Goal: Task Accomplishment & Management: Manage account settings

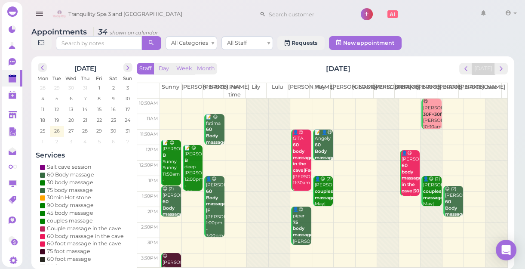
scroll to position [155, 0]
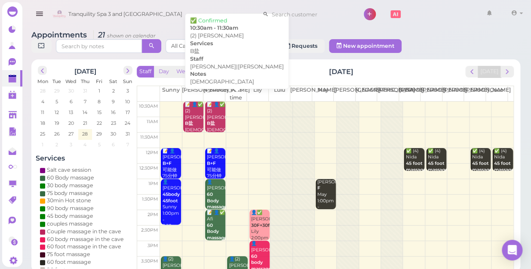
click at [215, 107] on div "📝 👤✅ (2) [PERSON_NAME]盐 [DEMOGRAPHIC_DATA] [PERSON_NAME]|[PERSON_NAME] 10:30am …" at bounding box center [215, 132] width 19 height 63
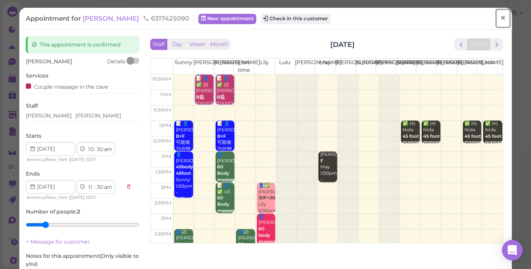
click at [500, 16] on span "×" at bounding box center [503, 18] width 6 height 12
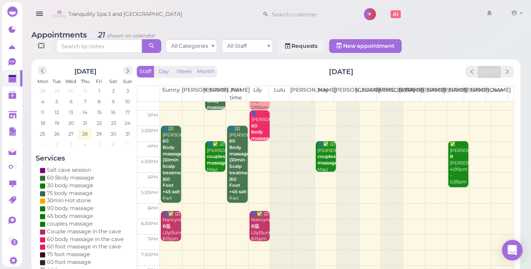
scroll to position [116, 0]
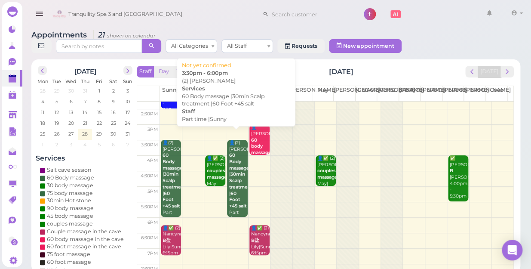
click at [227, 175] on link "👤(2) Kristy 60 Body massage |30min Scalp treatment |60 Foot +45 salt Part time …" at bounding box center [237, 178] width 20 height 77
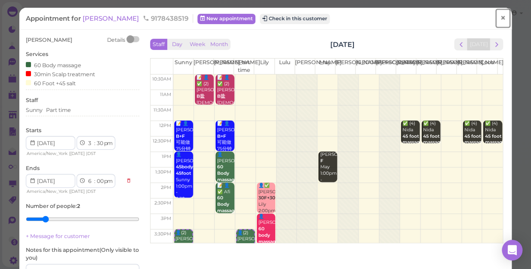
click at [500, 16] on link "×" at bounding box center [503, 18] width 16 height 20
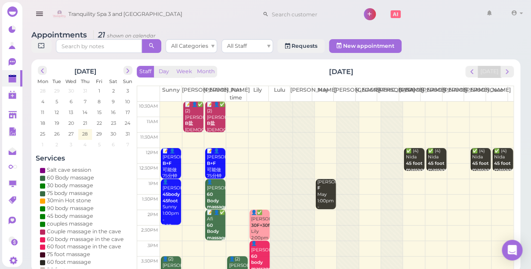
click at [321, 104] on td at bounding box center [336, 108] width 353 height 15
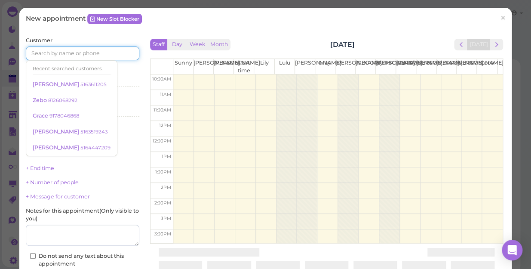
click at [92, 54] on input at bounding box center [82, 53] width 113 height 14
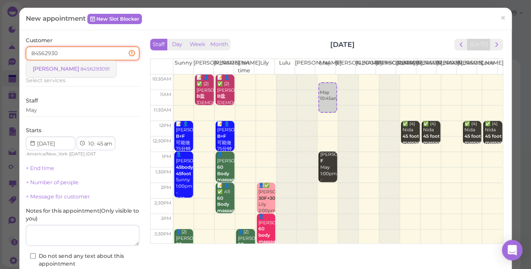
type input "84562930"
click at [90, 69] on small "8456293091" at bounding box center [94, 69] width 29 height 6
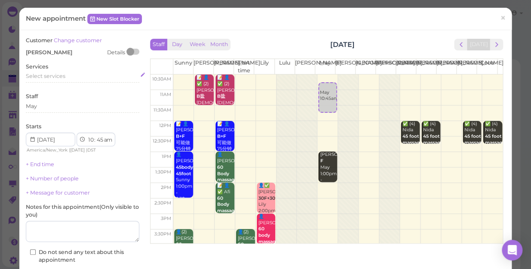
click at [60, 74] on span "Select services" at bounding box center [46, 76] width 40 height 6
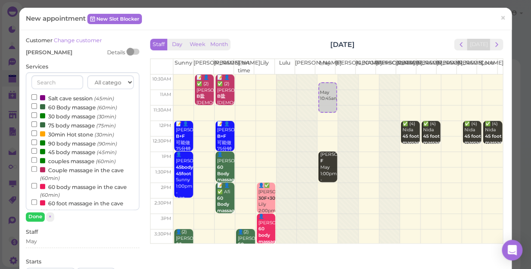
click at [63, 77] on input "text" at bounding box center [57, 82] width 52 height 14
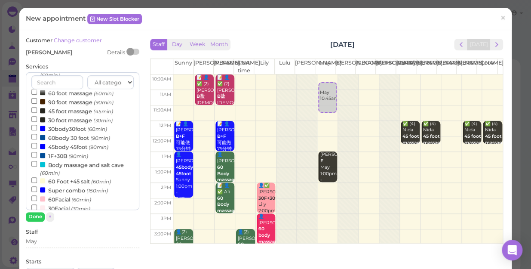
scroll to position [78, 0]
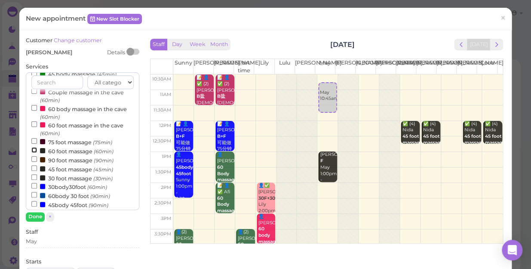
click at [33, 150] on input "60 foot massage (60min)" at bounding box center [34, 150] width 6 height 6
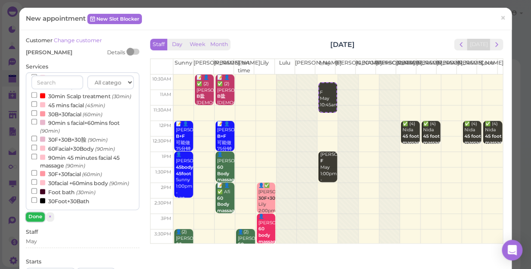
click at [34, 214] on button "Done" at bounding box center [35, 216] width 19 height 9
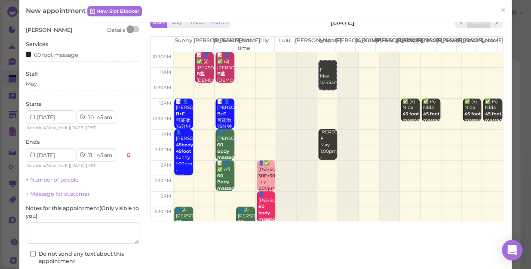
scroll to position [87, 0]
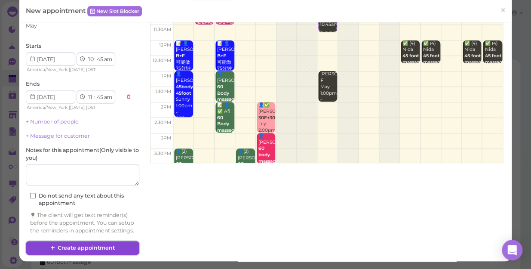
click at [129, 245] on button "Create appointment" at bounding box center [82, 248] width 113 height 14
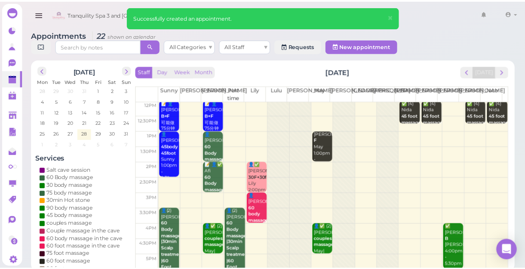
scroll to position [0, 0]
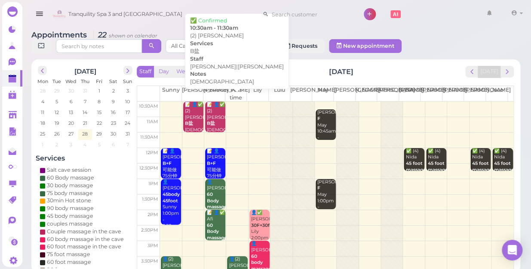
click at [219, 117] on div "📝 👤✅ (2) Tammy B盐 female Kelly|Nancy 10:30am - 11:30am" at bounding box center [215, 132] width 19 height 63
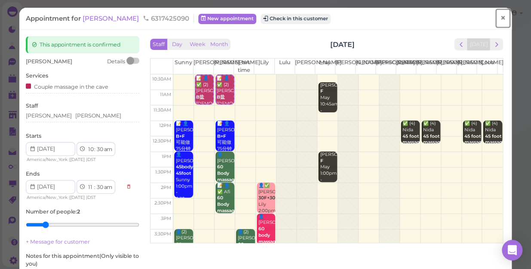
click at [500, 18] on span "×" at bounding box center [503, 18] width 6 height 12
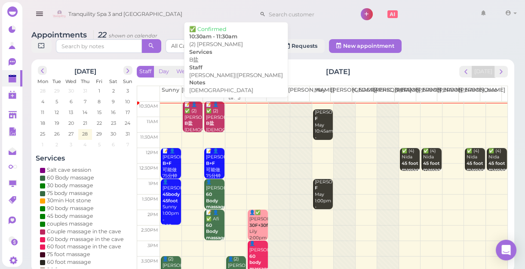
click at [219, 113] on div "📝 👤✅ (2) Tammy B盐 female Kelly|Nancy 10:30am - 11:30am" at bounding box center [214, 132] width 18 height 63
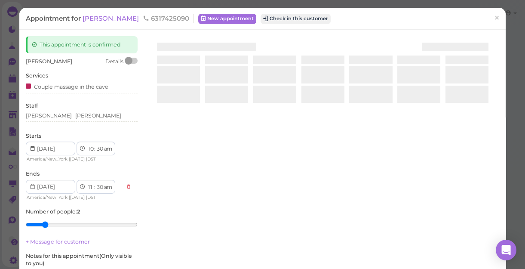
click at [219, 113] on div at bounding box center [322, 138] width 353 height 204
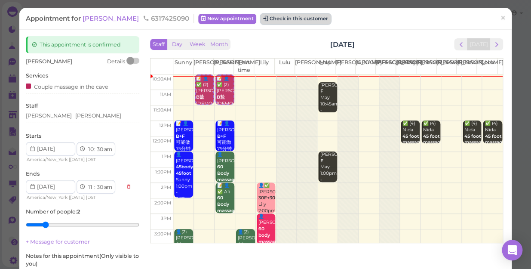
click at [261, 17] on button "Check in this customer" at bounding box center [296, 19] width 70 height 10
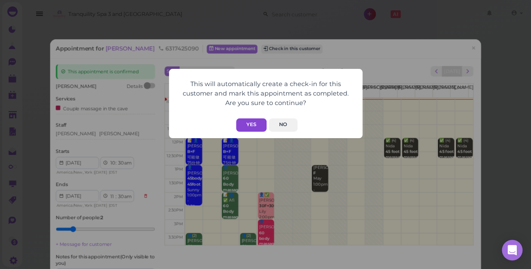
click at [248, 122] on button "Yes" at bounding box center [251, 124] width 31 height 13
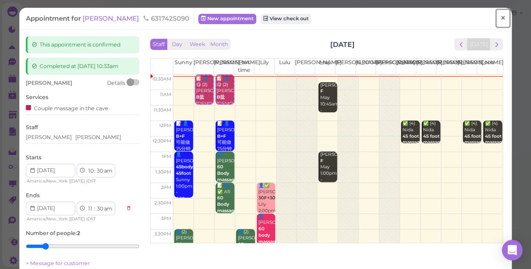
click at [500, 18] on span "×" at bounding box center [503, 18] width 6 height 12
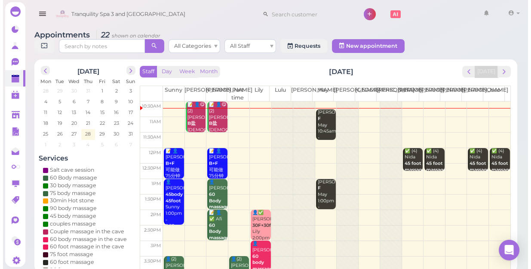
scroll to position [117, 0]
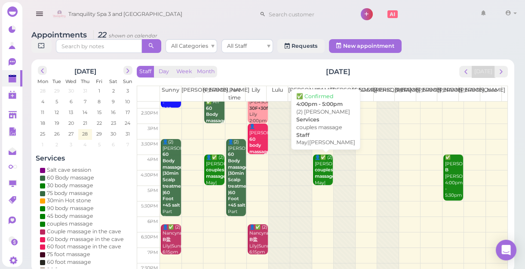
click at [322, 176] on div "👤✅ (2) Chris Oktausk couples massage May|Nancy 4:00pm - 5:00pm" at bounding box center [323, 182] width 18 height 57
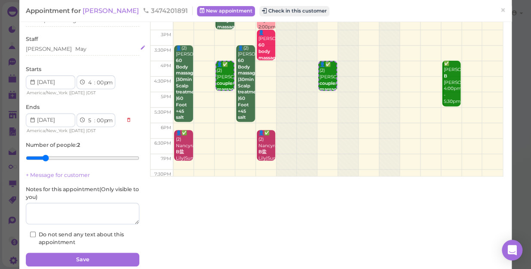
scroll to position [21, 0]
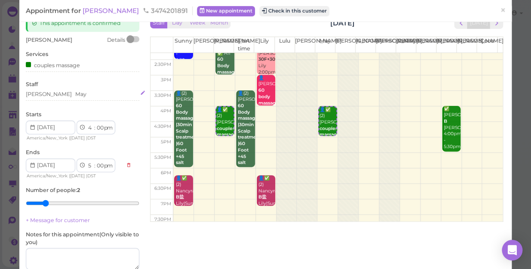
click at [62, 94] on div "Nancy May" at bounding box center [82, 94] width 113 height 8
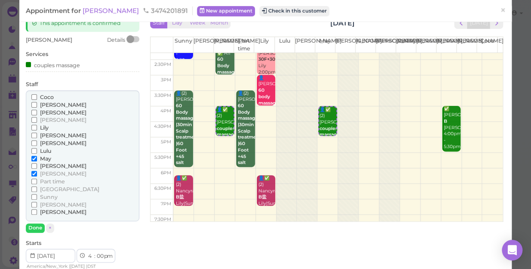
click at [33, 96] on input "Coco" at bounding box center [34, 97] width 6 height 6
click at [31, 157] on input "May" at bounding box center [34, 159] width 6 height 6
click at [33, 173] on input "[PERSON_NAME]" at bounding box center [34, 174] width 6 height 6
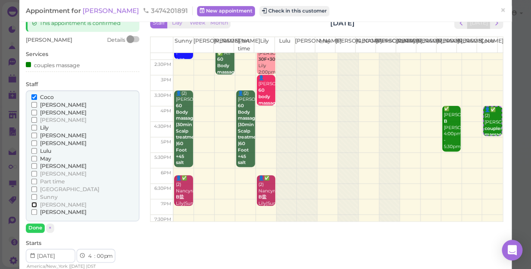
click at [34, 204] on input "[PERSON_NAME]" at bounding box center [34, 205] width 6 height 6
click at [35, 227] on button "Done" at bounding box center [35, 227] width 19 height 9
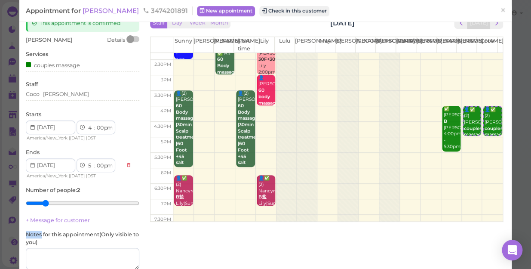
drag, startPoint x: 35, startPoint y: 227, endPoint x: 37, endPoint y: 211, distance: 15.6
click at [35, 226] on div "Chris Oktausk Details Services couples massage Staff Coco Tina Starts 1 2 3 4 5…" at bounding box center [82, 163] width 113 height 255
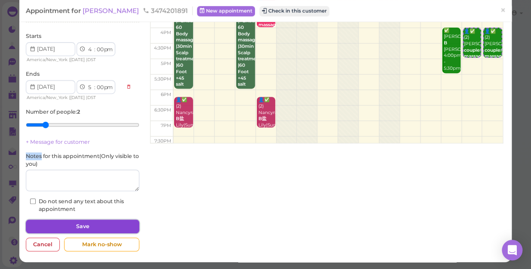
click at [110, 224] on button "Save" at bounding box center [82, 226] width 113 height 14
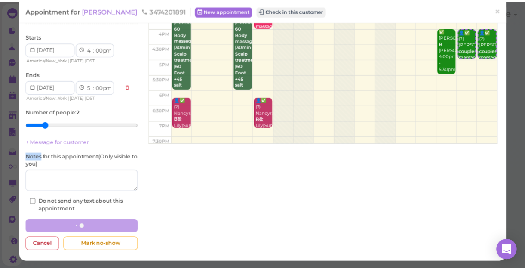
scroll to position [99, 0]
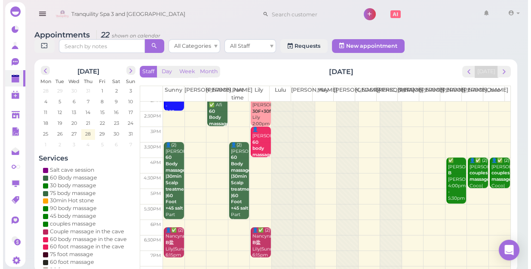
scroll to position [117, 0]
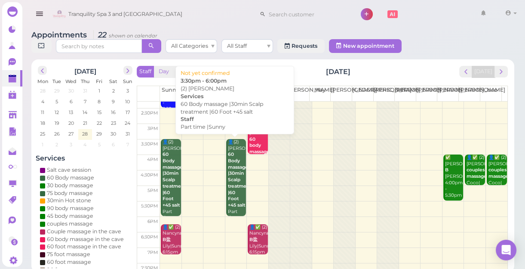
click at [238, 196] on div "👤(2) Kristy 60 Body massage |30min Scalp treatment |60 Foot +45 salt Part time …" at bounding box center [236, 192] width 18 height 107
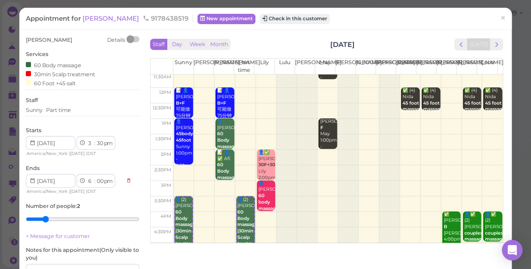
scroll to position [78, 0]
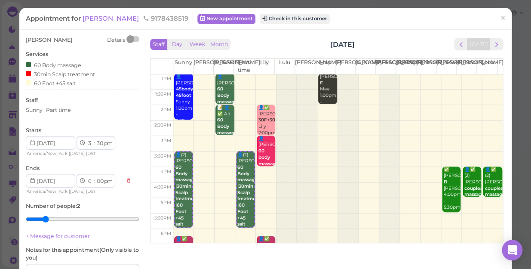
click at [74, 101] on div "Staff Sunny Part time" at bounding box center [82, 108] width 113 height 24
click at [73, 107] on div "Sunny Part time" at bounding box center [82, 110] width 113 height 8
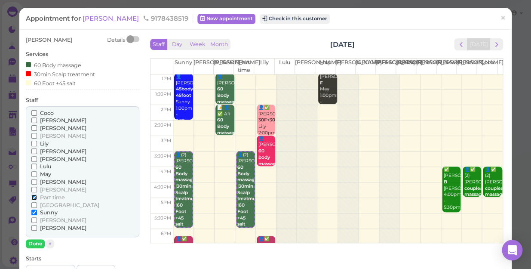
click at [33, 197] on input "Part time" at bounding box center [34, 197] width 6 height 6
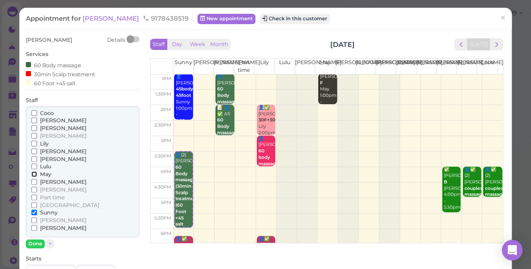
click at [32, 174] on input "May" at bounding box center [34, 174] width 6 height 6
click at [34, 173] on input "May" at bounding box center [34, 174] width 6 height 6
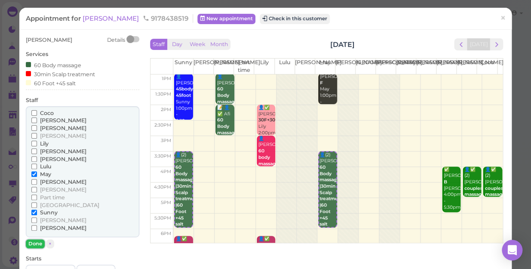
click at [37, 242] on button "Done" at bounding box center [35, 243] width 19 height 9
click at [37, 242] on div "Kristy Details Services 60 Body massage 30min Scalp treatment 60 Foot +45 salt …" at bounding box center [82, 235] width 113 height 399
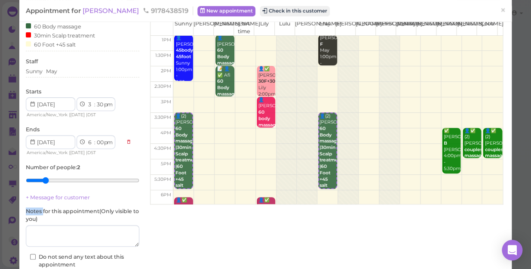
scroll to position [95, 0]
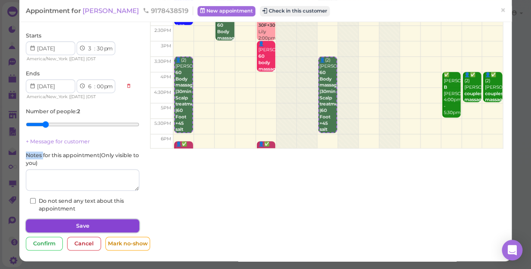
click at [119, 222] on button "Save" at bounding box center [82, 226] width 113 height 14
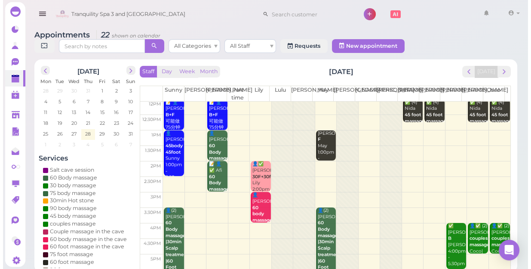
scroll to position [117, 0]
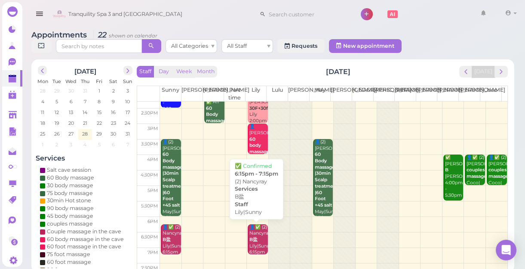
click at [257, 245] on div "👤✅ (2) Nancyray B盐 Lily|Sunny 6:15pm - 7:15pm" at bounding box center [258, 246] width 18 height 44
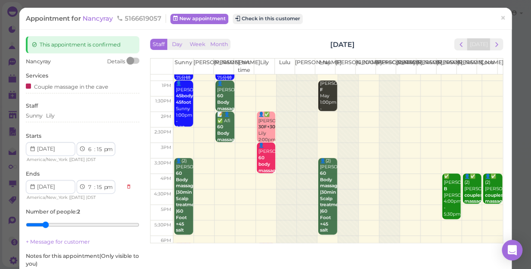
scroll to position [78, 0]
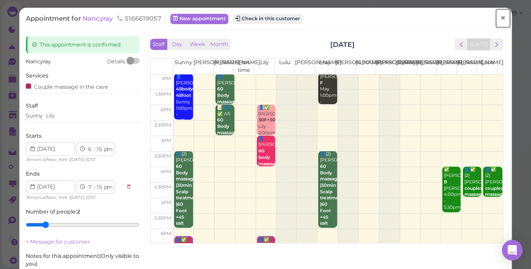
click at [500, 21] on span "×" at bounding box center [503, 18] width 6 height 12
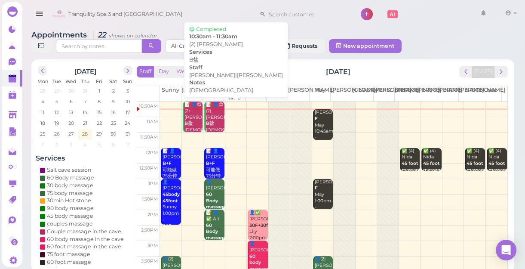
click at [216, 121] on div "📝 👤😋 (2) Tammy B盐 female Kelly|Nancy 10:30am - 11:30am" at bounding box center [214, 132] width 18 height 63
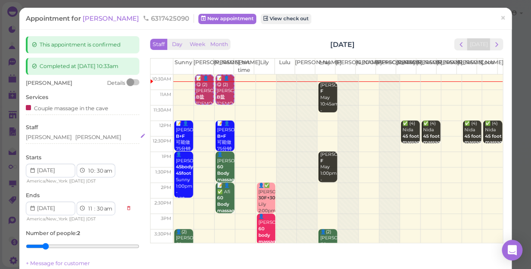
click at [63, 138] on div "Kelly Nancy" at bounding box center [82, 137] width 113 height 8
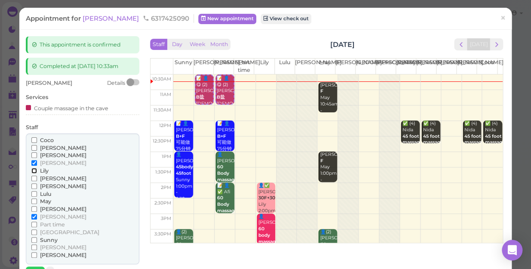
click at [31, 172] on input "Lily" at bounding box center [34, 171] width 6 height 6
click at [36, 159] on label "[PERSON_NAME]" at bounding box center [58, 163] width 55 height 8
click at [36, 160] on input "[PERSON_NAME]" at bounding box center [34, 163] width 6 height 6
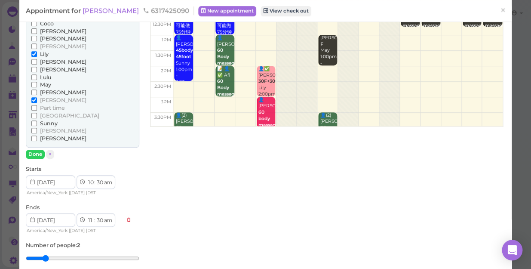
scroll to position [117, 0]
click at [37, 153] on button "Done" at bounding box center [35, 153] width 19 height 9
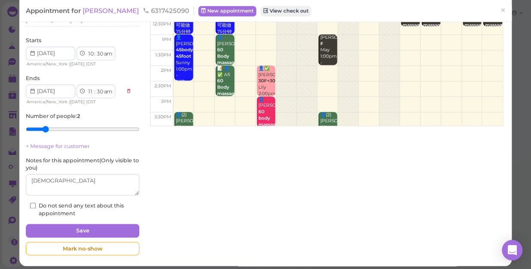
click at [37, 153] on div "Tammy Details Services Couple massage in the cave Staff Nancy Lily Starts 1 2 3…" at bounding box center [82, 89] width 113 height 255
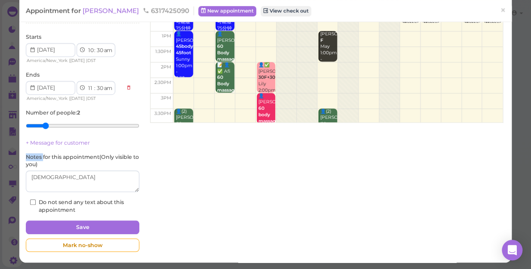
scroll to position [121, 0]
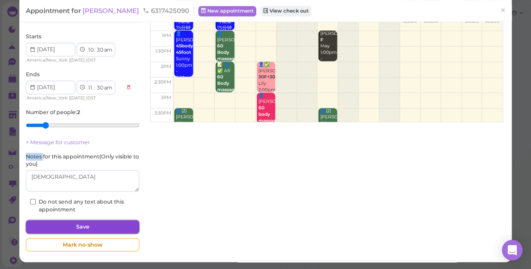
click at [115, 228] on button "Save" at bounding box center [82, 227] width 113 height 14
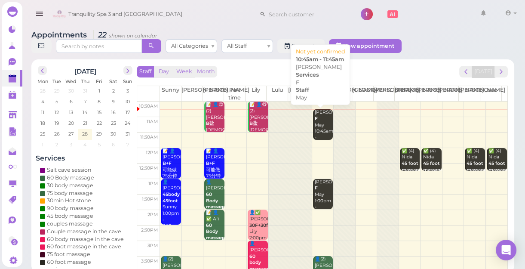
click at [314, 121] on div "Jenny Hernan F May 10:45am - 11:45am" at bounding box center [323, 128] width 18 height 38
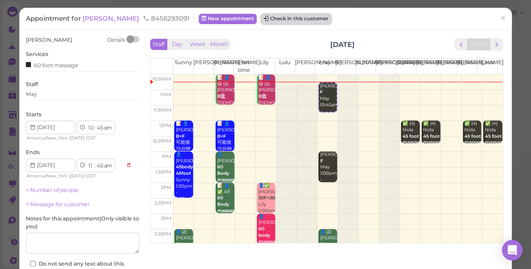
click at [286, 20] on button "Check in this customer" at bounding box center [296, 19] width 70 height 10
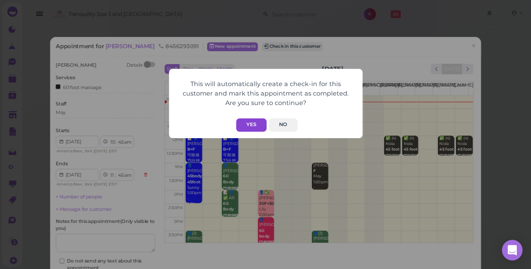
click at [253, 121] on button "Yes" at bounding box center [251, 124] width 31 height 13
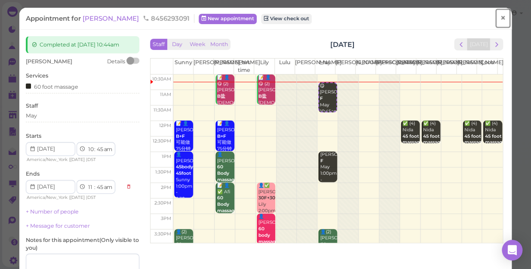
click at [500, 18] on span "×" at bounding box center [503, 18] width 6 height 12
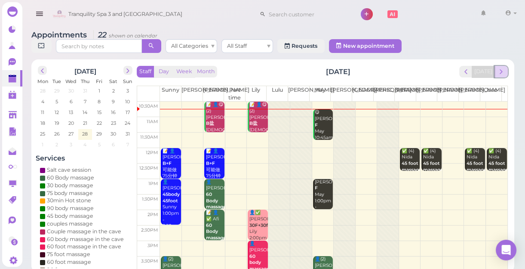
click at [504, 74] on span "next" at bounding box center [501, 71] width 8 height 8
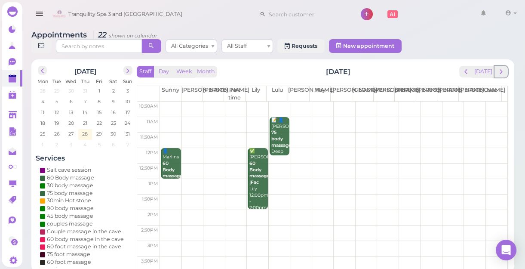
click at [504, 74] on span "next" at bounding box center [501, 71] width 8 height 8
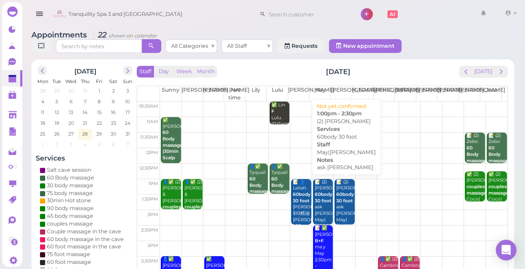
click at [348, 199] on b "60body 30 foot" at bounding box center [345, 197] width 18 height 12
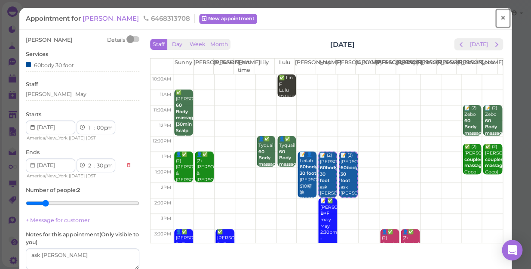
click at [500, 17] on span "×" at bounding box center [503, 18] width 6 height 12
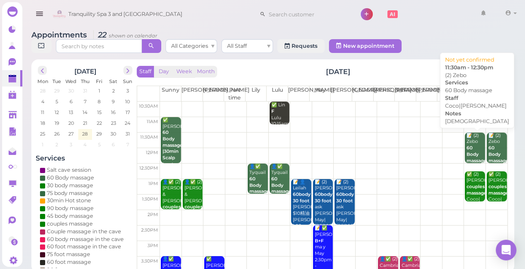
click at [466, 143] on div "📝 (2) Zebo 60 Body massage female Coco|Tina 11:30am - 12:30pm" at bounding box center [475, 167] width 18 height 70
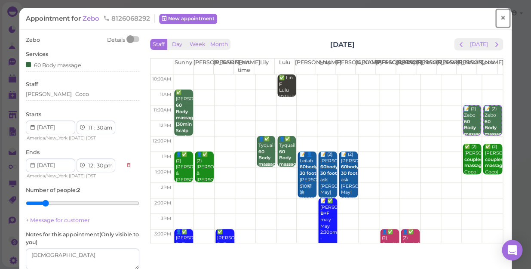
click at [500, 18] on span "×" at bounding box center [503, 18] width 6 height 12
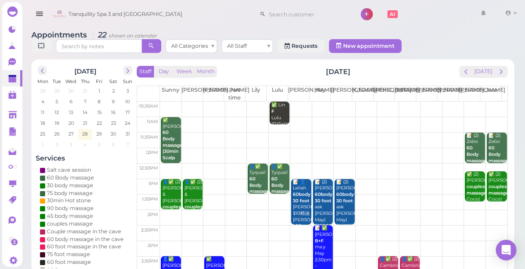
click at [437, 37] on div "Appointments 22 shown on calendar All Categories All Staff Requests New appoint…" at bounding box center [272, 43] width 483 height 25
click at [483, 75] on button "[DATE]" at bounding box center [483, 72] width 23 height 12
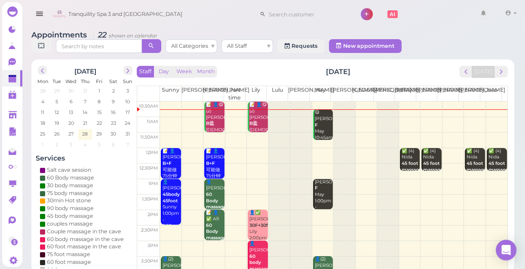
click at [209, 169] on div "📝 👤Mary B+F 可能做75分钟 Nancy |Sunny 12:00pm - 1:00pm" at bounding box center [214, 179] width 18 height 63
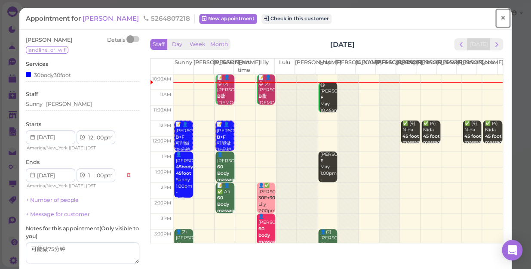
click at [503, 18] on link "×" at bounding box center [503, 18] width 16 height 20
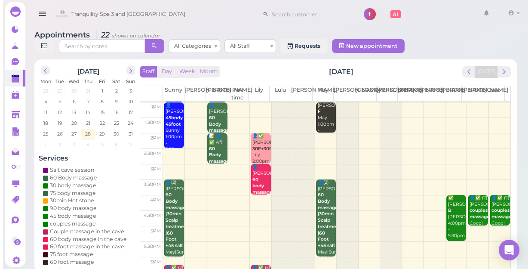
scroll to position [78, 0]
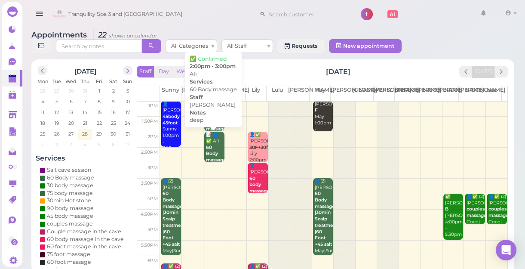
click at [210, 151] on b "60 Body massage" at bounding box center [216, 153] width 20 height 18
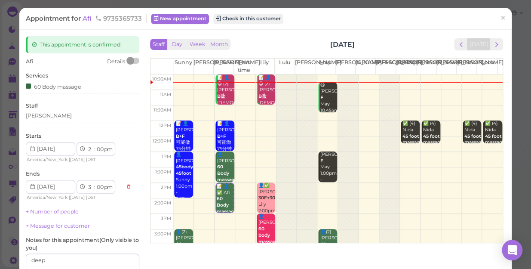
drag, startPoint x: 165, startPoint y: 149, endPoint x: 182, endPoint y: 148, distance: 17.6
click at [168, 152] on tr "1pm" at bounding box center [326, 159] width 352 height 15
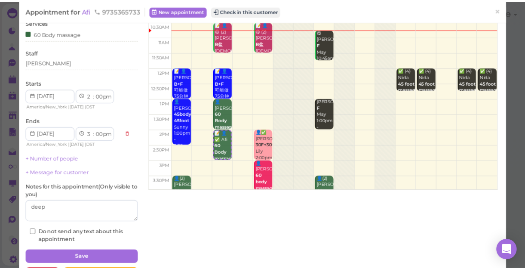
scroll to position [39, 0]
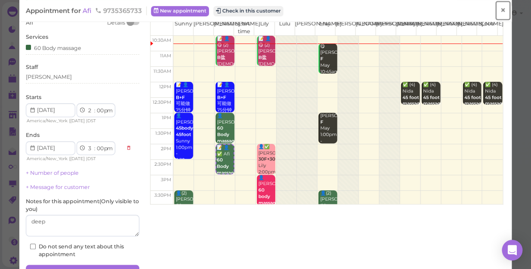
click at [500, 7] on span "×" at bounding box center [503, 10] width 6 height 12
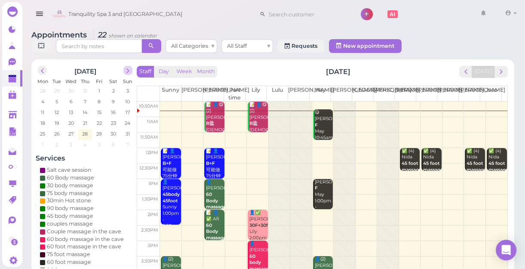
click at [129, 73] on span "next" at bounding box center [128, 71] width 8 height 8
click at [114, 102] on span "13" at bounding box center [113, 102] width 6 height 8
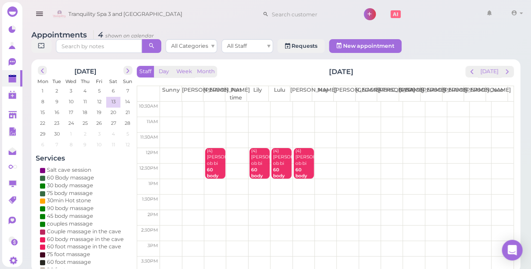
click at [497, 210] on td at bounding box center [336, 217] width 353 height 15
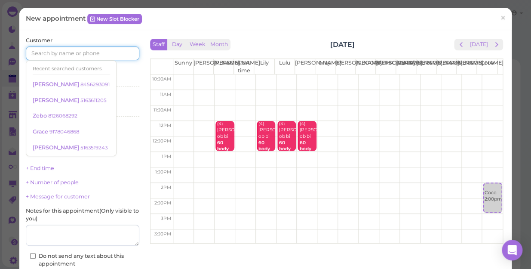
click at [116, 55] on input at bounding box center [82, 53] width 113 height 14
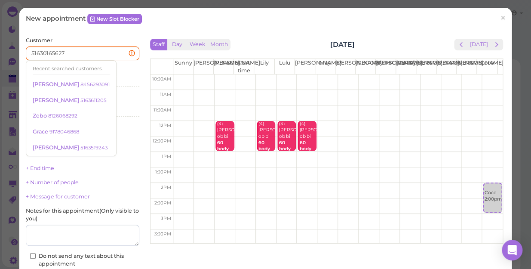
click at [120, 70] on div "Services Select services" at bounding box center [82, 79] width 113 height 24
click at [73, 51] on input "51630165627" at bounding box center [82, 53] width 113 height 14
click at [118, 77] on div "Select services" at bounding box center [82, 81] width 113 height 8
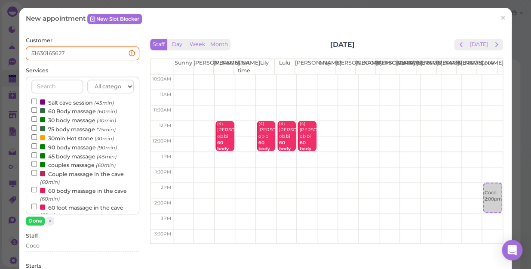
click at [73, 67] on div "Services All categories Relax session Full body Full body full body Salt cave m…" at bounding box center [82, 146] width 113 height 159
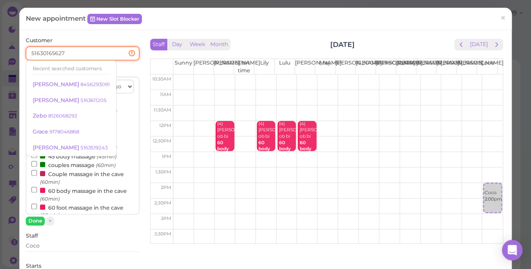
click at [74, 52] on input "51630165627" at bounding box center [82, 53] width 113 height 14
type input "5"
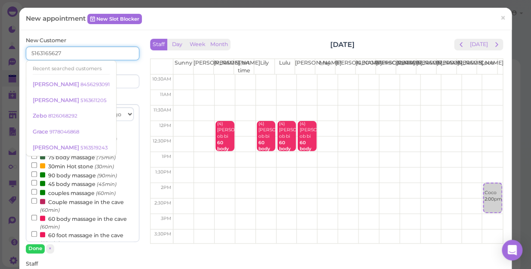
type input "5163165627"
click at [132, 67] on div "Last name" at bounding box center [112, 76] width 55 height 24
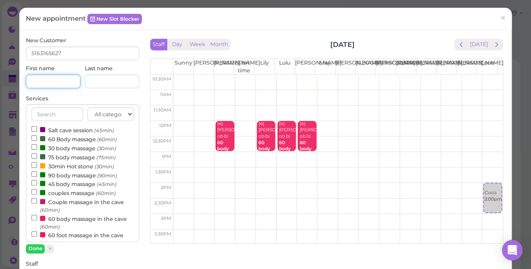
click at [58, 85] on input at bounding box center [53, 81] width 55 height 14
type input "c"
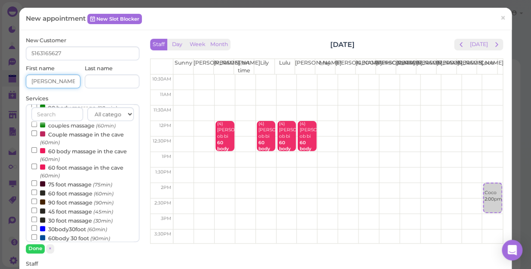
scroll to position [78, 0]
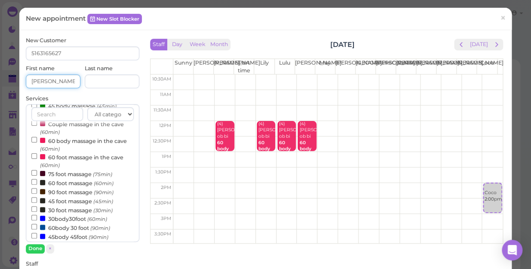
type input "[PERSON_NAME]"
click at [33, 199] on input "45 foot massage (45min)" at bounding box center [34, 200] width 6 height 6
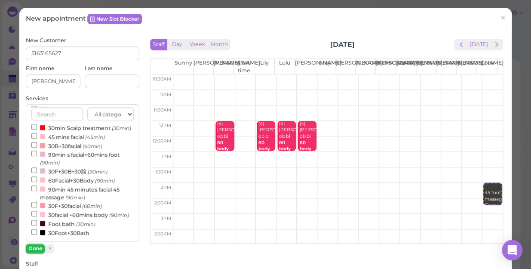
click at [37, 245] on button "Done" at bounding box center [35, 248] width 19 height 9
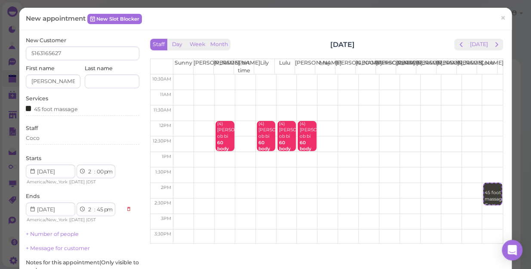
click at [40, 133] on div "Staff Coco" at bounding box center [82, 136] width 113 height 24
click at [40, 135] on div "Coco" at bounding box center [82, 138] width 113 height 8
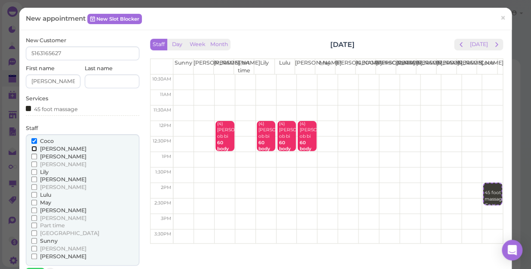
click at [34, 147] on input "[PERSON_NAME]" at bounding box center [34, 149] width 6 height 6
click at [33, 156] on input "[PERSON_NAME]" at bounding box center [34, 156] width 6 height 6
click at [34, 193] on input "Lulu" at bounding box center [34, 195] width 6 height 6
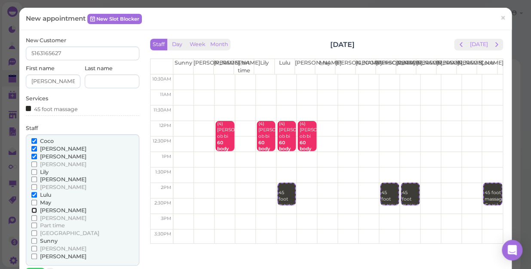
click at [32, 210] on input "[PERSON_NAME]" at bounding box center [34, 210] width 6 height 6
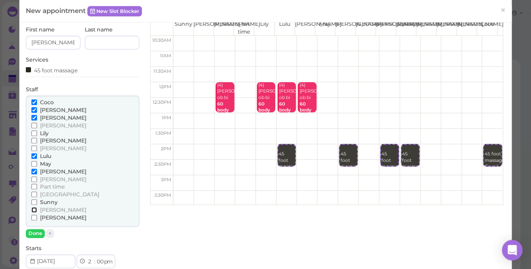
click at [32, 209] on input "[PERSON_NAME]" at bounding box center [34, 210] width 6 height 6
click at [32, 215] on input "[PERSON_NAME]" at bounding box center [34, 218] width 6 height 6
click at [33, 147] on input "[PERSON_NAME]" at bounding box center [34, 148] width 6 height 6
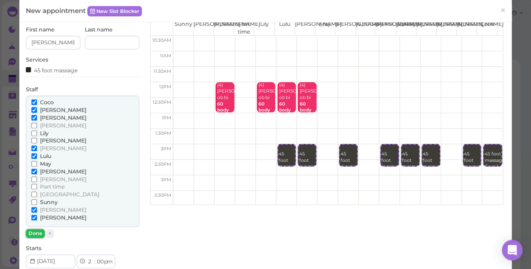
click at [37, 230] on button "Done" at bounding box center [35, 233] width 19 height 9
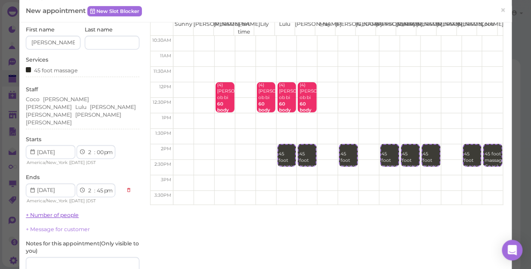
click at [67, 212] on link "+ Number of people" at bounding box center [52, 215] width 53 height 6
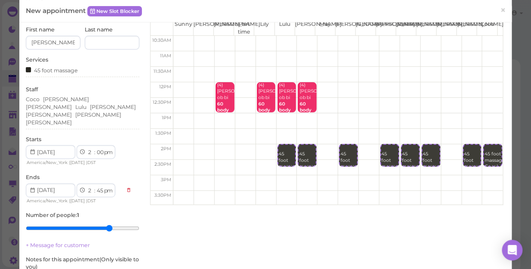
type input "8"
click at [111, 221] on input "range" at bounding box center [82, 228] width 113 height 14
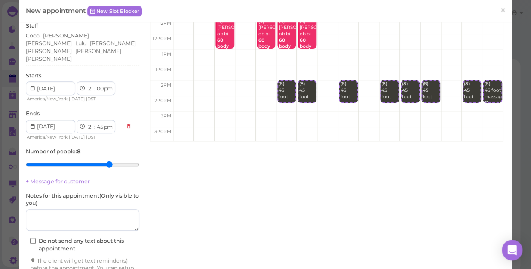
scroll to position [139, 0]
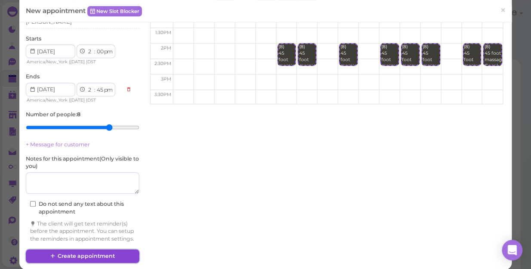
click at [111, 249] on button "Create appointment" at bounding box center [82, 256] width 113 height 14
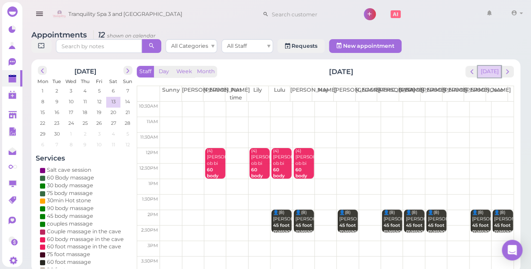
click at [492, 66] on button "[DATE]" at bounding box center [489, 72] width 23 height 12
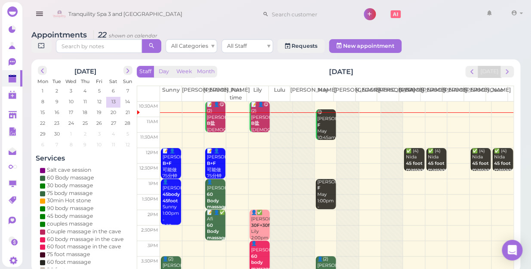
scroll to position [39, 0]
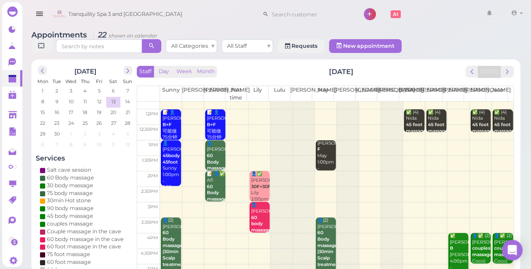
click at [501, 171] on td at bounding box center [336, 178] width 353 height 15
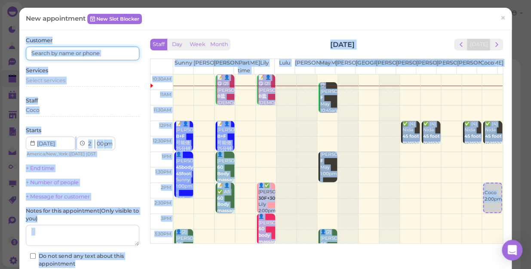
click at [114, 49] on input at bounding box center [82, 53] width 113 height 14
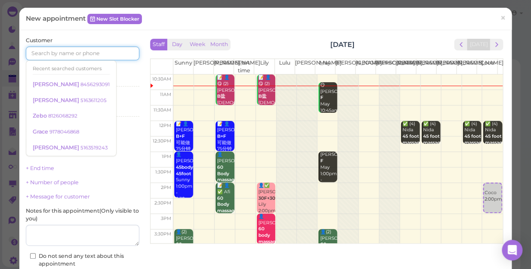
click at [114, 49] on input at bounding box center [82, 53] width 113 height 14
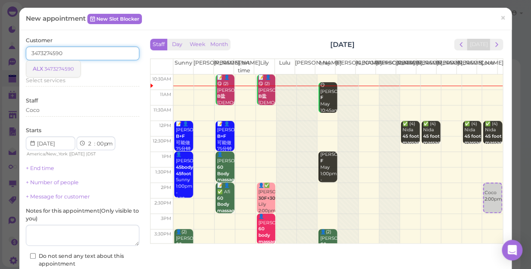
type input "3473274590"
click at [69, 69] on small "3473274590" at bounding box center [59, 69] width 30 height 6
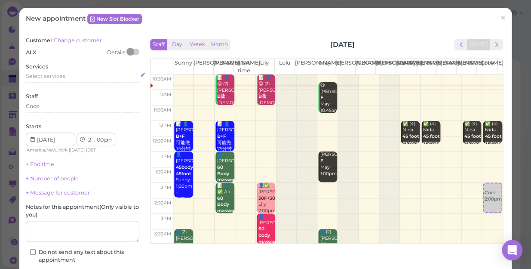
click at [69, 74] on div "Select services" at bounding box center [82, 76] width 113 height 8
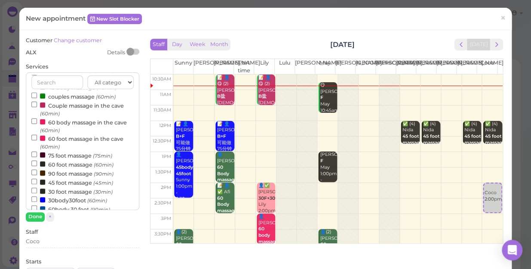
scroll to position [78, 0]
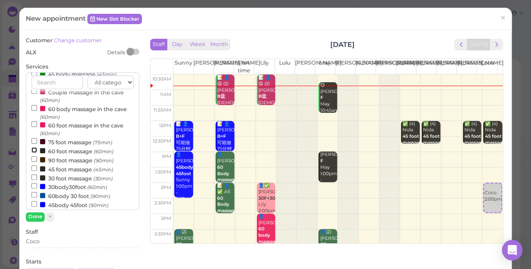
click at [32, 149] on input "60 foot massage (60min)" at bounding box center [34, 150] width 6 height 6
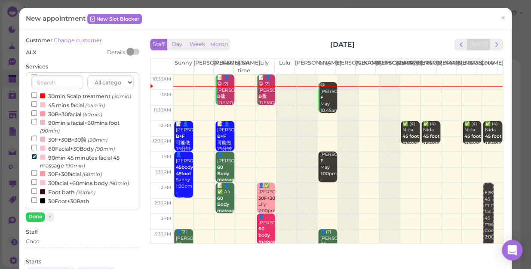
click at [33, 153] on input "90min 45 minutes facial 45 massage (90min)" at bounding box center [34, 156] width 6 height 6
select select "4"
select select "30"
click at [32, 153] on input "90min 45 minutes facial 45 massage (90min)" at bounding box center [34, 156] width 6 height 6
select select "4"
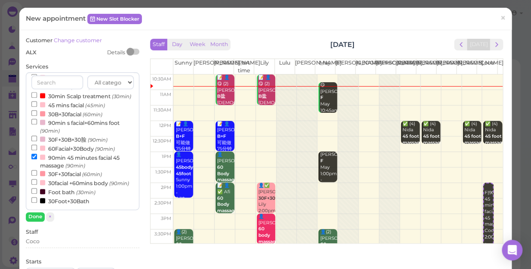
select select "30"
click at [34, 153] on input "90min 45 minutes facial 45 massage (90min)" at bounding box center [34, 156] width 6 height 6
select select "3"
select select "00"
click at [31, 215] on button "Done" at bounding box center [35, 216] width 19 height 9
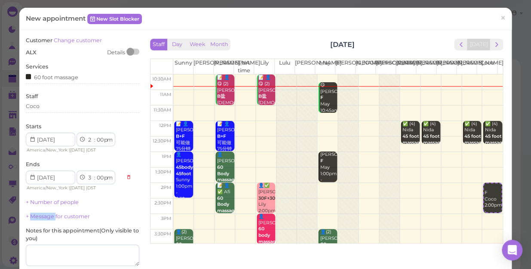
click at [31, 215] on link "+ Message for customer" at bounding box center [58, 216] width 64 height 6
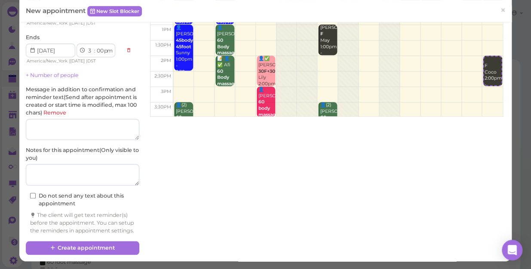
scroll to position [134, 0]
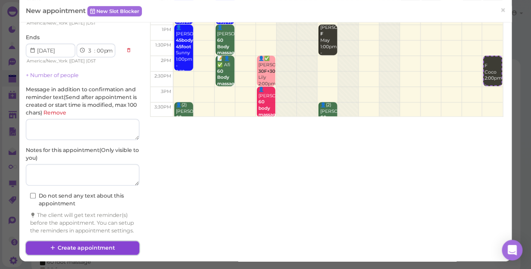
click at [126, 244] on button "Create appointment" at bounding box center [82, 248] width 113 height 14
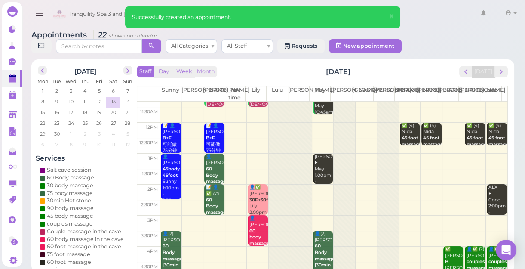
scroll to position [39, 0]
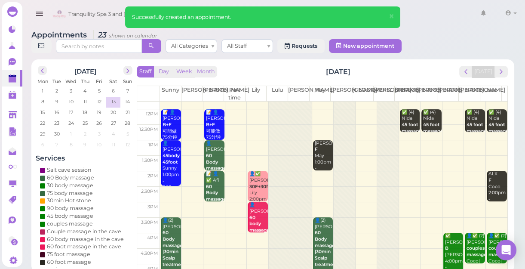
click at [468, 174] on td at bounding box center [333, 178] width 347 height 15
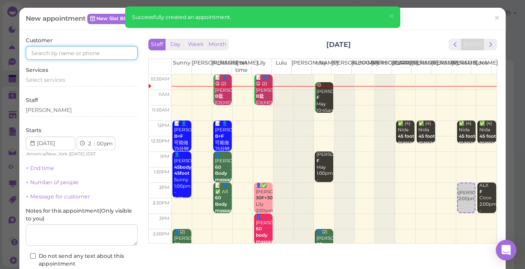
click at [89, 52] on input at bounding box center [82, 53] width 112 height 14
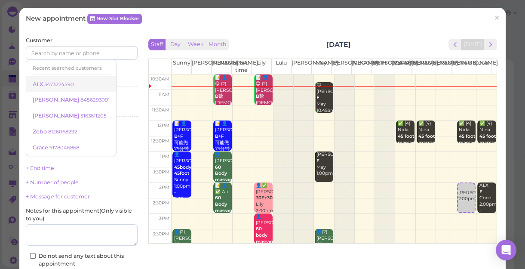
click at [74, 82] on link "ALX 3473274590" at bounding box center [71, 84] width 90 height 16
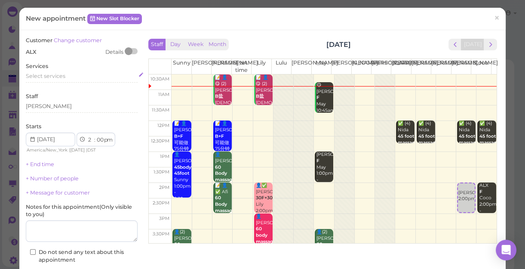
click at [69, 78] on div "Select services" at bounding box center [82, 76] width 112 height 8
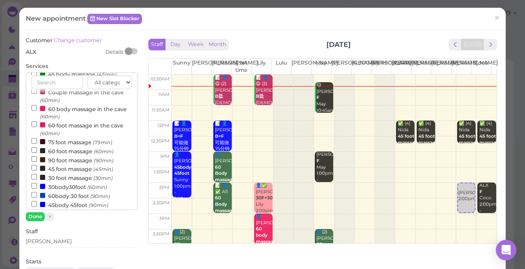
scroll to position [156, 0]
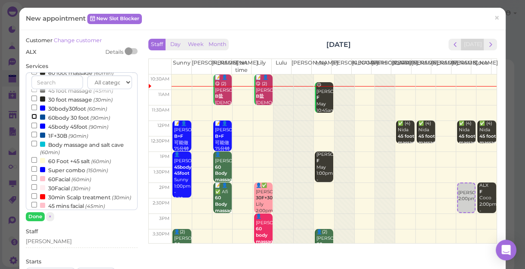
click at [31, 117] on input "60body 30 foot (90min)" at bounding box center [34, 116] width 6 height 6
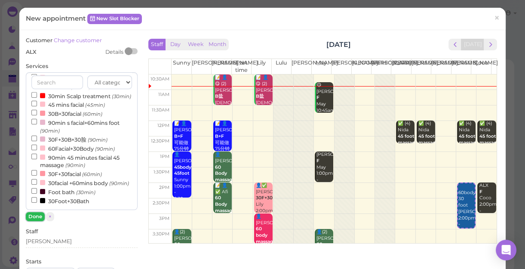
click at [36, 215] on button "Done" at bounding box center [35, 216] width 19 height 9
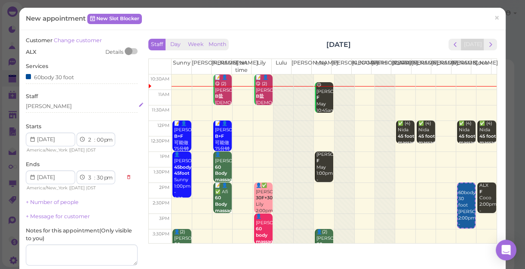
click at [45, 107] on div "[PERSON_NAME]" at bounding box center [82, 106] width 112 height 8
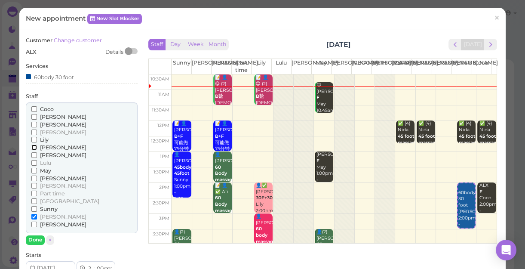
click at [33, 148] on input "[PERSON_NAME]" at bounding box center [34, 147] width 6 height 6
click at [39, 240] on button "Done" at bounding box center [35, 239] width 19 height 9
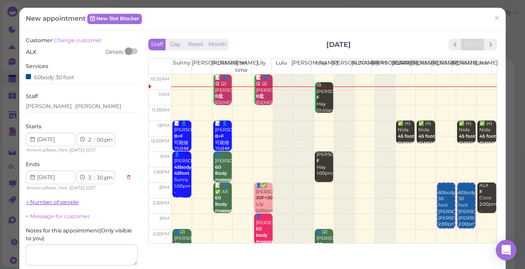
click at [71, 201] on link "+ Number of people" at bounding box center [52, 202] width 53 height 6
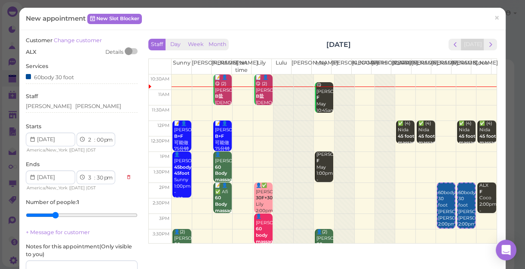
click at [55, 215] on input "range" at bounding box center [82, 215] width 112 height 14
type input "2"
click at [48, 214] on input "range" at bounding box center [82, 215] width 112 height 14
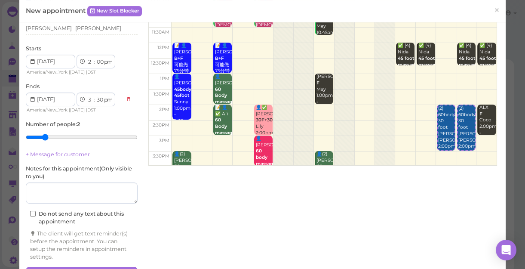
scroll to position [103, 0]
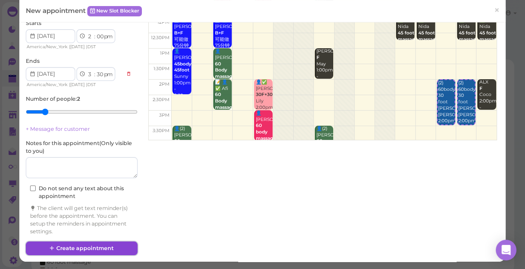
click at [107, 244] on button "Create appointment" at bounding box center [82, 248] width 112 height 14
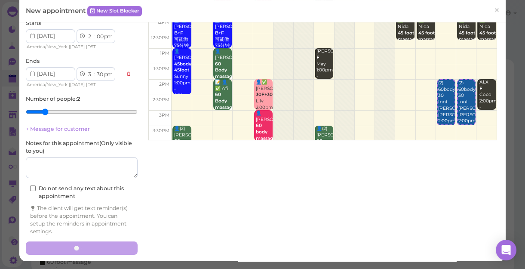
scroll to position [0, 0]
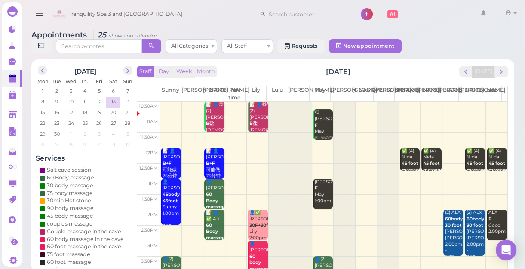
click at [454, 134] on td at bounding box center [333, 139] width 347 height 15
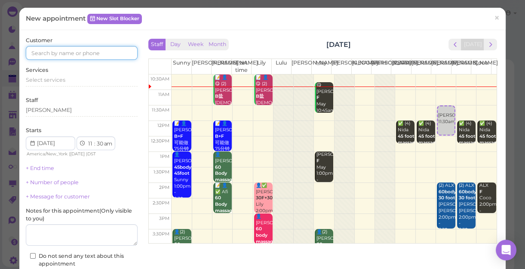
click at [126, 51] on input at bounding box center [82, 53] width 112 height 14
type input "5169962504"
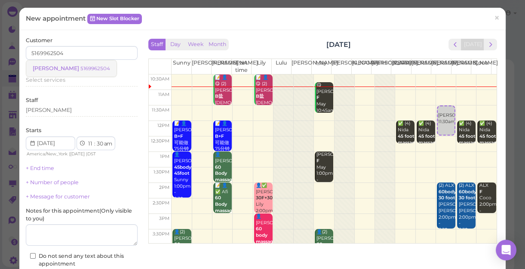
click at [80, 67] on small "5169962504" at bounding box center [95, 68] width 30 height 6
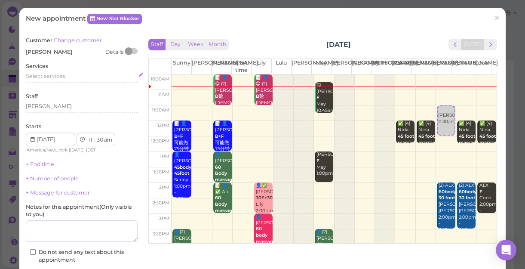
click at [56, 78] on span "Select services" at bounding box center [46, 76] width 40 height 6
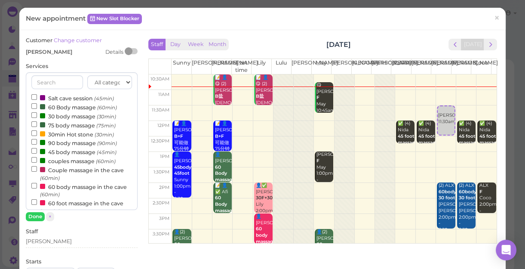
click at [55, 106] on label "60 Body massage (60min)" at bounding box center [74, 106] width 86 height 9
click at [37, 106] on input "60 Body massage (60min)" at bounding box center [34, 106] width 6 height 6
click at [37, 216] on button "Done" at bounding box center [35, 216] width 19 height 9
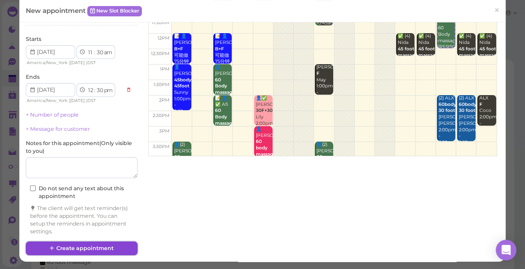
click at [113, 244] on button "Create appointment" at bounding box center [82, 248] width 112 height 14
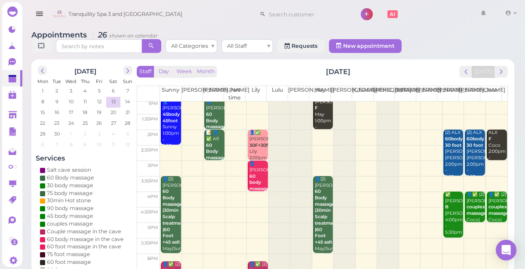
scroll to position [155, 0]
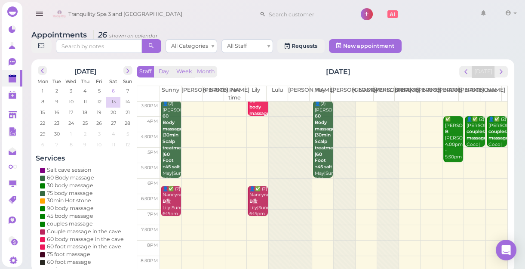
click at [111, 90] on span "6" at bounding box center [113, 91] width 5 height 8
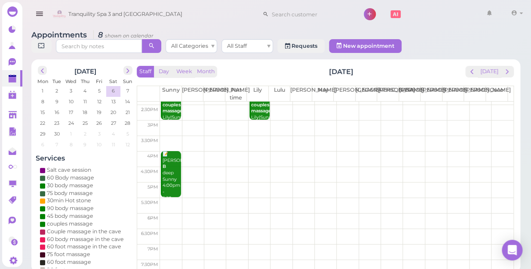
scroll to position [38, 0]
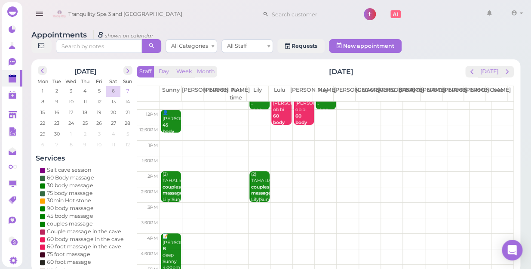
click at [126, 87] on span "7" at bounding box center [128, 91] width 4 height 8
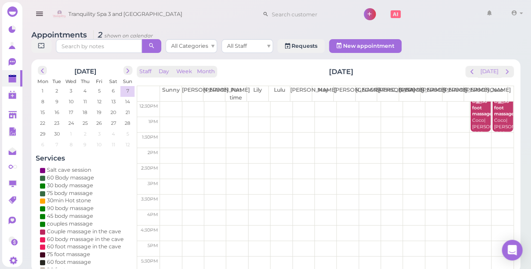
scroll to position [0, 0]
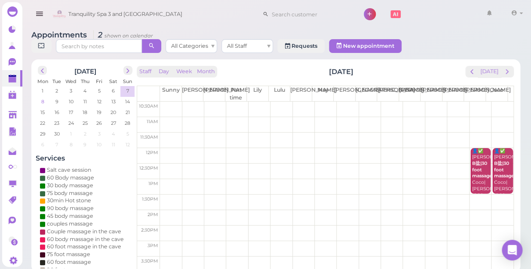
click at [42, 98] on span "8" at bounding box center [42, 102] width 5 height 8
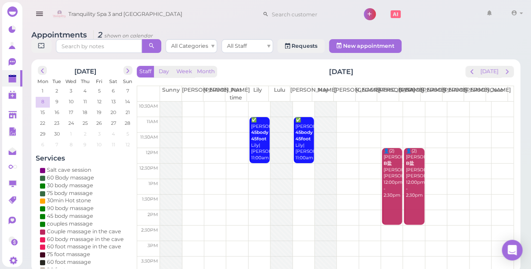
click at [42, 98] on span "8" at bounding box center [42, 102] width 5 height 8
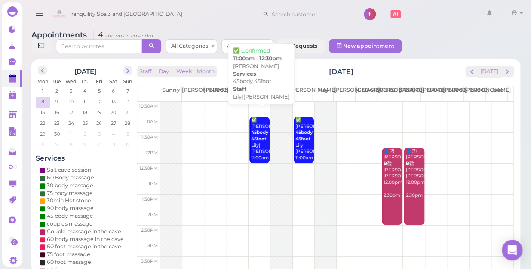
click at [252, 139] on div "✅ jeri 45body 45foot Lily|Lisa 11:00am - 12:30pm" at bounding box center [260, 145] width 19 height 57
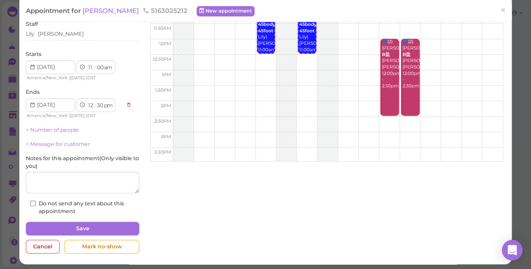
scroll to position [84, 0]
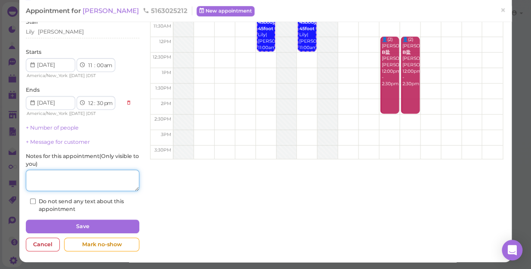
click at [95, 181] on textarea at bounding box center [82, 179] width 113 height 21
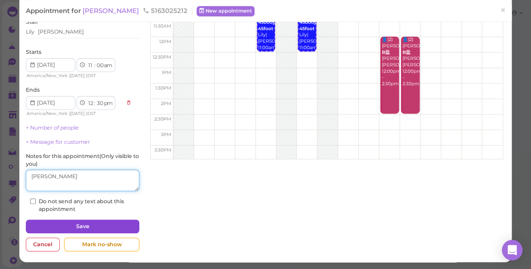
type textarea "LILY LISA"
click at [95, 224] on button "Save" at bounding box center [82, 226] width 113 height 14
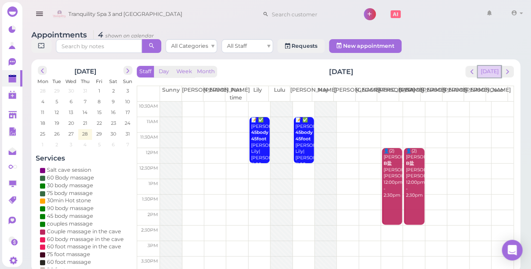
click at [494, 66] on button "[DATE]" at bounding box center [489, 72] width 23 height 12
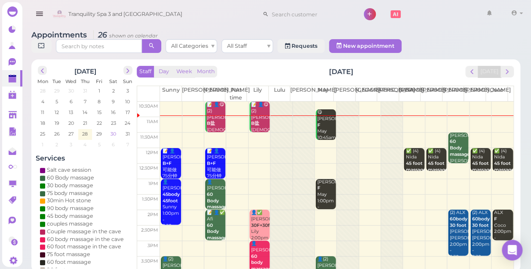
click at [113, 130] on span "30" at bounding box center [113, 134] width 7 height 8
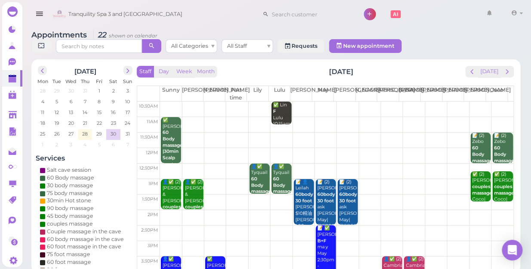
scroll to position [117, 0]
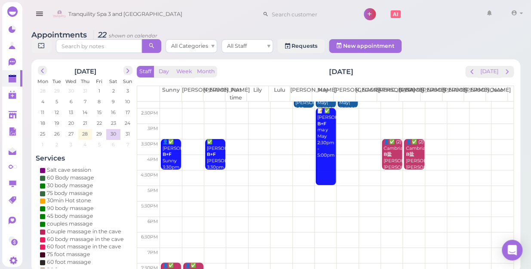
click at [169, 170] on td at bounding box center [336, 177] width 353 height 15
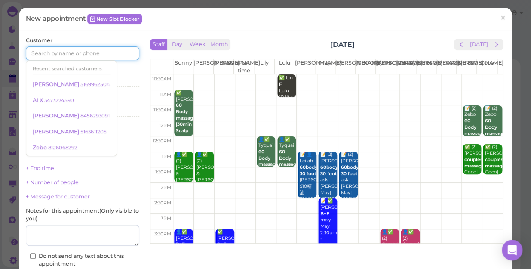
click at [73, 53] on input at bounding box center [82, 53] width 113 height 14
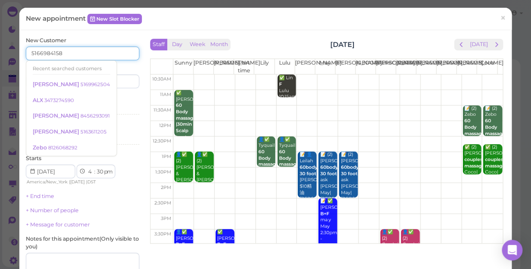
type input "5166984158"
click at [118, 99] on div "Services Select services" at bounding box center [82, 107] width 113 height 24
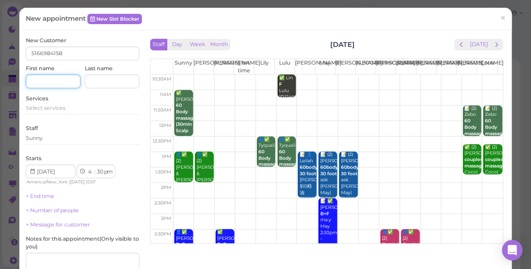
click at [58, 83] on input at bounding box center [53, 81] width 55 height 14
type input "EMMANUVL"
click at [69, 108] on div "Select services" at bounding box center [82, 108] width 113 height 8
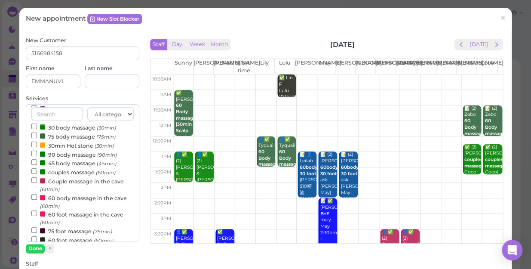
scroll to position [39, 0]
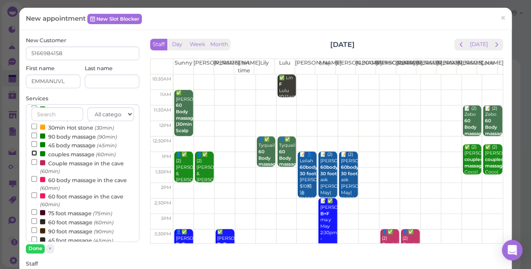
click at [33, 154] on input "couples massage (60min)" at bounding box center [34, 153] width 6 height 6
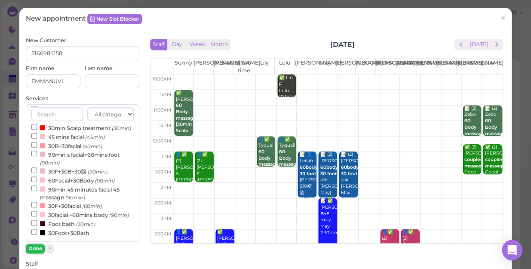
click at [38, 245] on button "Done" at bounding box center [35, 248] width 19 height 9
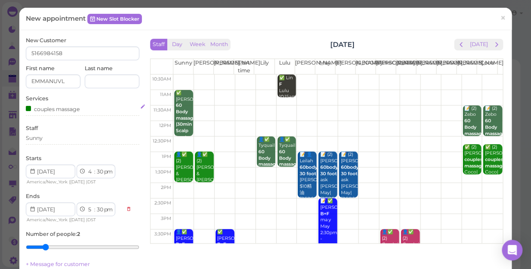
click at [85, 110] on div "couples massage" at bounding box center [82, 108] width 113 height 9
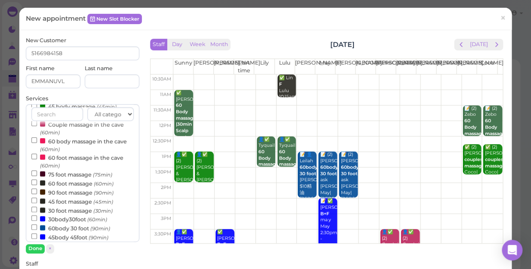
scroll to position [78, 0]
click at [32, 208] on input "30 foot massage (30min)" at bounding box center [34, 209] width 6 height 6
select select "6"
select select "00"
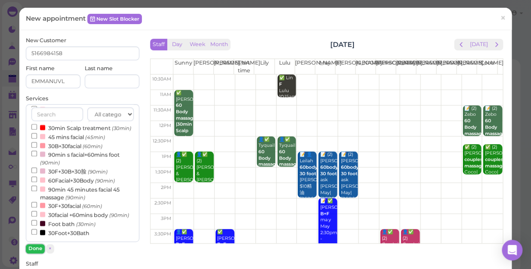
click at [34, 247] on button "Done" at bounding box center [35, 248] width 19 height 9
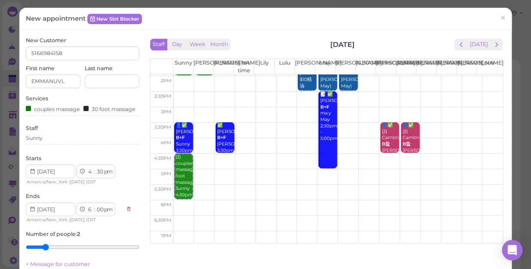
scroll to position [117, 0]
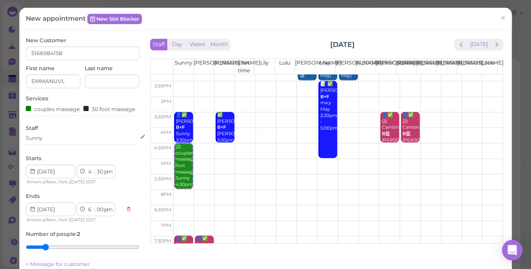
click at [42, 142] on div "Sunny" at bounding box center [34, 138] width 17 height 8
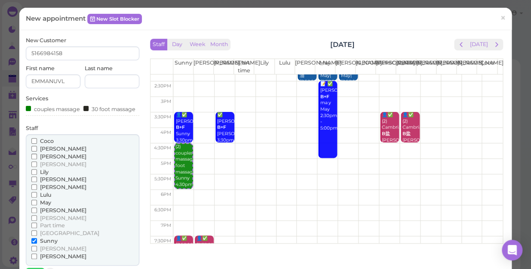
click at [42, 142] on div "[PERSON_NAME] [PERSON_NAME] [PERSON_NAME] [PERSON_NAME] [PERSON_NAME] Lulu" at bounding box center [82, 199] width 113 height 131
click at [34, 221] on input "[PERSON_NAME]" at bounding box center [34, 218] width 6 height 6
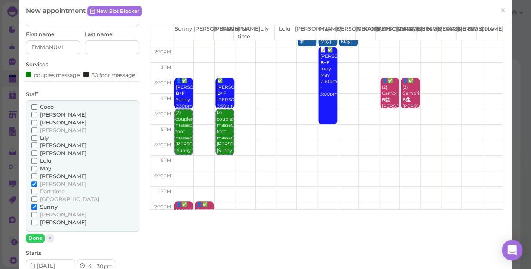
scroll to position [78, 0]
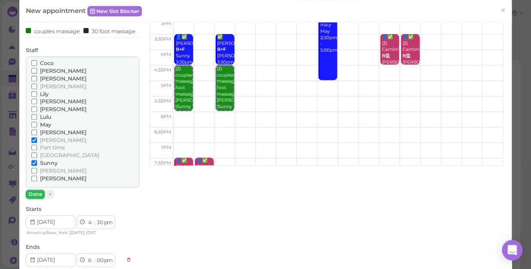
click at [35, 199] on button "Done" at bounding box center [35, 194] width 19 height 9
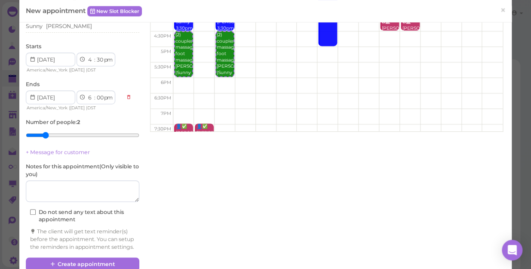
scroll to position [142, 0]
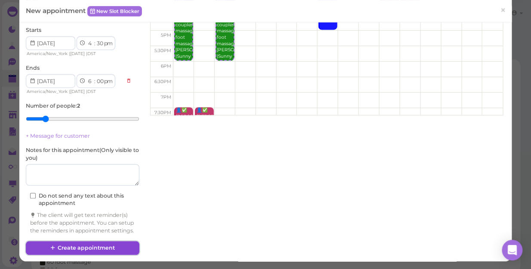
click at [127, 246] on button "Create appointment" at bounding box center [82, 248] width 113 height 14
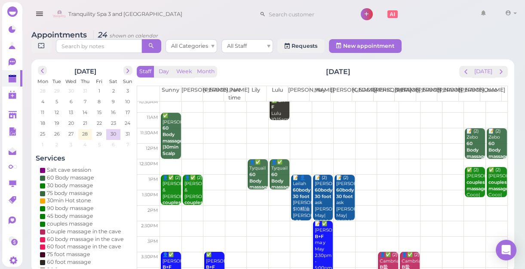
scroll to position [0, 0]
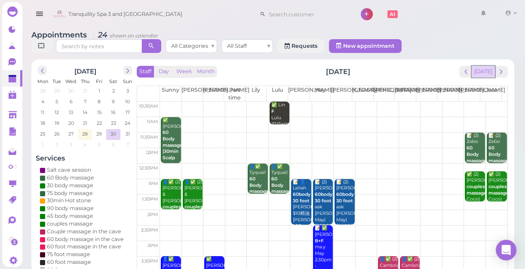
click at [488, 71] on button "[DATE]" at bounding box center [483, 72] width 23 height 12
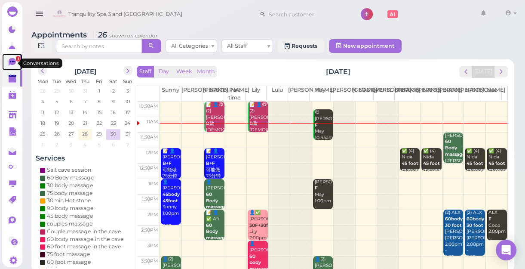
click at [16, 61] on span "1" at bounding box center [18, 59] width 4 height 6
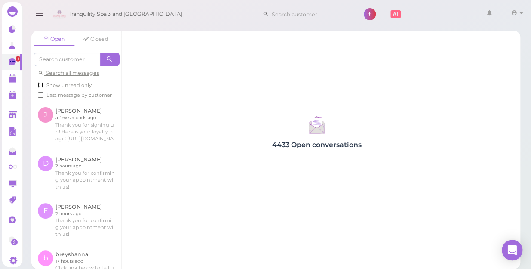
click at [38, 84] on input "Show unread only" at bounding box center [41, 85] width 6 height 6
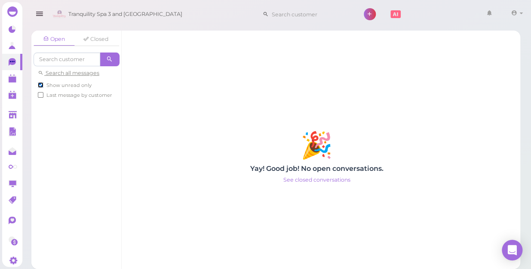
click at [39, 83] on input "Show unread only" at bounding box center [41, 85] width 6 height 6
checkbox input "false"
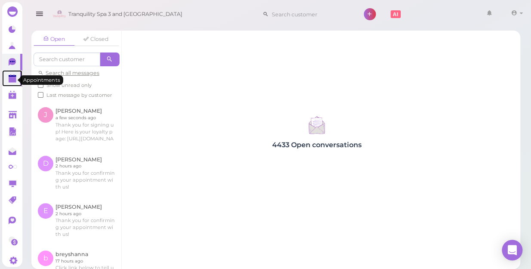
click at [12, 83] on polygon at bounding box center [13, 80] width 8 height 6
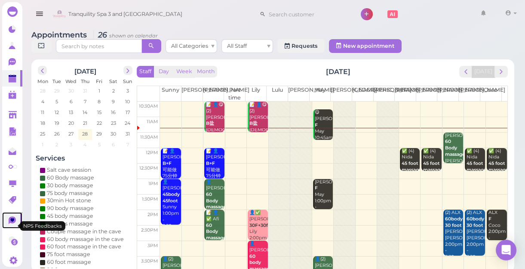
click at [13, 221] on icon at bounding box center [13, 219] width 4 height 3
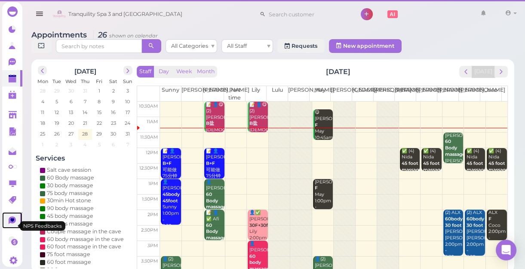
click at [13, 221] on icon at bounding box center [13, 219] width 4 height 3
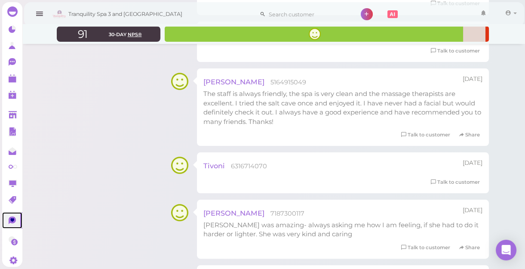
scroll to position [508, 0]
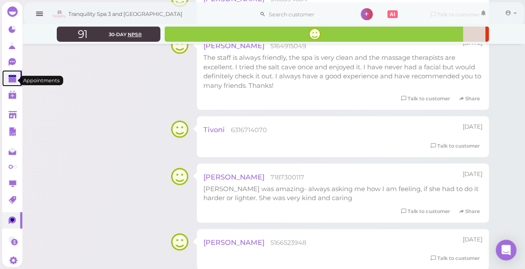
click at [9, 82] on polygon at bounding box center [13, 80] width 8 height 6
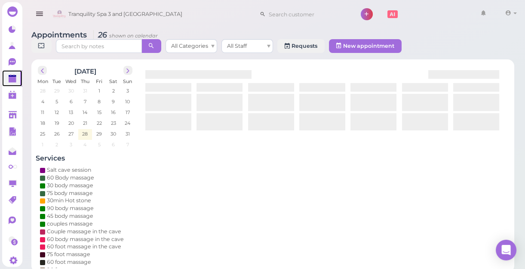
click at [9, 82] on polygon at bounding box center [13, 80] width 8 height 6
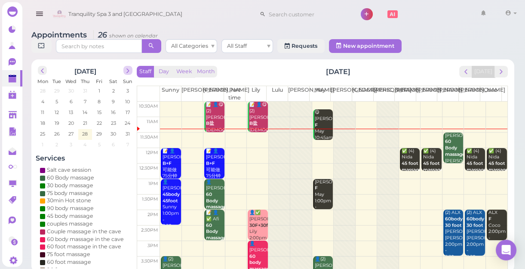
click at [129, 73] on span "next" at bounding box center [128, 71] width 8 height 8
click at [43, 71] on span "prev" at bounding box center [42, 71] width 8 height 8
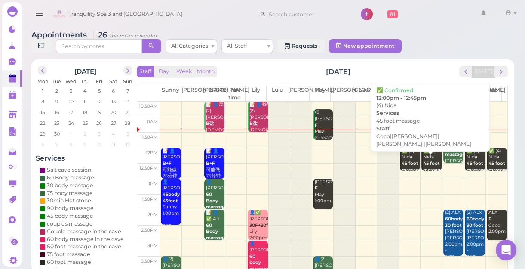
click at [404, 164] on b "45 foot massage" at bounding box center [412, 166] width 20 height 12
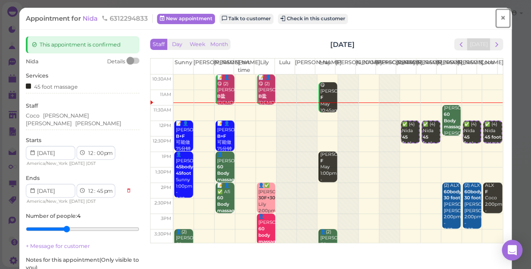
click at [500, 17] on span "×" at bounding box center [503, 18] width 6 height 12
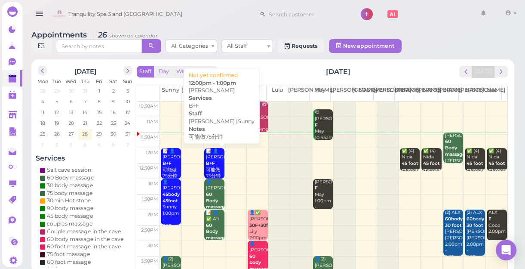
click at [209, 163] on b "B+F" at bounding box center [210, 163] width 9 height 6
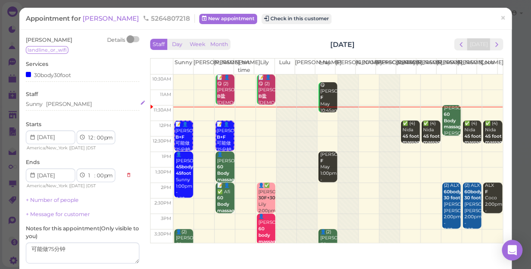
click at [72, 101] on div "Sunny Nancy" at bounding box center [82, 104] width 113 height 8
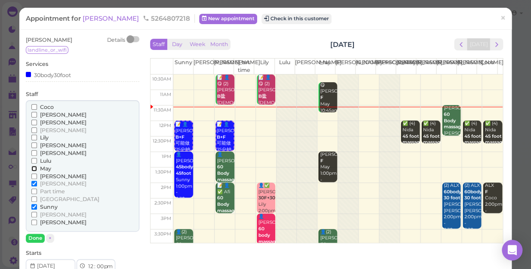
click at [33, 168] on input "May" at bounding box center [34, 169] width 6 height 6
click at [34, 182] on input "[PERSON_NAME]" at bounding box center [34, 184] width 6 height 6
click at [31, 183] on input "[PERSON_NAME]" at bounding box center [34, 184] width 6 height 6
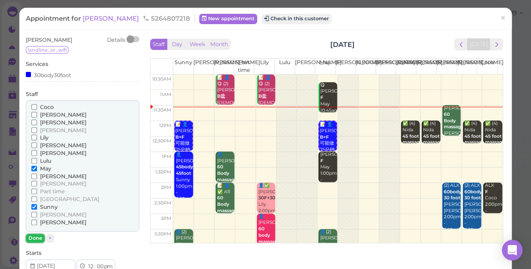
click at [32, 239] on button "Done" at bounding box center [35, 237] width 19 height 9
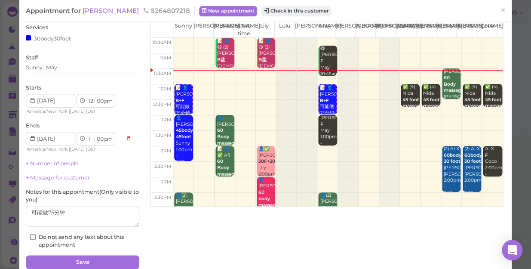
scroll to position [72, 0]
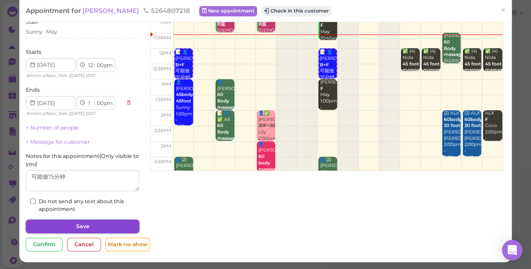
click at [64, 229] on button "Save" at bounding box center [82, 226] width 113 height 14
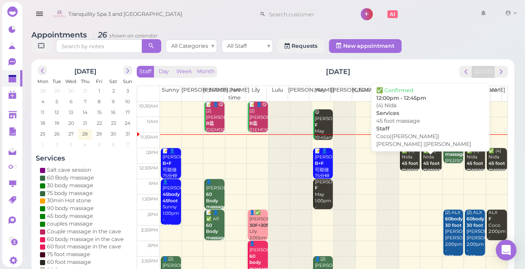
click at [404, 167] on b "45 foot massage" at bounding box center [412, 166] width 20 height 12
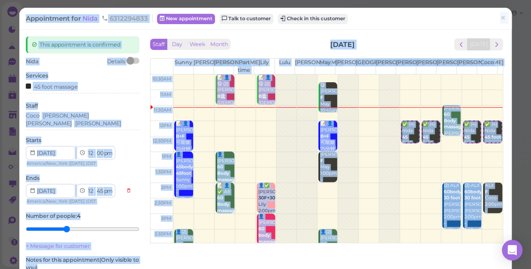
click at [89, 150] on select "1 2 3 4 5 6 7 8 9 10 11 12" at bounding box center [90, 153] width 7 height 9
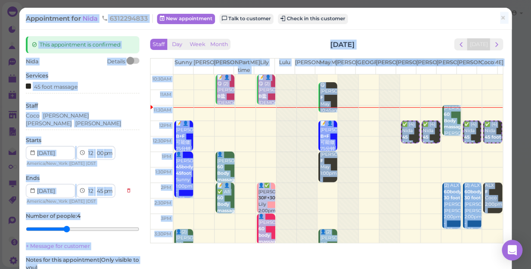
select select "1"
click at [87, 149] on select "1 2 3 4 5 6 7 8 9 10 11 12" at bounding box center [90, 153] width 7 height 9
select select "1"
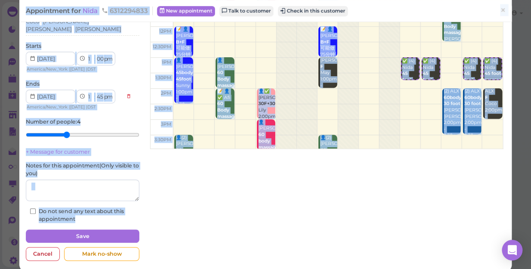
scroll to position [100, 0]
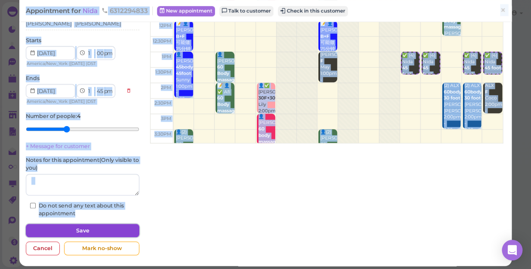
click at [102, 225] on button "Save" at bounding box center [82, 231] width 113 height 14
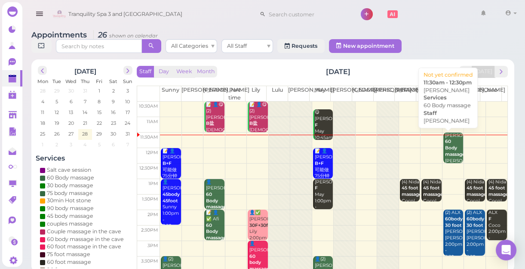
click at [445, 159] on div "Ellen 60 Body massage Linda 11:30am - 12:30pm" at bounding box center [454, 157] width 18 height 51
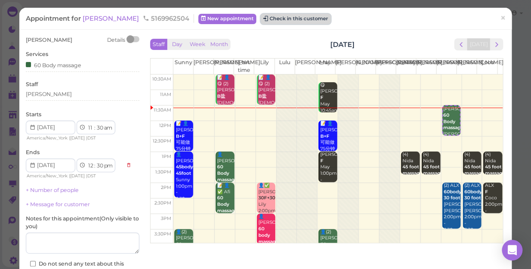
click at [261, 15] on button "Check in this customer" at bounding box center [296, 19] width 70 height 10
click at [261, 20] on button "Check in this customer" at bounding box center [296, 19] width 70 height 10
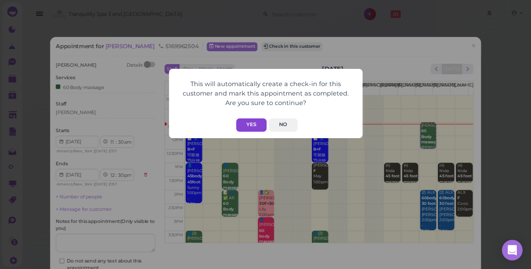
click at [252, 123] on button "Yes" at bounding box center [251, 124] width 31 height 13
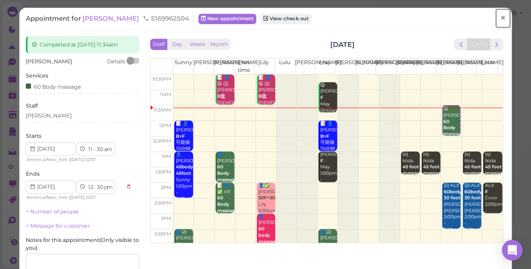
click at [500, 17] on span "×" at bounding box center [503, 18] width 6 height 12
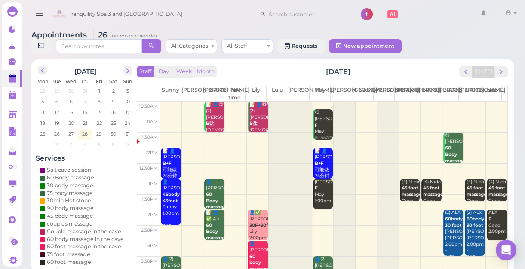
click at [406, 212] on td at bounding box center [333, 217] width 347 height 15
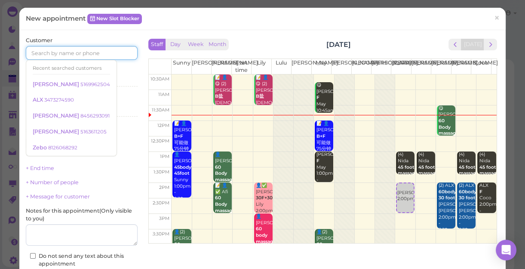
click at [76, 53] on input at bounding box center [82, 53] width 112 height 14
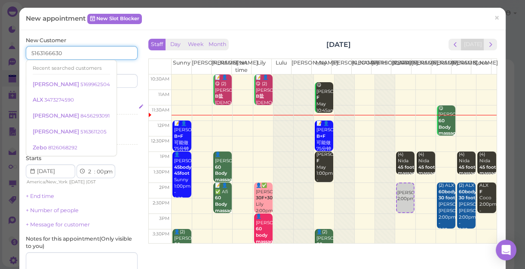
type input "5163166630"
click at [130, 106] on div "Select services" at bounding box center [82, 108] width 112 height 8
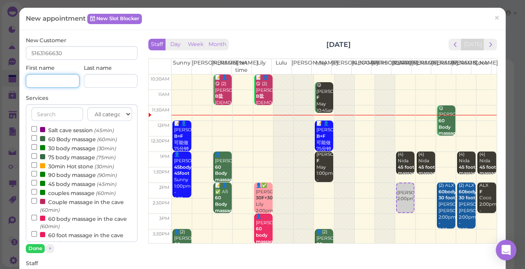
click at [58, 84] on input at bounding box center [53, 81] width 54 height 14
type input "g"
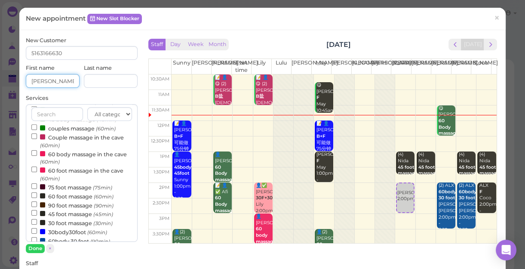
scroll to position [78, 0]
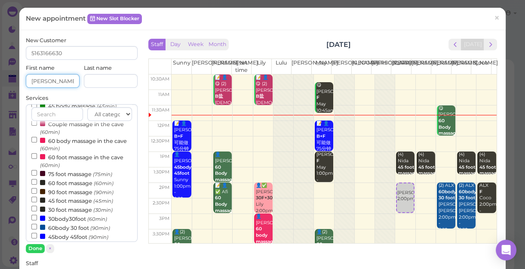
type input "[PERSON_NAME]"
click at [33, 181] on input "60 foot massage (60min)" at bounding box center [34, 182] width 6 height 6
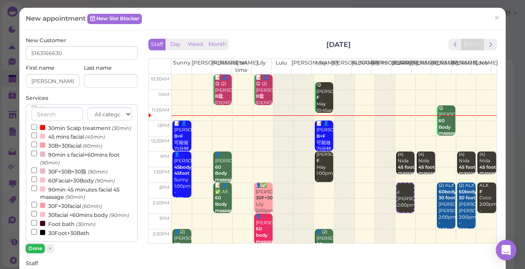
click at [29, 244] on button "Done" at bounding box center [35, 248] width 19 height 9
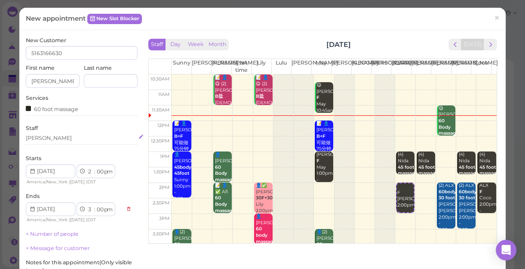
click at [46, 134] on div "[PERSON_NAME]" at bounding box center [82, 138] width 112 height 8
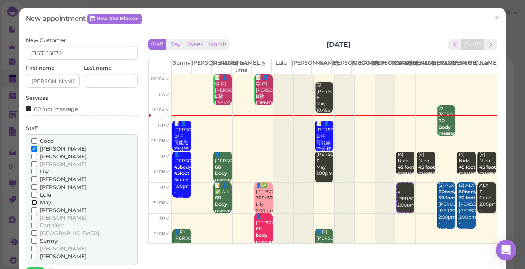
click at [31, 201] on input "May" at bounding box center [34, 202] width 6 height 6
drag, startPoint x: 31, startPoint y: 201, endPoint x: 32, endPoint y: 212, distance: 11.7
click at [32, 212] on input "[PERSON_NAME]" at bounding box center [34, 210] width 6 height 6
click at [33, 202] on input "May" at bounding box center [34, 202] width 6 height 6
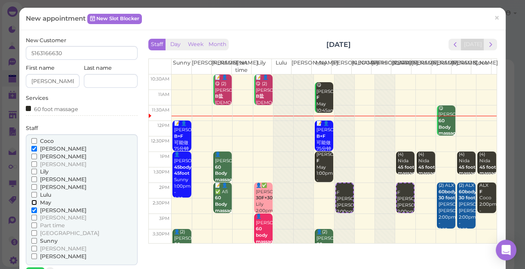
click at [33, 202] on input "May" at bounding box center [34, 202] width 6 height 6
click at [33, 149] on input "[PERSON_NAME]" at bounding box center [34, 149] width 6 height 6
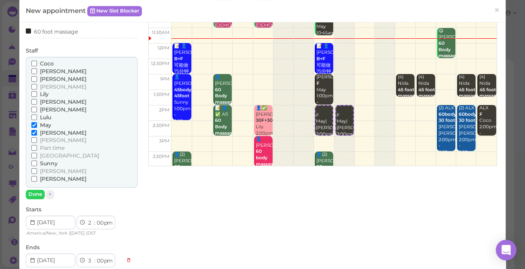
scroll to position [78, 0]
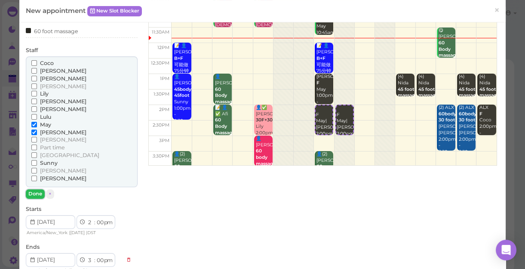
click at [33, 193] on button "Done" at bounding box center [35, 193] width 19 height 9
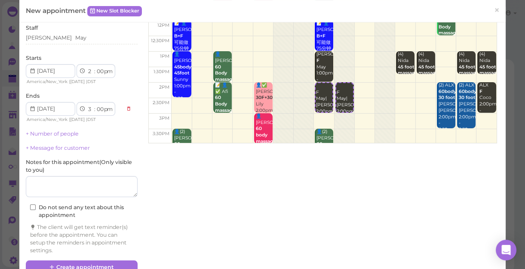
scroll to position [119, 0]
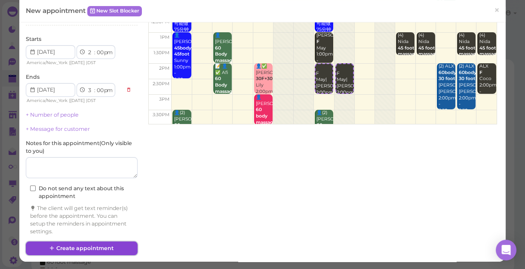
click at [86, 243] on button "Create appointment" at bounding box center [82, 248] width 112 height 14
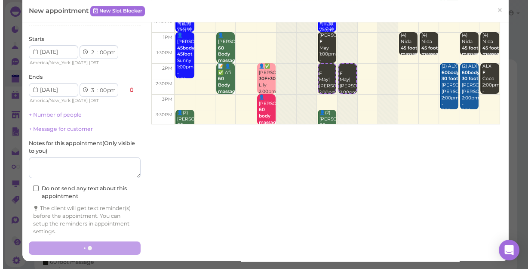
scroll to position [119, 0]
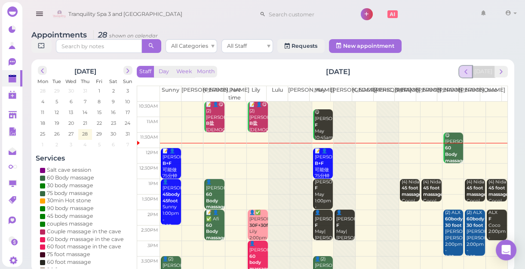
click at [463, 76] on button "prev" at bounding box center [465, 72] width 13 height 12
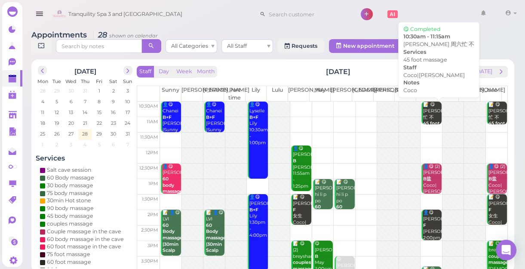
click at [423, 114] on div "📝 😋 [PERSON_NAME]忙 不 45 foot massage Coco Coco|[PERSON_NAME] 10:30am - 11:15am" at bounding box center [432, 136] width 18 height 70
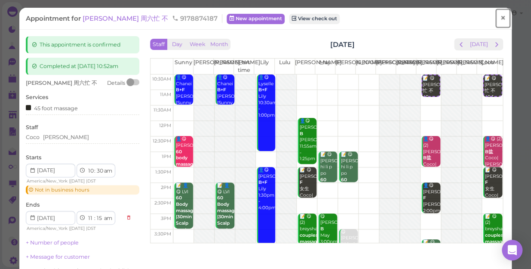
click at [500, 21] on span "×" at bounding box center [503, 18] width 6 height 12
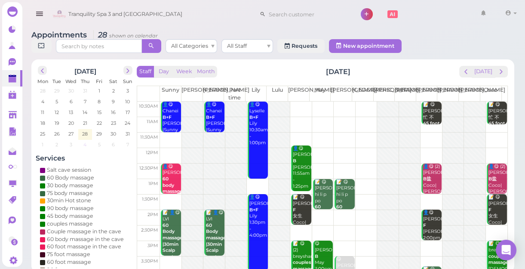
click at [86, 144] on span "4" at bounding box center [85, 145] width 5 height 8
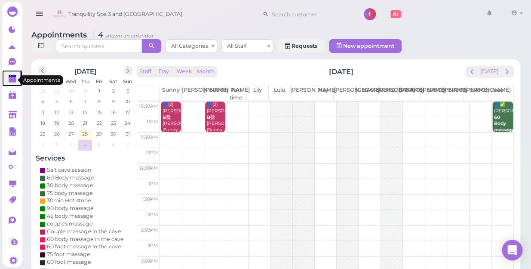
click at [11, 80] on polygon at bounding box center [13, 80] width 8 height 6
click at [492, 66] on button "[DATE]" at bounding box center [489, 72] width 23 height 12
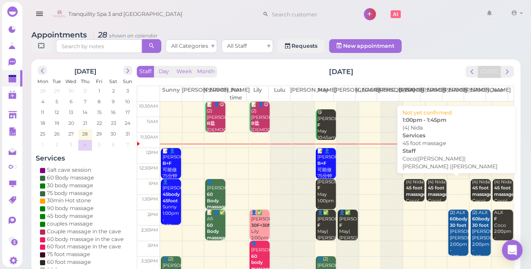
click at [428, 185] on b "45 foot massage" at bounding box center [438, 191] width 20 height 12
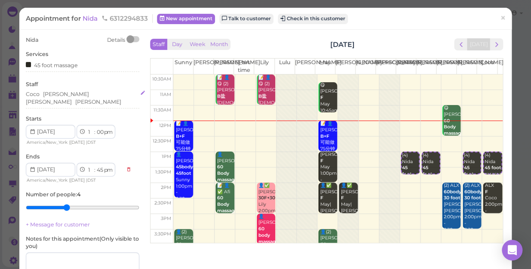
click at [90, 95] on div "Coco Tina Helen Tom" at bounding box center [82, 97] width 113 height 15
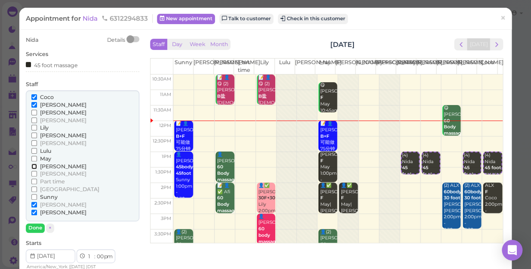
click at [31, 167] on input "[PERSON_NAME]" at bounding box center [34, 166] width 6 height 6
click at [33, 155] on label "May" at bounding box center [41, 159] width 20 height 8
click at [33, 156] on input "May" at bounding box center [34, 159] width 6 height 6
click at [34, 212] on input "[PERSON_NAME]" at bounding box center [34, 212] width 6 height 6
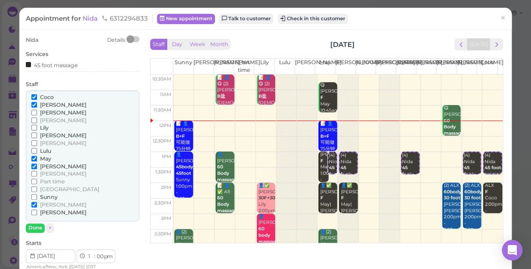
click at [30, 105] on div "[PERSON_NAME] [PERSON_NAME] [PERSON_NAME] [PERSON_NAME] [PERSON_NAME] Lulu" at bounding box center [82, 155] width 113 height 131
click at [35, 104] on input "[PERSON_NAME]" at bounding box center [34, 105] width 6 height 6
click at [35, 229] on button "Done" at bounding box center [35, 227] width 19 height 9
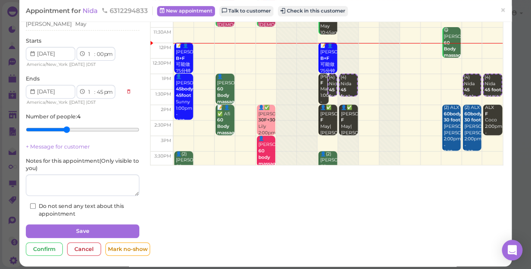
scroll to position [78, 0]
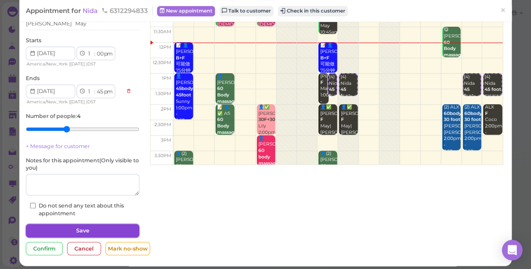
click at [106, 227] on button "Save" at bounding box center [82, 231] width 113 height 14
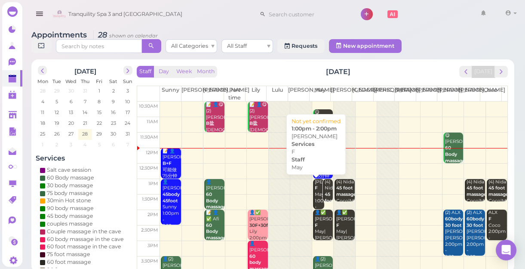
click at [316, 203] on div "Joanne F May 1:00pm - 2:00pm" at bounding box center [319, 198] width 10 height 38
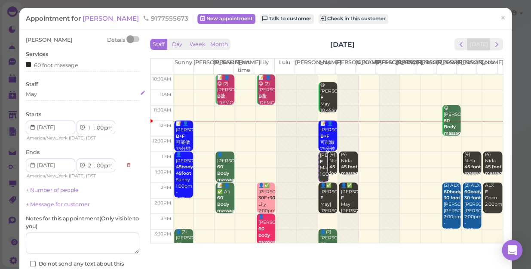
click at [43, 95] on div "May" at bounding box center [82, 94] width 113 height 8
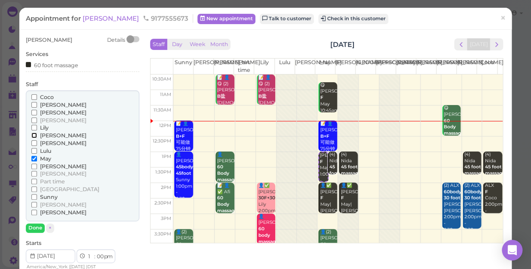
click at [31, 133] on input "[PERSON_NAME]" at bounding box center [34, 135] width 6 height 6
click at [33, 159] on input "May" at bounding box center [34, 159] width 6 height 6
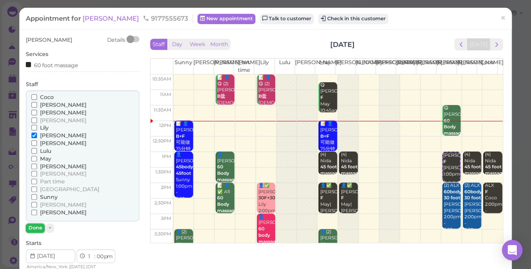
click at [37, 227] on button "Done" at bounding box center [35, 227] width 19 height 9
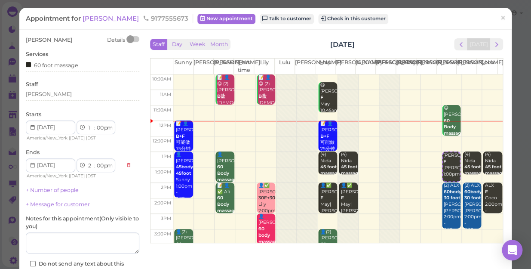
scroll to position [62, 0]
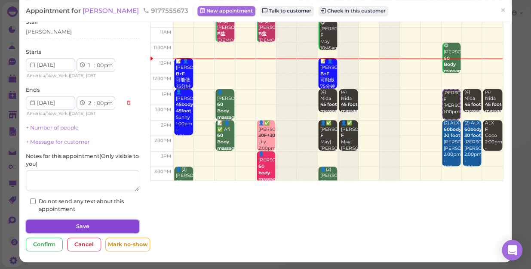
click at [88, 227] on button "Save" at bounding box center [82, 226] width 113 height 14
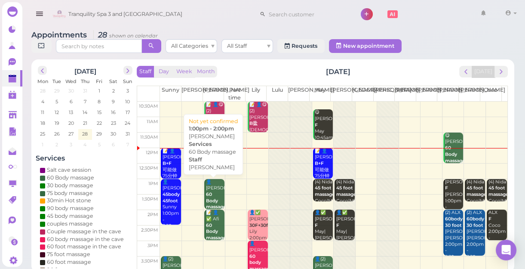
click at [215, 198] on b "60 Body massage" at bounding box center [216, 200] width 20 height 18
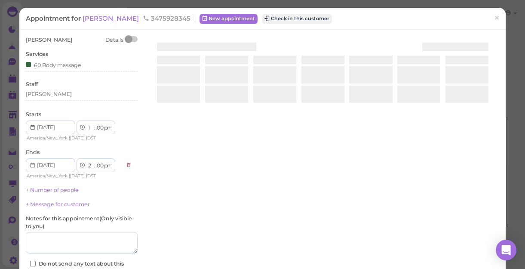
click at [215, 198] on div at bounding box center [322, 138] width 353 height 204
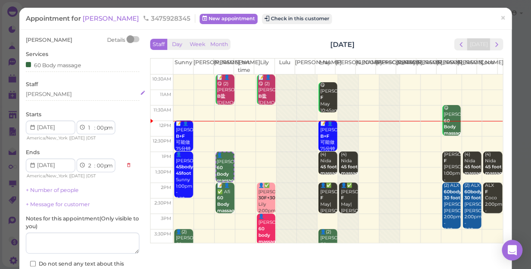
click at [44, 95] on div "[PERSON_NAME]" at bounding box center [82, 94] width 113 height 8
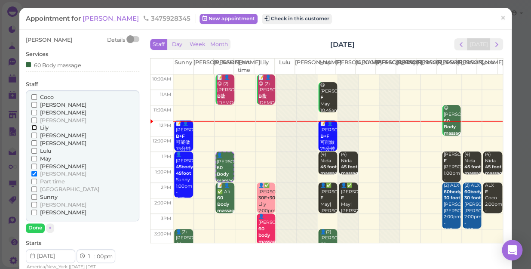
click at [33, 128] on input "Lily" at bounding box center [34, 128] width 6 height 6
click at [32, 172] on input "[PERSON_NAME]" at bounding box center [34, 174] width 6 height 6
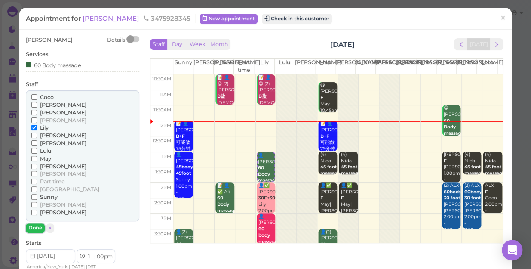
click at [34, 227] on button "Done" at bounding box center [35, 227] width 19 height 9
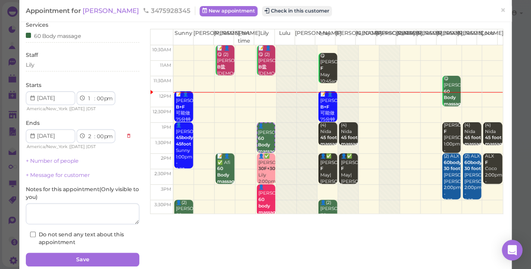
scroll to position [62, 0]
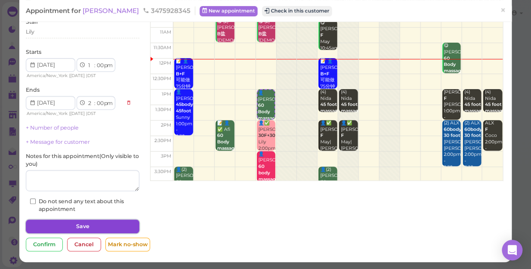
click at [89, 226] on button "Save" at bounding box center [82, 226] width 113 height 14
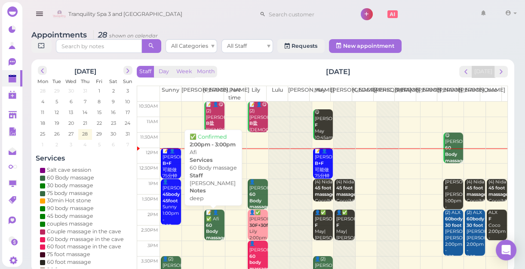
click at [209, 229] on b "60 Body massage" at bounding box center [216, 231] width 20 height 18
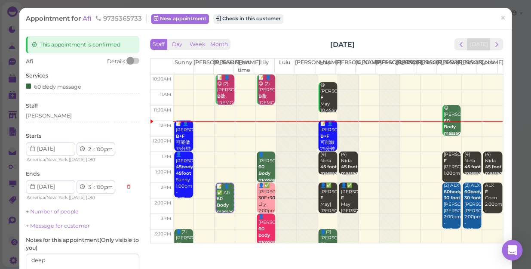
scroll to position [39, 0]
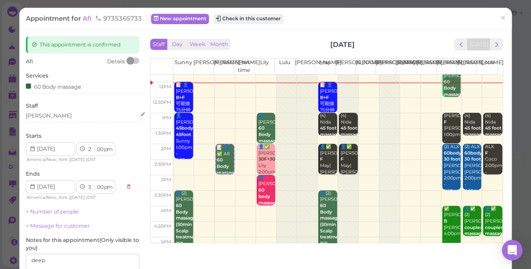
click at [43, 117] on div "[PERSON_NAME]" at bounding box center [82, 116] width 113 height 8
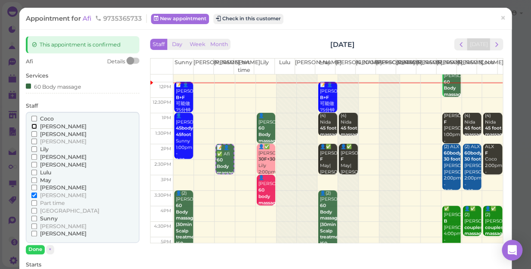
click at [32, 126] on input "[PERSON_NAME]" at bounding box center [34, 126] width 6 height 6
click at [34, 124] on input "[PERSON_NAME]" at bounding box center [34, 126] width 6 height 6
click at [35, 192] on input "[PERSON_NAME]" at bounding box center [34, 195] width 6 height 6
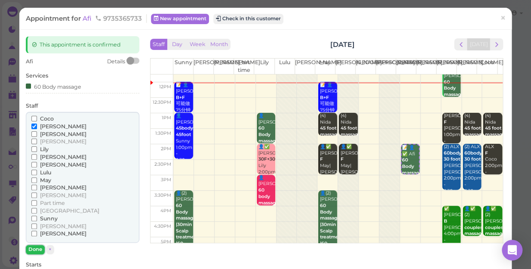
click at [34, 248] on button "Done" at bounding box center [35, 249] width 19 height 9
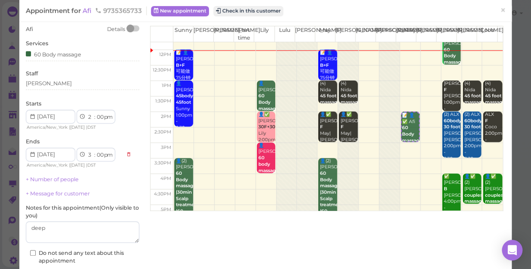
scroll to position [84, 0]
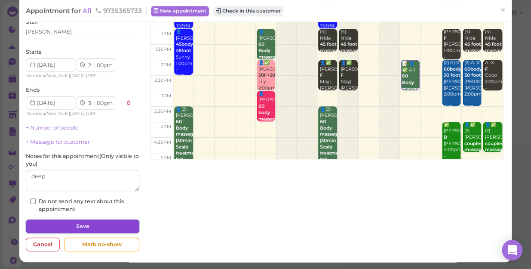
click at [75, 226] on button "Save" at bounding box center [82, 226] width 113 height 14
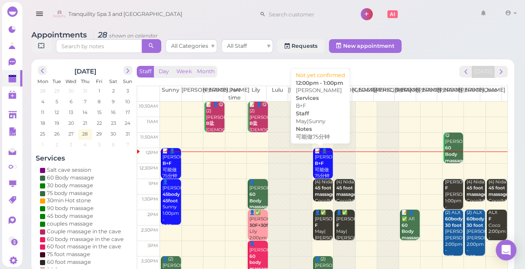
click at [318, 164] on b "B+F" at bounding box center [319, 163] width 9 height 6
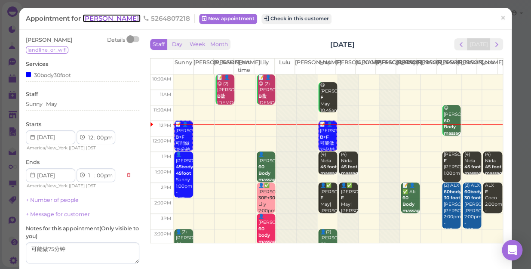
click at [92, 20] on span "Mary" at bounding box center [112, 18] width 58 height 8
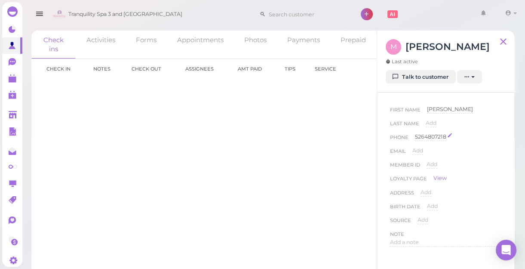
click at [441, 138] on div "5264807218" at bounding box center [430, 137] width 31 height 8
click at [422, 138] on input "5264807218" at bounding box center [458, 139] width 86 height 13
click at [423, 138] on input "5264807218" at bounding box center [458, 139] width 86 height 13
click at [423, 150] on button "Done" at bounding box center [425, 151] width 19 height 9
type input "5264807218"
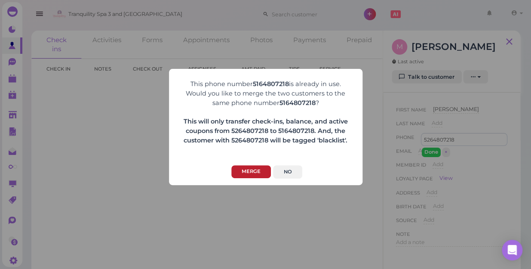
click at [255, 170] on button "Merge" at bounding box center [251, 171] width 40 height 13
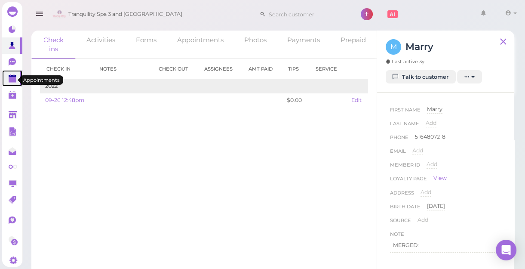
click at [10, 77] on polygon at bounding box center [13, 76] width 8 height 2
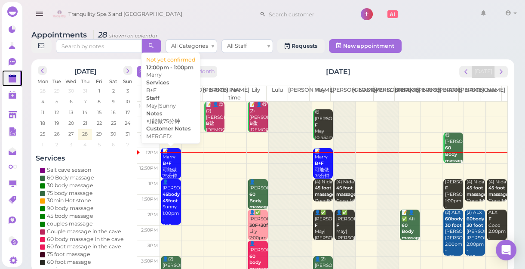
click at [169, 167] on div "📝 Marry B+F 可能做75分钟 May|Sunny 12:00pm - 1:00pm" at bounding box center [171, 176] width 18 height 57
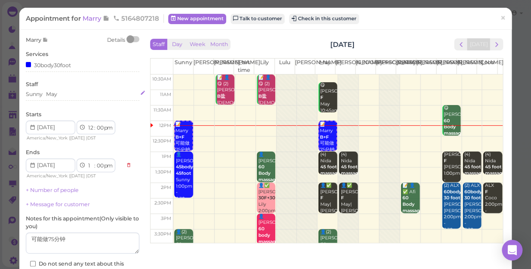
click at [61, 94] on div "Sunny May" at bounding box center [82, 94] width 113 height 8
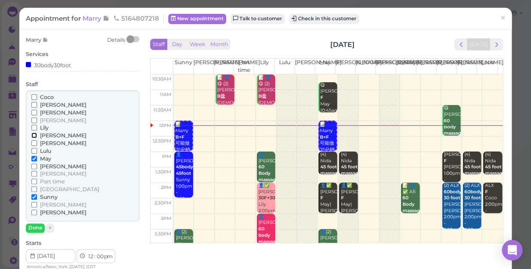
click at [33, 135] on input "[PERSON_NAME]" at bounding box center [34, 135] width 6 height 6
click at [34, 158] on input "May" at bounding box center [34, 159] width 6 height 6
click at [32, 157] on input "May" at bounding box center [34, 159] width 6 height 6
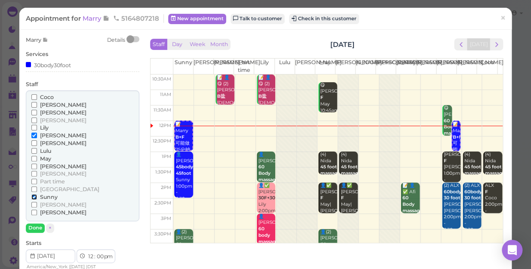
click at [34, 194] on input "Sunny" at bounding box center [34, 197] width 6 height 6
click at [32, 196] on input "Sunny" at bounding box center [34, 197] width 6 height 6
click at [36, 227] on button "Done" at bounding box center [35, 227] width 19 height 9
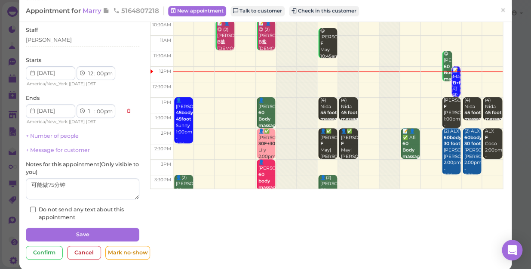
scroll to position [62, 0]
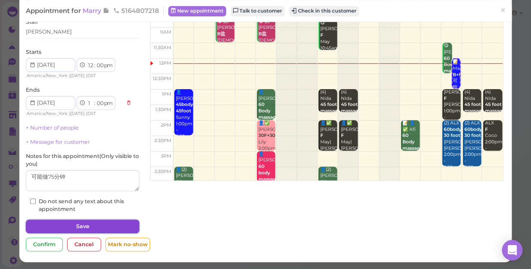
click at [79, 221] on button "Save" at bounding box center [82, 226] width 113 height 14
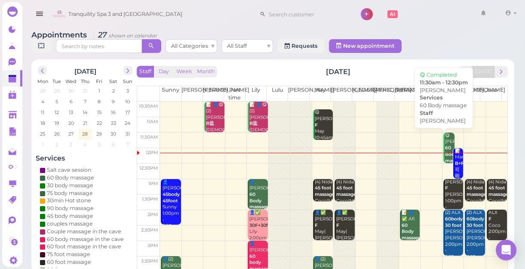
click at [445, 139] on div "😋 Ellen 60 Body massage Linda 11:30am - 12:30pm" at bounding box center [450, 160] width 10 height 57
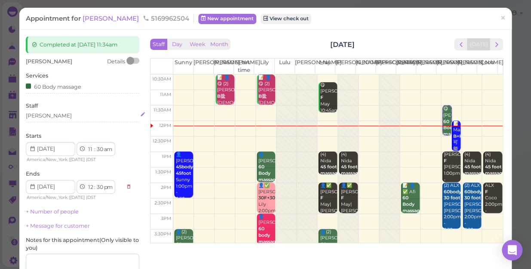
click at [36, 112] on div "[PERSON_NAME]" at bounding box center [49, 116] width 46 height 8
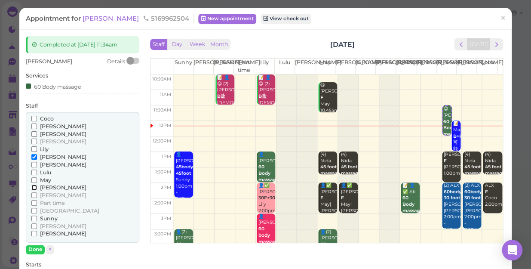
click at [34, 184] on input "[PERSON_NAME]" at bounding box center [34, 187] width 6 height 6
click at [33, 155] on input "[PERSON_NAME]" at bounding box center [34, 157] width 6 height 6
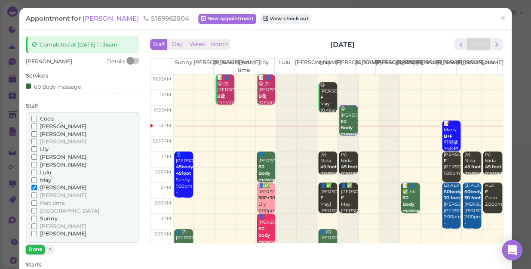
click at [37, 249] on button "Done" at bounding box center [35, 249] width 19 height 9
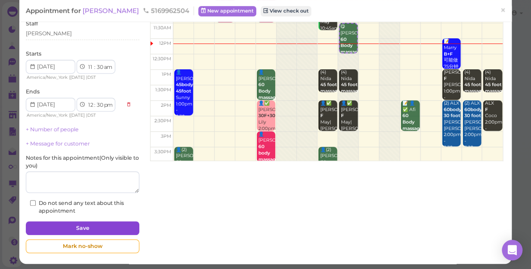
scroll to position [84, 0]
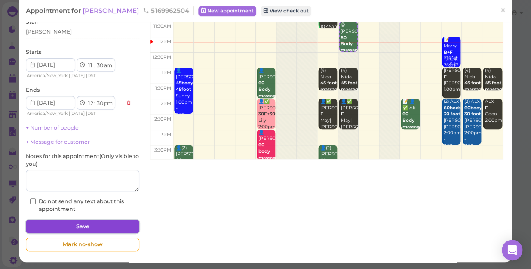
click at [110, 229] on button "Save" at bounding box center [82, 226] width 113 height 14
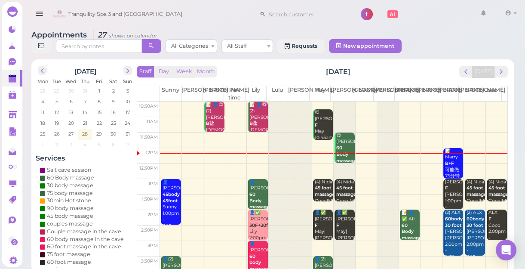
click at [488, 156] on td at bounding box center [333, 155] width 347 height 15
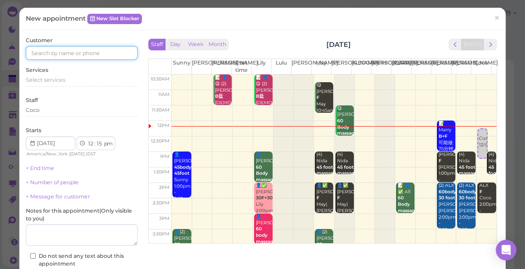
click at [89, 53] on input at bounding box center [82, 53] width 112 height 14
type input "5164807218"
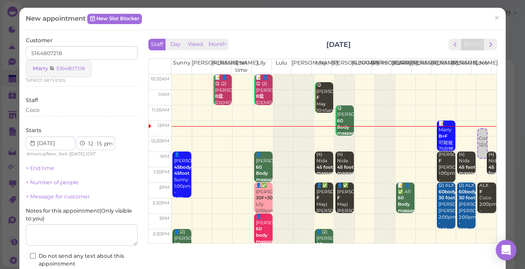
click at [81, 70] on small "5164807218" at bounding box center [70, 68] width 28 height 6
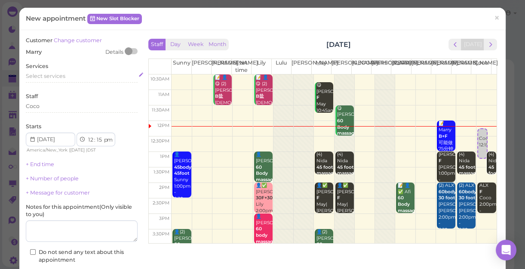
click at [64, 77] on span "Select services" at bounding box center [46, 76] width 40 height 6
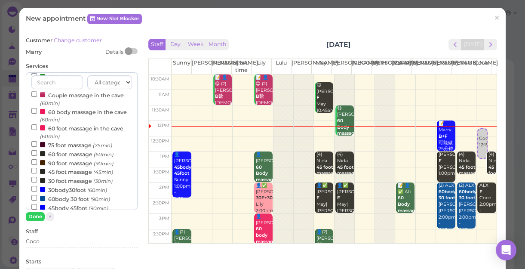
scroll to position [78, 0]
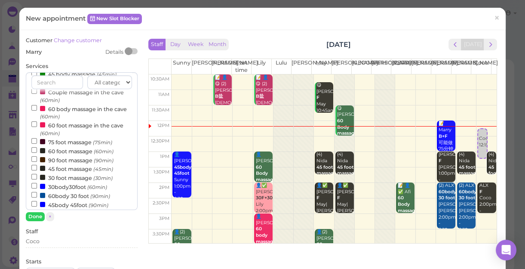
click at [55, 152] on label "60 foot massage (60min)" at bounding box center [72, 150] width 82 height 9
click at [37, 152] on input "60 foot massage (60min)" at bounding box center [34, 150] width 6 height 6
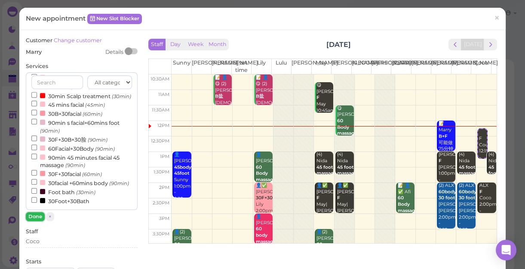
click at [33, 215] on button "Done" at bounding box center [35, 216] width 19 height 9
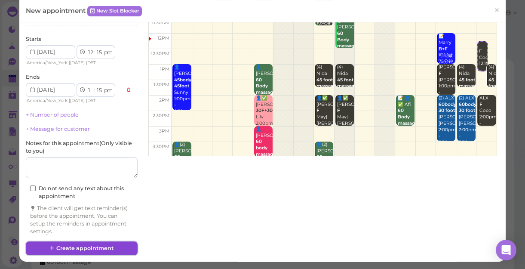
click at [86, 243] on button "Create appointment" at bounding box center [82, 248] width 112 height 14
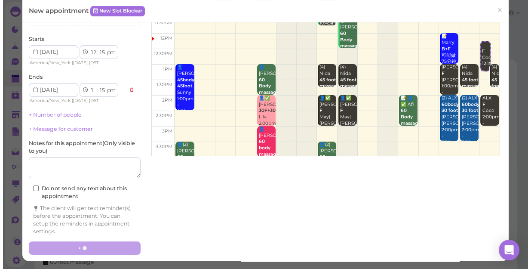
scroll to position [87, 0]
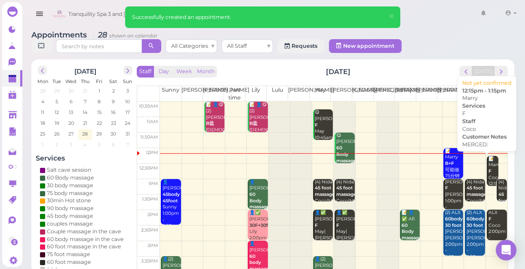
click at [488, 169] on div "📝 Marry F Coco 12:15pm - 1:15pm" at bounding box center [493, 178] width 10 height 44
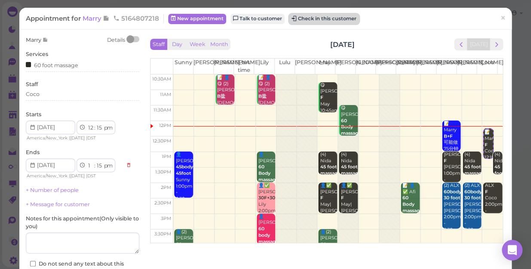
click at [337, 21] on button "Check in this customer" at bounding box center [324, 19] width 70 height 10
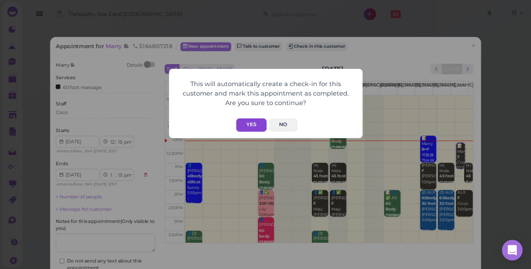
click at [252, 122] on button "Yes" at bounding box center [251, 124] width 31 height 13
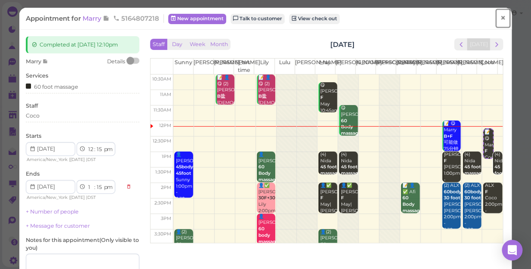
click at [500, 16] on span "×" at bounding box center [503, 18] width 6 height 12
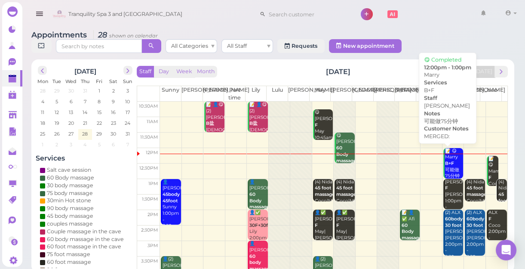
click at [445, 169] on div "📝 😋 Marry B+F 可能做75分钟 Linda 12:00pm - 1:00pm" at bounding box center [454, 176] width 18 height 57
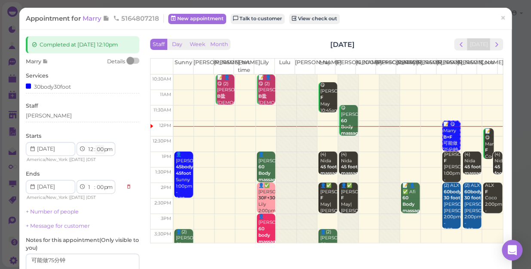
click at [101, 148] on select "00 05 10 15 20 25 30 35 40 45 50 55" at bounding box center [99, 149] width 9 height 9
select select "10"
click at [95, 145] on select "00 05 10 15 20 25 30 35 40 45 50 55" at bounding box center [99, 149] width 9 height 9
select select "10"
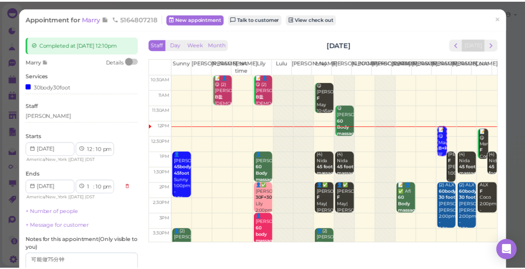
scroll to position [78, 0]
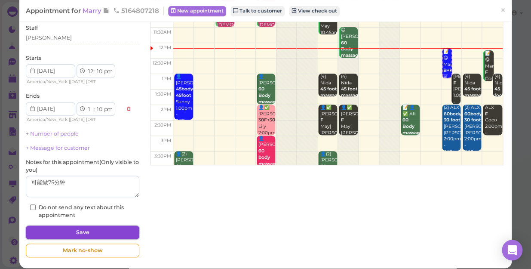
click at [105, 230] on button "Save" at bounding box center [82, 232] width 113 height 14
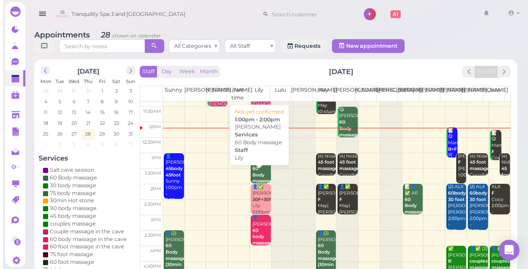
scroll to position [39, 0]
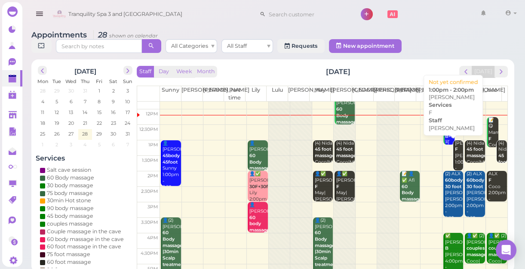
click at [454, 159] on div "Joanne F Linda 1:00pm - 2:00pm" at bounding box center [458, 159] width 9 height 38
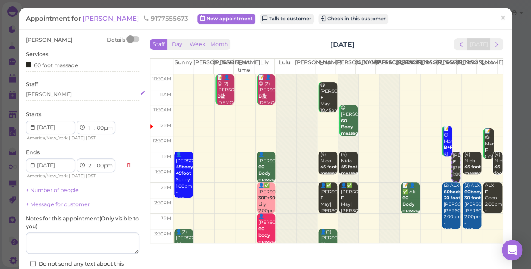
click at [41, 92] on div "[PERSON_NAME]" at bounding box center [82, 94] width 113 height 8
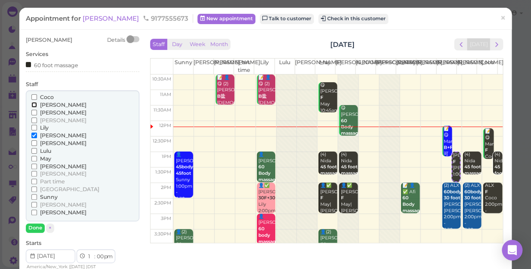
click at [33, 106] on input "[PERSON_NAME]" at bounding box center [34, 105] width 6 height 6
click at [34, 134] on input "[PERSON_NAME]" at bounding box center [34, 135] width 6 height 6
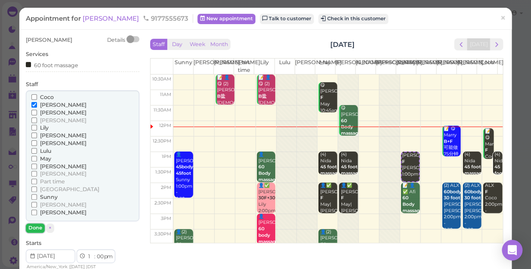
click at [33, 227] on button "Done" at bounding box center [35, 227] width 19 height 9
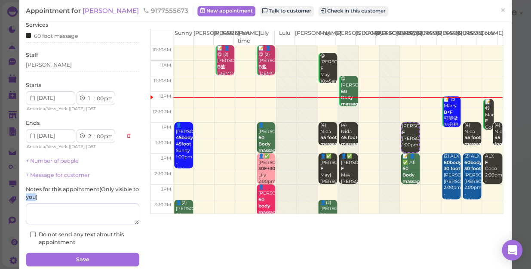
scroll to position [62, 0]
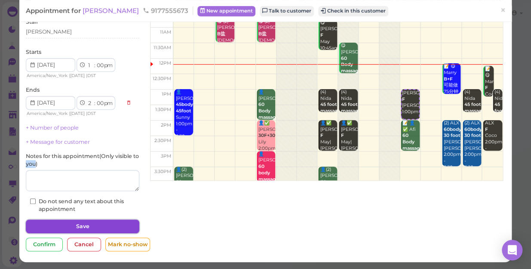
click at [82, 225] on button "Save" at bounding box center [82, 226] width 113 height 14
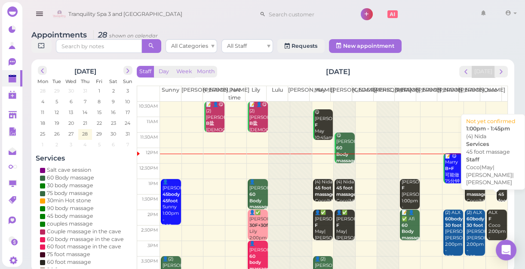
click at [498, 197] on div "(4) Nida 45 foot massage Coco|May|Mike|Tina 1:00pm - 1:45pm" at bounding box center [502, 214] width 9 height 70
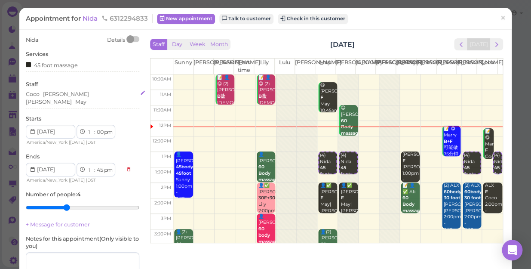
click at [85, 98] on div "May" at bounding box center [80, 102] width 11 height 8
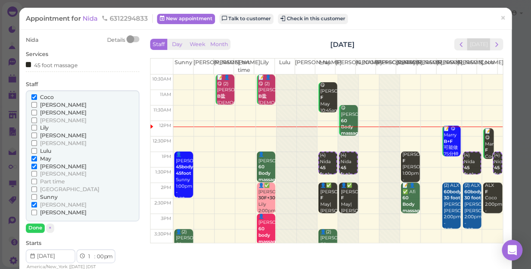
click at [33, 96] on input "Coco" at bounding box center [34, 97] width 6 height 6
click at [33, 174] on input "[PERSON_NAME]" at bounding box center [34, 174] width 6 height 6
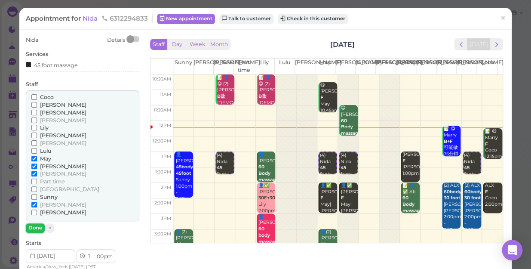
click at [38, 228] on button "Done" at bounding box center [35, 227] width 19 height 9
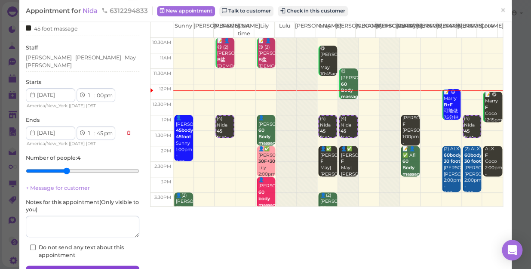
scroll to position [78, 0]
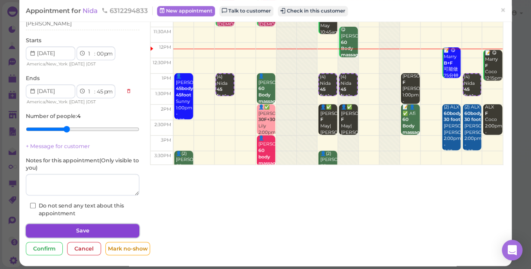
click at [109, 225] on button "Save" at bounding box center [82, 231] width 113 height 14
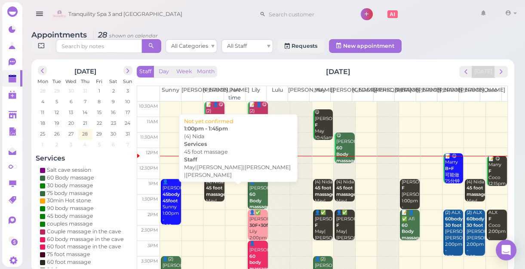
click at [215, 193] on b "45 foot massage" at bounding box center [216, 191] width 20 height 12
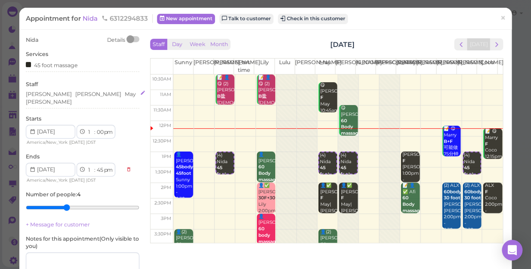
click at [94, 95] on div "Tina Mike May Nancy" at bounding box center [82, 97] width 113 height 15
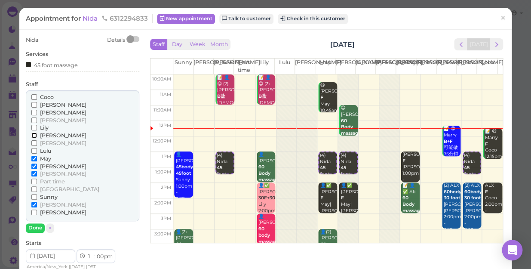
click at [34, 134] on input "[PERSON_NAME]" at bounding box center [34, 135] width 6 height 6
click at [35, 204] on input "[PERSON_NAME]" at bounding box center [34, 205] width 6 height 6
click at [32, 203] on input "[PERSON_NAME]" at bounding box center [34, 205] width 6 height 6
click at [30, 227] on button "Done" at bounding box center [35, 227] width 19 height 9
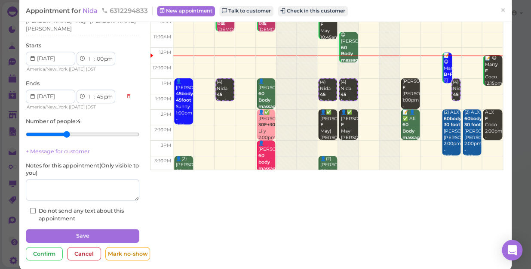
scroll to position [78, 0]
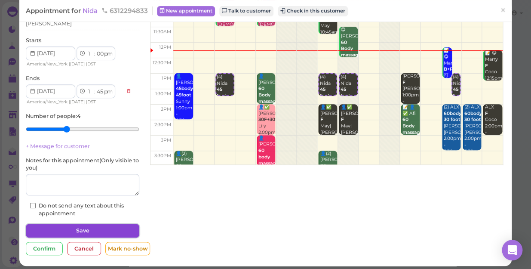
click at [105, 229] on button "Save" at bounding box center [82, 231] width 113 height 14
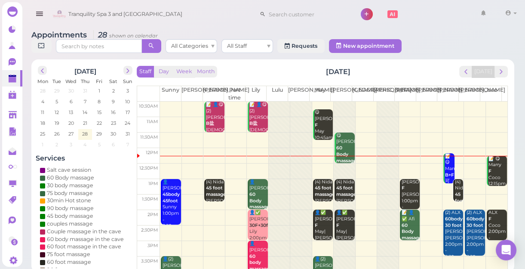
click at [469, 159] on td at bounding box center [333, 155] width 347 height 15
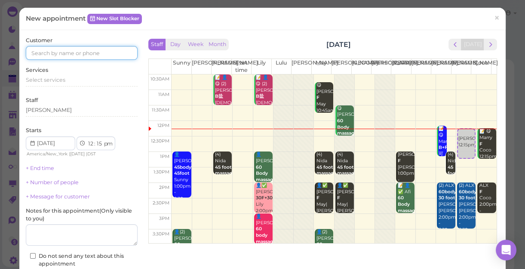
click at [114, 52] on input at bounding box center [82, 53] width 112 height 14
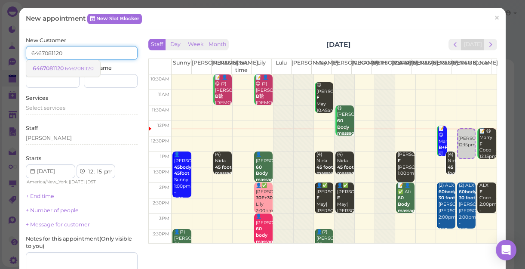
type input "6467081120"
click at [87, 70] on small "6467081120" at bounding box center [79, 68] width 29 height 6
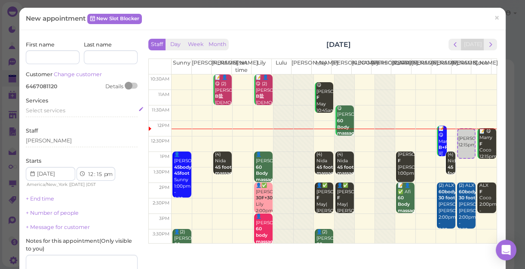
click at [68, 112] on div "Select services" at bounding box center [82, 111] width 112 height 8
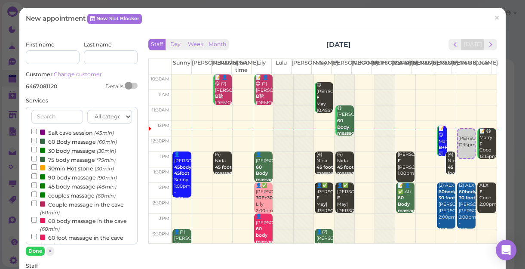
click at [66, 141] on label "60 Body massage (60min)" at bounding box center [74, 141] width 86 height 9
click at [37, 141] on input "60 Body massage (60min)" at bounding box center [34, 141] width 6 height 6
click at [37, 246] on button "Done" at bounding box center [35, 250] width 19 height 9
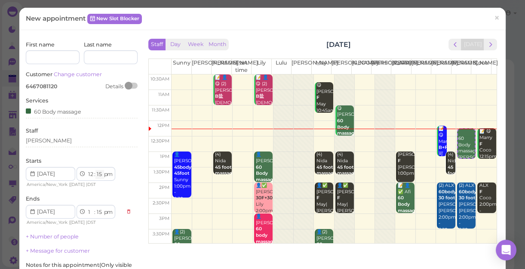
click at [101, 173] on select "00 05 10 15 20 25 30 35 40 45 50 55" at bounding box center [99, 174] width 9 height 9
click at [101, 172] on select "00 05 10 15 20 25 30 35 40 45 50 55" at bounding box center [99, 174] width 9 height 9
click at [101, 170] on select "00 05 10 15 20 25 30 35 40 45 50 55" at bounding box center [99, 174] width 9 height 9
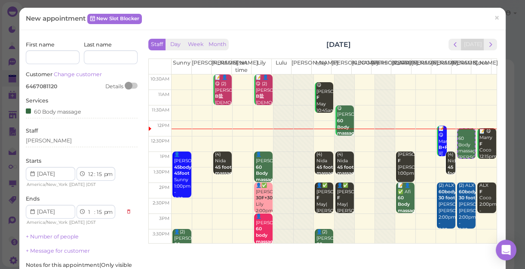
select select "20"
click at [95, 170] on select "00 05 10 15 20 25 30 35 40 45 50 55" at bounding box center [99, 174] width 9 height 9
select select "20"
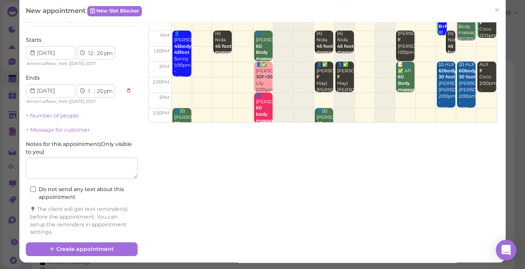
scroll to position [121, 0]
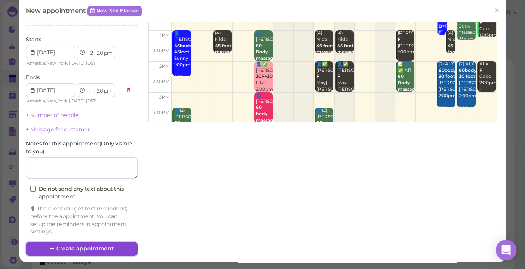
click at [116, 248] on button "Create appointment" at bounding box center [82, 249] width 112 height 14
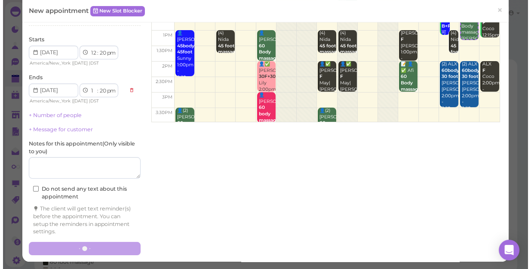
scroll to position [121, 0]
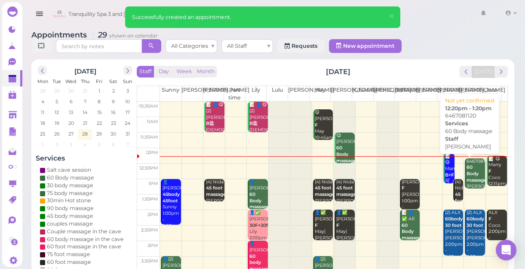
click at [466, 174] on b "60 Body massage" at bounding box center [476, 173] width 20 height 18
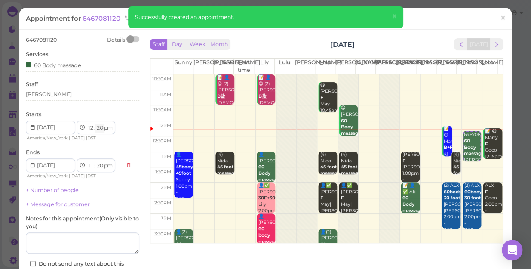
click at [102, 128] on select "00 05 10 15 20 25 30 35 40 45 50 55" at bounding box center [99, 127] width 9 height 9
select select "15"
click at [95, 123] on select "00 05 10 15 20 25 30 35 40 45 50 55" at bounding box center [99, 127] width 9 height 9
select select "15"
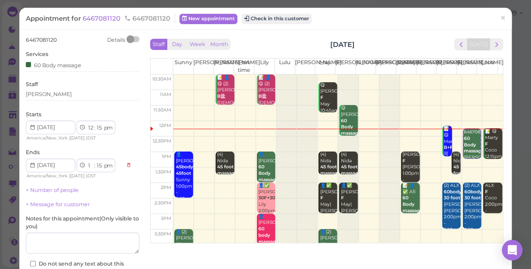
scroll to position [39, 0]
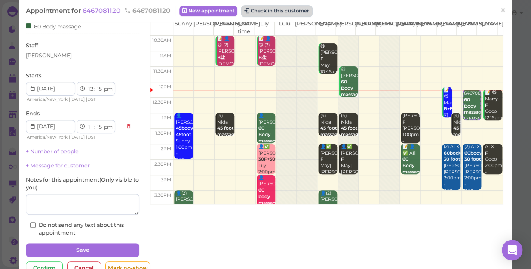
click at [292, 14] on button "Check in this customer" at bounding box center [277, 11] width 70 height 10
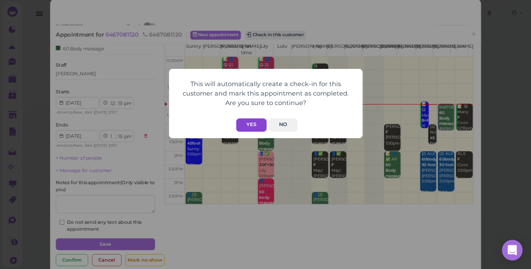
click at [257, 125] on button "Yes" at bounding box center [251, 124] width 31 height 13
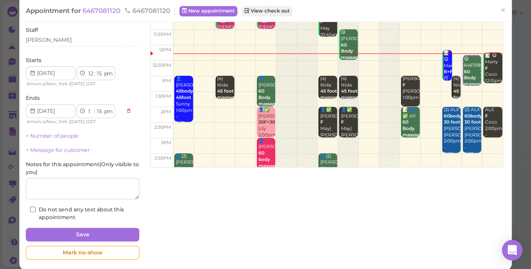
scroll to position [84, 0]
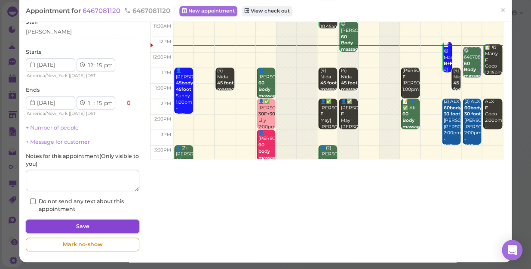
click at [110, 223] on button "Save" at bounding box center [82, 226] width 113 height 14
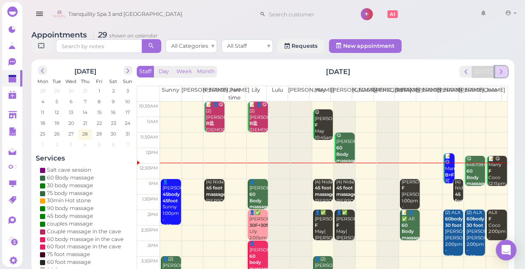
click at [501, 76] on button "next" at bounding box center [500, 72] width 13 height 12
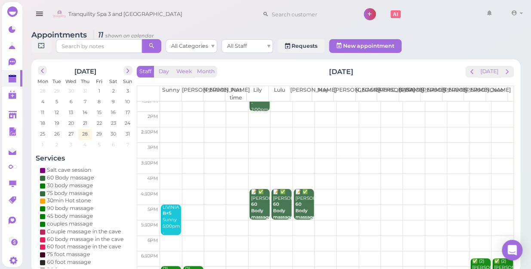
scroll to position [117, 0]
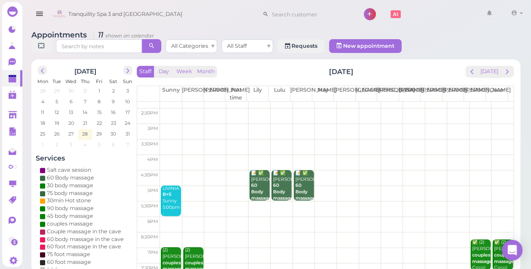
click at [323, 155] on td at bounding box center [336, 162] width 353 height 15
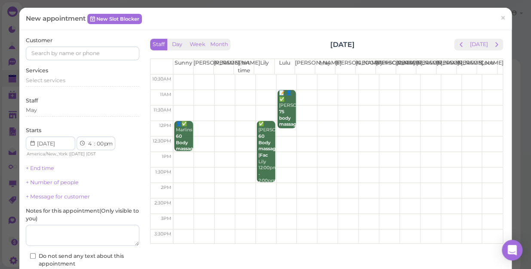
click at [111, 34] on div "Customer Services Select services Staff May Starts 1 2 3 4 5 6 7 8 9 10 11 12 :…" at bounding box center [265, 175] width 492 height 291
click at [110, 32] on div "Customer Services Select services Staff May Starts 1 2 3 4 5 6 7 8 9 10 11 12 :…" at bounding box center [265, 175] width 492 height 291
click at [122, 34] on div "Customer Services Select services Staff May Starts 1 2 3 4 5 6 7 8 9 10 11 12 :…" at bounding box center [265, 175] width 492 height 291
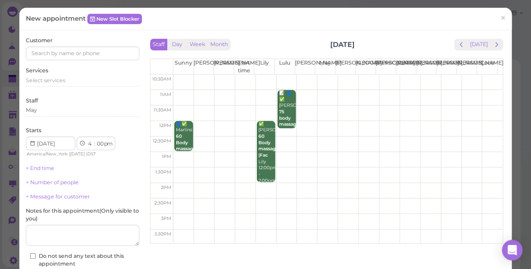
click at [69, 31] on div "Customer Services Select services Staff May Starts 1 2 3 4 5 6 7 8 9 10 11 12 :…" at bounding box center [265, 175] width 492 height 291
click at [63, 34] on div "Customer Services Select services Staff May Starts 1 2 3 4 5 6 7 8 9 10 11 12 :…" at bounding box center [265, 175] width 492 height 291
click at [76, 31] on div "Customer Services Select services Staff May Starts 1 2 3 4 5 6 7 8 9 10 11 12 :…" at bounding box center [265, 175] width 492 height 291
click at [77, 25] on div "New appointment New Slot Blocker ×" at bounding box center [265, 19] width 492 height 22
click at [77, 28] on div "New appointment New Slot Blocker ×" at bounding box center [265, 19] width 492 height 22
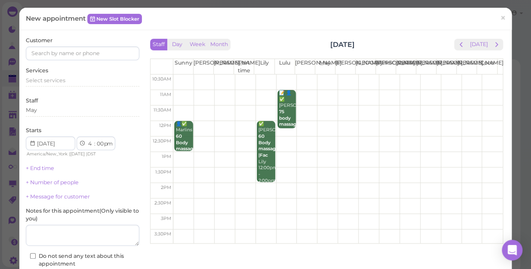
click at [499, 0] on html "Dashboard Reports Customers Conversations 0" at bounding box center [265, 136] width 531 height 272
click at [496, 0] on html "Dashboard Reports Customers Conversations 0" at bounding box center [265, 136] width 531 height 272
drag, startPoint x: 506, startPoint y: 0, endPoint x: 496, endPoint y: -5, distance: 11.3
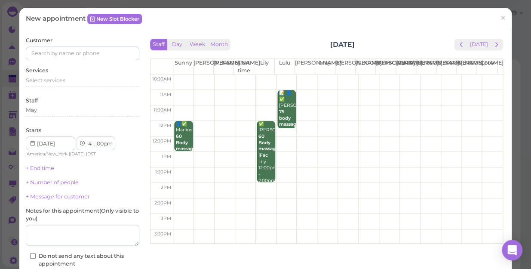
click at [496, 0] on html "Dashboard Reports Customers Conversations 0" at bounding box center [265, 136] width 531 height 272
drag, startPoint x: 382, startPoint y: 98, endPoint x: 387, endPoint y: 110, distance: 12.5
click at [387, 110] on tbody "10:30am 11am 11:30am 12pm 12:30pm 1pm 1:30pm 2pm 2:30pm 3pm 3:30pm 4pm 4:30pm 5…" at bounding box center [326, 236] width 352 height 325
drag, startPoint x: 387, startPoint y: 110, endPoint x: 293, endPoint y: 95, distance: 94.9
click at [374, 109] on td at bounding box center [337, 112] width 329 height 15
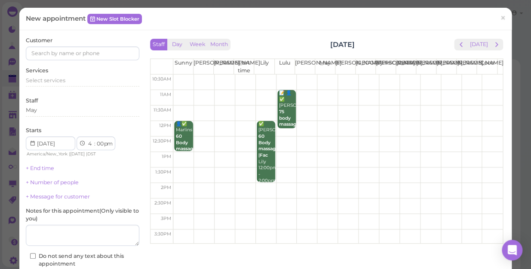
select select "11"
select select "30"
select select "am"
click at [111, 30] on div "New appointment New Slot Blocker ×" at bounding box center [265, 19] width 492 height 22
click at [109, 26] on div "New appointment New Slot Blocker ×" at bounding box center [265, 19] width 492 height 22
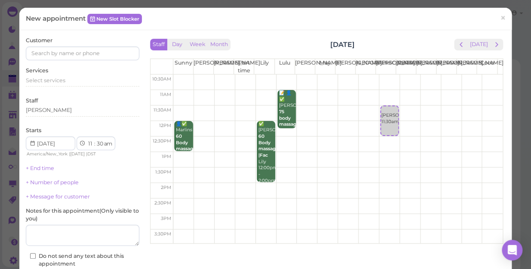
click at [85, 28] on div "New appointment New Slot Blocker ×" at bounding box center [265, 19] width 492 height 22
click at [84, 21] on span "New appointment" at bounding box center [56, 18] width 61 height 8
click at [498, 0] on html "Dashboard Reports Customers Conversations 0" at bounding box center [265, 136] width 531 height 272
drag, startPoint x: 283, startPoint y: 46, endPoint x: 293, endPoint y: 55, distance: 13.4
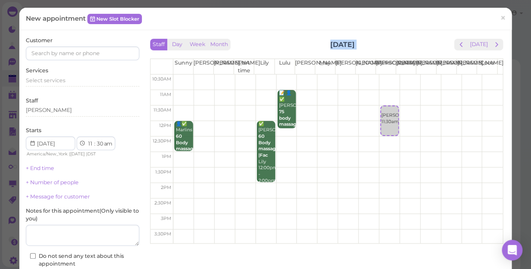
click at [293, 55] on div "Staff Day Week Month Friday, Aug 29 Today Sunny Kelly Nancy Part time Lily Lulu…" at bounding box center [326, 141] width 353 height 205
drag, startPoint x: 293, startPoint y: 55, endPoint x: 291, endPoint y: 1, distance: 54.6
click at [291, 1] on div "New appointment New Slot Blocker × Customer Services Select services Staff Jess…" at bounding box center [265, 134] width 531 height 269
click at [496, 0] on html "Dashboard Reports Customers Conversations 0" at bounding box center [265, 136] width 531 height 272
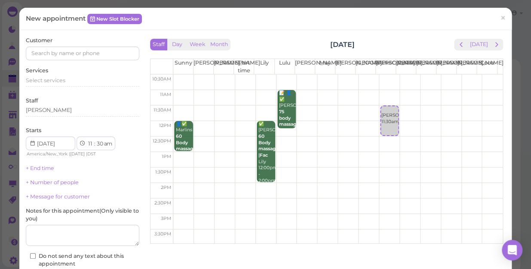
drag, startPoint x: 496, startPoint y: 0, endPoint x: 496, endPoint y: -6, distance: 6.9
click at [496, 0] on html "Dashboard Reports Customers Conversations 0" at bounding box center [265, 136] width 531 height 272
click at [494, 0] on html "Dashboard Reports Customers Conversations 0" at bounding box center [265, 136] width 531 height 272
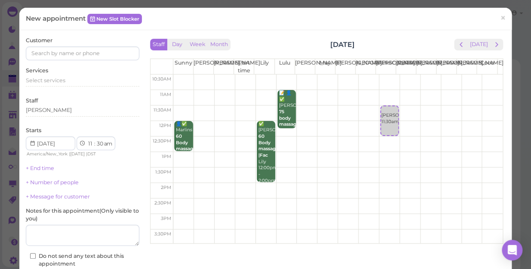
click at [494, 0] on html "Dashboard Reports Customers Conversations 0" at bounding box center [265, 136] width 531 height 272
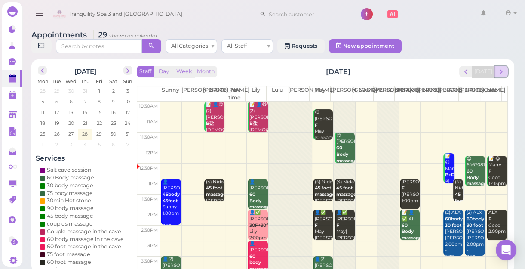
click at [505, 75] on span "next" at bounding box center [501, 71] width 8 height 8
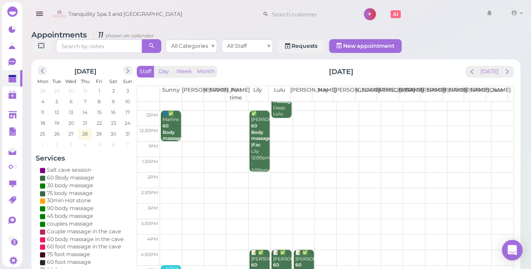
scroll to position [78, 0]
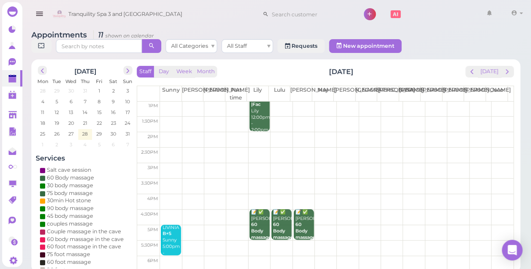
click at [322, 194] on td at bounding box center [336, 201] width 353 height 15
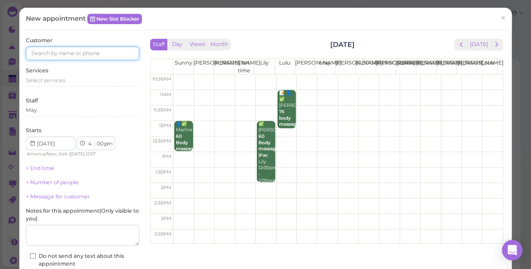
click at [108, 53] on input at bounding box center [82, 53] width 113 height 14
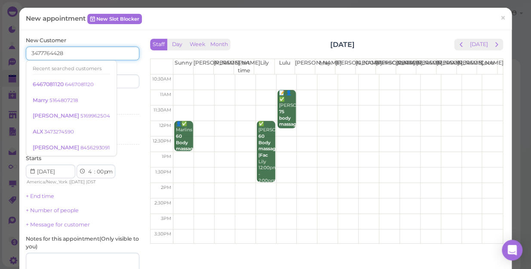
type input "3477764428"
click at [118, 98] on div "Services Select services" at bounding box center [82, 107] width 113 height 24
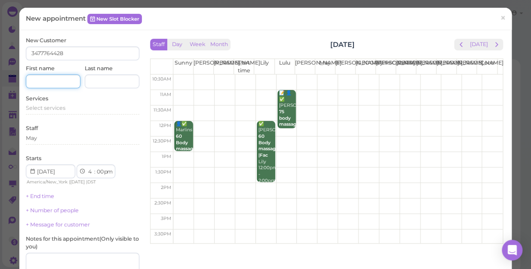
click at [63, 81] on input at bounding box center [53, 81] width 55 height 14
type input "a"
type input "[PERSON_NAME]"
click at [62, 105] on span "Select services" at bounding box center [46, 107] width 40 height 6
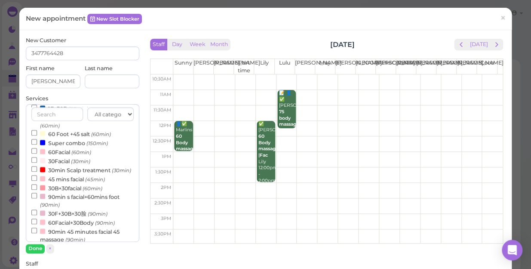
scroll to position [234, 0]
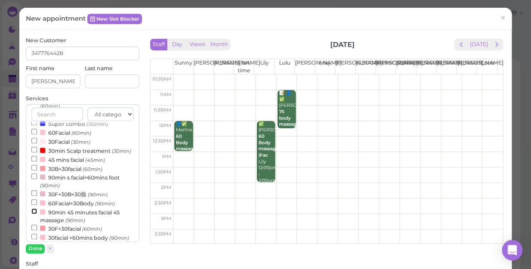
click at [34, 214] on input "90min 45 minutes facial 45 massage (90min)" at bounding box center [34, 211] width 6 height 6
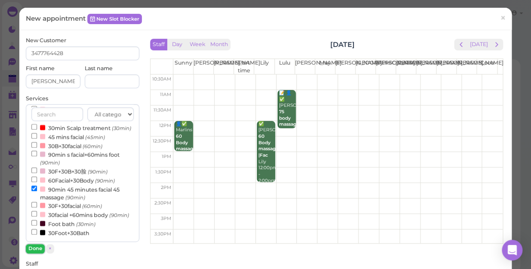
click at [33, 249] on button "Done" at bounding box center [35, 248] width 19 height 9
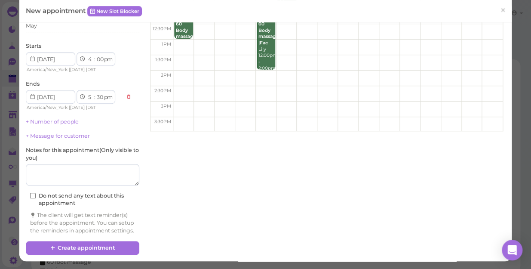
scroll to position [119, 0]
click at [78, 166] on textarea at bounding box center [82, 174] width 113 height 21
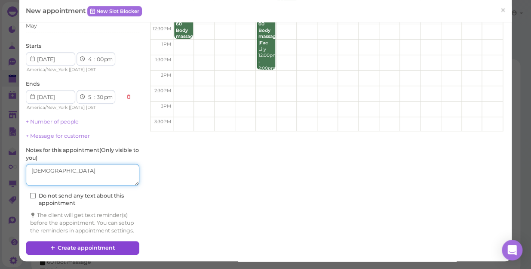
type textarea "[DEMOGRAPHIC_DATA]"
click at [94, 248] on button "Create appointment" at bounding box center [82, 248] width 113 height 14
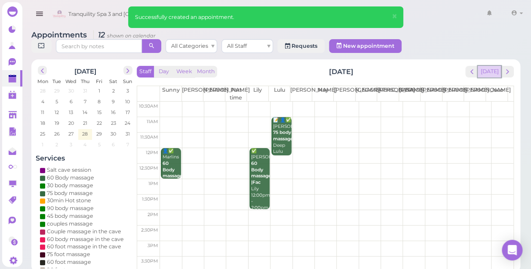
click at [497, 66] on button "[DATE]" at bounding box center [489, 72] width 23 height 12
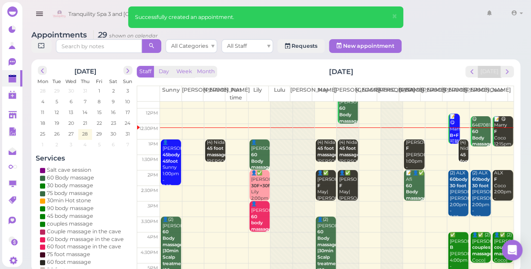
scroll to position [39, 0]
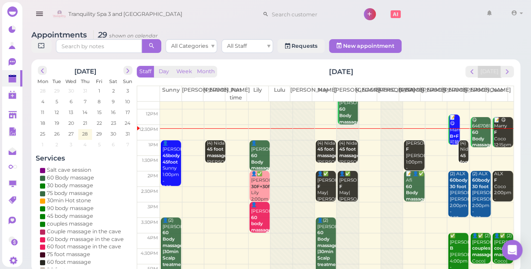
click at [254, 184] on b "30F+30facial" at bounding box center [265, 187] width 29 height 6
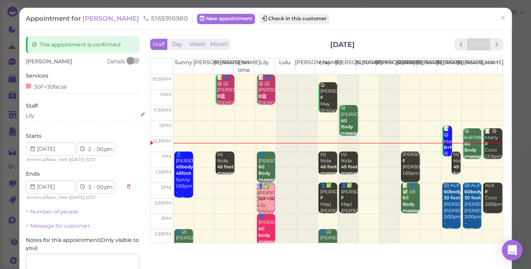
click at [37, 117] on div "Lily" at bounding box center [82, 116] width 113 height 8
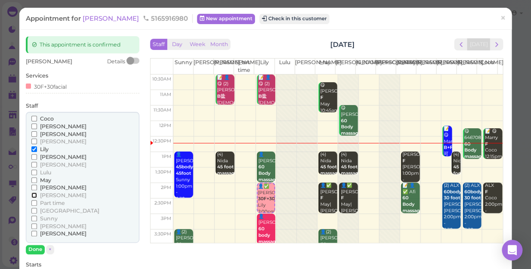
click at [35, 194] on input "[PERSON_NAME]" at bounding box center [34, 195] width 6 height 6
click at [33, 148] on input "Lily" at bounding box center [34, 149] width 6 height 6
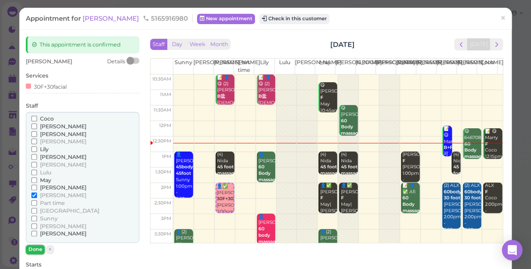
click at [37, 248] on button "Done" at bounding box center [35, 249] width 19 height 9
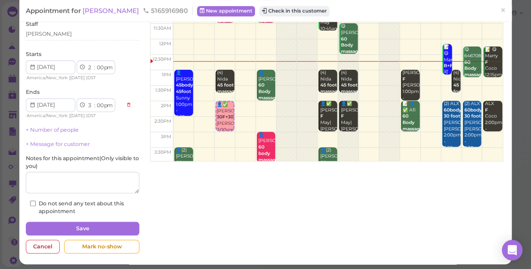
scroll to position [84, 0]
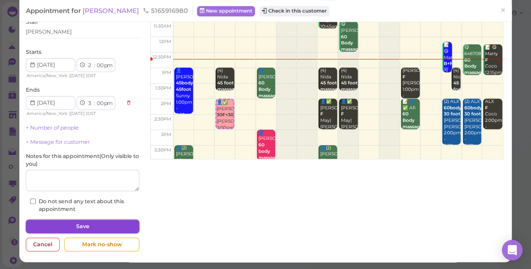
click at [98, 224] on button "Save" at bounding box center [82, 226] width 113 height 14
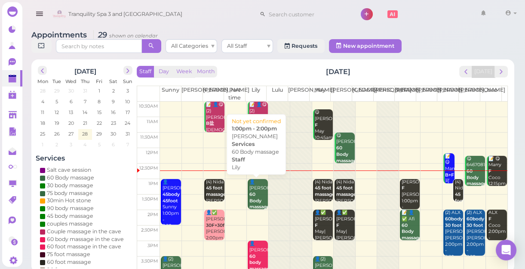
click at [252, 199] on b "60 Body massage" at bounding box center [259, 200] width 20 height 18
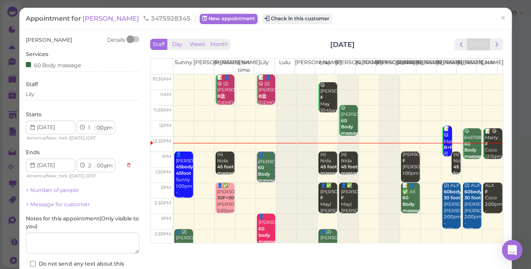
click at [98, 131] on select "00 05 10 15 20 25 30 35 40 45 50 55" at bounding box center [99, 127] width 9 height 9
select select "15"
click at [95, 123] on select "00 05 10 15 20 25 30 35 40 45 50 55" at bounding box center [99, 127] width 9 height 9
select select "15"
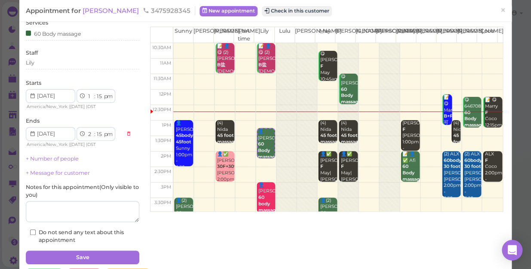
scroll to position [62, 0]
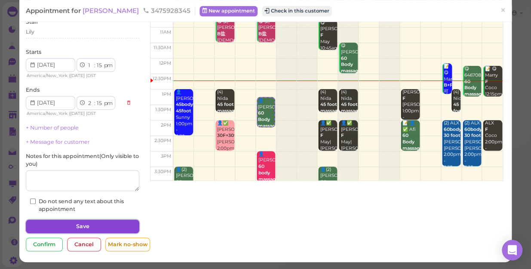
click at [113, 224] on button "Save" at bounding box center [82, 226] width 113 height 14
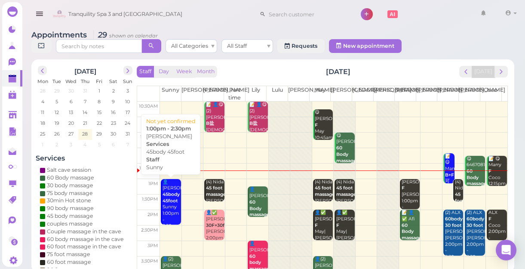
click at [166, 190] on div "👤[PERSON_NAME] 45body 45foot Sunny 1:00pm - 2:30pm" at bounding box center [171, 204] width 18 height 51
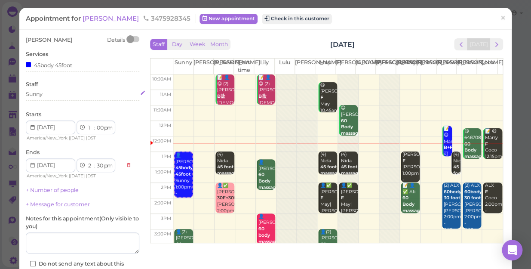
click at [46, 96] on div "Sunny" at bounding box center [82, 94] width 113 height 8
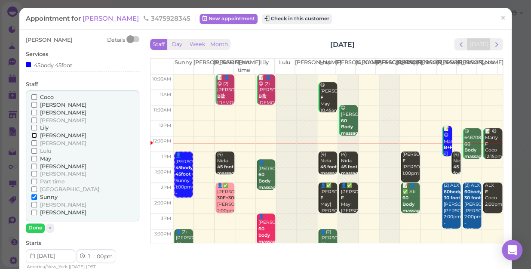
click at [33, 135] on input "[PERSON_NAME]" at bounding box center [34, 135] width 6 height 6
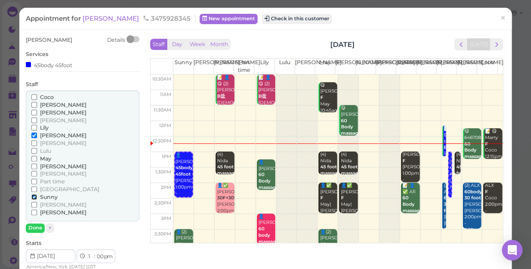
click at [34, 195] on input "Sunny" at bounding box center [34, 197] width 6 height 6
click at [34, 225] on button "Done" at bounding box center [35, 227] width 19 height 9
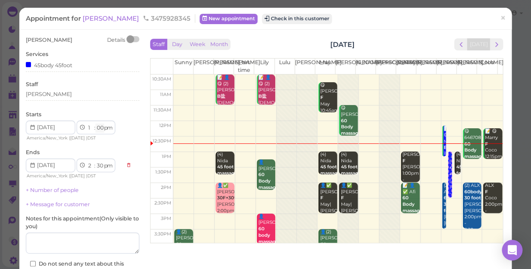
click at [101, 129] on select "00 05 10 15 20 25 30 35 40 45 50 55" at bounding box center [99, 127] width 9 height 9
select select "15"
click at [95, 123] on select "00 05 10 15 20 25 30 35 40 45 50 55" at bounding box center [99, 127] width 9 height 9
select select "45"
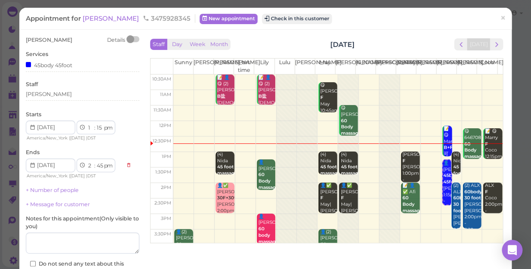
scroll to position [62, 0]
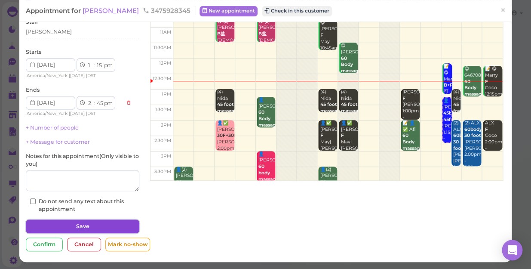
click at [98, 223] on button "Save" at bounding box center [82, 226] width 113 height 14
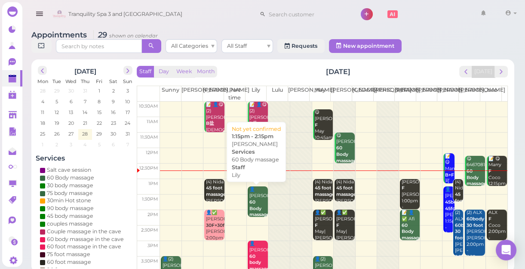
click at [256, 213] on b "60 Body massage" at bounding box center [259, 208] width 20 height 18
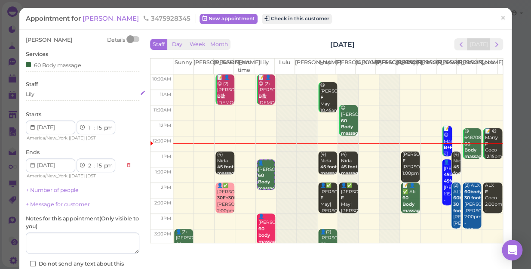
click at [43, 95] on div "Lily" at bounding box center [82, 94] width 113 height 8
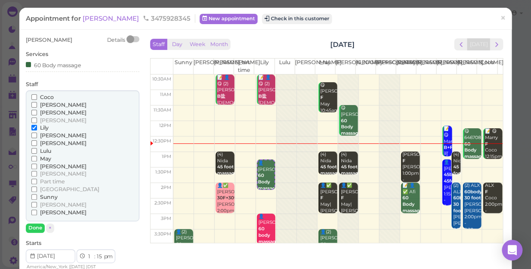
click at [33, 96] on input "Coco" at bounding box center [34, 97] width 6 height 6
click at [32, 126] on input "Lily" at bounding box center [34, 128] width 6 height 6
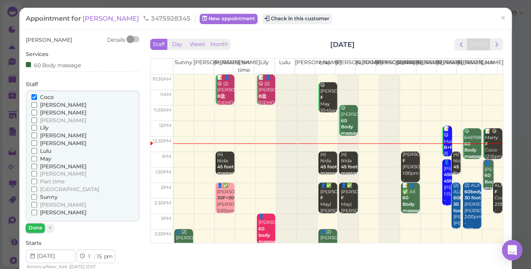
click at [36, 228] on button "Done" at bounding box center [35, 227] width 19 height 9
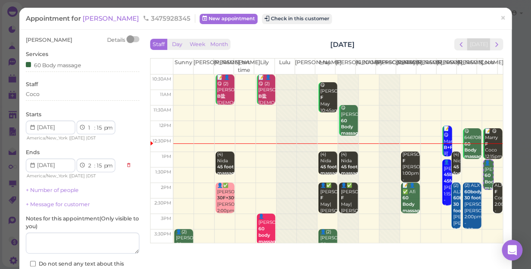
scroll to position [62, 0]
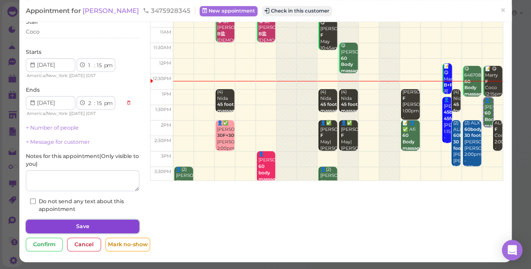
click at [83, 224] on button "Save" at bounding box center [82, 226] width 113 height 14
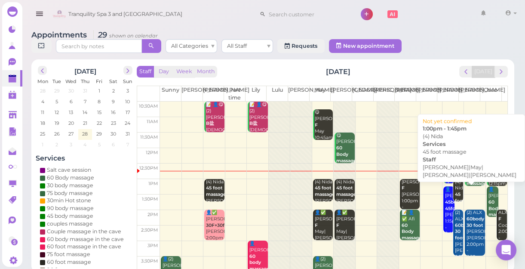
click at [455, 194] on b "45 foot massage" at bounding box center [465, 200] width 20 height 18
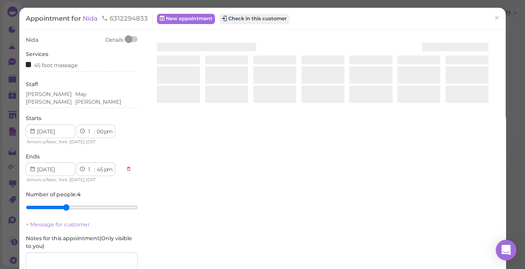
click at [454, 194] on div at bounding box center [322, 138] width 353 height 204
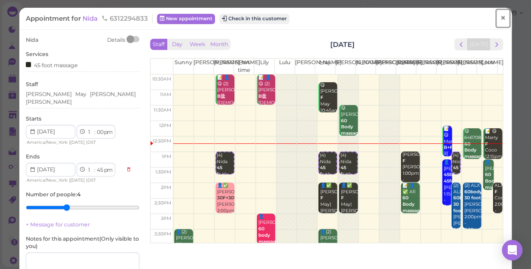
click at [500, 19] on span "×" at bounding box center [503, 18] width 6 height 12
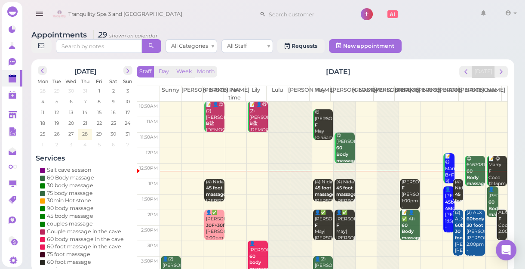
click at [451, 34] on div "Appointments 29 shown on calendar All Categories All Staff Requests New appoint…" at bounding box center [272, 43] width 483 height 25
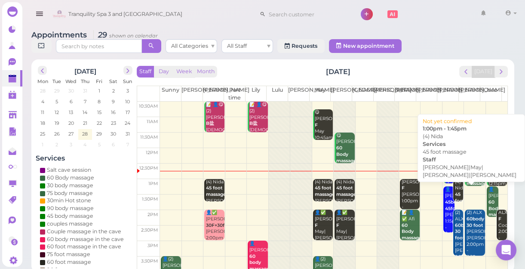
click at [455, 196] on b "45 foot massage" at bounding box center [465, 200] width 20 height 18
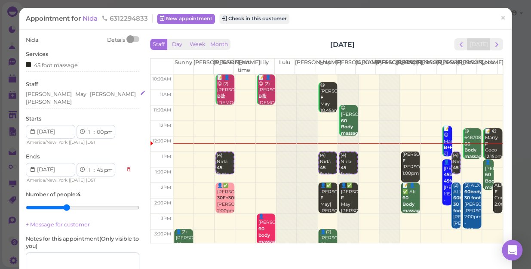
click at [98, 97] on div "[PERSON_NAME] [PERSON_NAME] [PERSON_NAME]" at bounding box center [82, 97] width 113 height 15
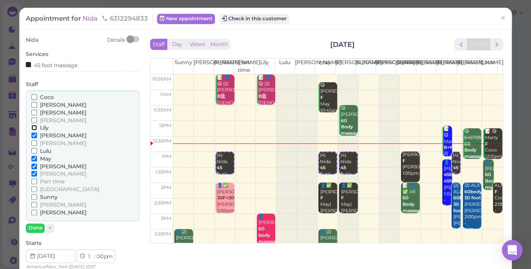
click at [34, 127] on input "Lily" at bounding box center [34, 128] width 6 height 6
click at [33, 126] on input "Lily" at bounding box center [34, 128] width 6 height 6
click at [32, 126] on input "Lily" at bounding box center [34, 128] width 6 height 6
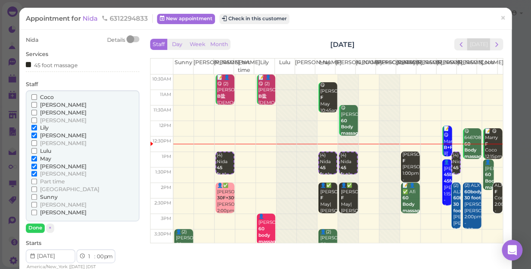
click at [32, 126] on input "Lily" at bounding box center [34, 128] width 6 height 6
click at [34, 128] on input "Lily" at bounding box center [34, 128] width 6 height 6
click at [34, 133] on input "[PERSON_NAME]" at bounding box center [34, 135] width 6 height 6
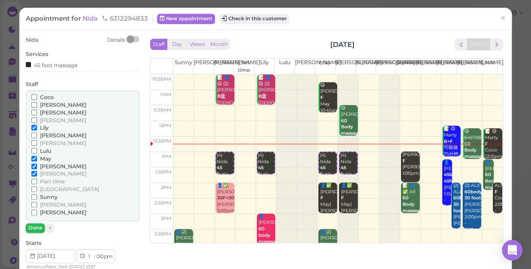
click at [36, 228] on button "Done" at bounding box center [35, 227] width 19 height 9
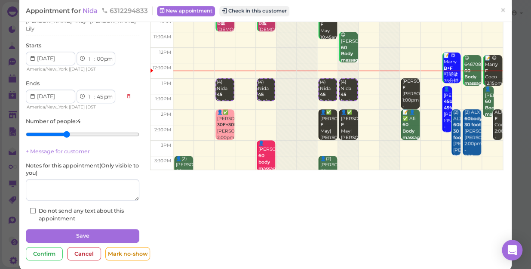
scroll to position [78, 0]
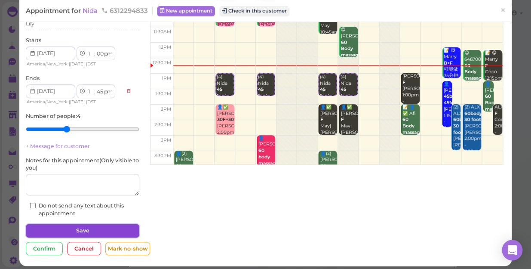
click at [45, 224] on button "Save" at bounding box center [82, 231] width 113 height 14
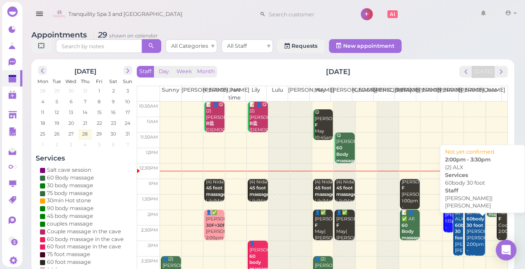
click at [469, 233] on div "(2) ALX 60body 30 foot [PERSON_NAME]|[PERSON_NAME] 2:00pm - 3:30pm" at bounding box center [475, 234] width 18 height 51
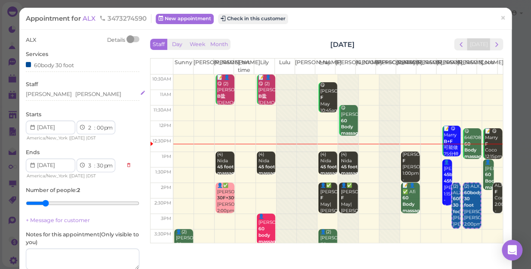
click at [57, 92] on div "[PERSON_NAME] [PERSON_NAME]" at bounding box center [82, 94] width 113 height 8
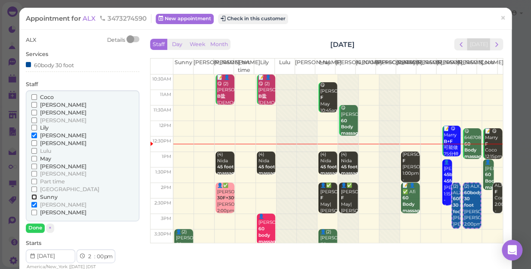
click at [34, 196] on input "Sunny" at bounding box center [34, 197] width 6 height 6
click at [31, 134] on input "[PERSON_NAME]" at bounding box center [34, 135] width 6 height 6
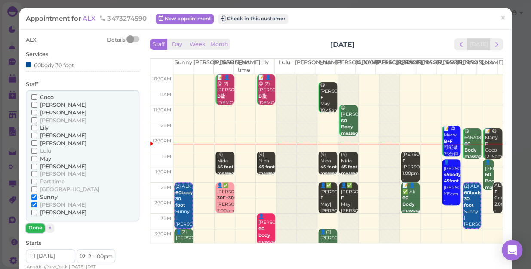
click at [34, 227] on button "Done" at bounding box center [35, 227] width 19 height 9
click at [34, 227] on div "ALX Details Services 60body 30 foot Staff [PERSON_NAME] [PERSON_NAME]" at bounding box center [82, 227] width 113 height 383
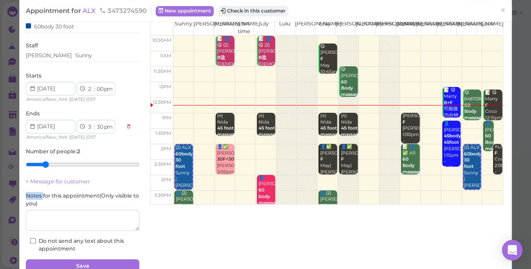
scroll to position [39, 0]
click at [98, 259] on button "Save" at bounding box center [82, 266] width 113 height 14
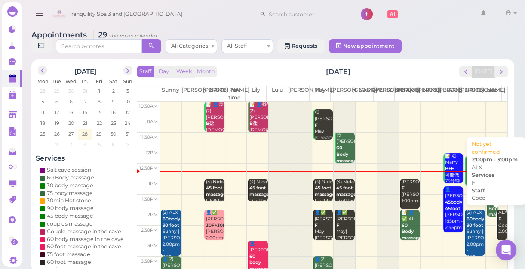
click at [498, 227] on div "ALX F Coco 2:00pm - 3:00pm" at bounding box center [502, 228] width 9 height 38
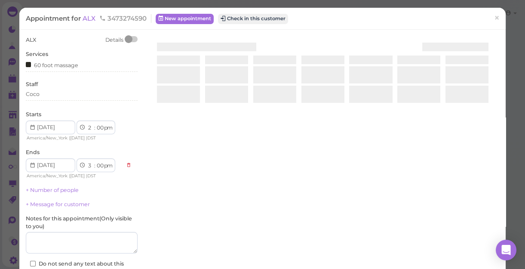
click at [497, 227] on div at bounding box center [322, 138] width 353 height 204
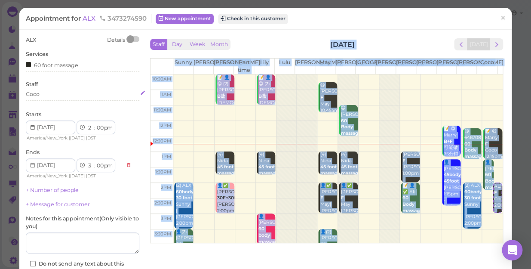
click at [40, 94] on div "Coco" at bounding box center [82, 94] width 113 height 8
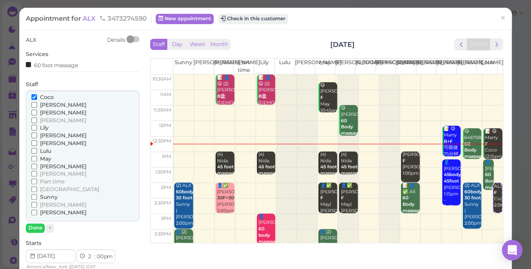
click at [33, 96] on input "Coco" at bounding box center [34, 97] width 6 height 6
click at [34, 128] on input "Lily" at bounding box center [34, 128] width 6 height 6
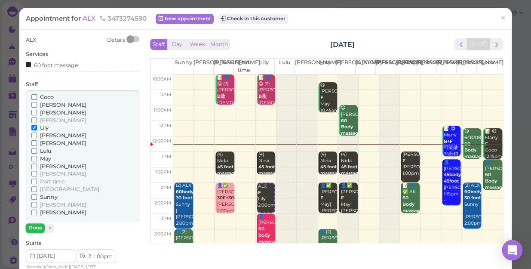
click at [35, 226] on button "Done" at bounding box center [35, 227] width 19 height 9
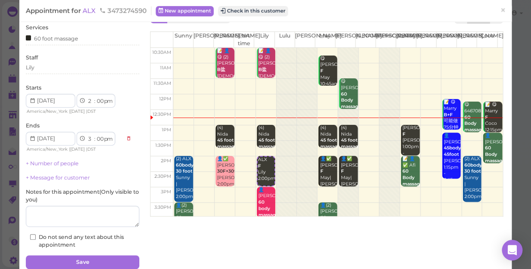
scroll to position [62, 0]
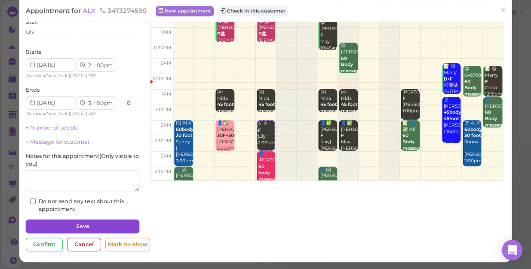
click at [97, 225] on button "Save" at bounding box center [82, 226] width 113 height 14
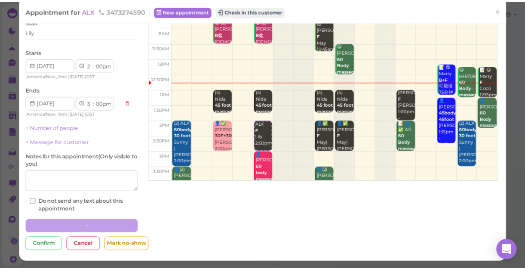
scroll to position [62, 0]
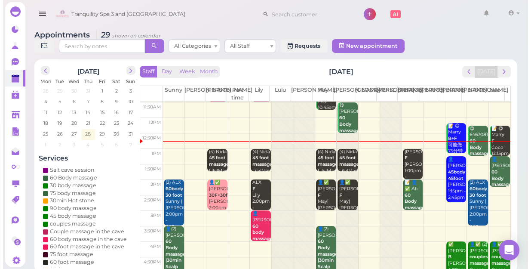
scroll to position [39, 0]
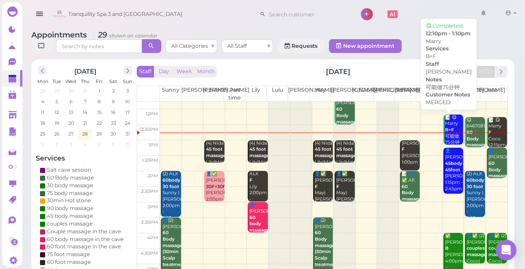
click at [445, 135] on div "📝 😋 Marry B+F 可能做75分钟 [PERSON_NAME] 12:10pm - 1:10pm" at bounding box center [454, 142] width 18 height 57
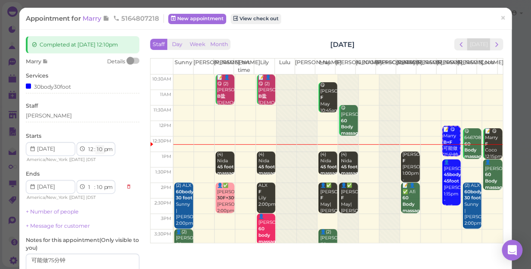
click at [100, 150] on select "00 05 10 15 20 25 30 35 40 45 50 55" at bounding box center [99, 149] width 9 height 9
select select "15"
click at [95, 145] on select "00 05 10 15 20 25 30 35 40 45 50 55" at bounding box center [99, 149] width 9 height 9
select select "15"
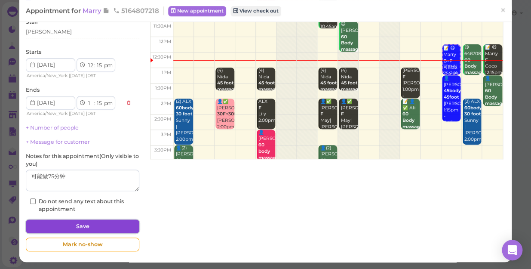
click at [86, 224] on button "Save" at bounding box center [82, 226] width 113 height 14
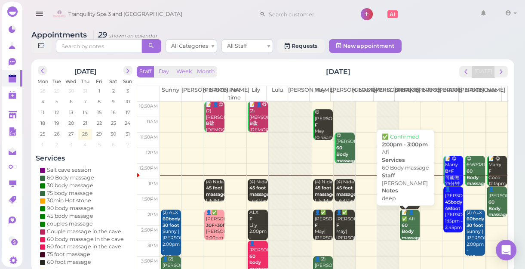
click at [404, 234] on b "60 Body massage" at bounding box center [412, 231] width 20 height 18
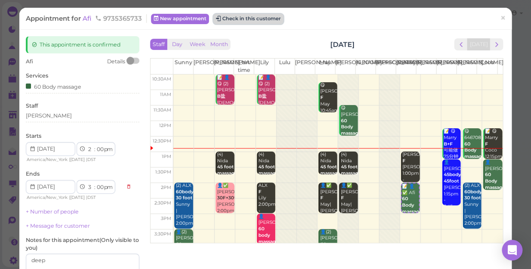
click at [248, 17] on button "Check in this customer" at bounding box center [248, 19] width 70 height 10
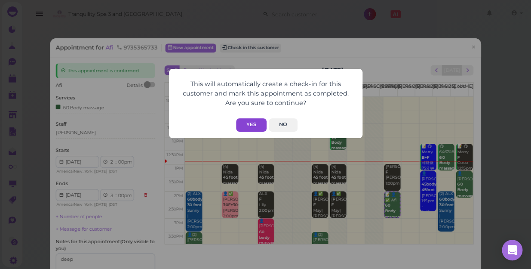
click at [246, 125] on button "Yes" at bounding box center [251, 124] width 31 height 13
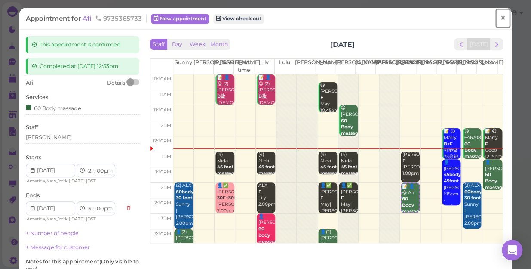
click at [500, 18] on span "×" at bounding box center [503, 18] width 6 height 12
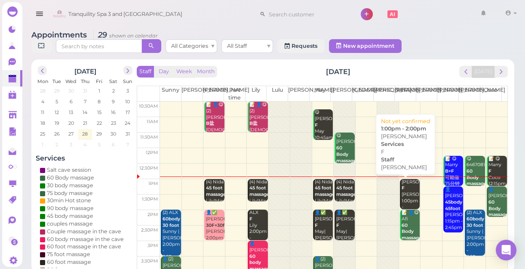
click at [408, 196] on div "[PERSON_NAME] F [PERSON_NAME] 1:00pm - 2:00pm" at bounding box center [410, 198] width 18 height 38
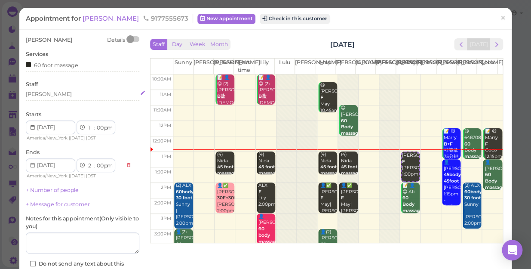
click at [38, 94] on div "[PERSON_NAME]" at bounding box center [49, 94] width 46 height 8
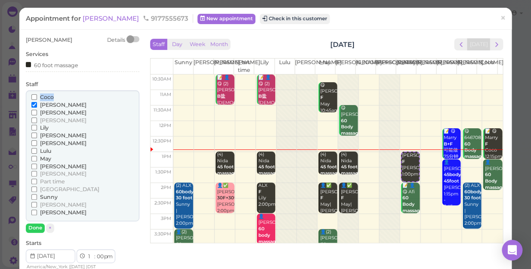
click at [38, 94] on label "Coco" at bounding box center [42, 97] width 22 height 8
click at [37, 94] on input "Coco" at bounding box center [34, 97] width 6 height 6
click at [33, 103] on input "[PERSON_NAME]" at bounding box center [34, 105] width 6 height 6
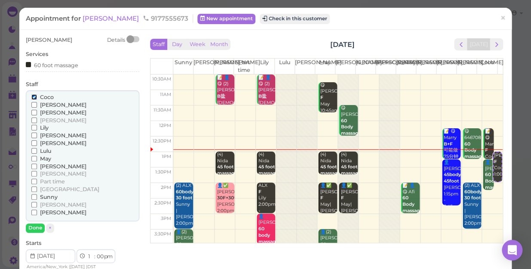
click at [33, 95] on input "Coco" at bounding box center [34, 97] width 6 height 6
click at [34, 197] on input "Sunny" at bounding box center [34, 197] width 6 height 6
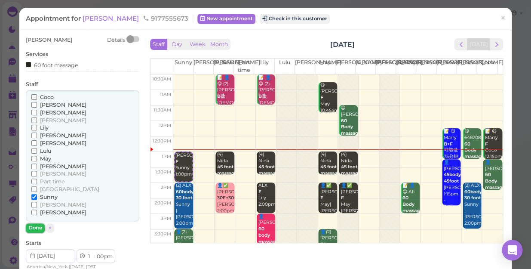
click at [34, 225] on button "Done" at bounding box center [35, 227] width 19 height 9
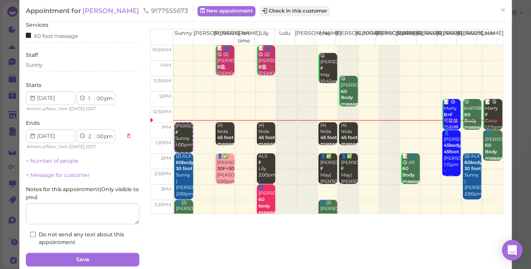
scroll to position [62, 0]
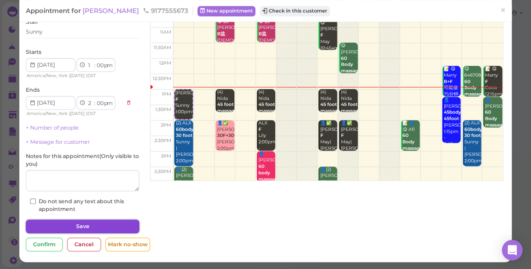
click at [86, 227] on button "Save" at bounding box center [82, 226] width 113 height 14
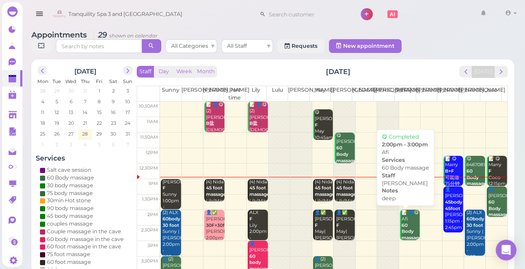
click at [402, 231] on b "60 Body massage" at bounding box center [412, 231] width 20 height 18
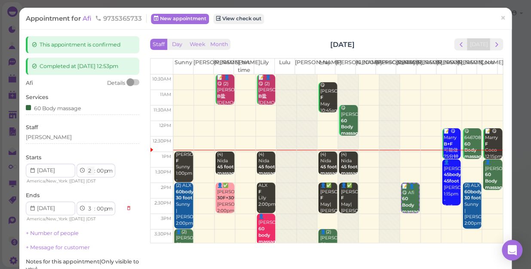
click at [90, 171] on select "1 2 3 4 5 6 7 8 9 10 11 12" at bounding box center [90, 170] width 7 height 9
select select "1"
click at [87, 166] on select "1 2 3 4 5 6 7 8 9 10 11 12" at bounding box center [90, 170] width 7 height 9
select select "2"
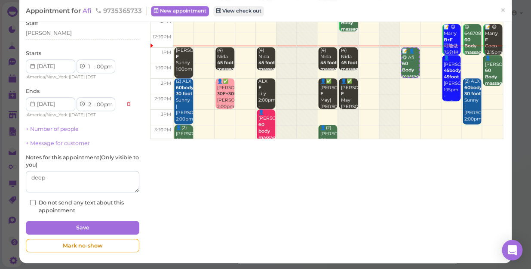
scroll to position [105, 0]
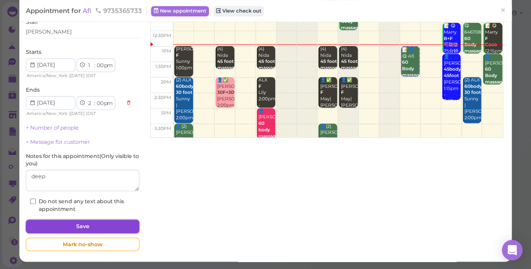
click at [105, 227] on button "Save" at bounding box center [82, 226] width 113 height 14
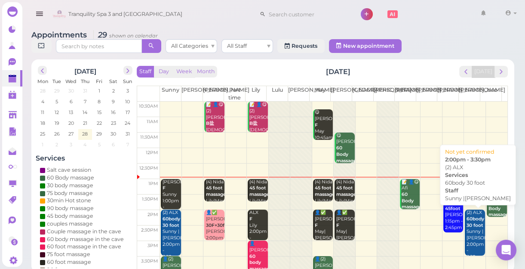
click at [473, 231] on div "(2) ALX 60body 30 foot Sunny |[PERSON_NAME] 2:00pm - 3:30pm" at bounding box center [475, 234] width 18 height 51
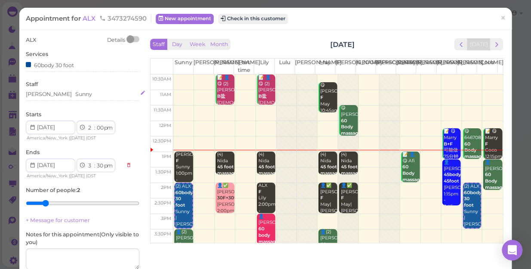
click at [58, 92] on div "[PERSON_NAME] Sunny" at bounding box center [82, 94] width 113 height 8
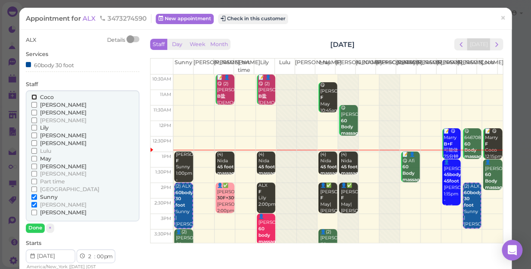
click at [58, 92] on div "[PERSON_NAME] [PERSON_NAME] [PERSON_NAME] [PERSON_NAME] [PERSON_NAME] Lulu" at bounding box center [82, 155] width 113 height 131
click at [34, 103] on input "[PERSON_NAME]" at bounding box center [34, 105] width 6 height 6
click at [32, 202] on input "[PERSON_NAME]" at bounding box center [34, 205] width 6 height 6
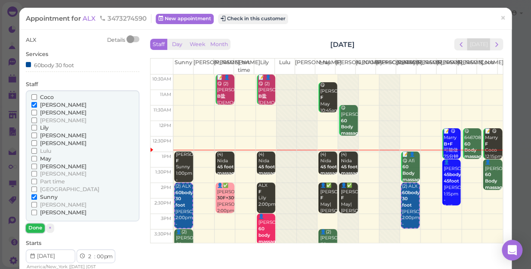
click at [34, 225] on button "Done" at bounding box center [35, 227] width 19 height 9
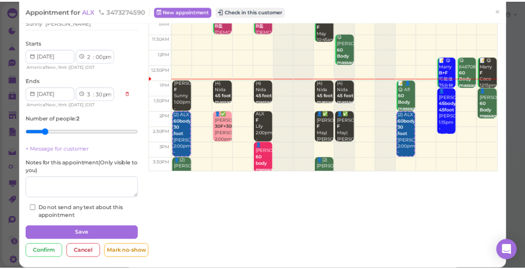
scroll to position [78, 0]
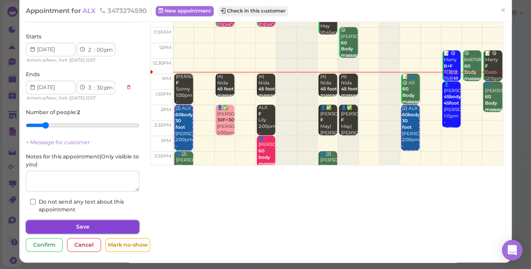
click at [77, 224] on button "Save" at bounding box center [82, 227] width 113 height 14
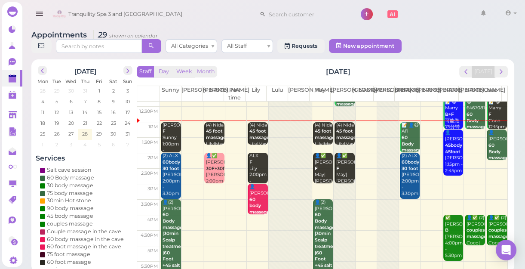
scroll to position [117, 0]
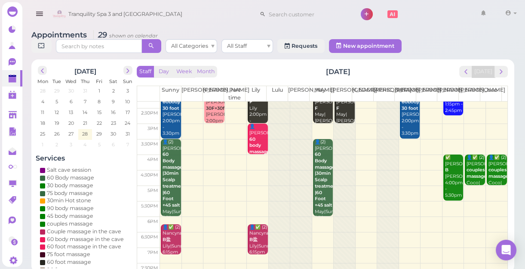
click at [494, 188] on td at bounding box center [333, 193] width 347 height 15
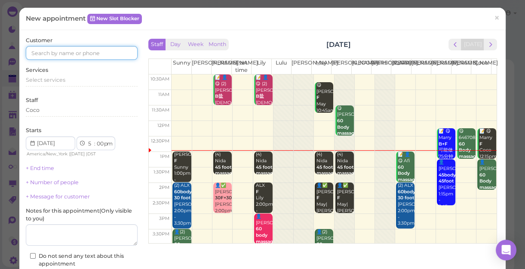
click at [120, 51] on input at bounding box center [82, 53] width 112 height 14
type input "5163608953"
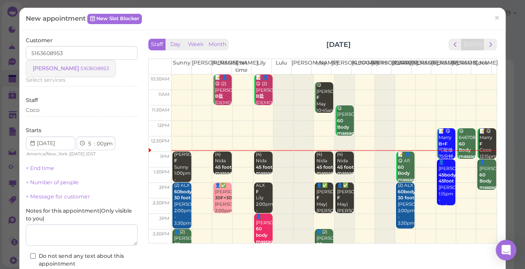
click at [72, 74] on link "[PERSON_NAME] 5163608953" at bounding box center [70, 68] width 89 height 16
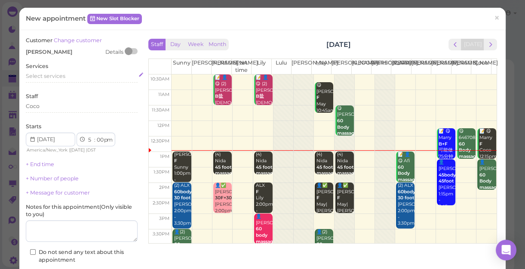
click at [61, 77] on span "Select services" at bounding box center [46, 76] width 40 height 6
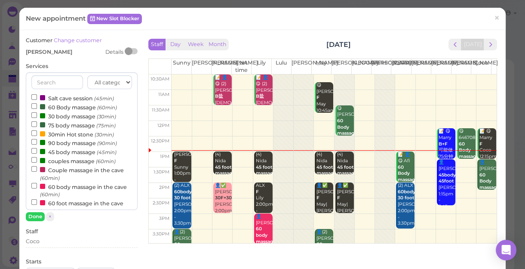
scroll to position [78, 0]
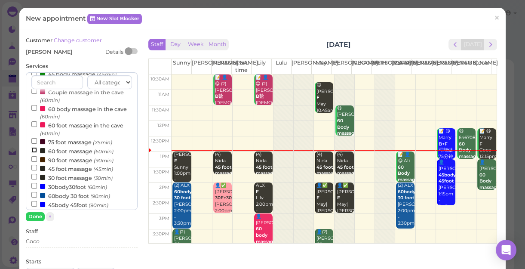
click at [32, 150] on input "60 foot massage (60min)" at bounding box center [34, 150] width 6 height 6
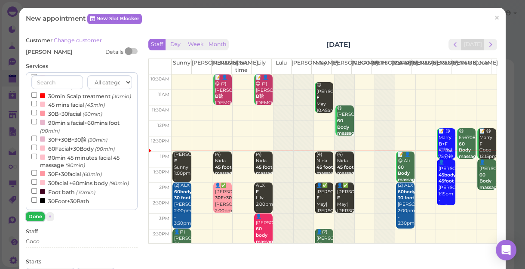
click at [35, 215] on button "Done" at bounding box center [35, 216] width 19 height 9
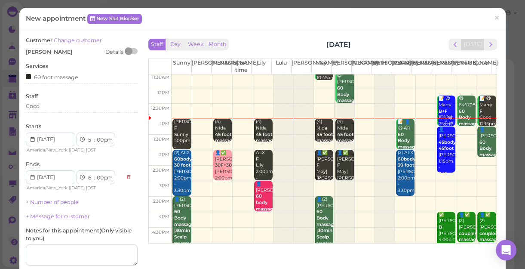
scroll to position [78, 0]
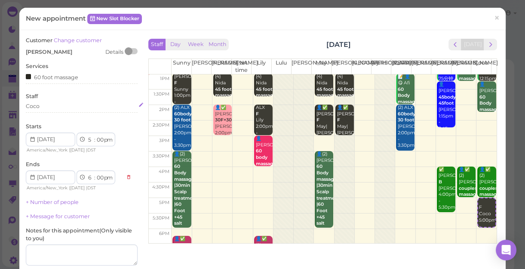
click at [43, 108] on div "Coco" at bounding box center [82, 106] width 112 height 8
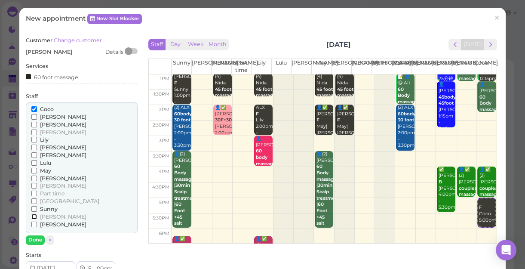
click at [33, 217] on input "[PERSON_NAME]" at bounding box center [34, 217] width 6 height 6
click at [37, 239] on button "Done" at bounding box center [35, 239] width 19 height 9
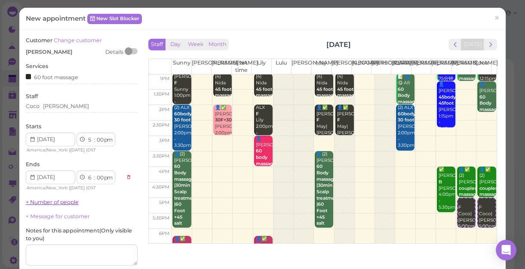
click at [71, 202] on link "+ Number of people" at bounding box center [52, 202] width 53 height 6
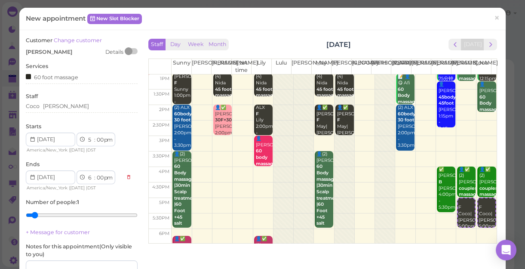
type input "2"
click at [47, 215] on input "range" at bounding box center [82, 215] width 112 height 14
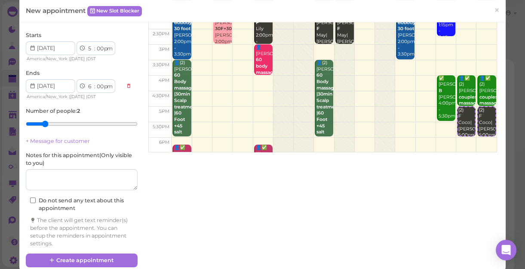
scroll to position [103, 0]
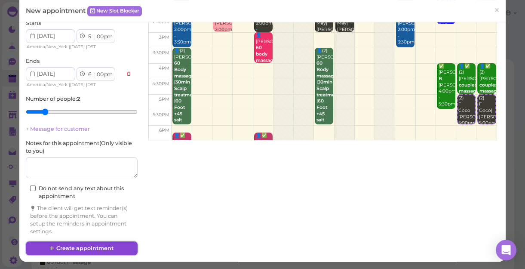
click at [95, 249] on button "Create appointment" at bounding box center [82, 248] width 112 height 14
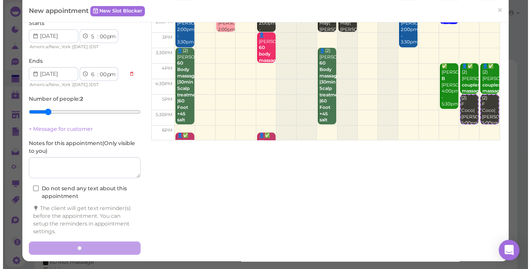
scroll to position [103, 0]
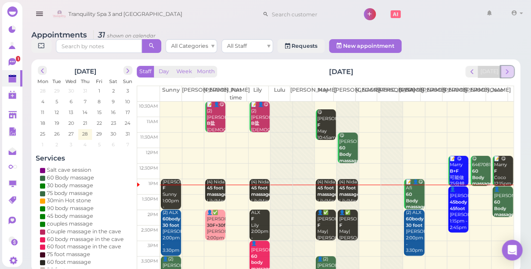
click at [507, 68] on button "next" at bounding box center [506, 72] width 13 height 12
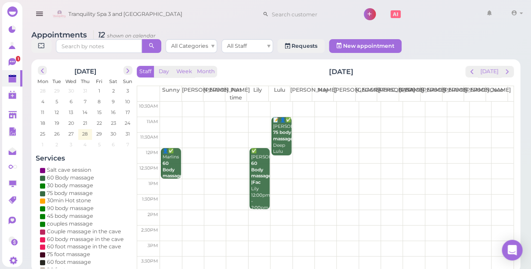
click at [171, 179] on td at bounding box center [336, 186] width 353 height 15
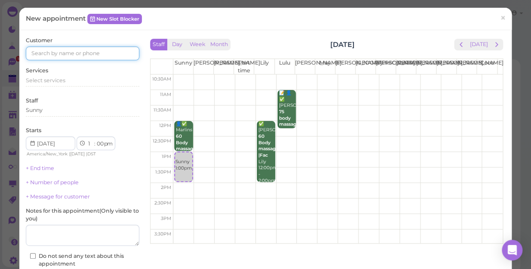
click at [100, 54] on input at bounding box center [82, 53] width 113 height 14
type input "5164884420"
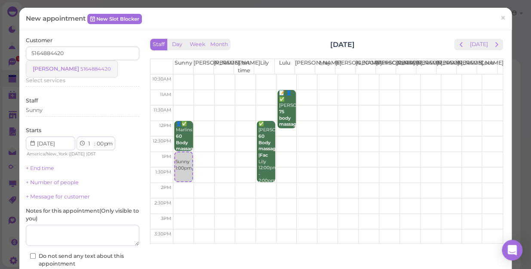
click at [80, 70] on small "5164884420" at bounding box center [95, 69] width 31 height 6
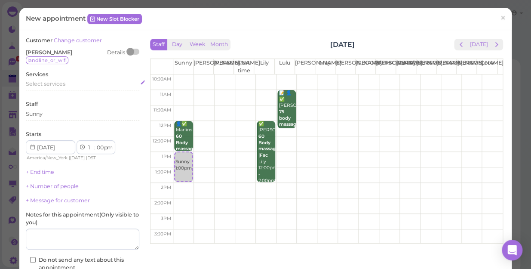
click at [69, 82] on div "Select services" at bounding box center [82, 84] width 113 height 8
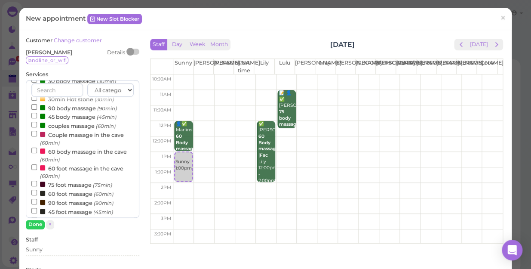
scroll to position [78, 0]
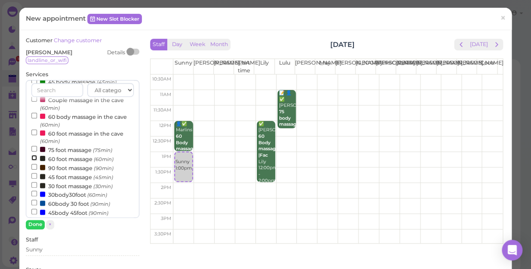
click at [32, 159] on input "60 foot massage (60min)" at bounding box center [34, 158] width 6 height 6
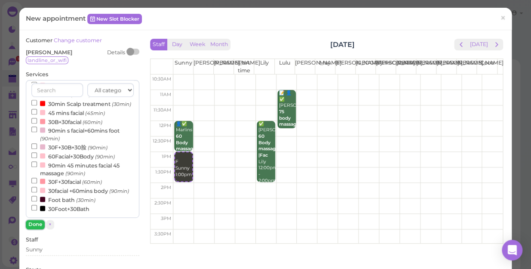
click at [34, 223] on button "Done" at bounding box center [35, 224] width 19 height 9
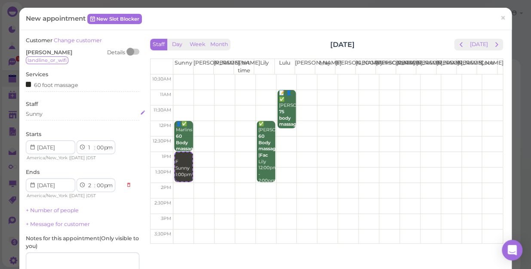
click at [44, 112] on div "Sunny" at bounding box center [82, 114] width 113 height 8
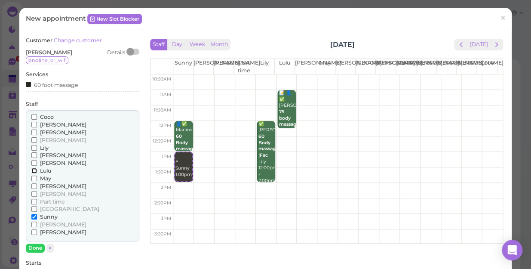
click at [31, 169] on input "Lulu" at bounding box center [34, 171] width 6 height 6
click at [36, 248] on button "Done" at bounding box center [35, 247] width 19 height 9
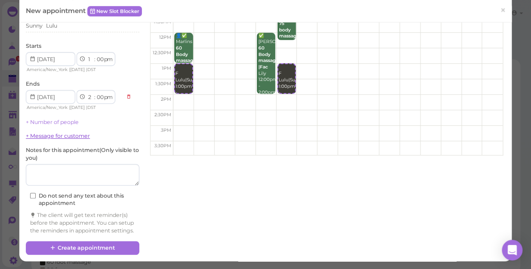
scroll to position [95, 0]
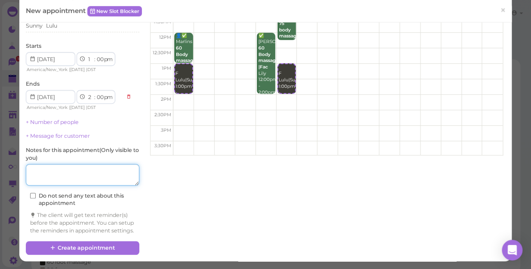
click at [77, 165] on textarea at bounding box center [82, 174] width 113 height 21
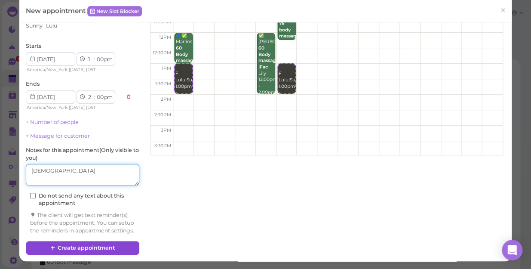
type textarea "[DEMOGRAPHIC_DATA]"
click at [113, 246] on button "Create appointment" at bounding box center [82, 248] width 113 height 14
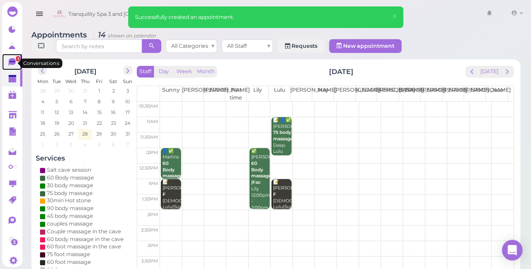
click at [12, 63] on icon at bounding box center [12, 62] width 7 height 8
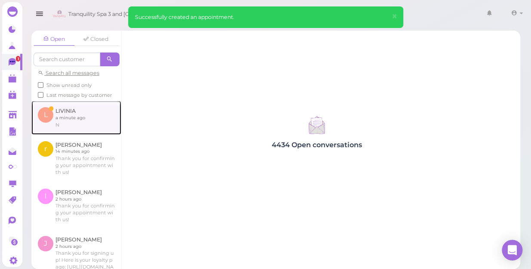
click at [77, 125] on link at bounding box center [76, 118] width 90 height 34
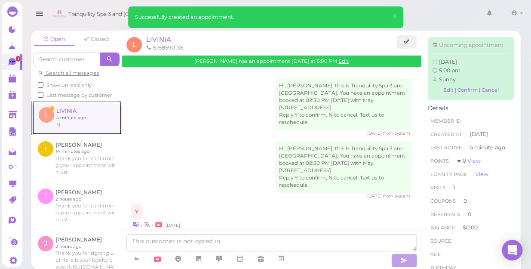
scroll to position [426, 0]
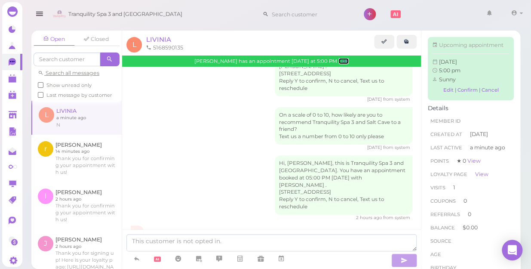
click at [338, 61] on link "Edit" at bounding box center [343, 61] width 10 height 6
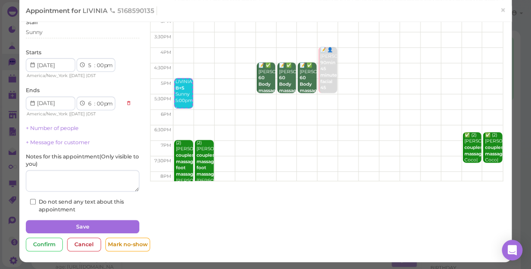
scroll to position [155, 0]
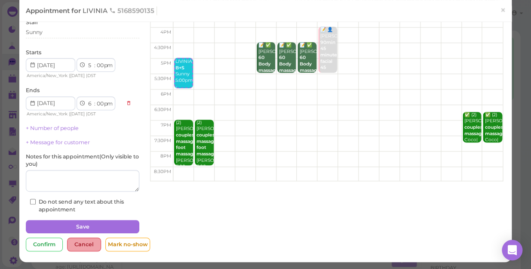
click at [76, 242] on div "Cancel" at bounding box center [84, 244] width 34 height 14
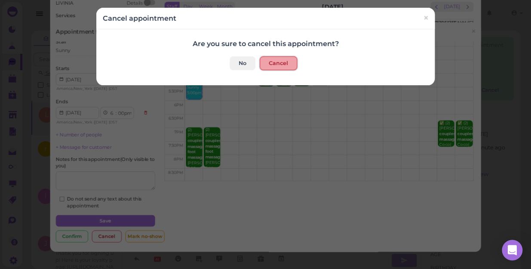
click at [271, 62] on button "Cancel" at bounding box center [278, 63] width 37 height 14
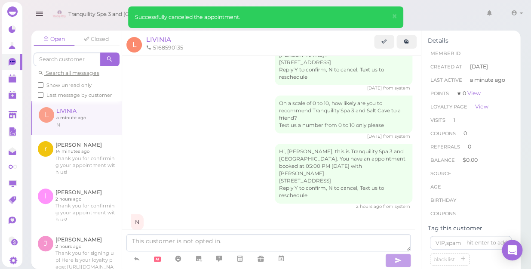
scroll to position [466, 0]
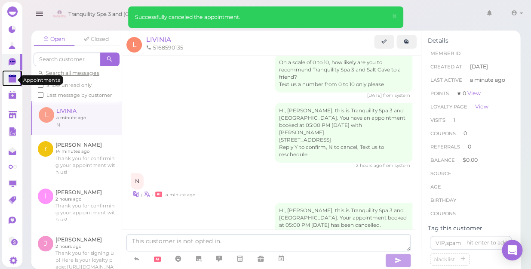
click at [9, 77] on polygon at bounding box center [13, 76] width 8 height 2
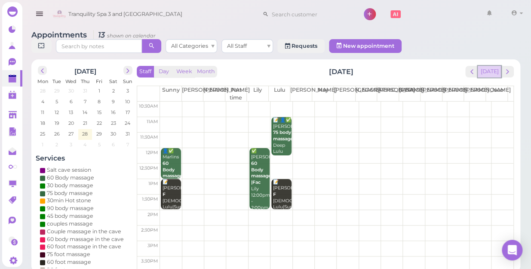
click at [490, 66] on button "[DATE]" at bounding box center [489, 72] width 23 height 12
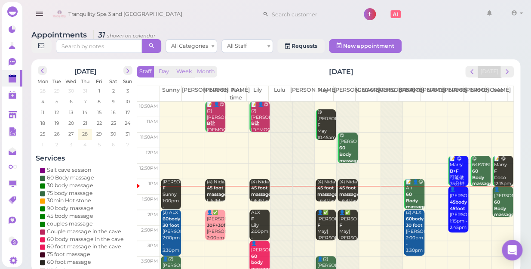
click at [319, 185] on b "45 foot massage" at bounding box center [327, 191] width 20 height 12
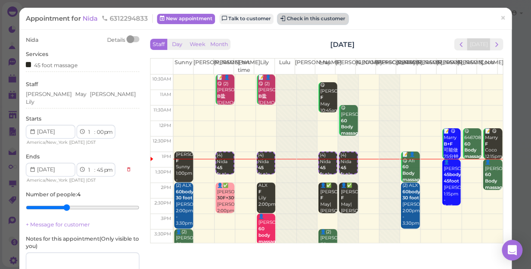
click at [309, 17] on button "Check in this customer" at bounding box center [313, 19] width 70 height 10
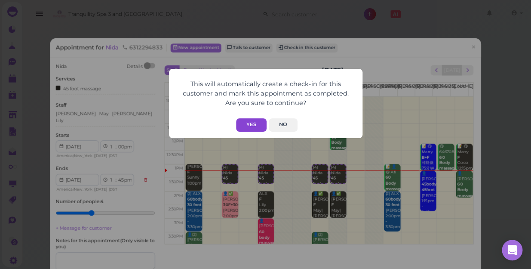
click at [255, 123] on button "Yes" at bounding box center [251, 124] width 31 height 13
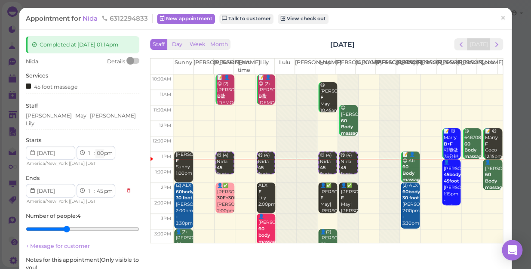
click at [97, 126] on div "Nida Details Services 45 foot massage Staff [PERSON_NAME] [PERSON_NAME] [PERSON…" at bounding box center [82, 187] width 113 height 259
click at [100, 149] on select "00 05 10 15 20 25 30 35 40 45 50 55" at bounding box center [99, 153] width 9 height 9
select select "15"
click at [95, 149] on select "00 05 10 15 20 25 30 35 40 45 50 55" at bounding box center [99, 153] width 9 height 9
select select "2"
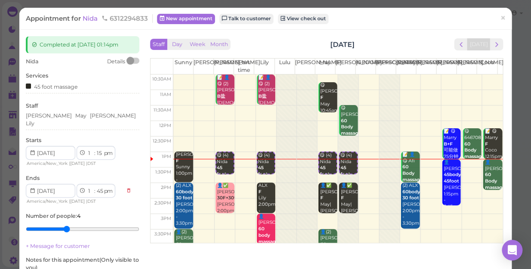
select select "00"
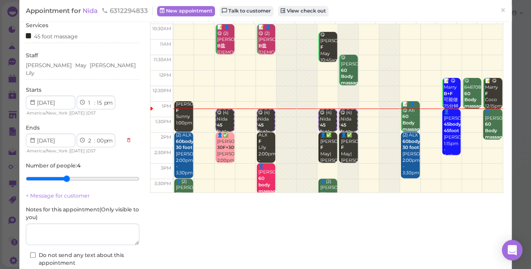
scroll to position [100, 0]
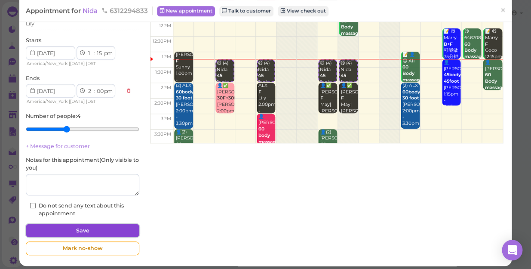
click at [98, 226] on button "Save" at bounding box center [82, 231] width 113 height 14
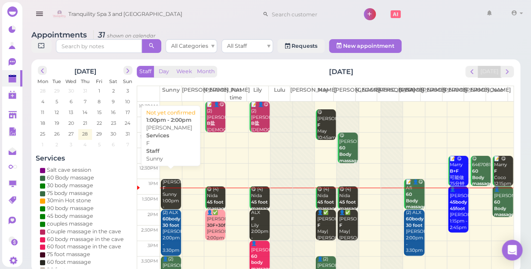
click at [168, 187] on div "[PERSON_NAME] Sunny 1:00pm - 2:00pm" at bounding box center [171, 198] width 19 height 38
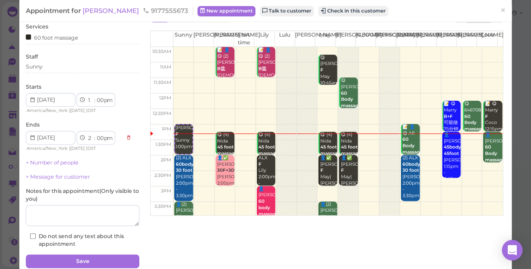
scroll to position [62, 0]
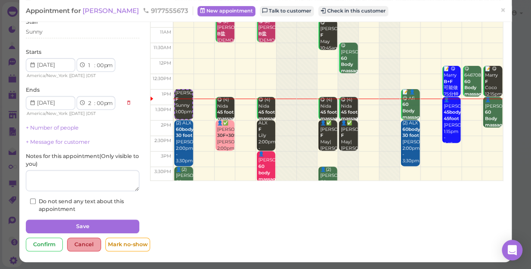
click at [81, 241] on div "Cancel" at bounding box center [84, 244] width 34 height 14
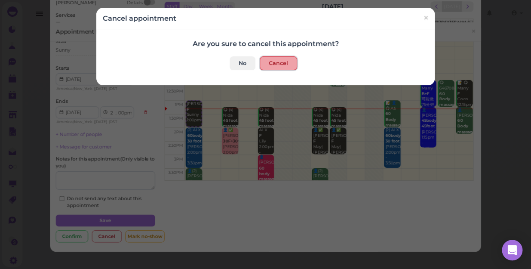
click at [278, 60] on button "Cancel" at bounding box center [278, 63] width 37 height 14
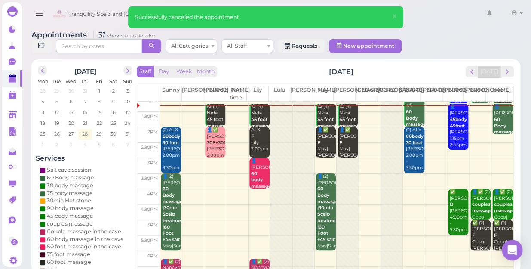
scroll to position [39, 0]
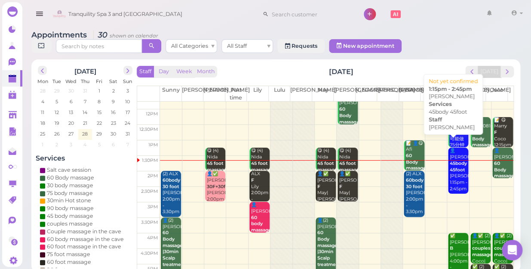
click at [449, 177] on div "👤[PERSON_NAME] 45body 45foot [PERSON_NAME] 1:15pm - 2:45pm" at bounding box center [458, 169] width 19 height 44
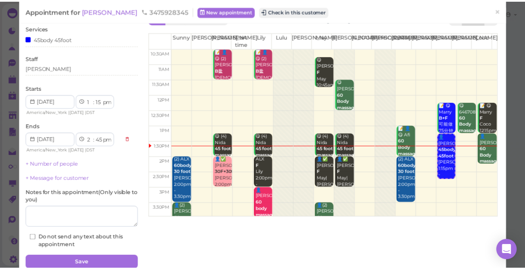
scroll to position [62, 0]
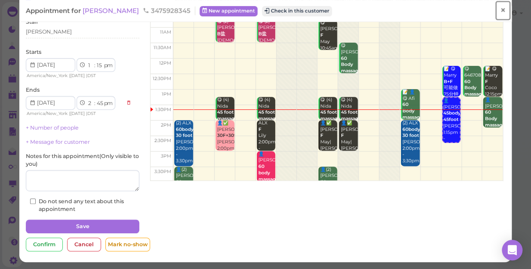
click at [500, 9] on span "×" at bounding box center [503, 10] width 6 height 12
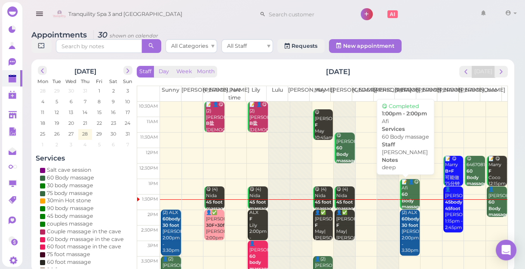
scroll to position [78, 0]
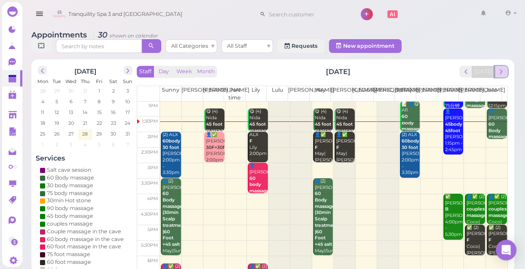
click at [503, 69] on span "next" at bounding box center [501, 71] width 8 height 8
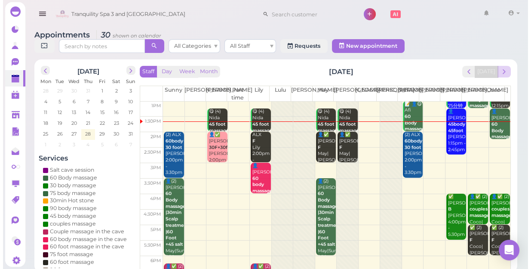
scroll to position [0, 0]
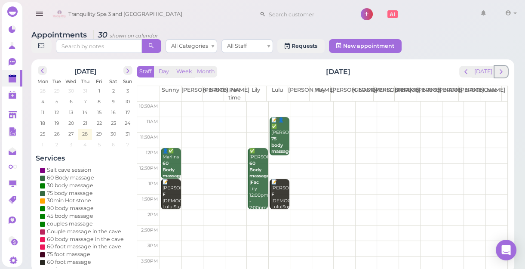
click at [503, 69] on span "next" at bounding box center [501, 71] width 8 height 8
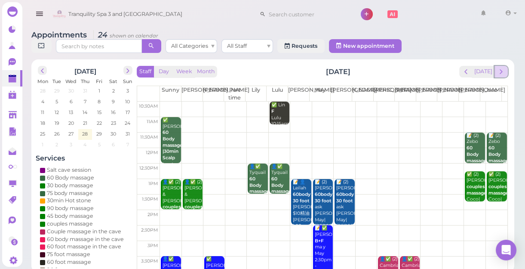
click at [502, 74] on span "next" at bounding box center [501, 71] width 8 height 8
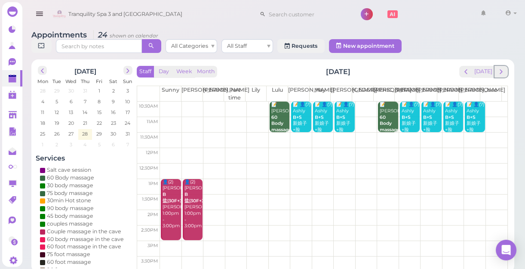
click at [502, 74] on span "next" at bounding box center [501, 71] width 8 height 8
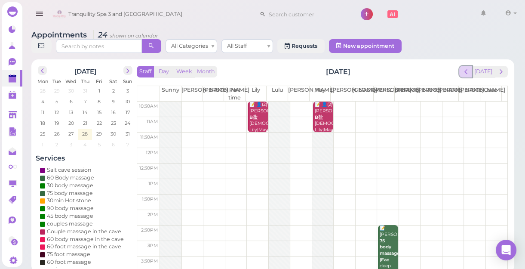
click at [473, 73] on div "Staff Day Week Month [DATE] [DATE] [PERSON_NAME] Part time [PERSON_NAME] [PERSO…" at bounding box center [322, 168] width 371 height 205
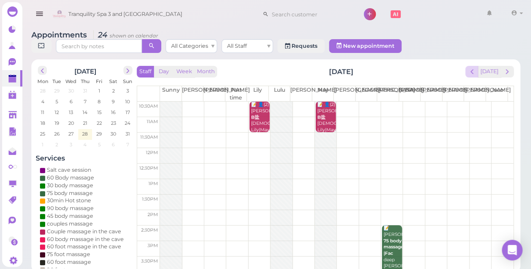
click at [473, 73] on div "Staff Day Week Month [DATE] [DATE] [PERSON_NAME] Part time [PERSON_NAME] [PERSO…" at bounding box center [325, 168] width 377 height 205
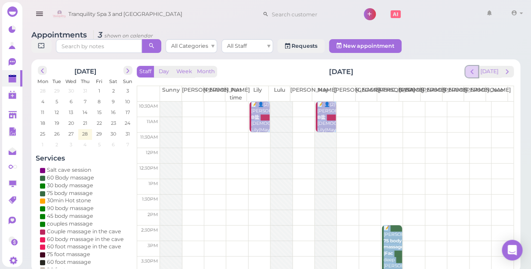
click at [476, 67] on span "prev" at bounding box center [472, 71] width 8 height 8
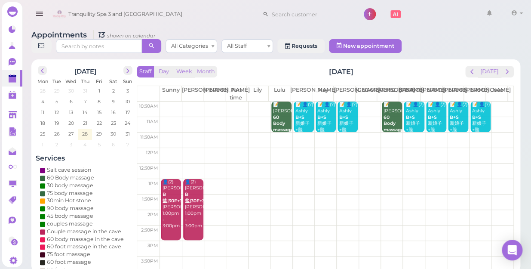
click at [412, 15] on div "Tranquility Spa 3 and [GEOGRAPHIC_DATA] 1 Account" at bounding box center [287, 14] width 475 height 25
click at [498, 179] on td at bounding box center [336, 186] width 353 height 15
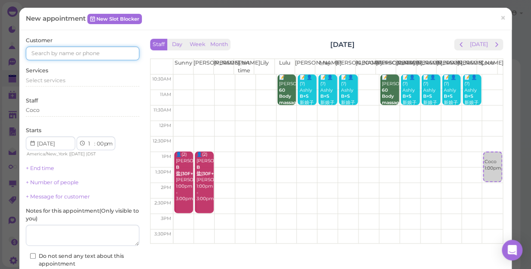
click at [113, 57] on input at bounding box center [82, 53] width 113 height 14
type input "6314597534"
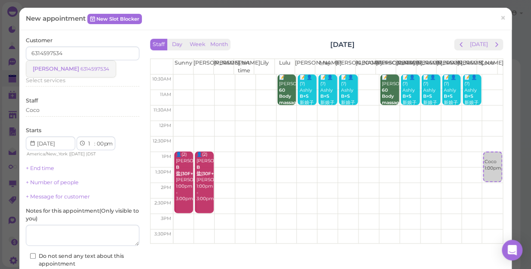
click at [80, 66] on small "6314597534" at bounding box center [94, 69] width 29 height 6
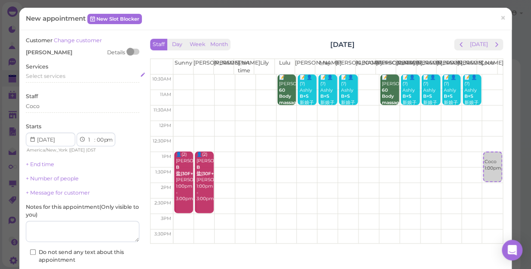
click at [67, 74] on div "Select services" at bounding box center [82, 76] width 113 height 8
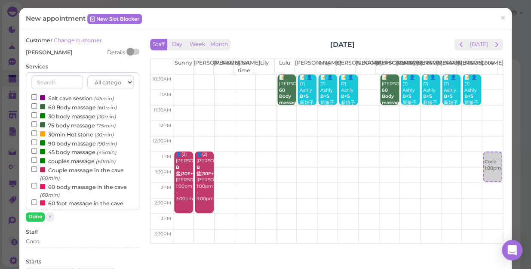
scroll to position [78, 0]
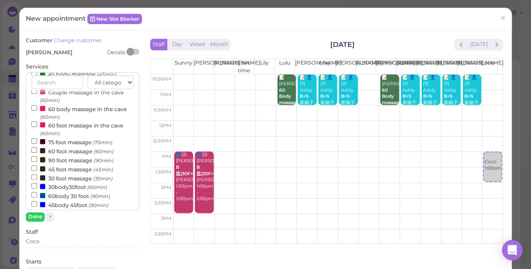
click at [57, 151] on label "60 foot massage (60min)" at bounding box center [72, 150] width 82 height 9
click at [37, 151] on input "60 foot massage (60min)" at bounding box center [34, 150] width 6 height 6
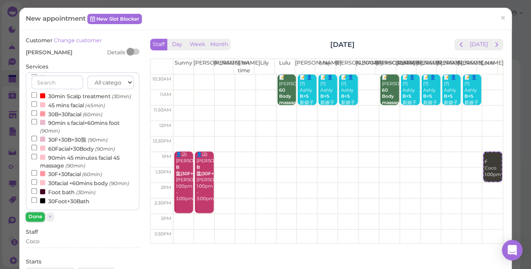
click at [36, 216] on button "Done" at bounding box center [35, 216] width 19 height 9
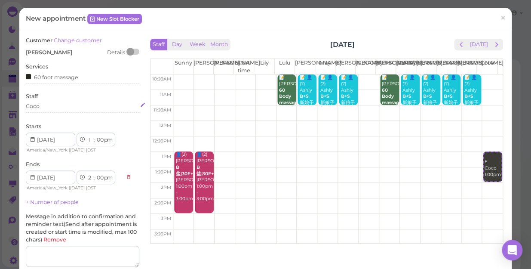
click at [39, 106] on div "Coco" at bounding box center [33, 106] width 14 height 8
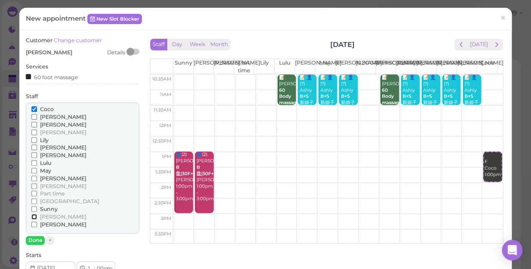
click at [34, 217] on input "[PERSON_NAME]" at bounding box center [34, 217] width 6 height 6
click at [34, 239] on button "Done" at bounding box center [35, 240] width 19 height 9
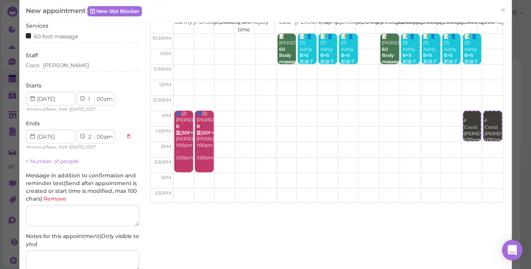
scroll to position [117, 0]
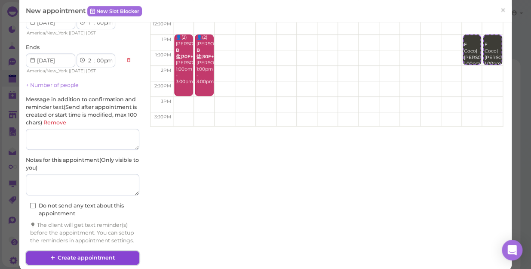
click at [76, 264] on button "Create appointment" at bounding box center [82, 258] width 113 height 14
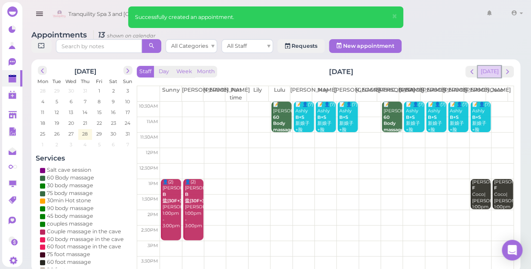
click at [489, 66] on button "[DATE]" at bounding box center [489, 72] width 23 height 12
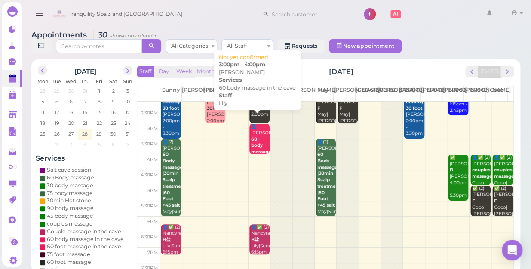
click at [257, 133] on div "👤[PERSON_NAME] 60 body massage in the cave Lily 3:00pm - 4:00pm" at bounding box center [260, 158] width 19 height 70
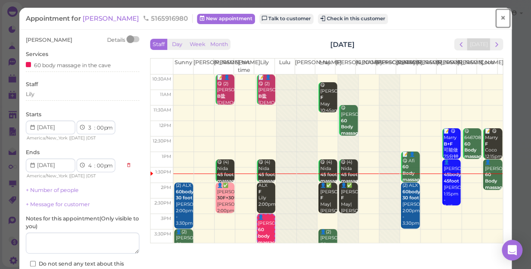
click at [500, 17] on span "×" at bounding box center [503, 18] width 6 height 12
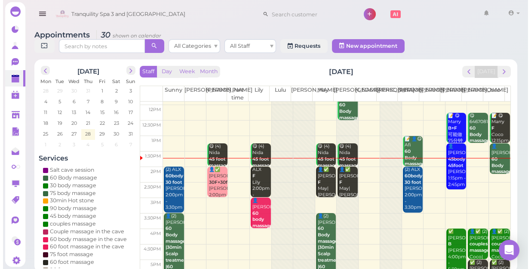
scroll to position [78, 0]
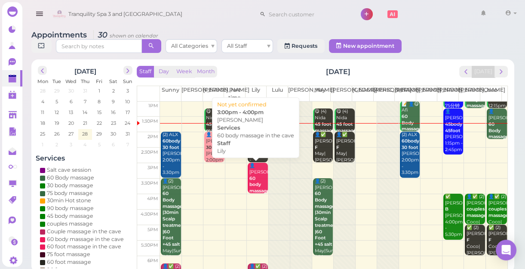
click at [253, 181] on b "60 body massage in the cave" at bounding box center [259, 190] width 20 height 31
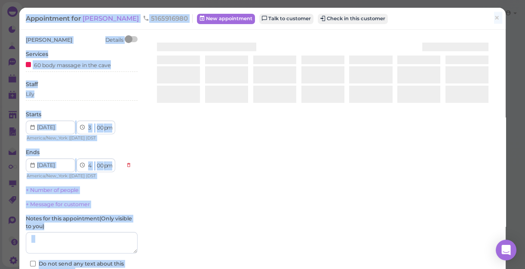
click at [253, 181] on div at bounding box center [322, 138] width 353 height 204
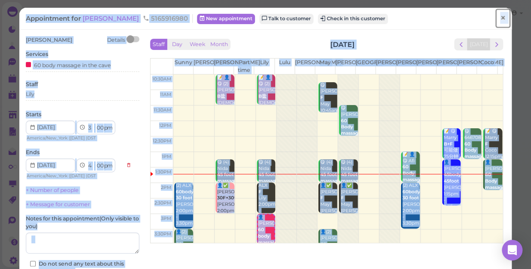
click at [500, 19] on span "×" at bounding box center [503, 18] width 6 height 12
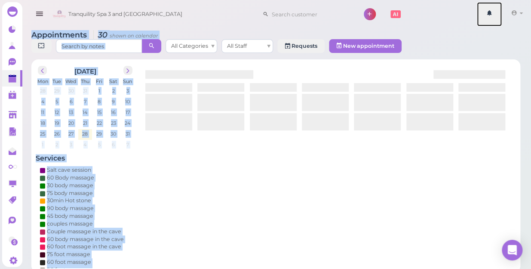
click at [494, 19] on link at bounding box center [489, 14] width 25 height 24
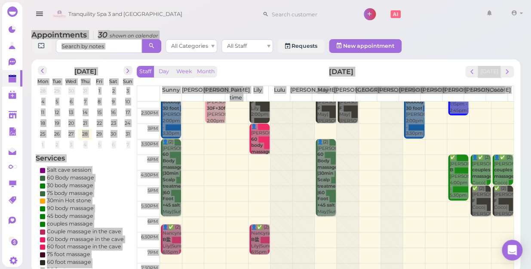
scroll to position [78, 0]
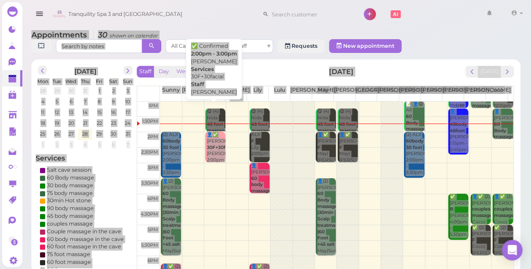
click at [213, 144] on b "30F+30facial" at bounding box center [221, 147] width 29 height 6
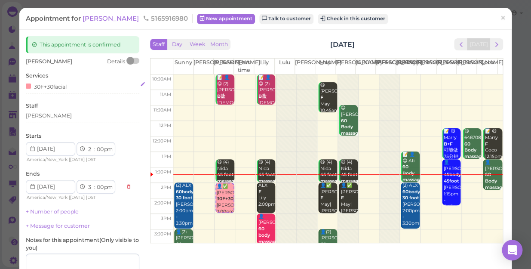
click at [69, 86] on div "30F+30facial" at bounding box center [82, 86] width 113 height 9
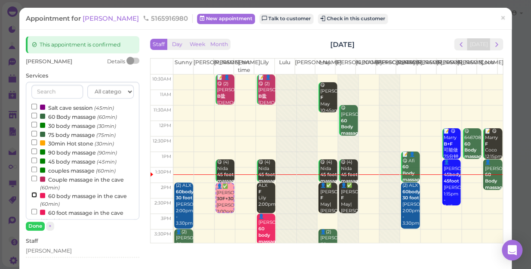
click at [32, 196] on input "60 body massage in the cave (60min)" at bounding box center [34, 195] width 6 height 6
select select "4"
click at [32, 224] on button "Done" at bounding box center [35, 225] width 19 height 9
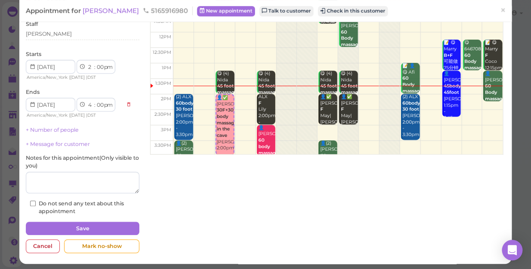
scroll to position [91, 0]
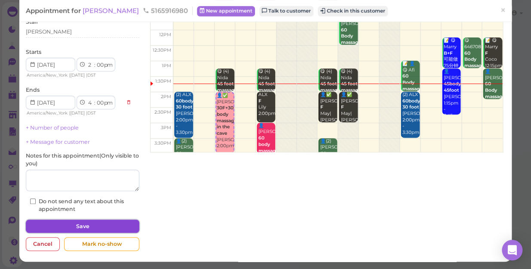
click at [117, 222] on button "Save" at bounding box center [82, 226] width 113 height 14
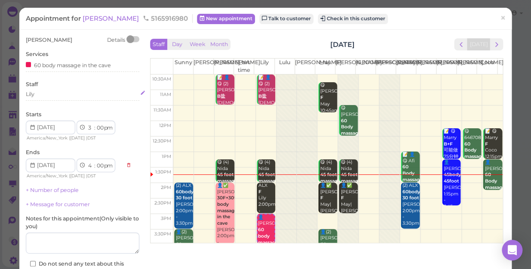
click at [41, 96] on div "Lily" at bounding box center [82, 94] width 113 height 8
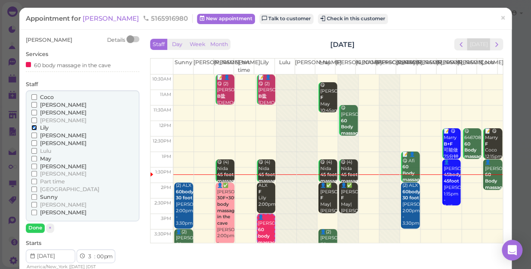
click at [33, 126] on input "Lily" at bounding box center [34, 128] width 6 height 6
click at [38, 228] on button "Done" at bounding box center [35, 227] width 19 height 9
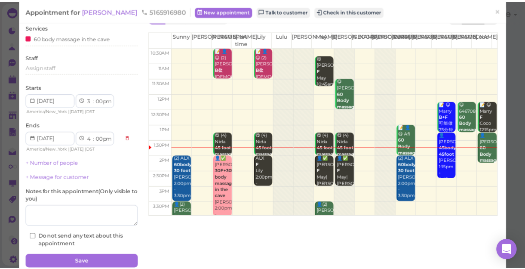
scroll to position [62, 0]
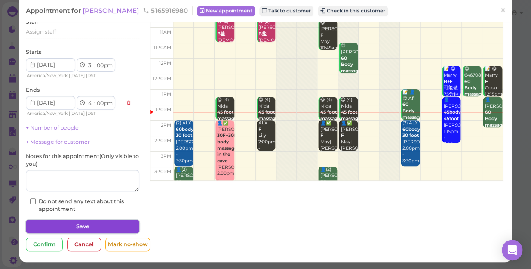
click at [114, 224] on button "Save" at bounding box center [82, 226] width 113 height 14
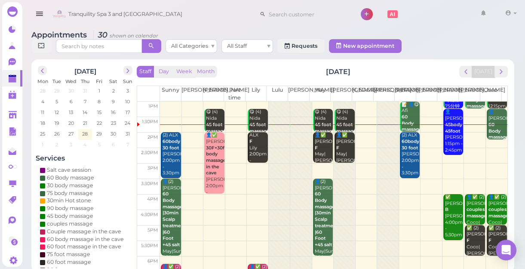
scroll to position [78, 0]
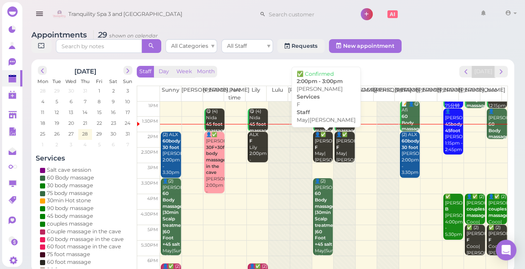
click at [322, 146] on div "👤✅ [PERSON_NAME] F May|[PERSON_NAME] 2:00pm - 3:00pm" at bounding box center [323, 157] width 18 height 51
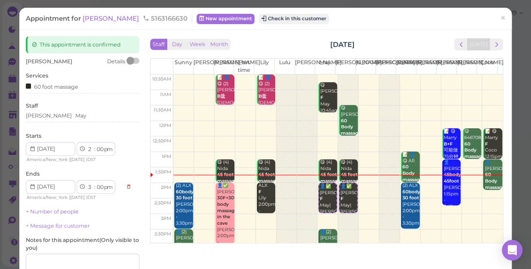
click at [40, 59] on div "[PERSON_NAME] Details" at bounding box center [82, 62] width 113 height 8
click at [33, 58] on div "[PERSON_NAME]" at bounding box center [49, 62] width 46 height 8
click at [33, 63] on span "[PERSON_NAME]" at bounding box center [49, 61] width 46 height 6
click at [30, 62] on span "[PERSON_NAME]" at bounding box center [49, 61] width 46 height 6
click at [90, 15] on span "[PERSON_NAME]" at bounding box center [112, 18] width 58 height 8
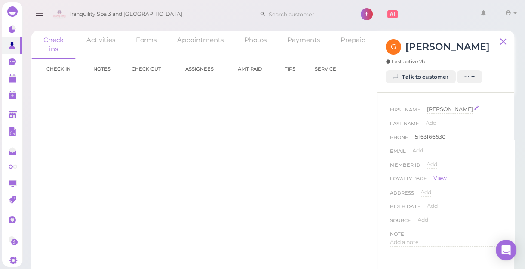
click at [430, 109] on span "[PERSON_NAME]" at bounding box center [450, 109] width 46 height 6
click at [432, 110] on input "[PERSON_NAME]" at bounding box center [464, 111] width 74 height 13
type input "[PERSON_NAME]"
click at [436, 123] on button "Done" at bounding box center [437, 124] width 19 height 9
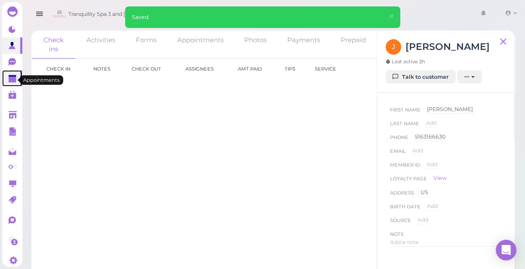
click at [9, 82] on polygon at bounding box center [13, 80] width 8 height 6
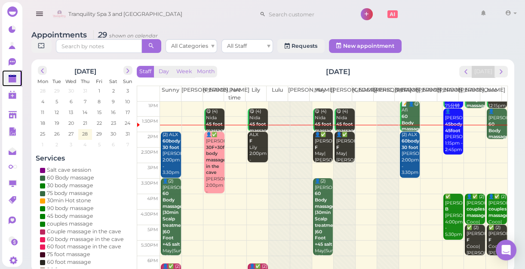
scroll to position [117, 0]
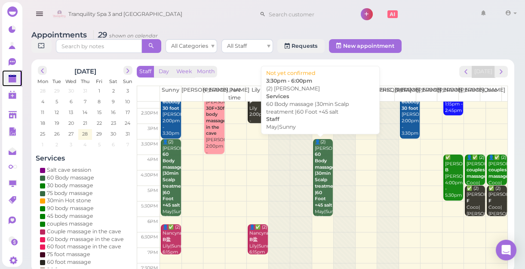
click at [325, 182] on div "👤(2) [PERSON_NAME] 60 Body massage |30min Scalp treatment |60 Foot +45 salt May…" at bounding box center [323, 186] width 18 height 95
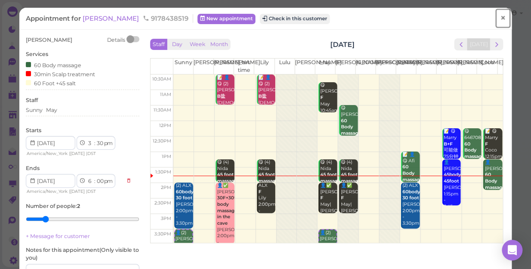
click at [500, 17] on span "×" at bounding box center [503, 18] width 6 height 12
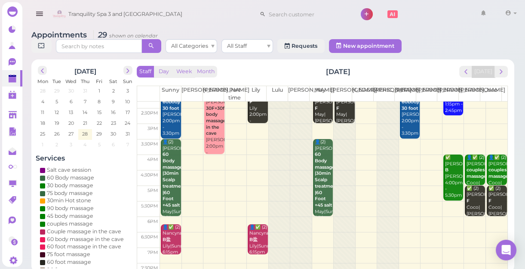
scroll to position [78, 0]
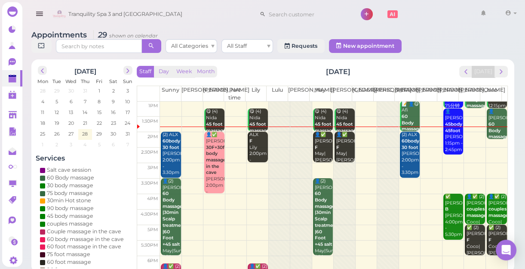
click at [209, 169] on b "30F+30facial|60 body massage in the cave" at bounding box center [224, 159] width 36 height 31
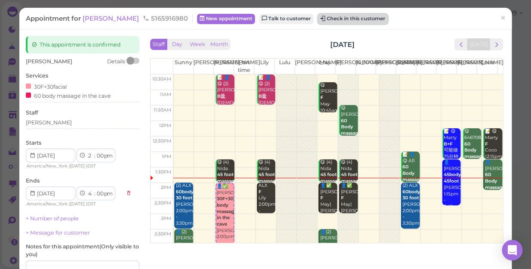
click at [318, 19] on button "Check in this customer" at bounding box center [353, 19] width 70 height 10
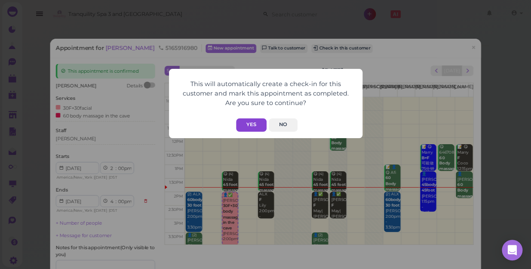
click at [253, 121] on button "Yes" at bounding box center [251, 124] width 31 height 13
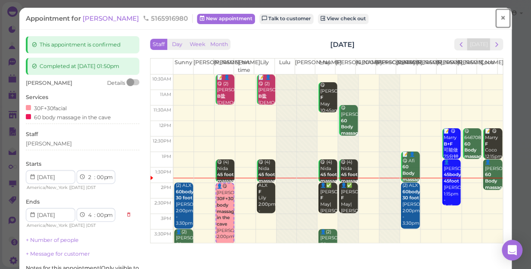
click at [500, 19] on span "×" at bounding box center [503, 18] width 6 height 12
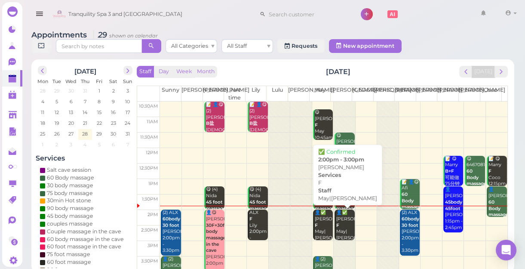
click at [342, 232] on div "👤✅ [PERSON_NAME] May|[PERSON_NAME] 2:00pm - 3:00pm" at bounding box center [345, 234] width 18 height 51
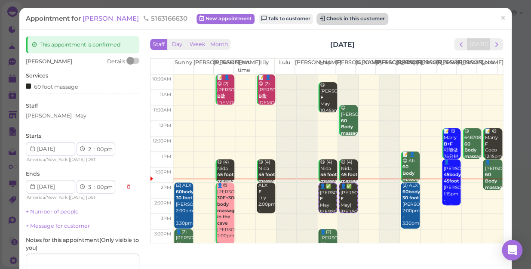
click at [317, 21] on button "Check in this customer" at bounding box center [352, 19] width 70 height 10
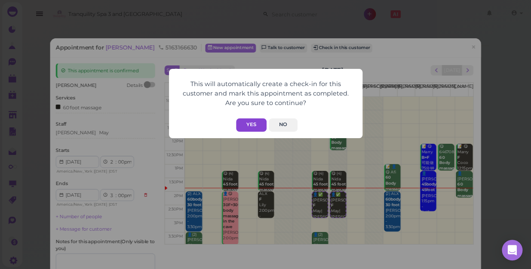
click at [246, 124] on button "Yes" at bounding box center [251, 124] width 31 height 13
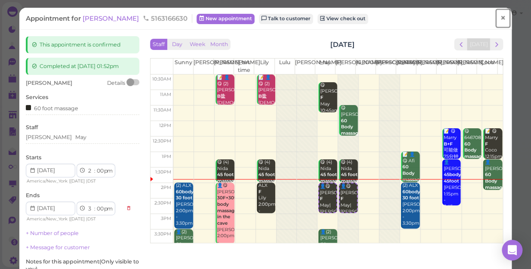
click at [500, 17] on span "×" at bounding box center [503, 18] width 6 height 12
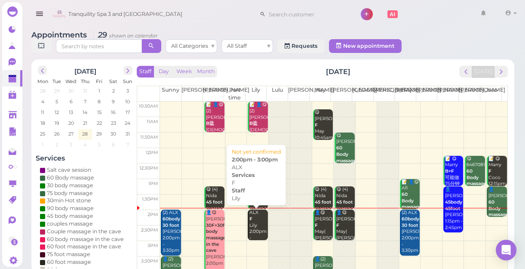
click at [258, 228] on div "ALX F Lily 2:00pm - 3:00pm" at bounding box center [258, 228] width 18 height 38
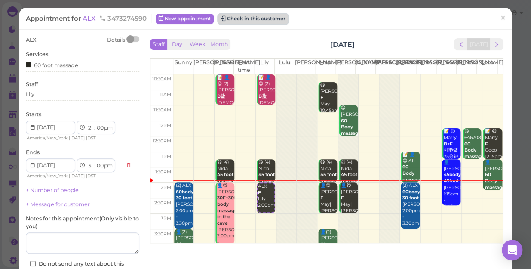
click at [265, 18] on button "Check in this customer" at bounding box center [253, 19] width 70 height 10
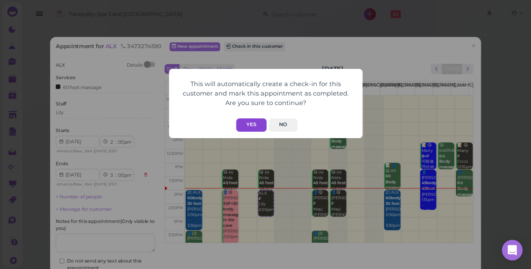
click at [251, 126] on button "Yes" at bounding box center [251, 124] width 31 height 13
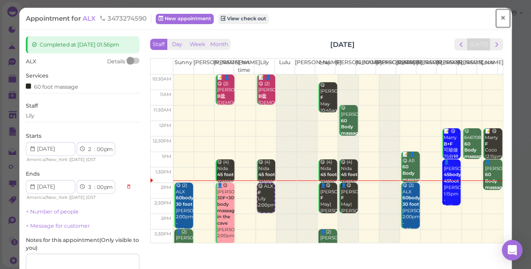
click at [500, 18] on span "×" at bounding box center [503, 18] width 6 height 12
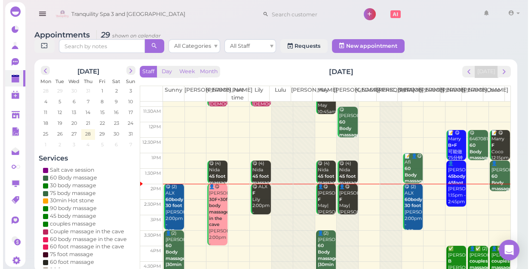
scroll to position [39, 0]
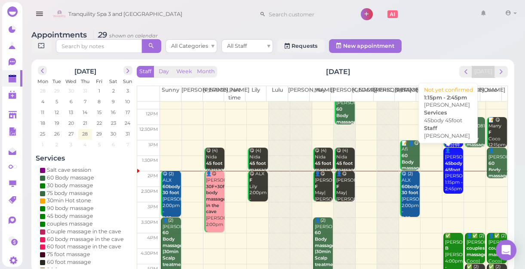
click at [447, 183] on div "👤[PERSON_NAME] 45body 45foot [PERSON_NAME] 1:15pm - 2:45pm" at bounding box center [454, 169] width 18 height 44
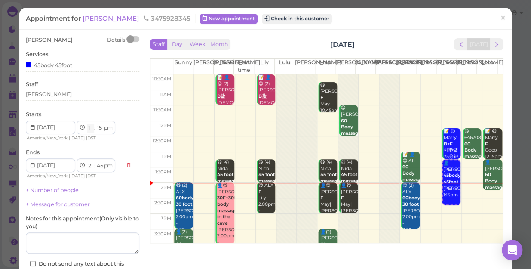
click at [87, 128] on select "1 2 3 4 5 6 7 8 9 10 11 12" at bounding box center [90, 127] width 7 height 9
select select "2"
click at [87, 123] on select "1 2 3 4 5 6 7 8 9 10 11 12" at bounding box center [90, 127] width 7 height 9
select select "3"
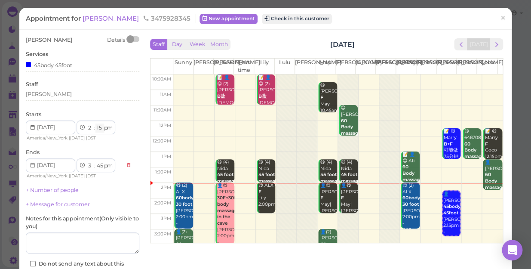
click at [100, 125] on select "00 05 10 15 20 25 30 35 40 45 50 55" at bounding box center [99, 127] width 9 height 9
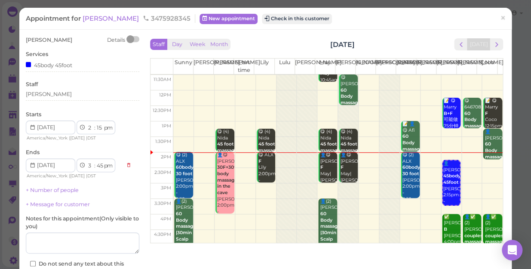
scroll to position [39, 0]
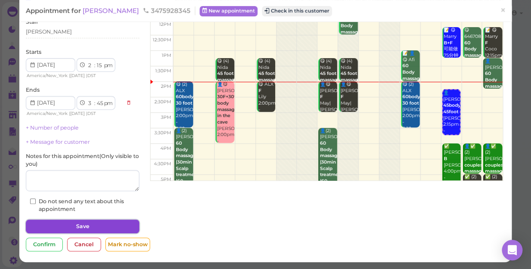
click at [95, 228] on button "Save" at bounding box center [82, 226] width 113 height 14
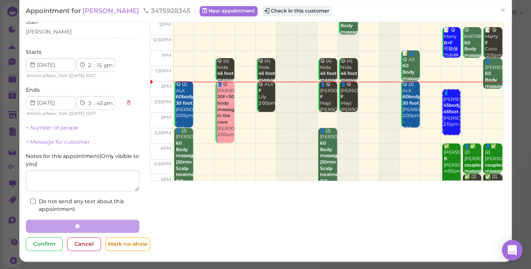
scroll to position [62, 0]
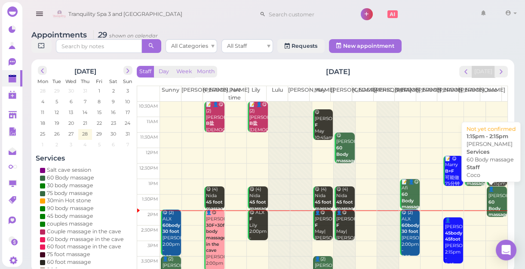
click at [489, 206] on b "60 Body massage" at bounding box center [498, 208] width 20 height 18
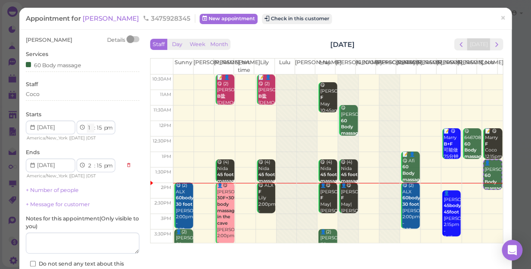
click at [89, 127] on select "1 2 3 4 5 6 7 8 9 10 11 12" at bounding box center [90, 127] width 7 height 9
select select "2"
click at [87, 123] on select "1 2 3 4 5 6 7 8 9 10 11 12" at bounding box center [90, 127] width 7 height 9
select select "3"
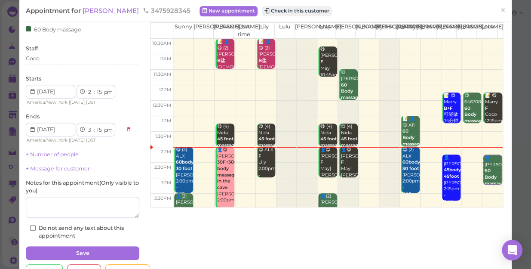
scroll to position [62, 0]
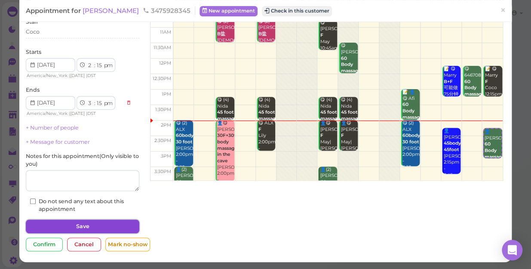
click at [113, 227] on button "Save" at bounding box center [82, 226] width 113 height 14
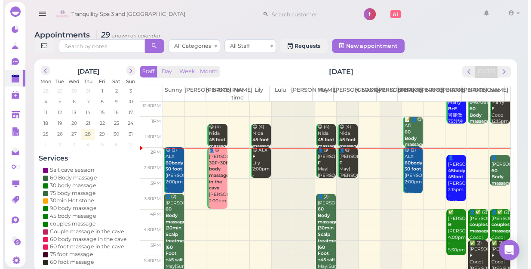
scroll to position [117, 0]
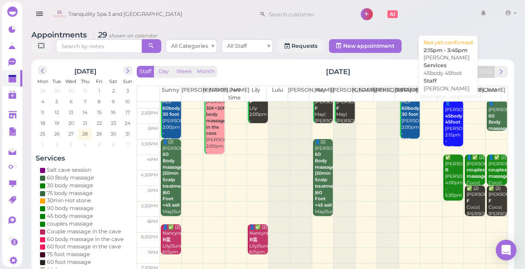
click at [447, 131] on div "👤[PERSON_NAME] 45body 45foot [PERSON_NAME] 2:15pm - 3:45pm" at bounding box center [454, 125] width 18 height 51
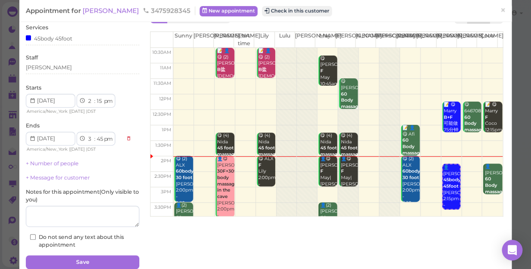
scroll to position [62, 0]
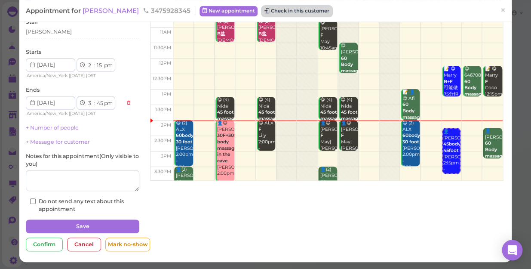
click at [269, 7] on button "Check in this customer" at bounding box center [297, 11] width 70 height 10
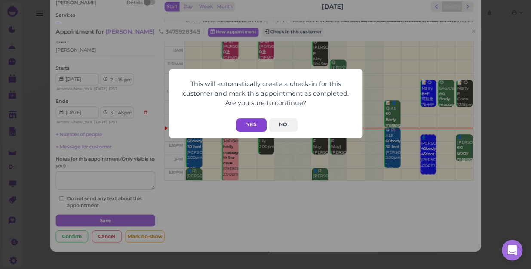
click at [254, 125] on button "Yes" at bounding box center [251, 124] width 31 height 13
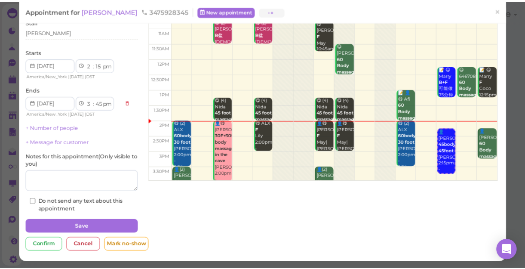
scroll to position [83, 0]
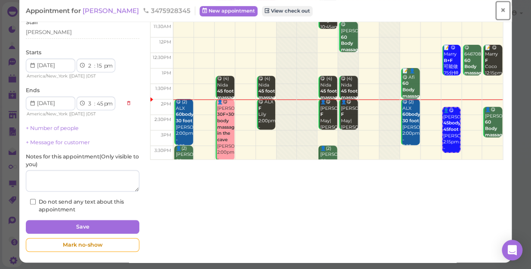
click at [500, 10] on span "×" at bounding box center [503, 10] width 6 height 12
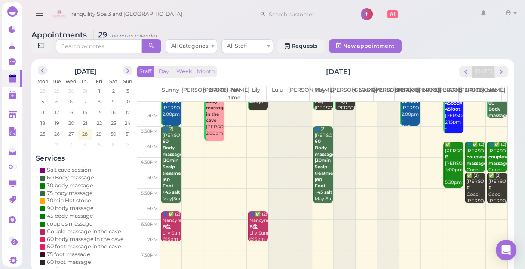
scroll to position [116, 0]
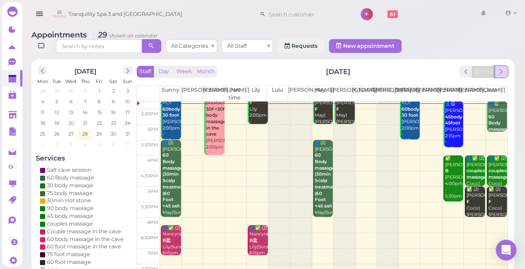
click at [500, 70] on span "next" at bounding box center [501, 71] width 8 height 8
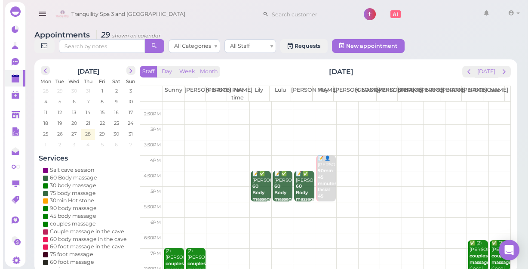
scroll to position [0, 0]
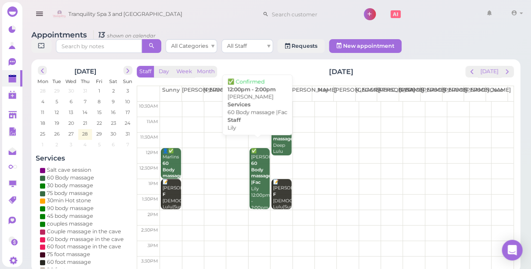
click at [257, 175] on b "60 Body massage |Fac" at bounding box center [261, 172] width 20 height 25
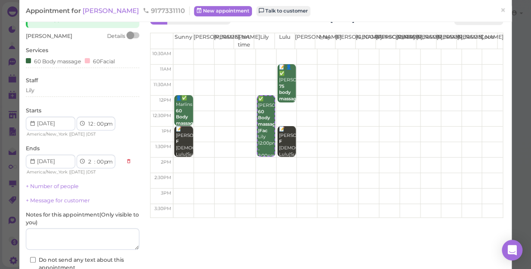
scroll to position [39, 0]
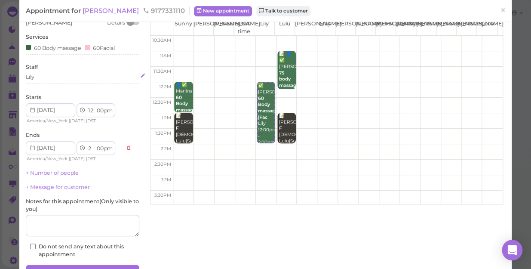
click at [39, 77] on div "Lily" at bounding box center [82, 77] width 113 height 8
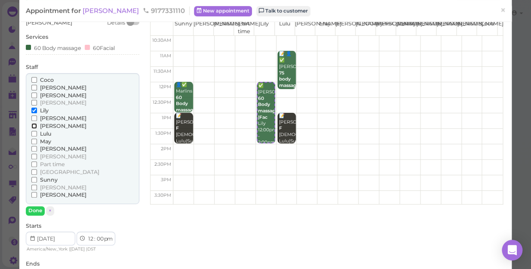
click at [34, 125] on input "[PERSON_NAME]" at bounding box center [34, 126] width 6 height 6
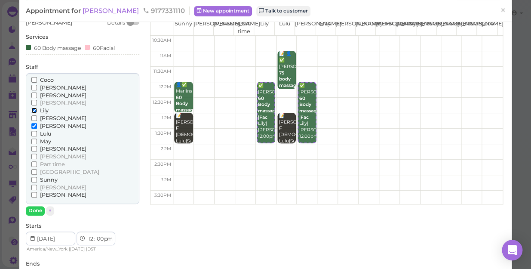
click at [34, 110] on input "Lily" at bounding box center [34, 110] width 6 height 6
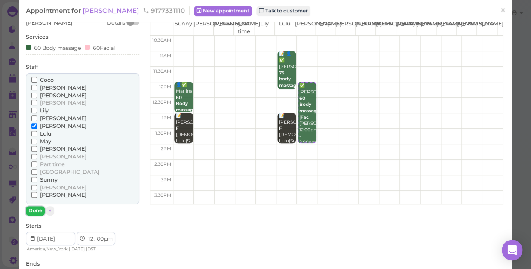
click at [36, 210] on button "Done" at bounding box center [35, 210] width 19 height 9
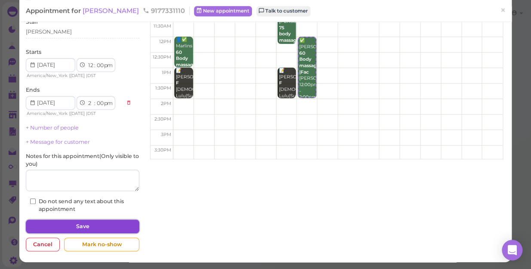
click at [94, 221] on button "Save" at bounding box center [82, 226] width 113 height 14
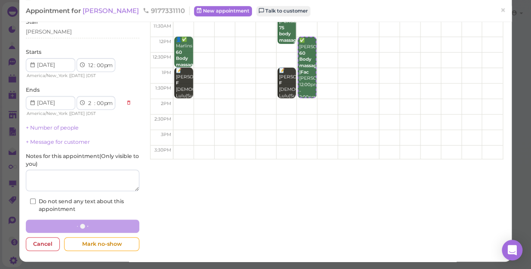
scroll to position [83, 0]
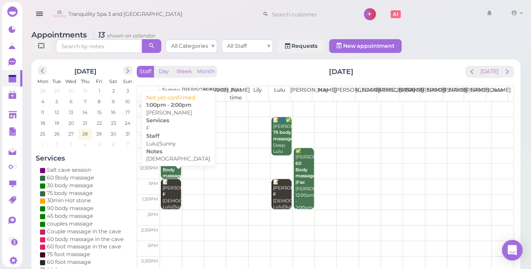
click at [168, 181] on div "📝 [PERSON_NAME] [DEMOGRAPHIC_DATA] Lulu|Sunny 1:00pm - 2:00pm" at bounding box center [171, 204] width 19 height 51
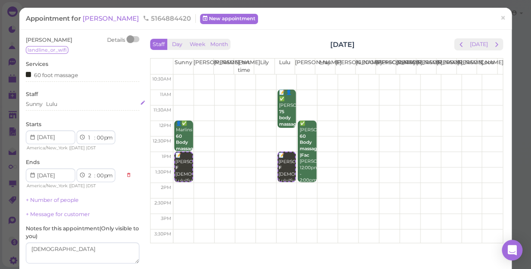
click at [60, 102] on div "Sunny Lulu" at bounding box center [82, 104] width 113 height 8
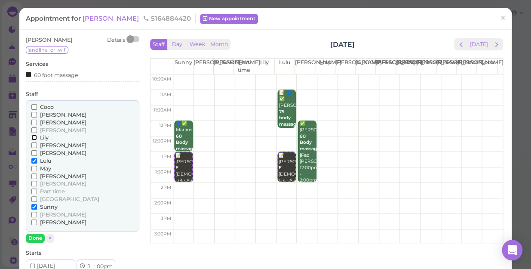
click at [34, 138] on input "Lily" at bounding box center [34, 138] width 6 height 6
click at [33, 157] on label "Lulu" at bounding box center [41, 161] width 20 height 8
click at [33, 158] on input "Lulu" at bounding box center [34, 161] width 6 height 6
click at [34, 159] on input "Lulu" at bounding box center [34, 161] width 6 height 6
click at [34, 206] on input "Sunny" at bounding box center [34, 207] width 6 height 6
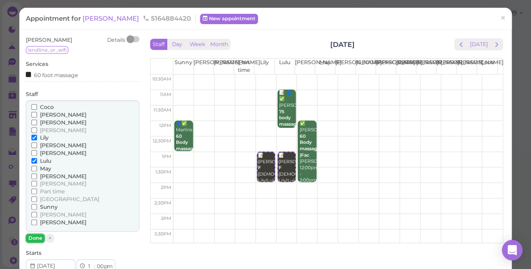
click at [37, 238] on button "Done" at bounding box center [35, 237] width 19 height 9
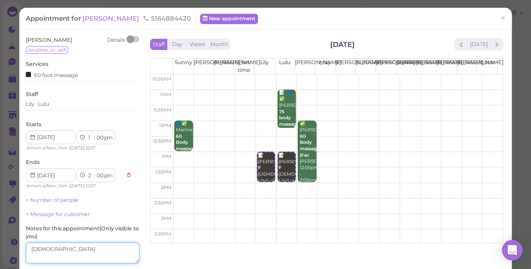
click at [28, 247] on textarea at bounding box center [82, 252] width 113 height 21
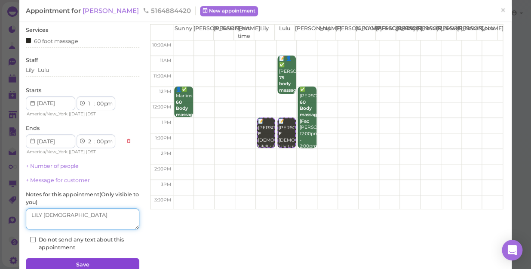
scroll to position [72, 0]
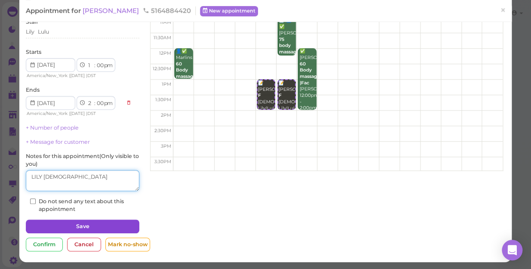
type textarea "LILY [DEMOGRAPHIC_DATA]"
click at [97, 224] on button "Save" at bounding box center [82, 226] width 113 height 14
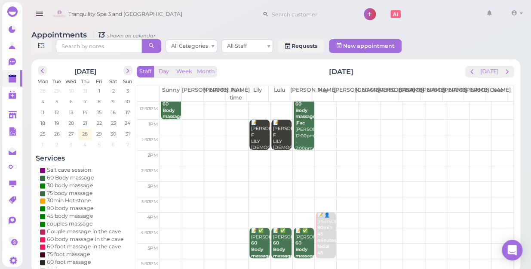
scroll to position [117, 0]
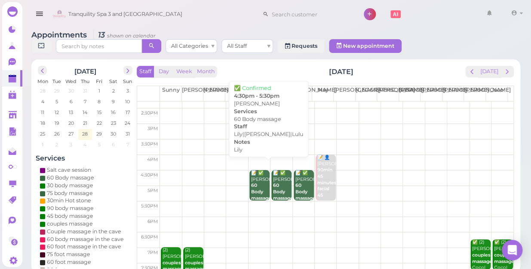
click at [264, 177] on div "📝 ✅ [PERSON_NAME] 60 Body massage [PERSON_NAME]|[PERSON_NAME]|Lulu 4:30pm - 5:3…" at bounding box center [260, 205] width 19 height 70
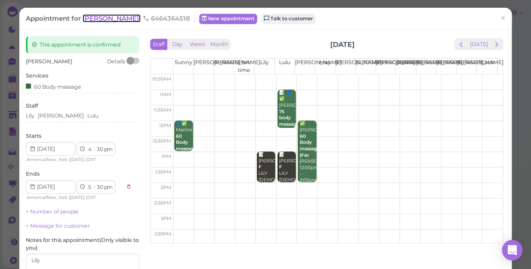
click at [88, 18] on span "[PERSON_NAME]" at bounding box center [112, 18] width 58 height 8
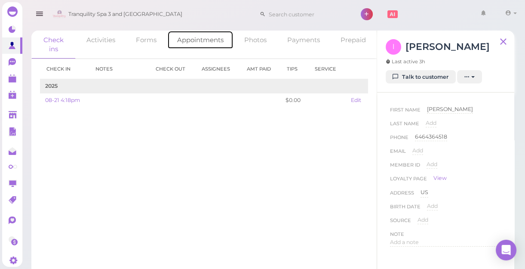
click at [202, 38] on link "Appointments" at bounding box center [200, 40] width 66 height 18
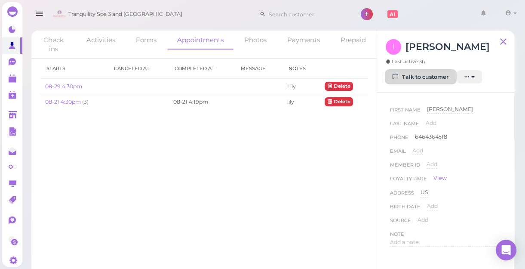
click at [435, 73] on link "Talk to customer" at bounding box center [421, 77] width 70 height 14
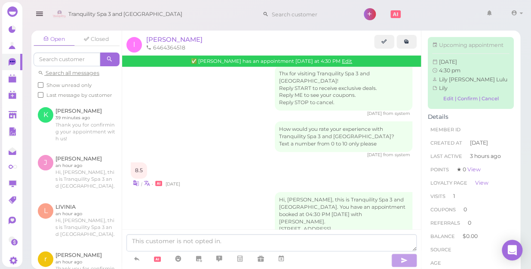
scroll to position [138, 0]
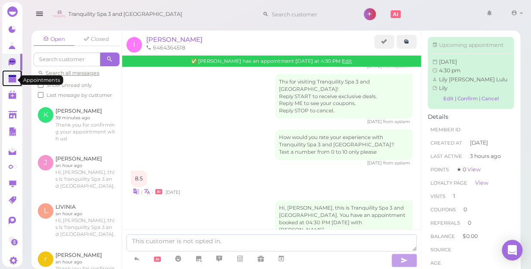
click at [11, 82] on polygon at bounding box center [13, 80] width 8 height 6
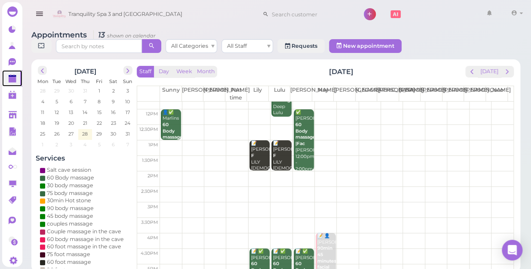
scroll to position [38, 0]
click at [491, 66] on button "[DATE]" at bounding box center [489, 72] width 23 height 12
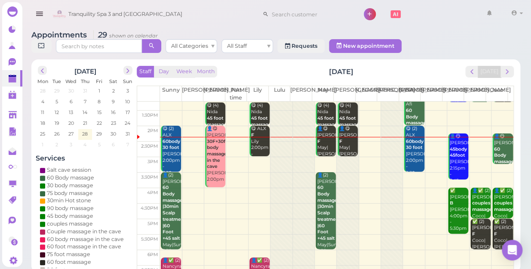
scroll to position [77, 0]
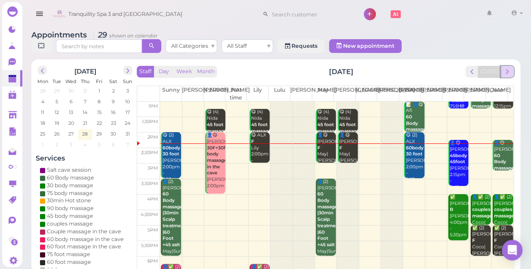
click at [504, 67] on span "next" at bounding box center [507, 71] width 8 height 8
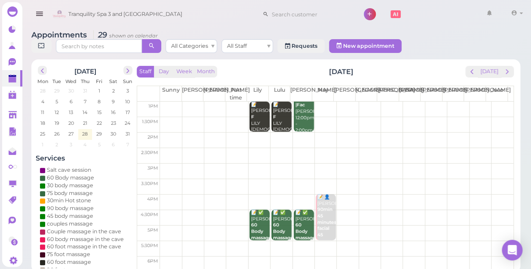
click at [504, 67] on span "next" at bounding box center [507, 71] width 8 height 8
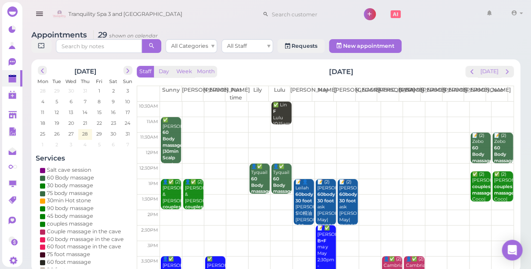
scroll to position [117, 0]
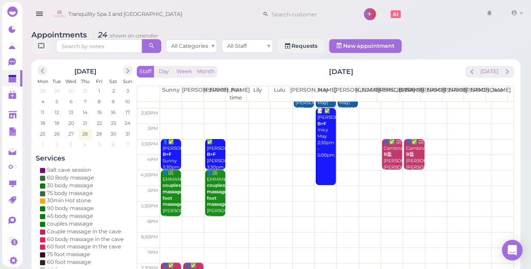
click at [325, 186] on td at bounding box center [336, 193] width 353 height 15
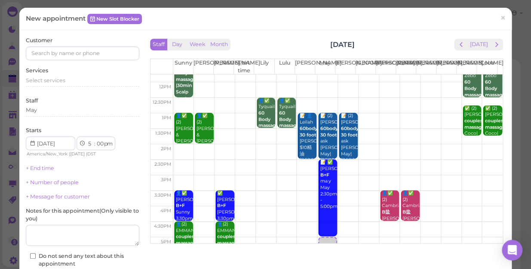
scroll to position [78, 0]
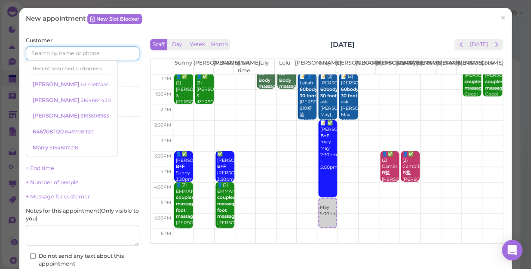
click at [97, 51] on input at bounding box center [82, 53] width 113 height 14
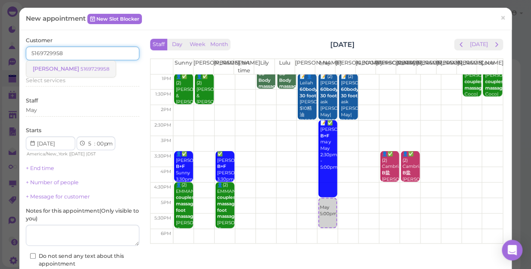
type input "5169729958"
click at [80, 68] on small "5169729958" at bounding box center [94, 69] width 29 height 6
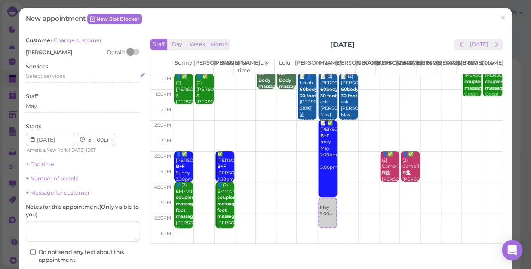
click at [65, 76] on div "Select services" at bounding box center [82, 76] width 113 height 8
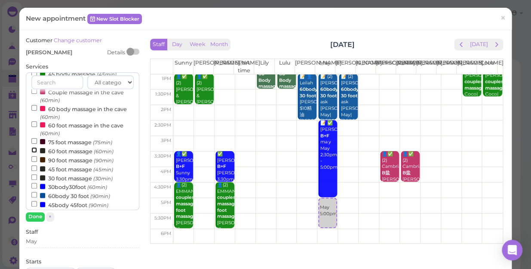
click at [34, 150] on input "60 foot massage (60min)" at bounding box center [34, 150] width 6 height 6
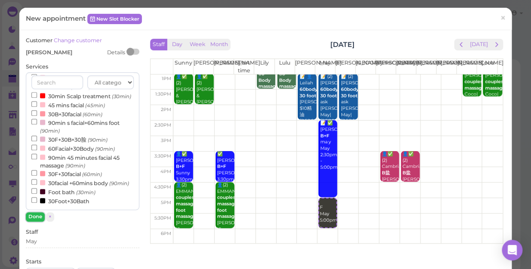
click at [37, 217] on button "Done" at bounding box center [35, 216] width 19 height 9
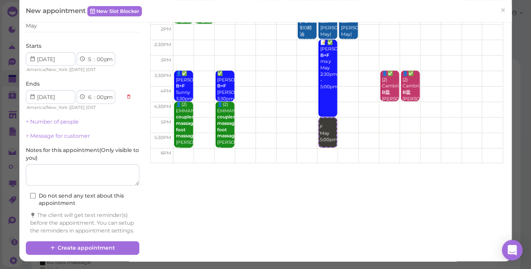
scroll to position [87, 0]
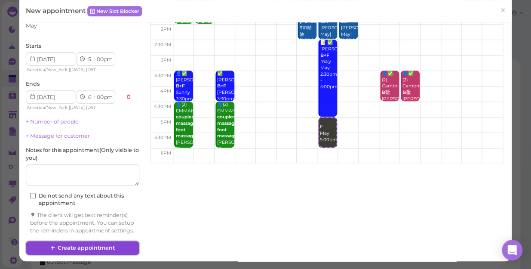
click at [98, 245] on button "Create appointment" at bounding box center [82, 248] width 113 height 14
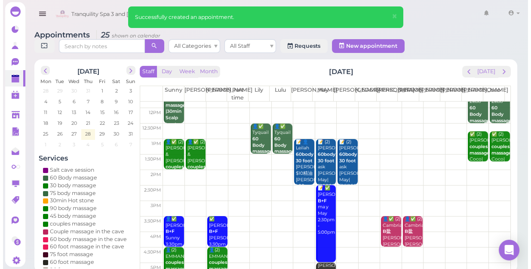
scroll to position [78, 0]
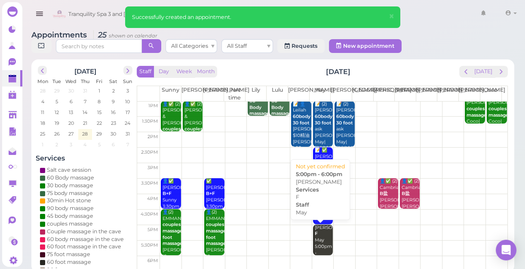
click at [319, 236] on div "[PERSON_NAME] F May 5:00pm - 6:00pm" at bounding box center [323, 243] width 18 height 38
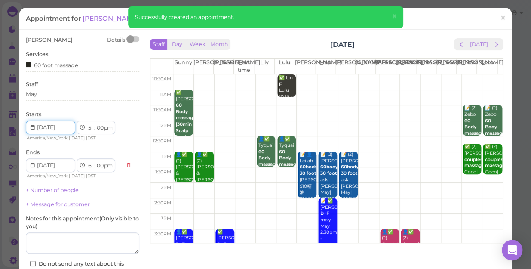
click at [60, 126] on input at bounding box center [50, 127] width 49 height 14
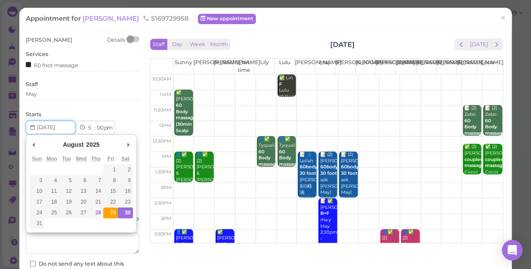
type input "[DATE]"
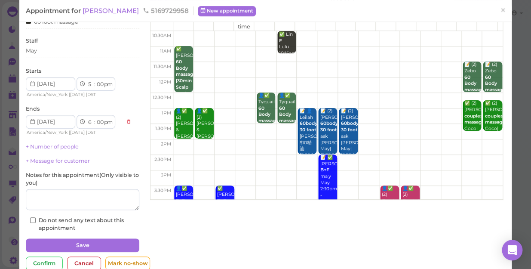
scroll to position [62, 0]
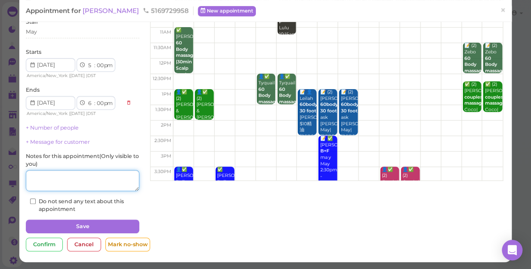
click at [63, 185] on textarea at bounding box center [82, 180] width 113 height 21
type textarea "MAY"
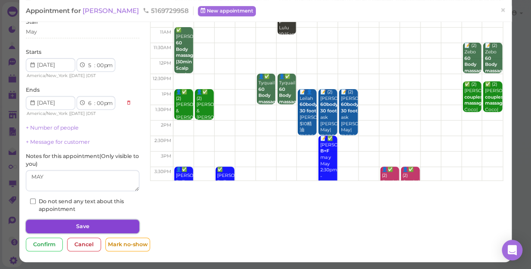
click at [83, 223] on button "Save" at bounding box center [82, 226] width 113 height 14
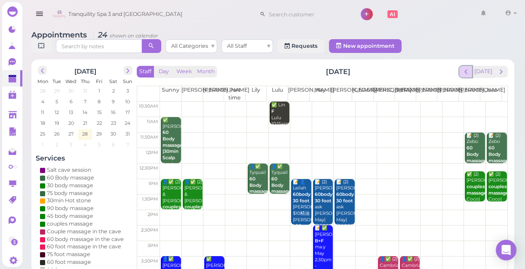
click at [469, 73] on span "prev" at bounding box center [466, 71] width 8 height 8
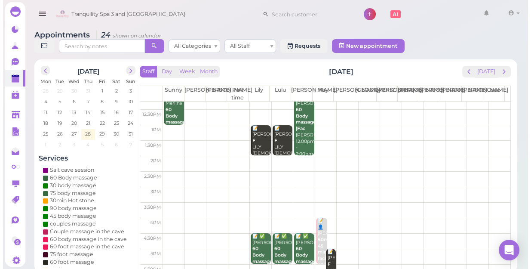
scroll to position [155, 0]
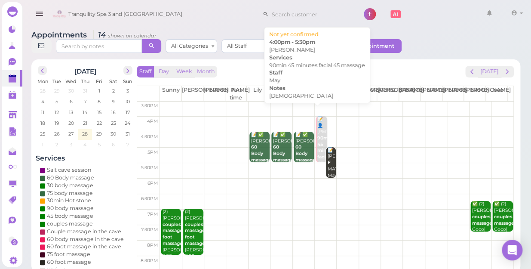
click at [319, 135] on b "90min 45 minutes facial 45 massage" at bounding box center [327, 153] width 20 height 37
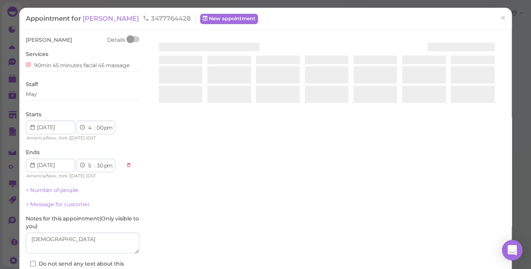
click at [319, 129] on div at bounding box center [326, 138] width 357 height 204
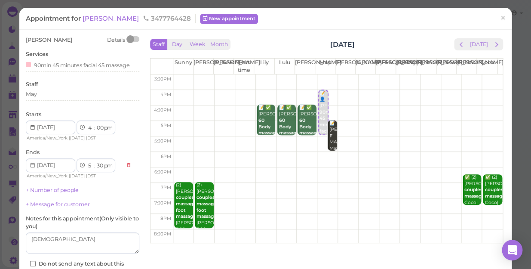
scroll to position [155, 0]
click at [500, 18] on span "×" at bounding box center [503, 18] width 6 height 12
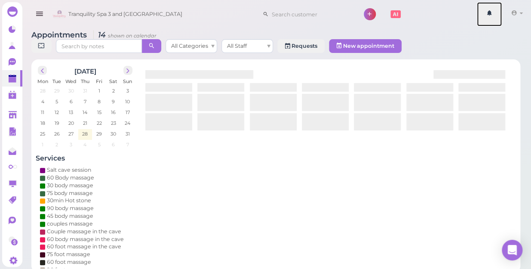
click at [499, 18] on link at bounding box center [489, 14] width 25 height 24
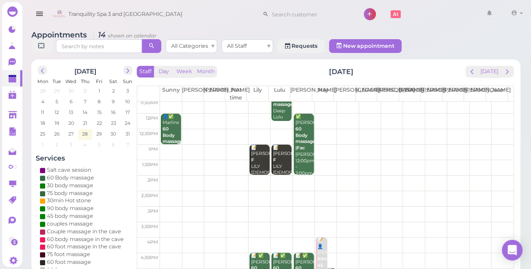
scroll to position [78, 0]
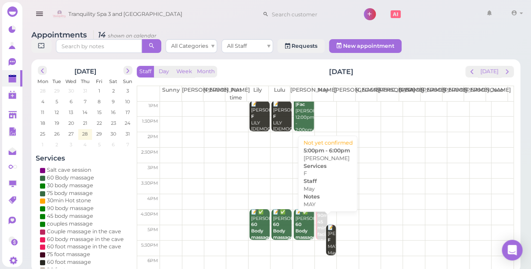
click at [327, 226] on div "📝 [PERSON_NAME] MAY May 5:00pm - 6:00pm" at bounding box center [331, 249] width 9 height 51
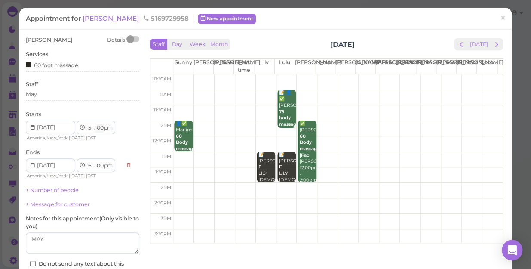
click at [99, 128] on select "00 05 10 15 20 25 30 35 40 45 50 55" at bounding box center [99, 127] width 9 height 9
click at [100, 127] on select "00 05 10 15 20 25 30 35 40 45 50 55" at bounding box center [99, 127] width 9 height 9
select select "30"
click at [95, 123] on select "00 05 10 15 20 25 30 35 40 45 50 55" at bounding box center [99, 127] width 9 height 9
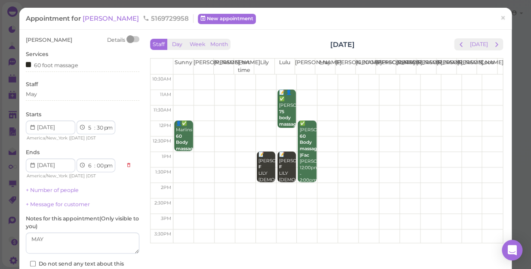
click at [101, 210] on div "[PERSON_NAME] Details Services 60 foot massage Staff May Starts 1 2 3 4 5 6 7 8…" at bounding box center [82, 155] width 113 height 239
select select "30"
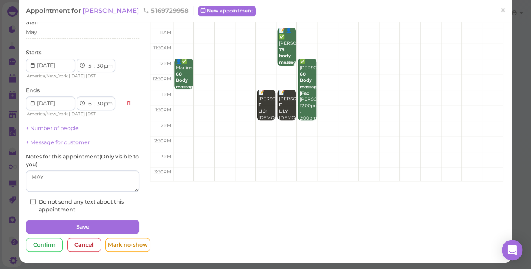
scroll to position [62, 0]
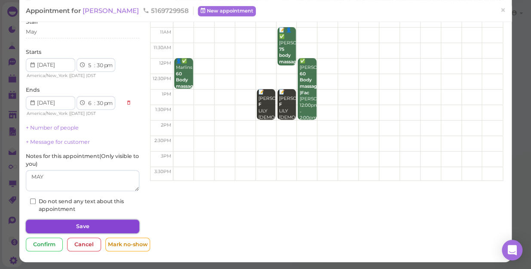
click at [116, 228] on button "Save" at bounding box center [82, 226] width 113 height 14
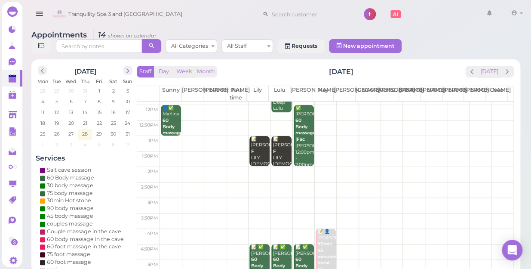
scroll to position [117, 0]
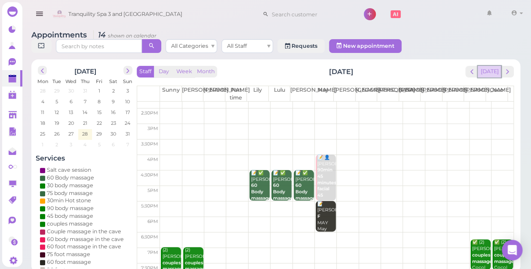
click at [496, 66] on button "[DATE]" at bounding box center [489, 72] width 23 height 12
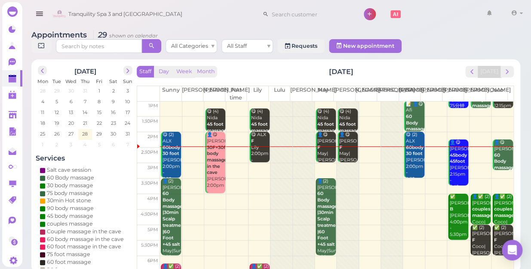
scroll to position [77, 0]
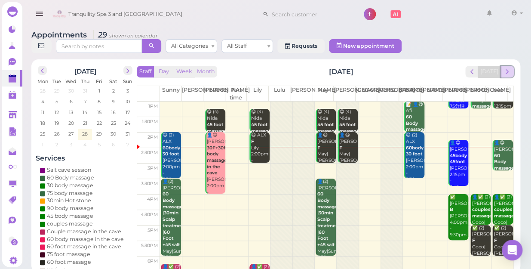
click at [508, 67] on span "next" at bounding box center [507, 71] width 8 height 8
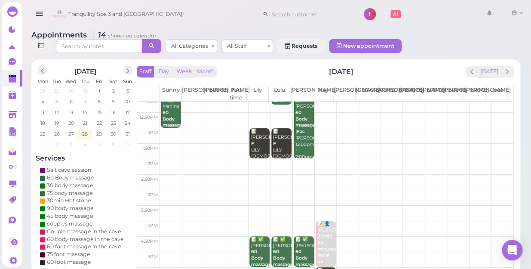
scroll to position [117, 0]
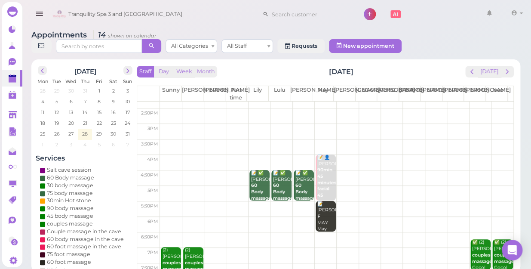
click at [386, 201] on td at bounding box center [336, 208] width 353 height 15
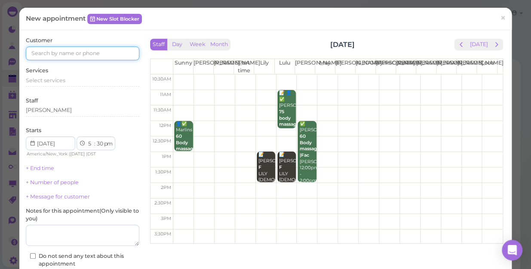
click at [92, 55] on input at bounding box center [82, 53] width 113 height 14
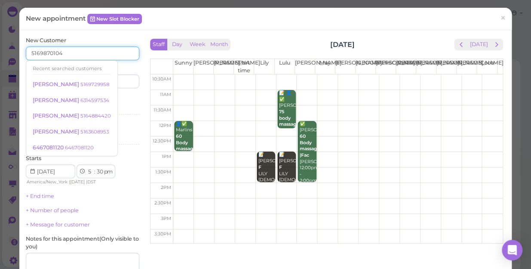
type input "5169870104"
click at [117, 98] on div "Services Select services" at bounding box center [82, 107] width 113 height 24
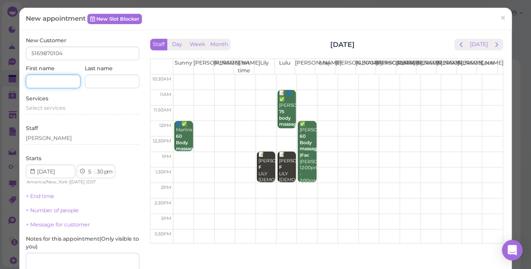
click at [67, 81] on input at bounding box center [53, 81] width 55 height 14
type input "[PERSON_NAME]"
click at [55, 110] on span "Select services" at bounding box center [46, 107] width 40 height 6
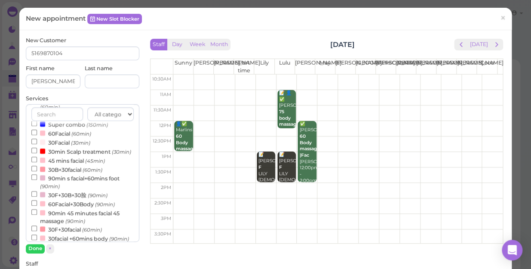
scroll to position [234, 0]
click at [33, 170] on input "30B+30facial (60min)" at bounding box center [34, 168] width 6 height 6
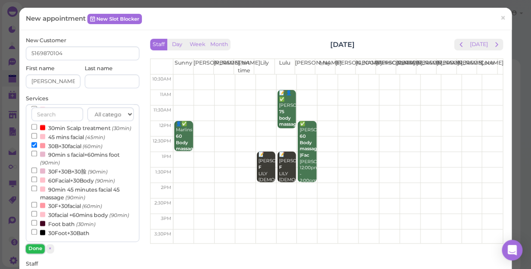
click at [33, 247] on button "Done" at bounding box center [35, 248] width 19 height 9
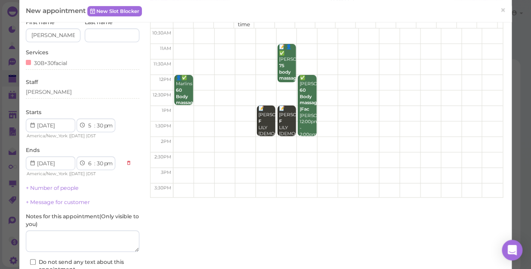
scroll to position [117, 0]
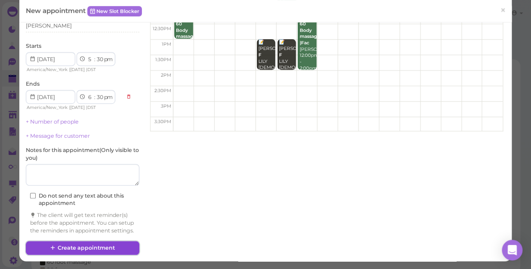
click at [107, 247] on button "Create appointment" at bounding box center [82, 248] width 113 height 14
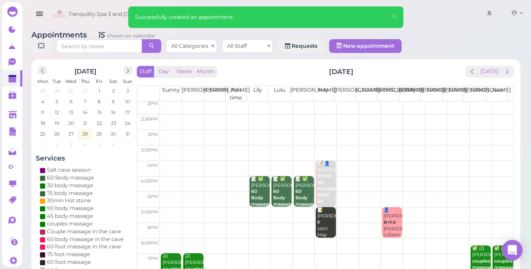
scroll to position [155, 0]
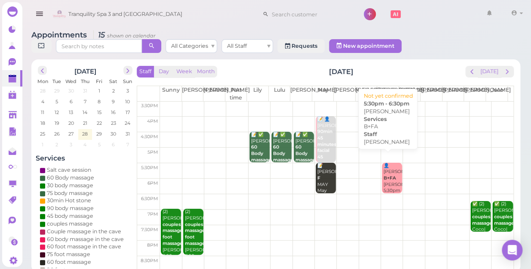
click at [387, 175] on div "👤[PERSON_NAME]+FA [PERSON_NAME] 5:30pm - 6:30pm" at bounding box center [392, 184] width 19 height 44
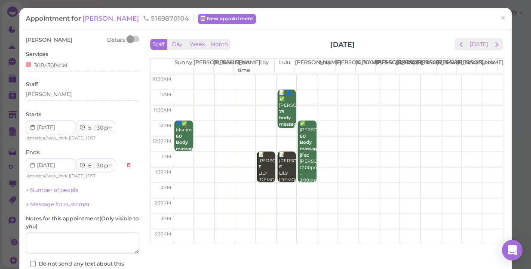
click at [99, 128] on select "00 05 10 15 20 25 30 35 40 45 50 55" at bounding box center [99, 127] width 9 height 9
click at [98, 129] on select "00 05 10 15 20 25 30 35 40 45 50 55" at bounding box center [99, 127] width 9 height 9
select select "45"
click at [95, 123] on select "00 05 10 15 20 25 30 35 40 45 50 55" at bounding box center [99, 127] width 9 height 9
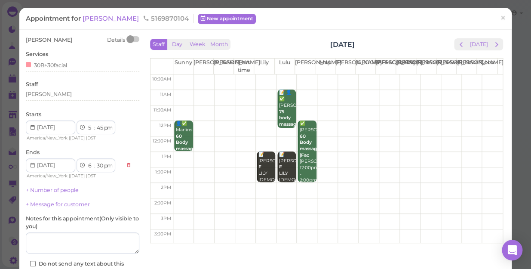
select select "45"
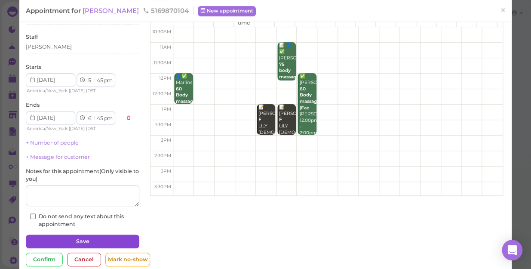
scroll to position [62, 0]
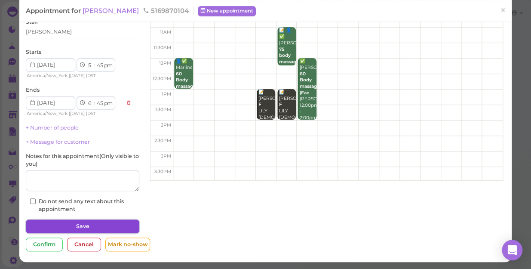
click at [93, 224] on button "Save" at bounding box center [82, 226] width 113 height 14
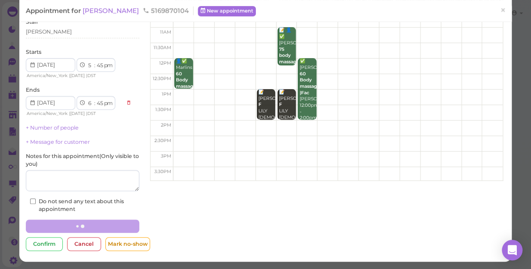
scroll to position [62, 0]
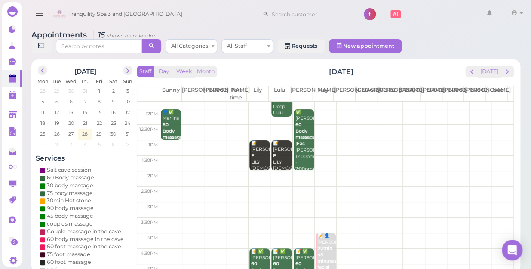
scroll to position [155, 0]
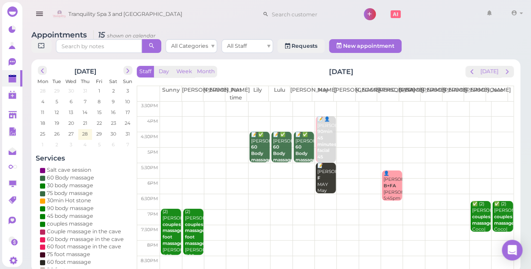
click at [406, 163] on td at bounding box center [336, 170] width 353 height 15
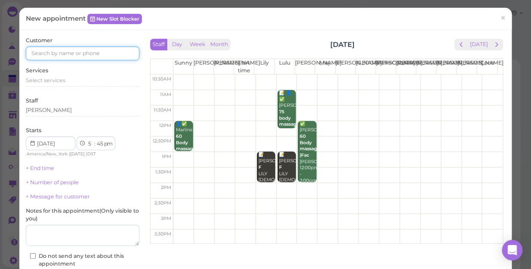
click at [115, 51] on input at bounding box center [82, 53] width 113 height 14
type input "5169870104"
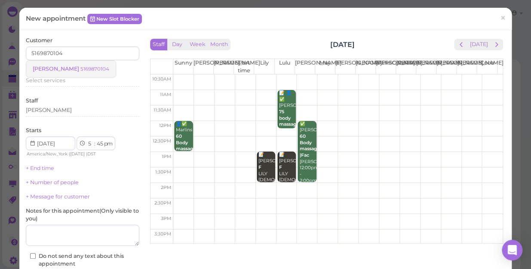
click at [82, 68] on small "5169870104" at bounding box center [94, 69] width 29 height 6
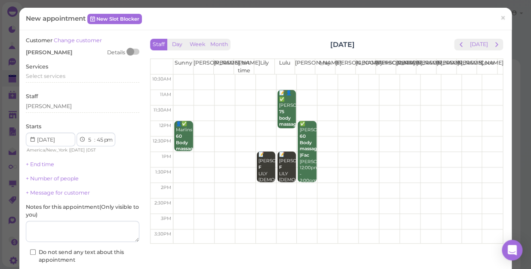
click at [82, 68] on div "Services Select services" at bounding box center [82, 75] width 113 height 24
click at [69, 76] on div "Select services" at bounding box center [82, 76] width 113 height 8
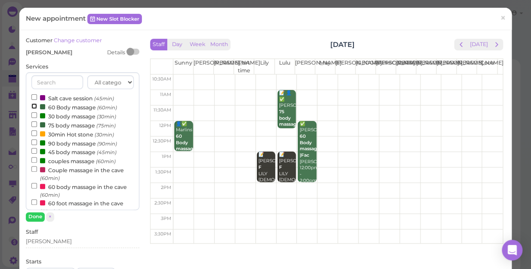
click at [32, 104] on input "60 Body massage (60min)" at bounding box center [34, 106] width 6 height 6
click at [36, 217] on button "Done" at bounding box center [35, 216] width 19 height 9
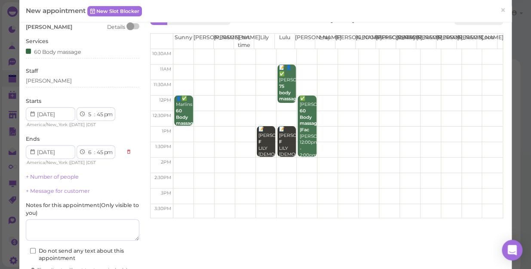
scroll to position [39, 0]
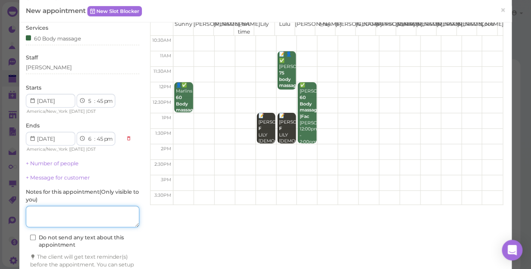
click at [50, 214] on textarea at bounding box center [82, 215] width 113 height 21
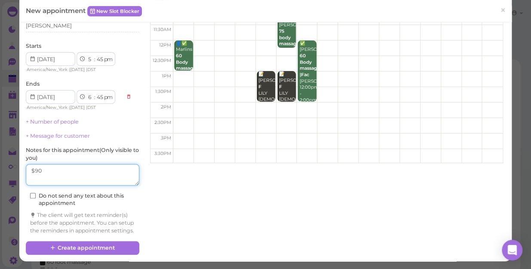
scroll to position [87, 0]
type textarea "$90"
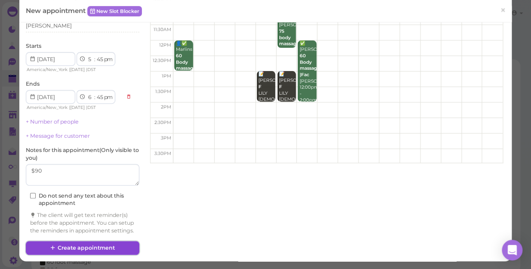
click at [73, 245] on button "Create appointment" at bounding box center [82, 248] width 113 height 14
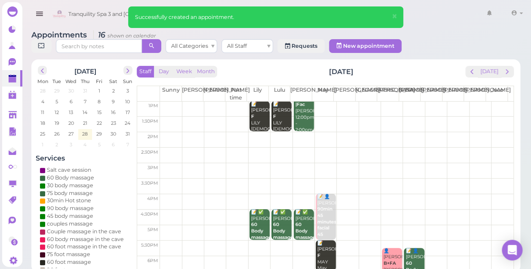
scroll to position [155, 0]
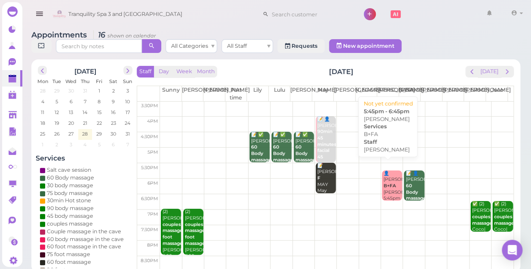
click at [390, 185] on div "👤[PERSON_NAME]+FA [PERSON_NAME] 5:45pm - 6:45pm" at bounding box center [392, 192] width 19 height 44
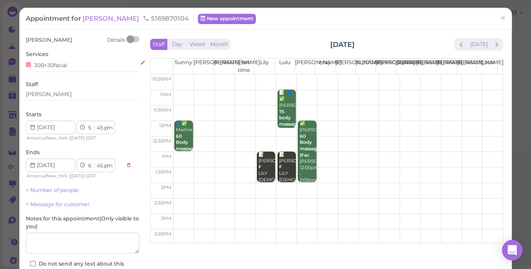
click at [67, 66] on div "30B+30facial" at bounding box center [46, 64] width 41 height 9
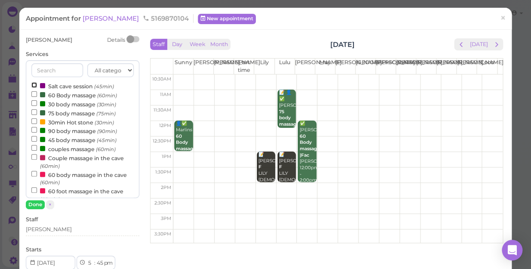
click at [31, 85] on input "Salt cave session (45min)" at bounding box center [34, 85] width 6 height 6
select select "7"
select select "30"
click at [34, 201] on button "Done" at bounding box center [35, 204] width 19 height 9
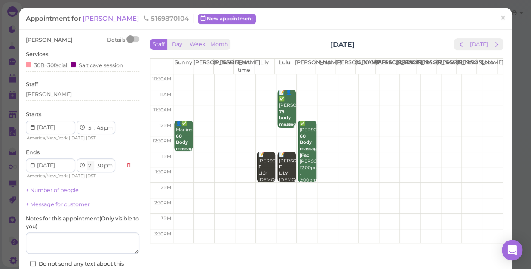
click at [89, 167] on select "1 2 3 4 5 6 7 8 9 10 11 12" at bounding box center [90, 165] width 7 height 9
select select "6"
click at [87, 161] on select "1 2 3 4 5 6 7 8 9 10 11 12" at bounding box center [90, 165] width 7 height 9
click at [99, 166] on select "00 05 10 15 20 25 30 35 40 45 50 55" at bounding box center [99, 165] width 9 height 9
select select "45"
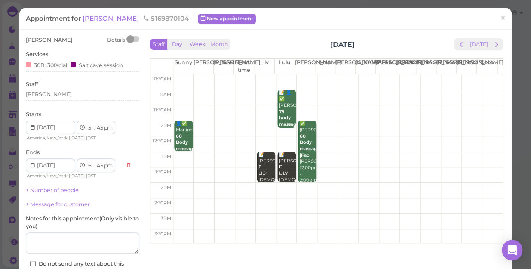
click at [95, 161] on select "00 05 10 15 20 25 30 35 40 45 50 55" at bounding box center [99, 165] width 9 height 9
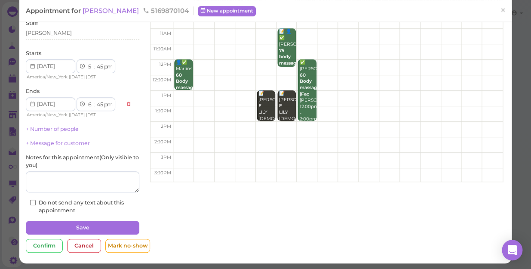
scroll to position [62, 0]
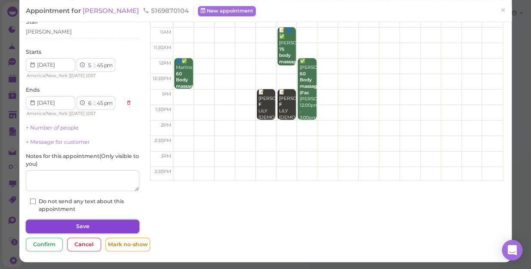
click at [112, 227] on button "Save" at bounding box center [82, 226] width 113 height 14
select select "7"
select select "30"
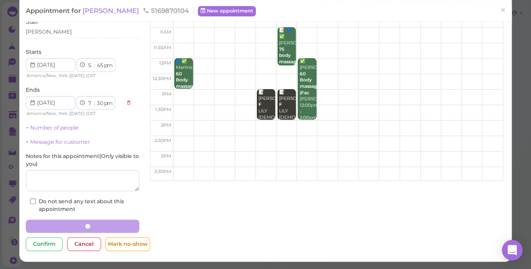
scroll to position [62, 0]
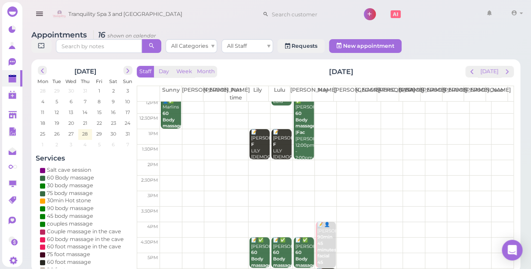
scroll to position [117, 0]
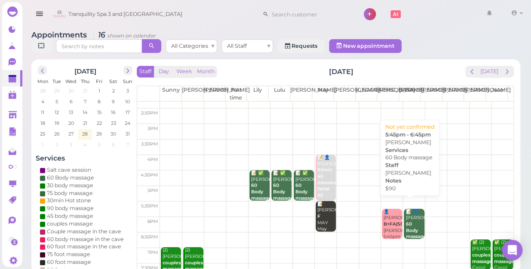
click at [408, 209] on div "📝 👤[PERSON_NAME] 60 Body massage $90 [PERSON_NAME] 5:45pm - 6:45pm" at bounding box center [414, 239] width 19 height 63
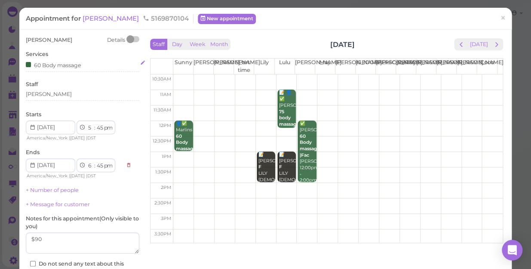
click at [80, 65] on div "60 Body massage" at bounding box center [53, 64] width 55 height 9
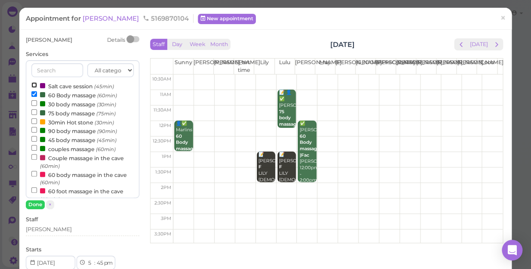
click at [34, 86] on input "Salt cave session (45min)" at bounding box center [34, 85] width 6 height 6
select select "7"
select select "30"
click at [36, 202] on button "Done" at bounding box center [35, 204] width 19 height 9
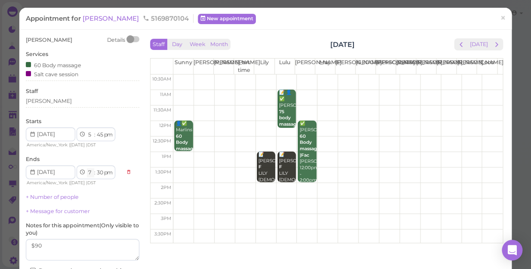
click at [90, 172] on select "1 2 3 4 5 6 7 8 9 10 11 12" at bounding box center [90, 172] width 7 height 9
select select "6"
click at [87, 168] on select "1 2 3 4 5 6 7 8 9 10 11 12" at bounding box center [90, 172] width 7 height 9
click at [101, 174] on select "00 05 10 15 20 25 30 35 40 45 50 55" at bounding box center [99, 172] width 9 height 9
select select "45"
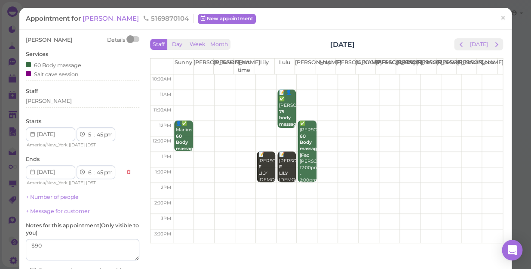
click at [95, 168] on select "00 05 10 15 20 25 30 35 40 45 50 55" at bounding box center [99, 172] width 9 height 9
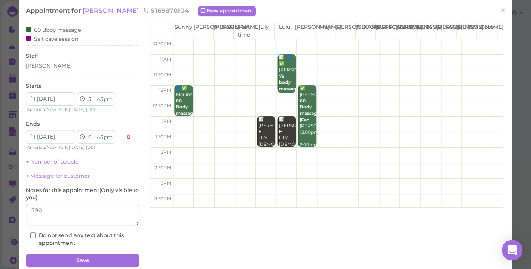
scroll to position [69, 0]
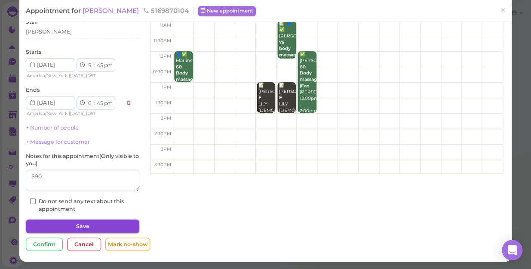
click at [104, 224] on button "Save" at bounding box center [82, 226] width 113 height 14
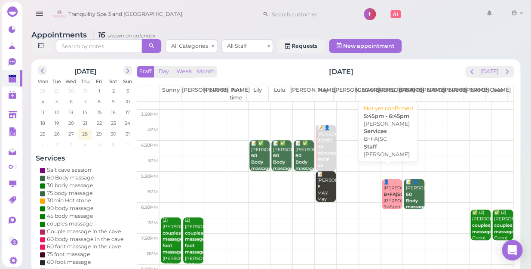
scroll to position [155, 0]
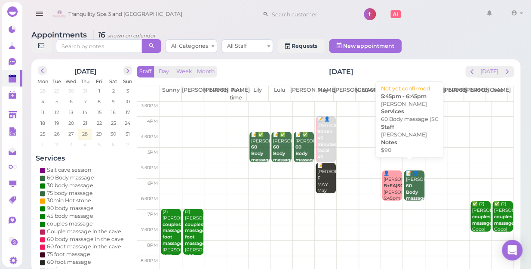
click at [405, 183] on b "60 Body massage |SC" at bounding box center [415, 195] width 20 height 25
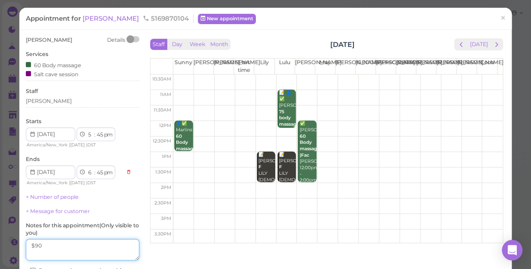
click at [56, 250] on textarea at bounding box center [82, 249] width 113 height 21
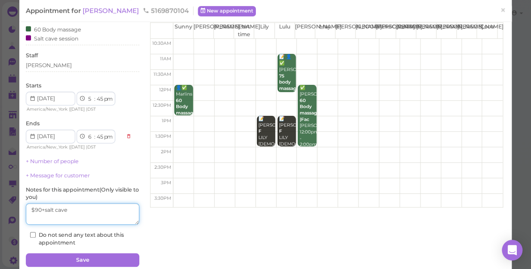
scroll to position [69, 0]
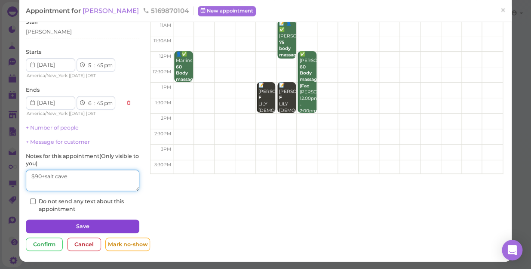
type textarea "$90+salt cave"
click at [94, 226] on button "Save" at bounding box center [82, 226] width 113 height 14
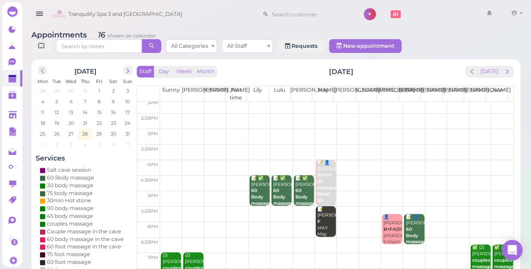
scroll to position [155, 0]
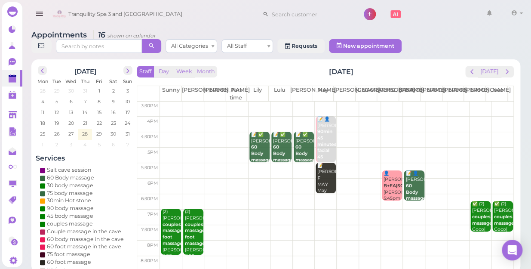
click at [367, 194] on td at bounding box center [336, 201] width 353 height 15
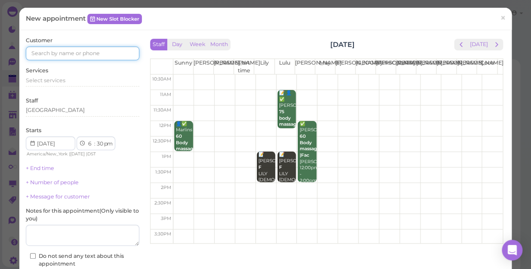
click at [96, 57] on input at bounding box center [82, 53] width 113 height 14
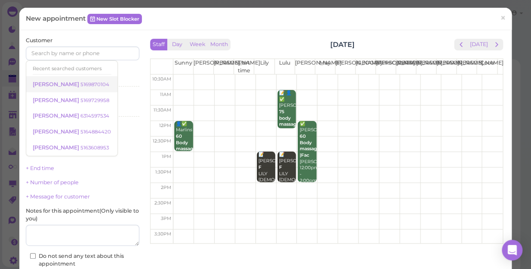
click at [80, 85] on small "5169870104" at bounding box center [94, 84] width 29 height 6
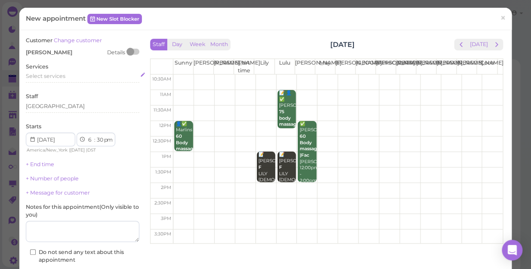
click at [66, 78] on div "Select services" at bounding box center [82, 76] width 113 height 8
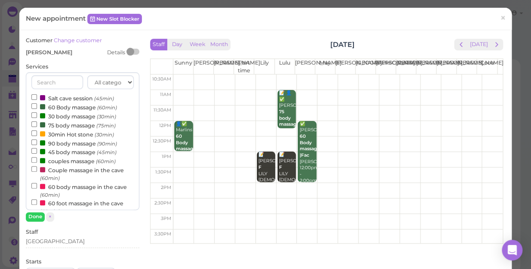
click at [65, 99] on label "Salt cave session (45min)" at bounding box center [72, 97] width 83 height 9
click at [37, 99] on input "Salt cave session (45min)" at bounding box center [34, 97] width 6 height 6
click at [33, 216] on button "Done" at bounding box center [35, 216] width 19 height 9
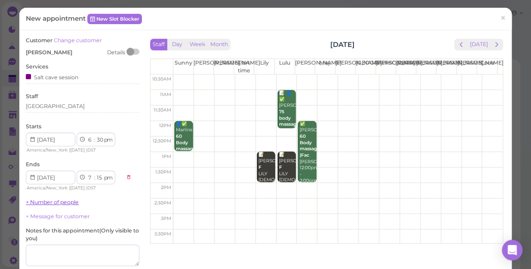
click at [64, 202] on link "+ Number of people" at bounding box center [52, 202] width 53 height 6
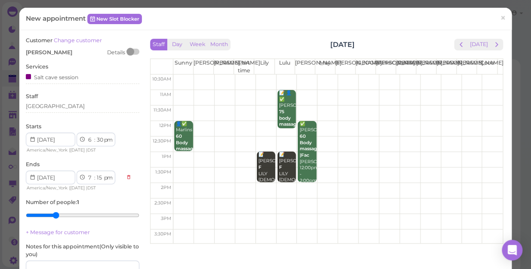
type input "3"
click at [56, 215] on input "range" at bounding box center [82, 215] width 113 height 14
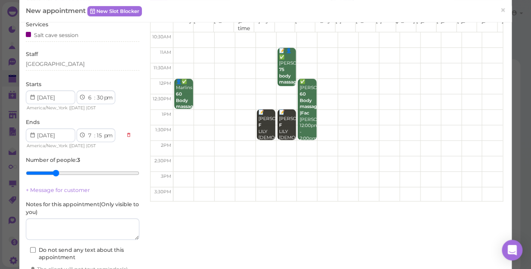
scroll to position [103, 0]
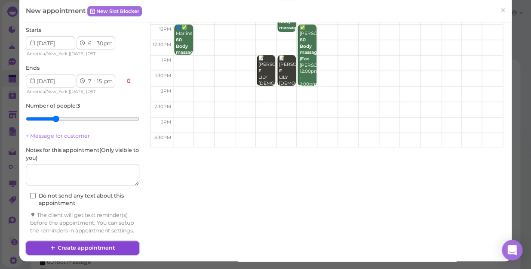
click at [111, 247] on button "Create appointment" at bounding box center [82, 248] width 113 height 14
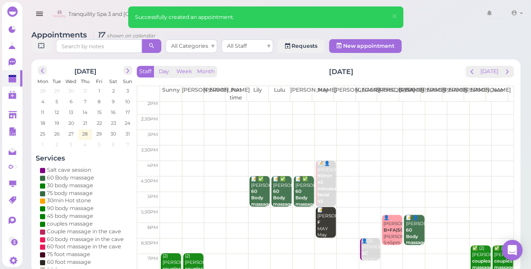
scroll to position [155, 0]
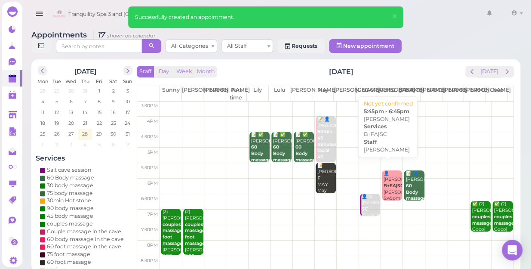
click at [389, 184] on div "👤[PERSON_NAME]+FA|SC [PERSON_NAME] 5:45pm - 6:45pm" at bounding box center [392, 192] width 19 height 44
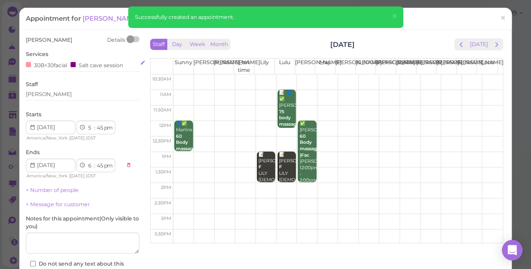
click at [82, 64] on div "Salt cave session" at bounding box center [97, 64] width 52 height 9
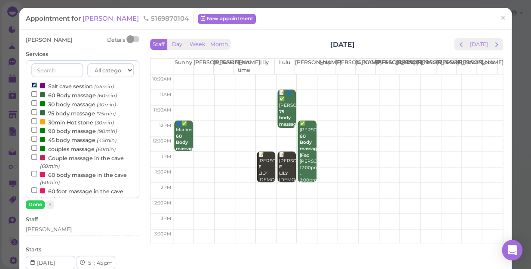
click at [34, 87] on input "Salt cave session (45min)" at bounding box center [34, 85] width 6 height 6
click at [33, 203] on button "Done" at bounding box center [35, 204] width 19 height 9
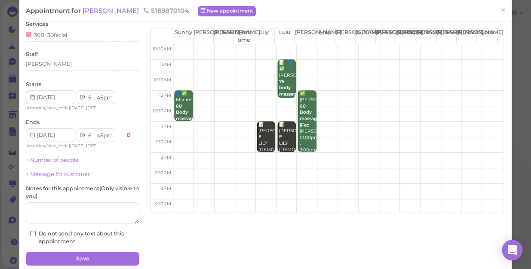
scroll to position [62, 0]
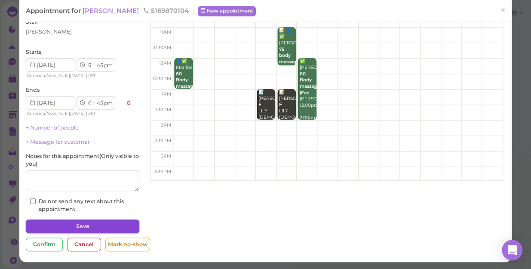
click at [84, 223] on button "Save" at bounding box center [82, 226] width 113 height 14
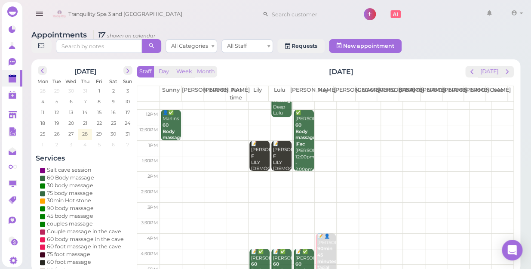
scroll to position [117, 0]
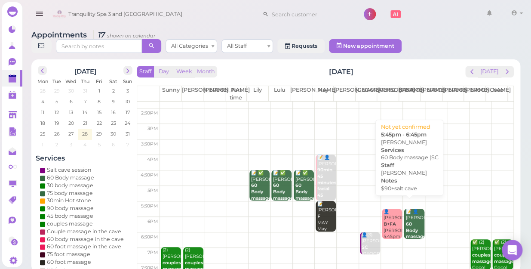
click at [414, 221] on div "📝 👤[PERSON_NAME] 60 Body massage |SC $90+salt [PERSON_NAME] 5:45pm - 6:45pm" at bounding box center [414, 246] width 19 height 76
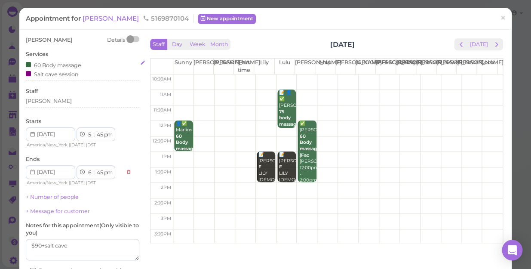
click at [72, 72] on div "Salt cave session" at bounding box center [52, 73] width 52 height 9
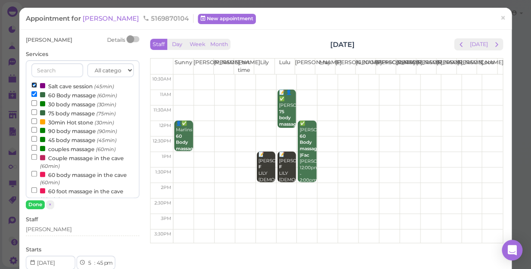
click at [32, 86] on input "Salt cave session (45min)" at bounding box center [34, 85] width 6 height 6
click at [31, 205] on button "Done" at bounding box center [35, 204] width 19 height 9
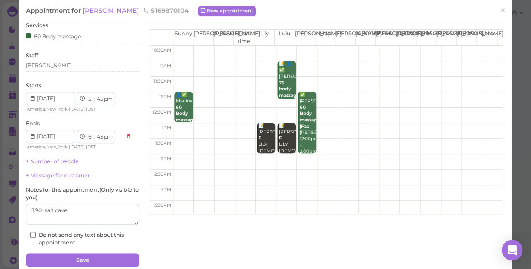
scroll to position [62, 0]
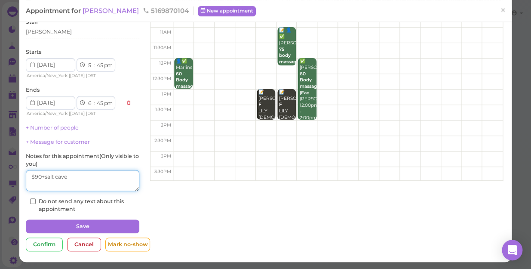
click at [84, 176] on textarea at bounding box center [82, 180] width 113 height 21
type textarea "$90"
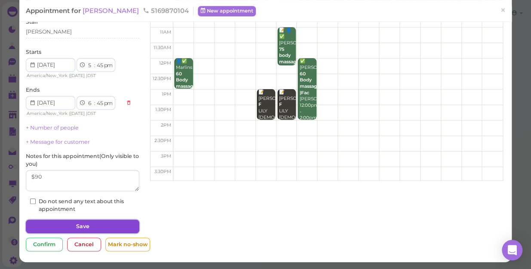
click at [95, 224] on button "Save" at bounding box center [82, 226] width 113 height 14
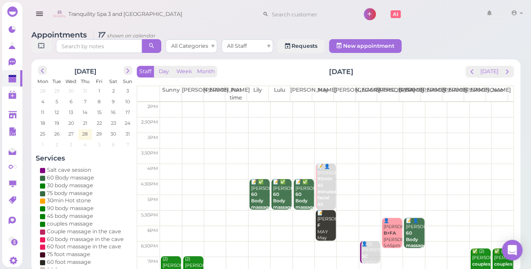
scroll to position [117, 0]
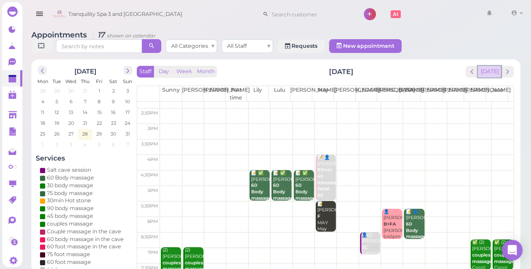
click at [493, 66] on button "[DATE]" at bounding box center [489, 72] width 23 height 12
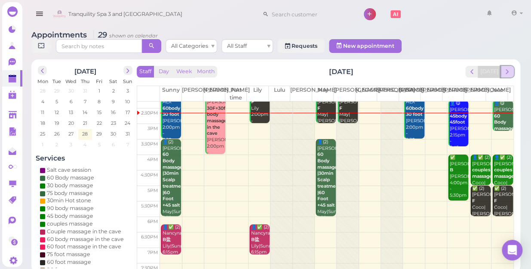
click at [507, 67] on span "next" at bounding box center [507, 71] width 8 height 8
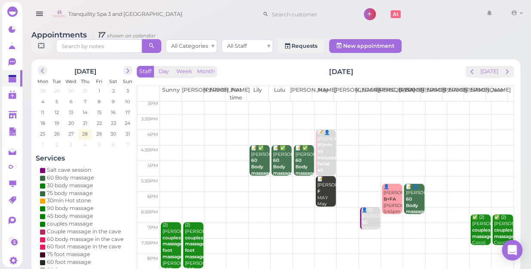
scroll to position [155, 0]
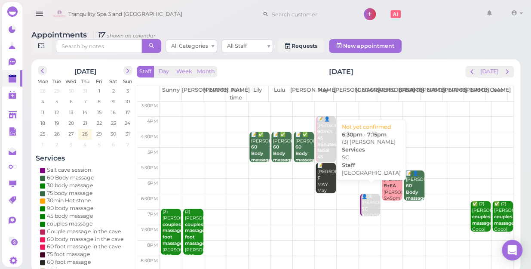
click at [366, 202] on div "👤(3) [PERSON_NAME] SC [GEOGRAPHIC_DATA] 6:30pm - 7:15pm" at bounding box center [370, 215] width 19 height 44
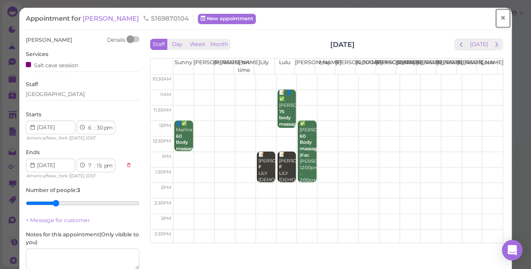
click at [500, 15] on link "×" at bounding box center [503, 18] width 16 height 20
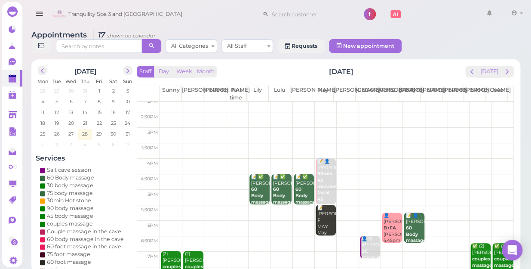
scroll to position [117, 0]
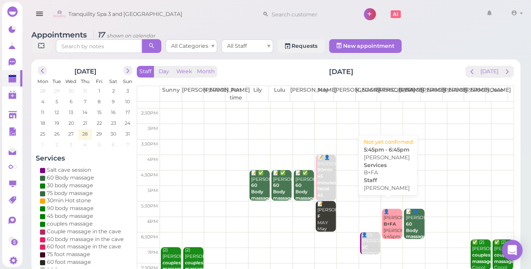
click at [388, 219] on div "👤[PERSON_NAME]+FA [PERSON_NAME] 5:45pm - 6:45pm" at bounding box center [392, 230] width 19 height 44
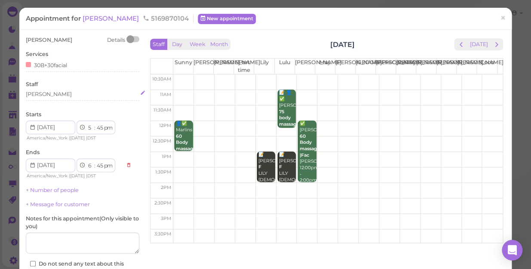
click at [54, 94] on div "[PERSON_NAME]" at bounding box center [82, 94] width 113 height 8
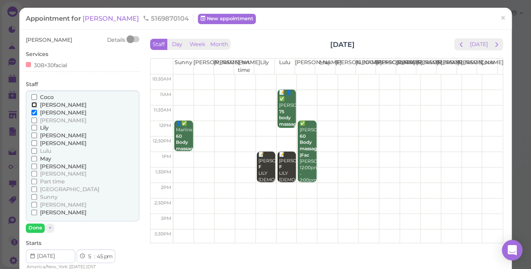
click at [33, 103] on input "[PERSON_NAME]" at bounding box center [34, 105] width 6 height 6
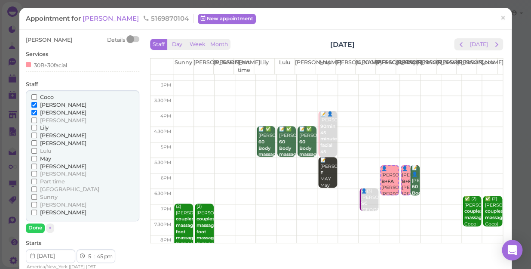
scroll to position [155, 0]
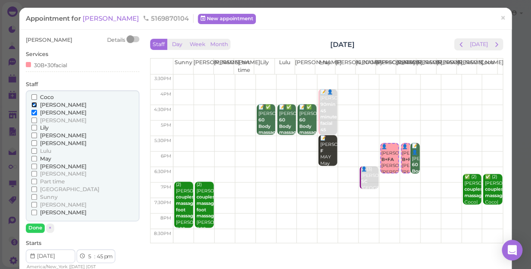
click at [34, 104] on input "[PERSON_NAME]" at bounding box center [34, 105] width 6 height 6
click at [34, 134] on input "[PERSON_NAME]" at bounding box center [34, 135] width 6 height 6
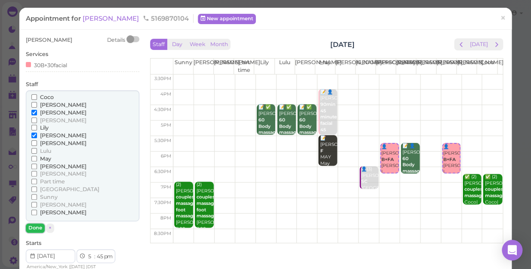
click at [33, 227] on button "Done" at bounding box center [35, 227] width 19 height 9
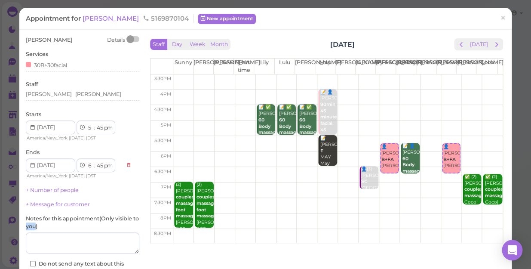
click at [33, 227] on label "Notes for this appointment ( Only visible to you )" at bounding box center [82, 222] width 113 height 15
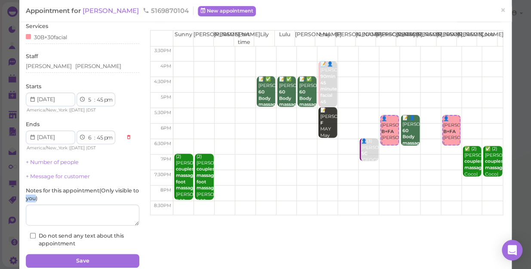
scroll to position [62, 0]
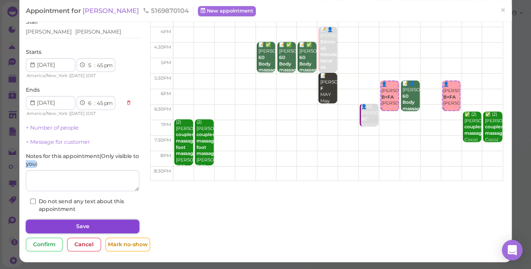
click at [93, 226] on button "Save" at bounding box center [82, 226] width 113 height 14
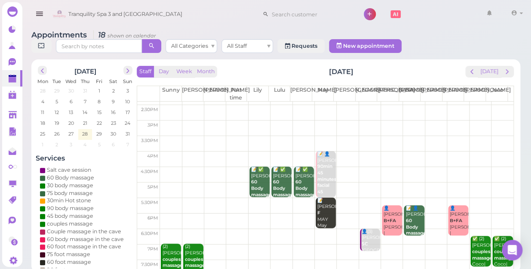
scroll to position [155, 0]
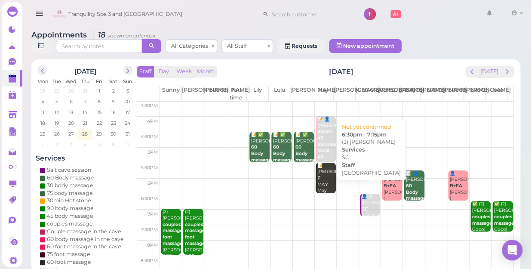
click at [369, 198] on div "👤(3) [PERSON_NAME] SC [GEOGRAPHIC_DATA] 6:30pm - 7:15pm" at bounding box center [370, 215] width 19 height 44
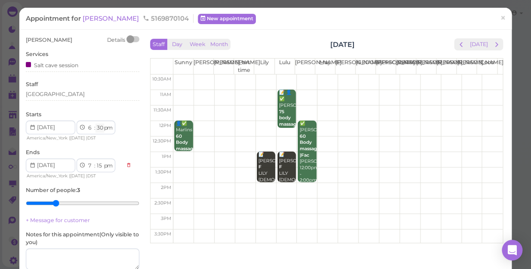
click at [99, 130] on select "00 05 10 15 20 25 30 35 40 45 50 55" at bounding box center [99, 127] width 9 height 9
select select "45"
click at [95, 123] on select "00 05 10 15 20 25 30 35 40 45 50 55" at bounding box center [99, 127] width 9 height 9
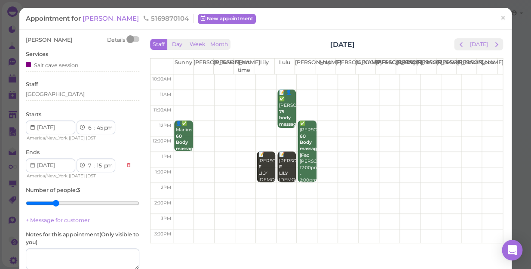
click at [98, 237] on label "Notes for this appointment ( Only visible to you )" at bounding box center [82, 237] width 113 height 15
select select "30"
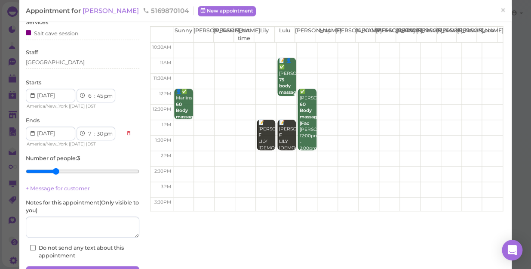
scroll to position [78, 0]
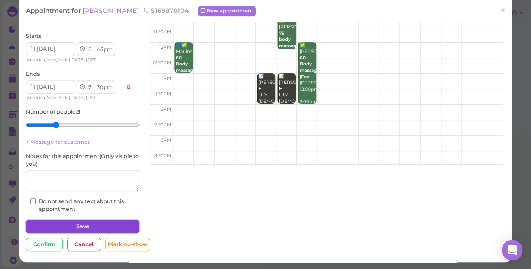
click at [110, 222] on button "Save" at bounding box center [82, 226] width 113 height 14
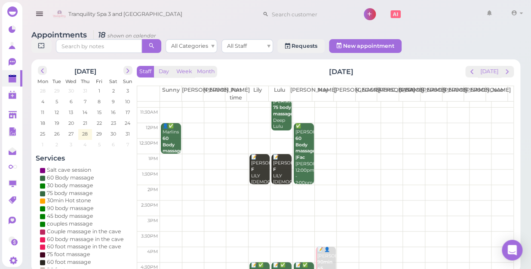
scroll to position [117, 0]
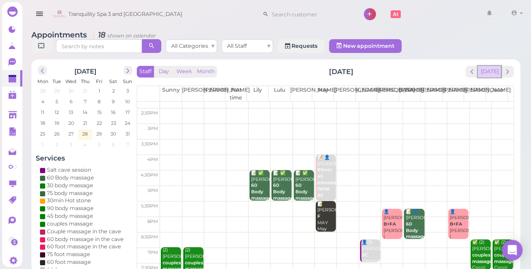
click at [487, 66] on button "[DATE]" at bounding box center [489, 72] width 23 height 12
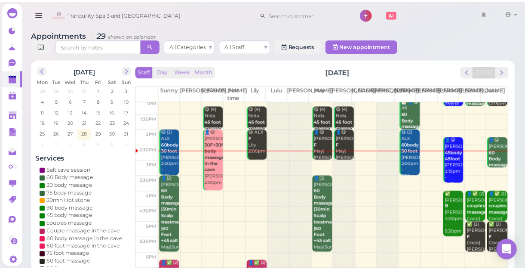
scroll to position [77, 0]
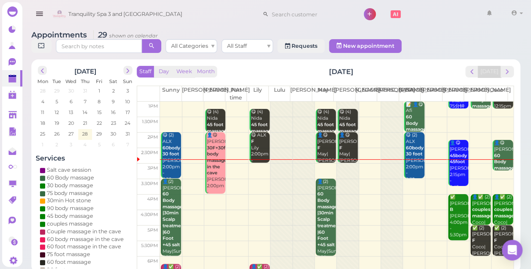
drag, startPoint x: 417, startPoint y: 193, endPoint x: 429, endPoint y: 198, distance: 12.9
click at [419, 194] on td at bounding box center [336, 201] width 353 height 15
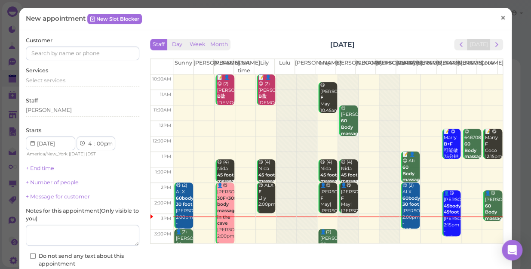
click at [500, 20] on span "×" at bounding box center [503, 18] width 6 height 12
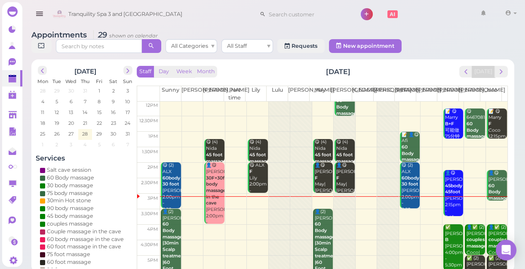
scroll to position [117, 0]
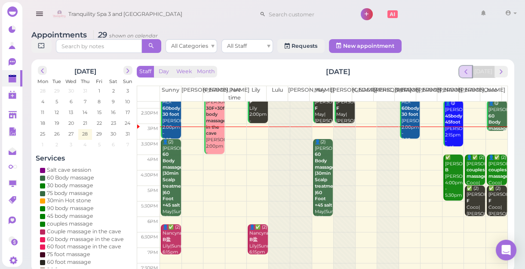
click at [467, 74] on span "prev" at bounding box center [466, 71] width 8 height 8
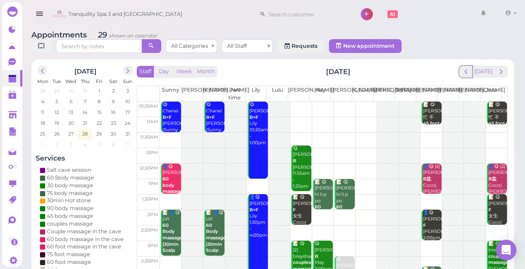
click at [467, 74] on span "prev" at bounding box center [466, 71] width 8 height 8
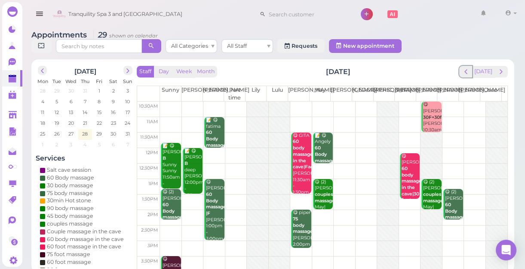
click at [467, 74] on span "prev" at bounding box center [466, 71] width 8 height 8
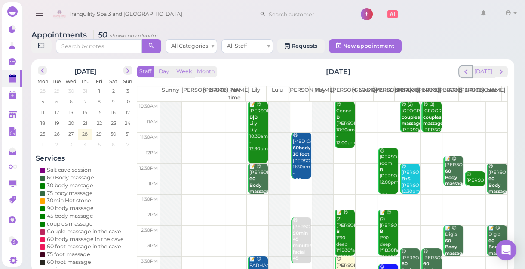
click at [467, 74] on span "prev" at bounding box center [466, 71] width 8 height 8
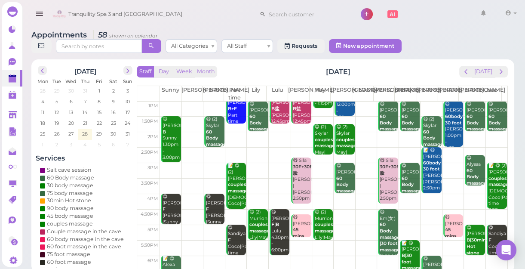
scroll to position [77, 0]
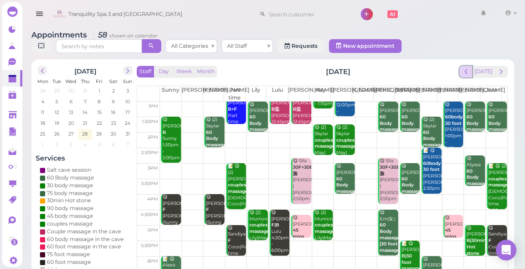
click at [467, 71] on span "prev" at bounding box center [466, 71] width 8 height 8
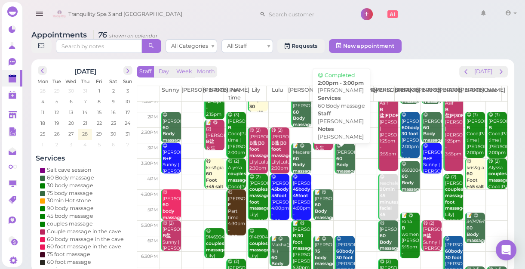
scroll to position [0, 0]
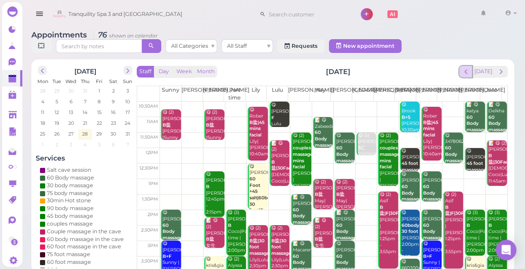
click at [467, 74] on span "prev" at bounding box center [466, 71] width 8 height 8
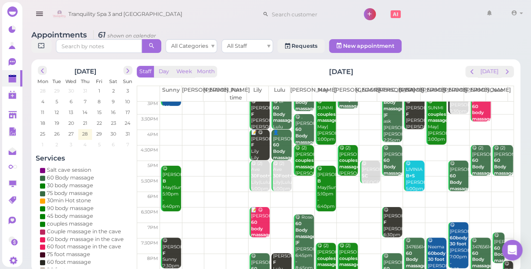
scroll to position [155, 0]
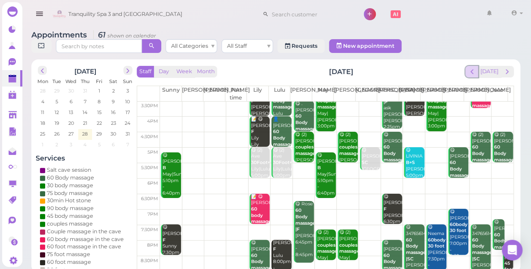
click at [476, 67] on span "prev" at bounding box center [472, 71] width 8 height 8
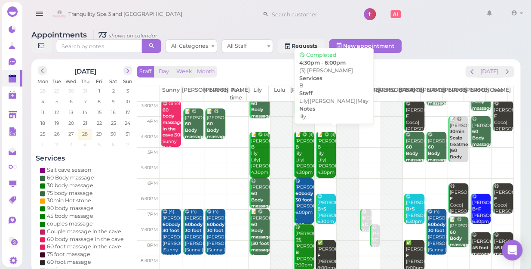
scroll to position [77, 0]
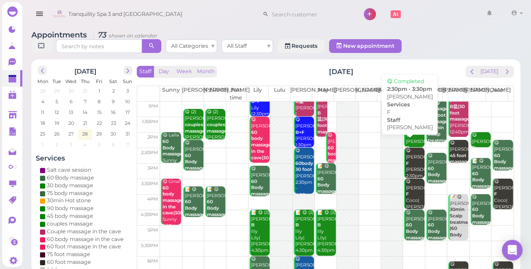
click at [411, 157] on div "😋 [PERSON_NAME] F [PERSON_NAME] 2:30pm - 3:30pm" at bounding box center [414, 169] width 19 height 44
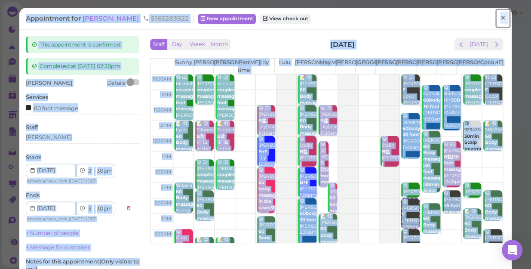
click at [500, 22] on span "×" at bounding box center [503, 18] width 6 height 12
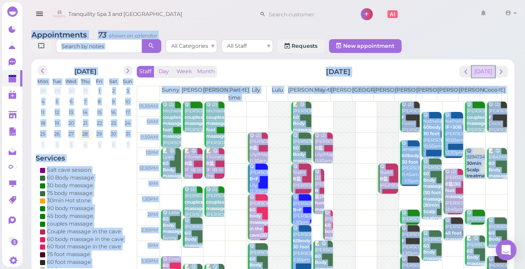
click at [478, 74] on button "[DATE]" at bounding box center [483, 72] width 23 height 12
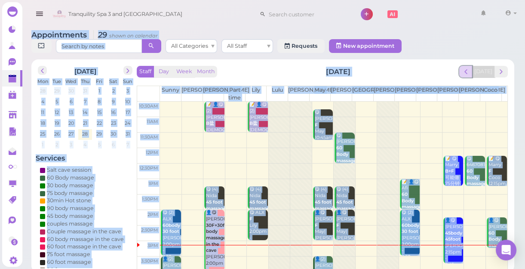
click at [471, 76] on button "prev" at bounding box center [465, 72] width 13 height 12
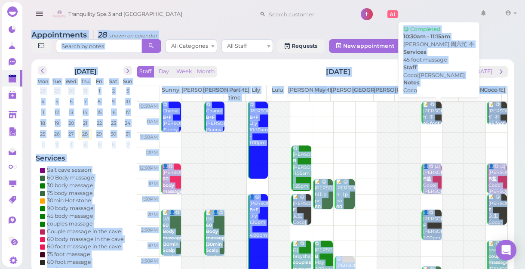
click at [428, 116] on div "📝 😋 [PERSON_NAME]忙 不 45 foot massage Coco Coco|[PERSON_NAME] 10:30am - 11:15am" at bounding box center [432, 136] width 18 height 70
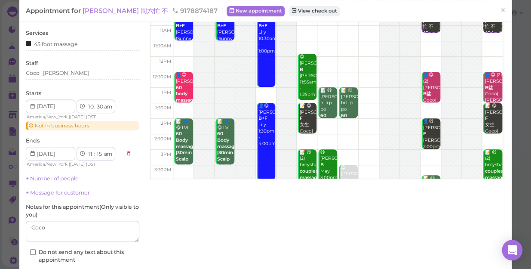
scroll to position [115, 0]
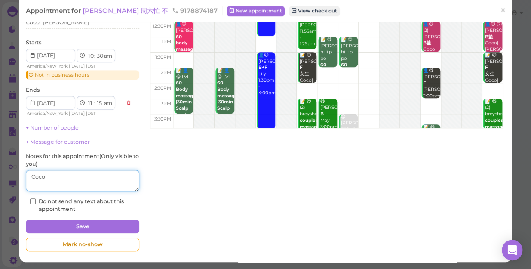
click at [57, 181] on textarea at bounding box center [82, 180] width 113 height 21
type textarea "C"
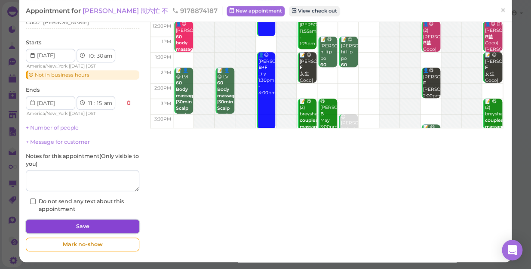
click at [69, 220] on button "Save" at bounding box center [82, 226] width 113 height 14
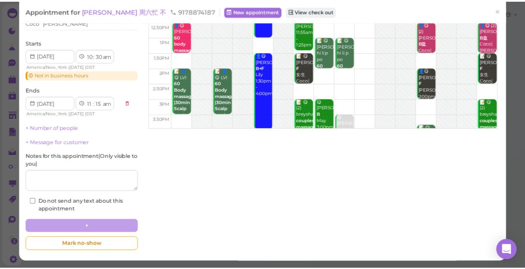
scroll to position [114, 0]
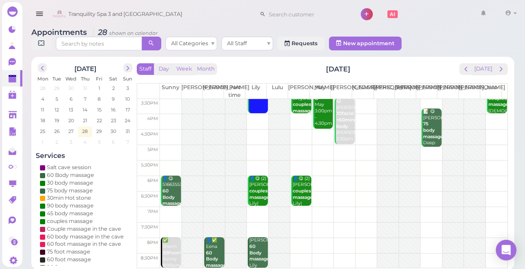
scroll to position [3, 0]
click at [484, 67] on button "[DATE]" at bounding box center [483, 69] width 23 height 12
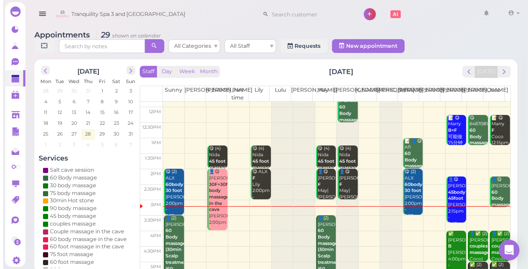
scroll to position [0, 0]
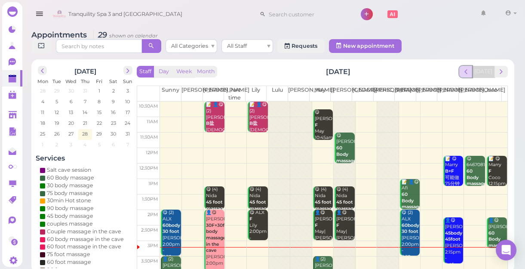
click at [468, 72] on span "prev" at bounding box center [466, 71] width 8 height 8
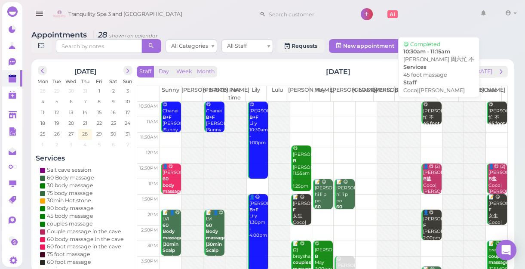
click at [423, 113] on div "😋 [PERSON_NAME]六忙 不 45 foot massage Coco|[PERSON_NAME] 10:30am - 11:15am" at bounding box center [432, 132] width 18 height 63
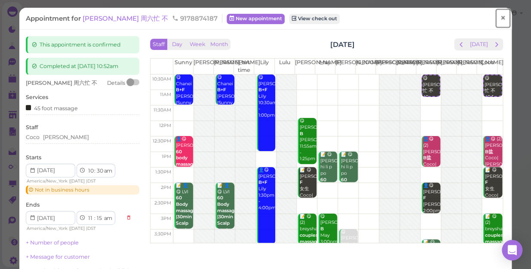
click at [500, 17] on span "×" at bounding box center [503, 18] width 6 height 12
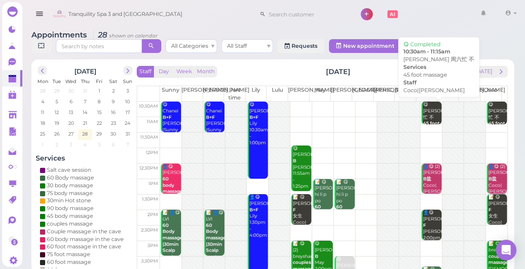
click at [426, 116] on div "😋 [PERSON_NAME]六忙 不 45 foot massage Coco|[PERSON_NAME] 10:30am - 11:15am" at bounding box center [432, 132] width 18 height 63
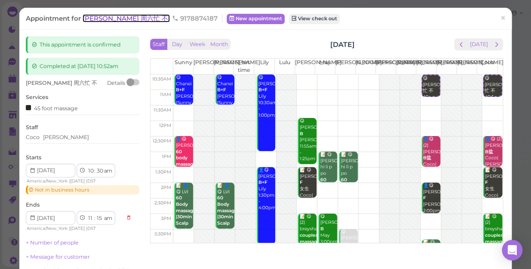
click at [89, 17] on span "[PERSON_NAME] 周六忙 不" at bounding box center [126, 18] width 87 height 8
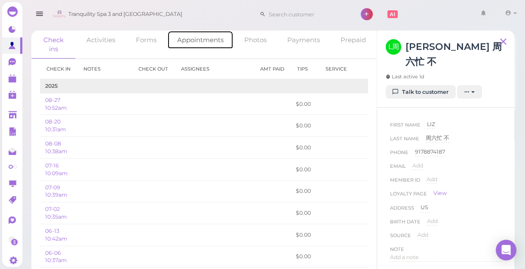
click at [198, 42] on link "Appointments" at bounding box center [200, 40] width 66 height 18
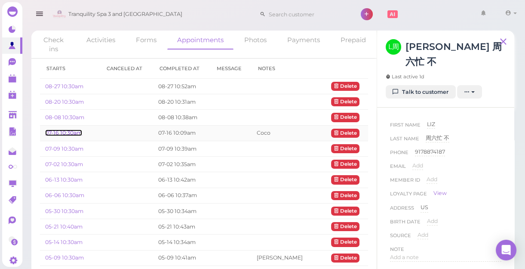
click at [63, 130] on link "07-16 10:30am" at bounding box center [63, 132] width 37 height 6
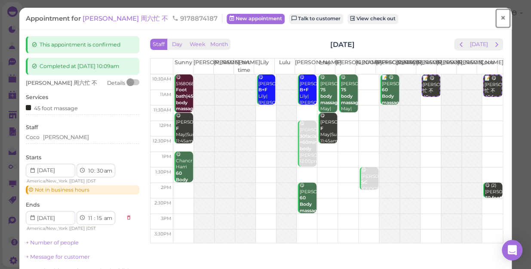
click at [500, 17] on span "×" at bounding box center [503, 18] width 6 height 12
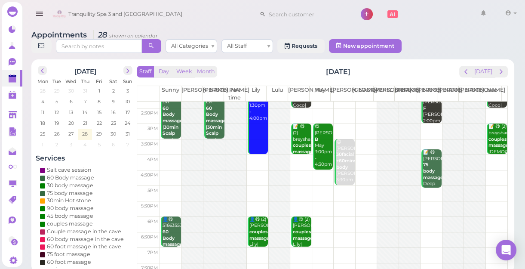
scroll to position [155, 0]
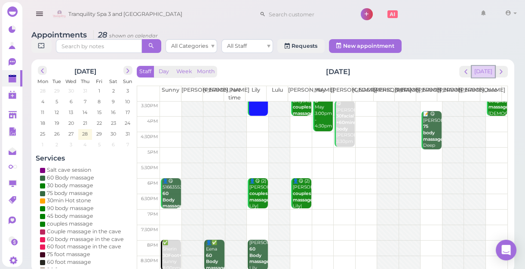
click at [486, 71] on button "[DATE]" at bounding box center [483, 72] width 23 height 12
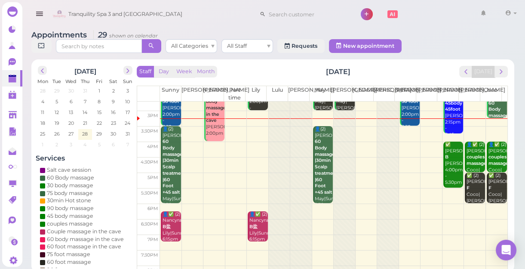
scroll to position [116, 0]
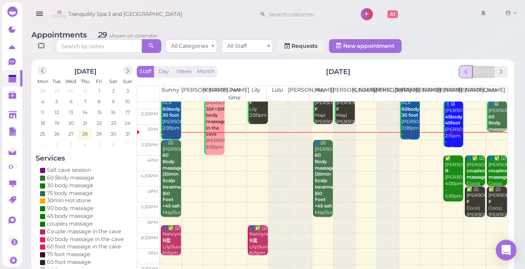
click at [469, 75] on span "prev" at bounding box center [466, 71] width 8 height 8
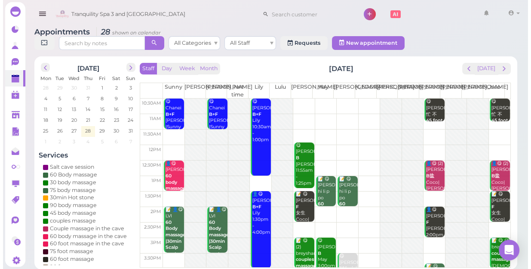
scroll to position [0, 0]
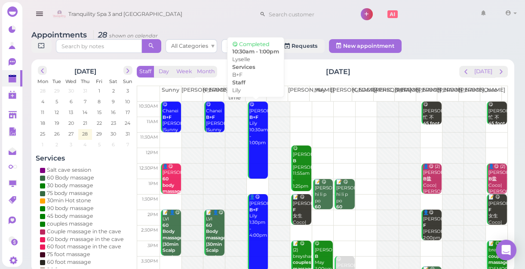
click at [259, 150] on link "😋 Lyselle B+F Lily 10:30am - 1:00pm" at bounding box center [258, 139] width 20 height 77
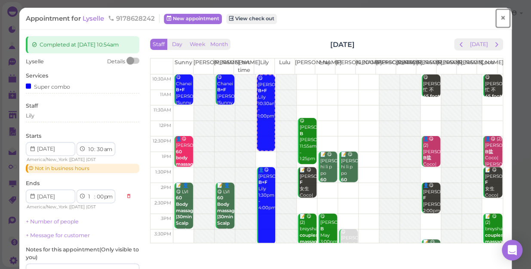
click at [500, 18] on span "×" at bounding box center [503, 18] width 6 height 12
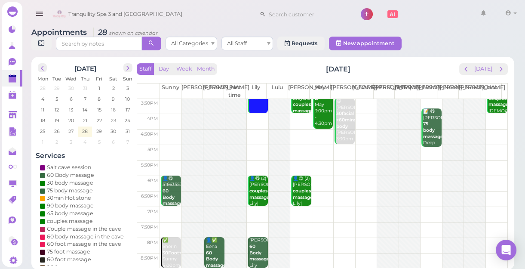
scroll to position [3, 0]
click at [486, 72] on button "[DATE]" at bounding box center [483, 69] width 23 height 12
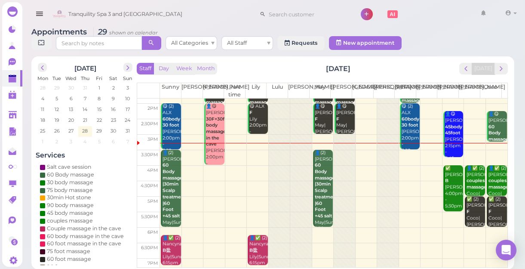
scroll to position [116, 0]
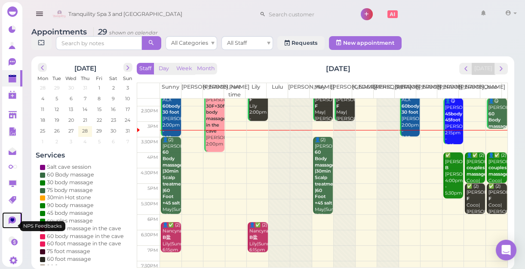
click at [9, 224] on icon at bounding box center [12, 220] width 7 height 8
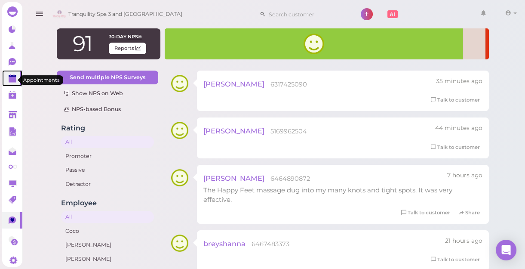
click at [16, 79] on div "0 0" at bounding box center [12, 134] width 21 height 264
click at [9, 80] on polygon at bounding box center [13, 80] width 8 height 6
click at [10, 80] on polygon at bounding box center [13, 80] width 8 height 6
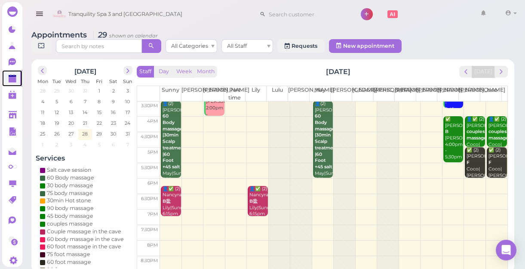
scroll to position [116, 0]
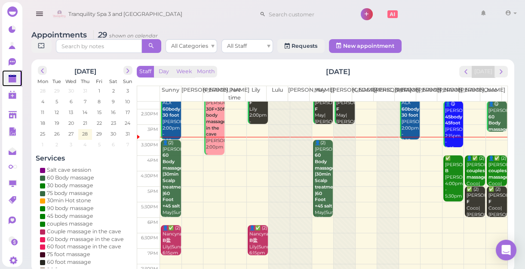
click at [404, 157] on td at bounding box center [333, 163] width 347 height 15
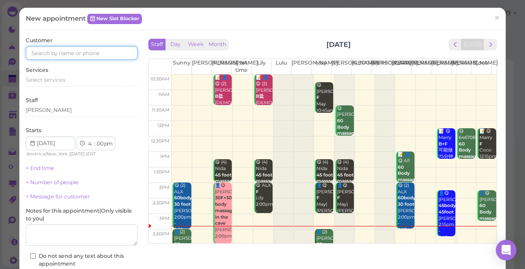
click at [89, 55] on input at bounding box center [82, 53] width 112 height 14
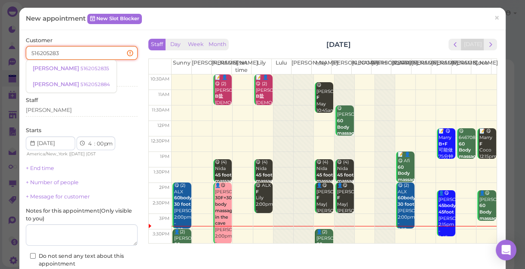
type input "5162052835"
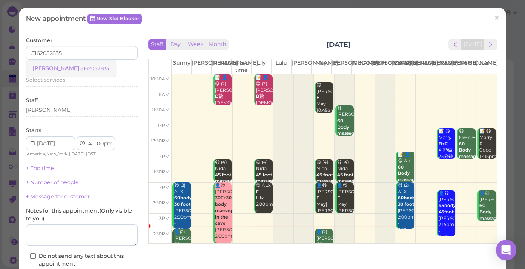
click at [80, 68] on small "5162052835" at bounding box center [94, 68] width 29 height 6
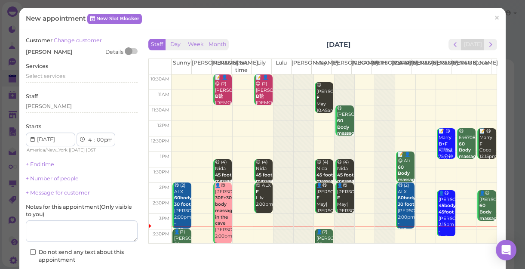
click at [64, 68] on div "Services Select services" at bounding box center [82, 74] width 112 height 24
click at [68, 77] on div "Select services" at bounding box center [82, 76] width 112 height 8
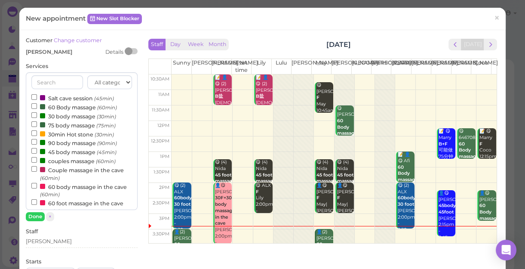
click at [68, 110] on label "60 Body massage (60min)" at bounding box center [74, 106] width 86 height 9
click at [37, 109] on input "60 Body massage (60min)" at bounding box center [34, 106] width 6 height 6
click at [29, 215] on button "Done" at bounding box center [35, 216] width 19 height 9
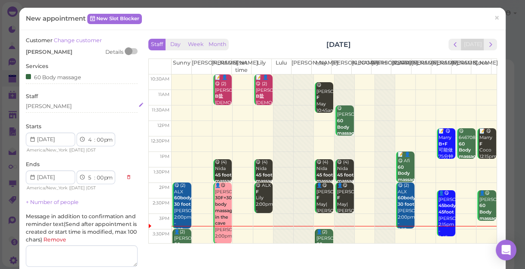
click at [51, 103] on div "[PERSON_NAME]" at bounding box center [82, 106] width 112 height 8
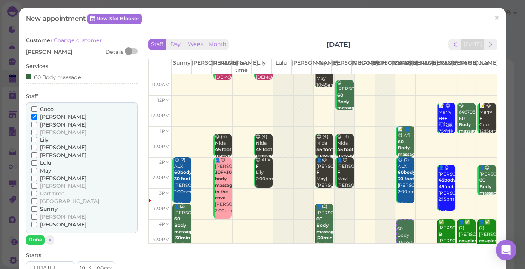
scroll to position [39, 0]
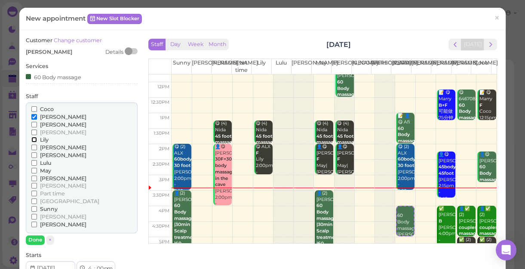
click at [34, 139] on input "Lily" at bounding box center [34, 140] width 6 height 6
click at [34, 239] on button "Done" at bounding box center [35, 239] width 19 height 9
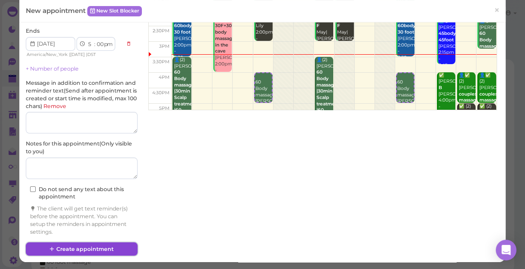
click at [78, 247] on button "Create appointment" at bounding box center [82, 249] width 112 height 14
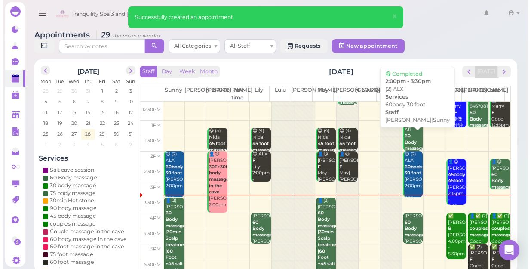
scroll to position [117, 0]
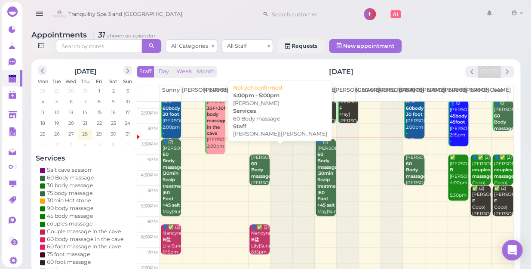
click at [257, 165] on b "60 Body massage" at bounding box center [261, 170] width 20 height 18
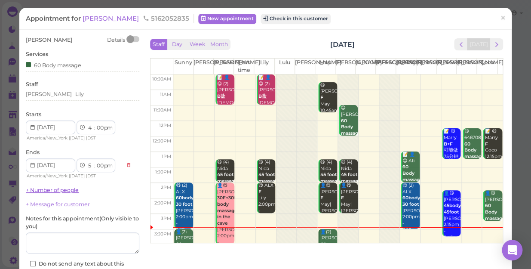
click at [67, 192] on link "+ Number of people" at bounding box center [52, 190] width 53 height 6
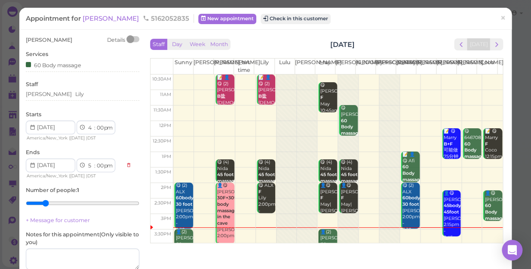
type input "2"
click at [49, 203] on input "range" at bounding box center [82, 203] width 113 height 14
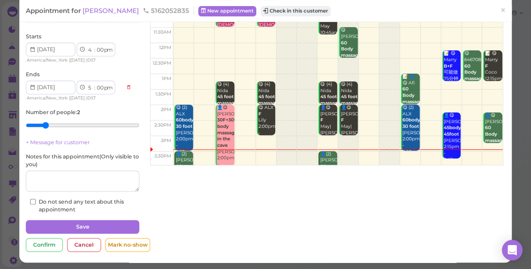
scroll to position [78, 0]
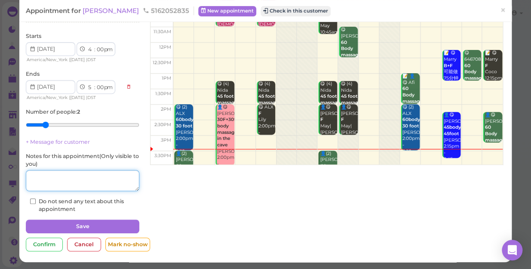
click at [87, 183] on textarea at bounding box center [82, 180] width 113 height 21
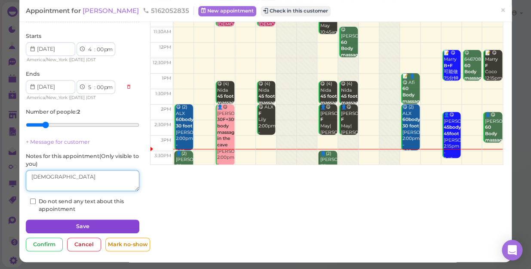
type textarea "[DEMOGRAPHIC_DATA]"
click at [95, 225] on button "Save" at bounding box center [82, 226] width 113 height 14
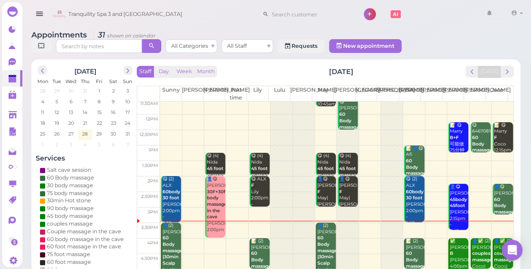
scroll to position [78, 0]
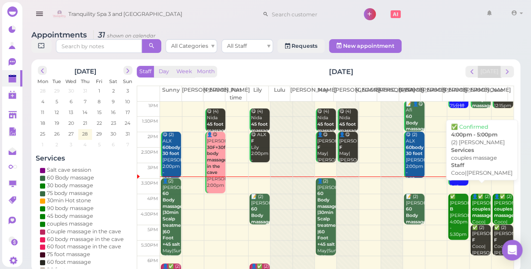
click at [472, 201] on div "👤✅ (2) [PERSON_NAME] couples massage Coco|[PERSON_NAME] 4:00pm - 5:00pm" at bounding box center [481, 221] width 19 height 57
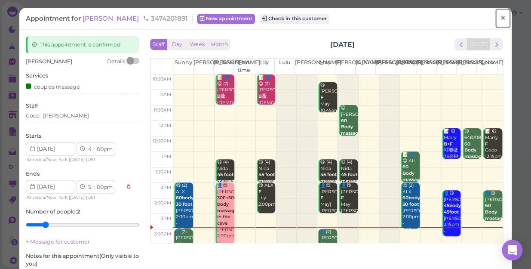
click at [500, 17] on span "×" at bounding box center [503, 18] width 6 height 12
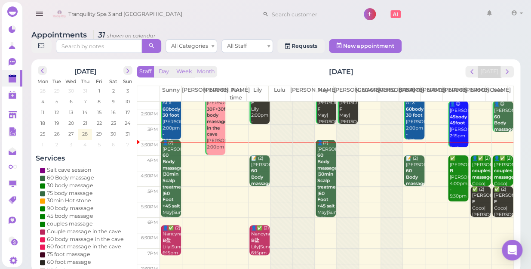
scroll to position [155, 0]
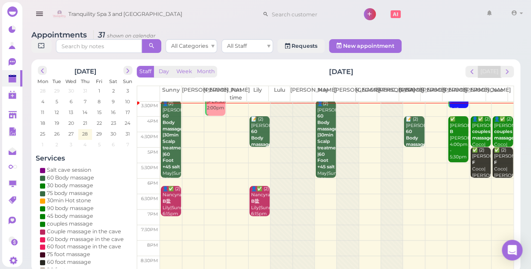
click at [364, 225] on td at bounding box center [336, 232] width 353 height 15
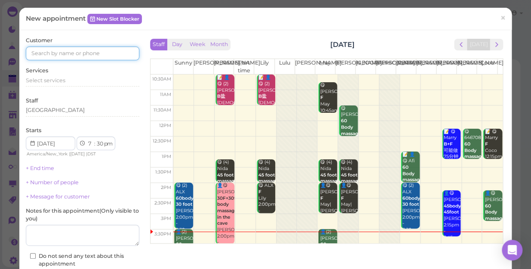
click at [107, 51] on input at bounding box center [82, 53] width 113 height 14
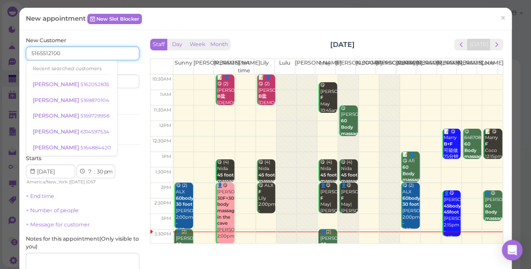
type input "5165512100"
click at [126, 99] on div "Services Select services" at bounding box center [82, 107] width 113 height 24
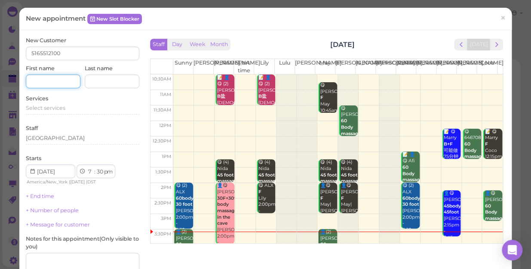
click at [62, 83] on input at bounding box center [53, 81] width 55 height 14
click at [51, 82] on input "[PERSON_NAME]" at bounding box center [53, 81] width 55 height 14
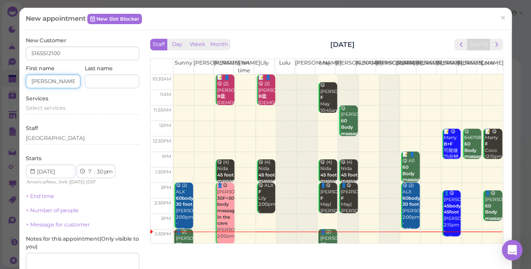
click at [54, 81] on input "[PERSON_NAME]" at bounding box center [53, 81] width 55 height 14
type input "[PERSON_NAME]"
click at [58, 103] on div "Services Select services" at bounding box center [82, 107] width 113 height 24
click at [61, 107] on span "Select services" at bounding box center [46, 107] width 40 height 6
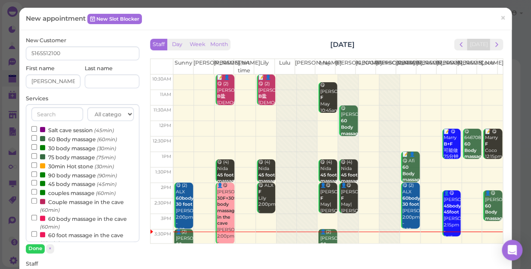
click at [61, 131] on label "Salt cave session (45min)" at bounding box center [72, 129] width 83 height 9
click at [37, 131] on input "Salt cave session (45min)" at bounding box center [34, 129] width 6 height 6
click at [37, 247] on button "Done" at bounding box center [35, 248] width 19 height 9
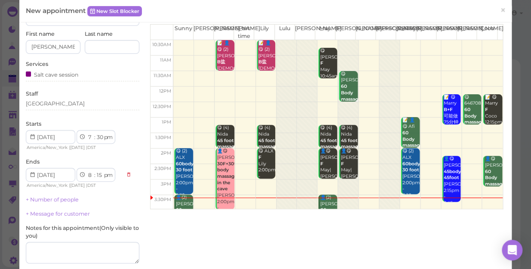
scroll to position [78, 0]
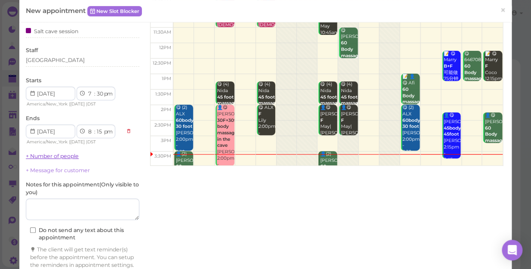
click at [71, 156] on link "+ Number of people" at bounding box center [52, 156] width 53 height 6
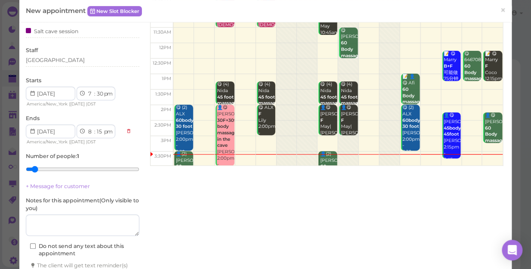
drag, startPoint x: 71, startPoint y: 156, endPoint x: 47, endPoint y: 168, distance: 26.9
type input "2"
click at [47, 168] on input "range" at bounding box center [82, 169] width 113 height 14
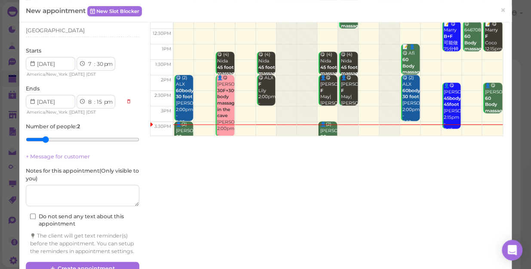
scroll to position [135, 0]
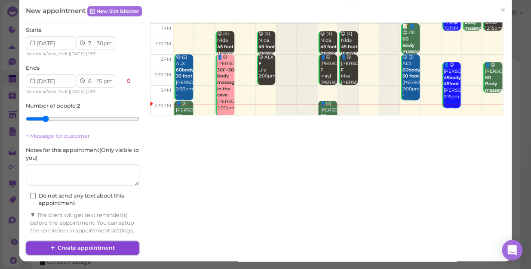
click at [98, 245] on button "Create appointment" at bounding box center [82, 248] width 113 height 14
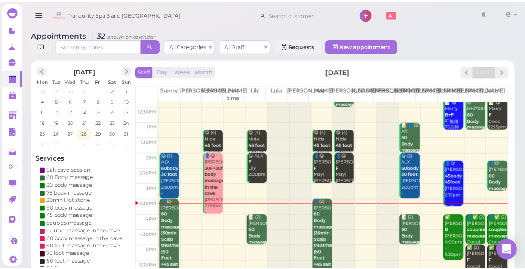
scroll to position [117, 0]
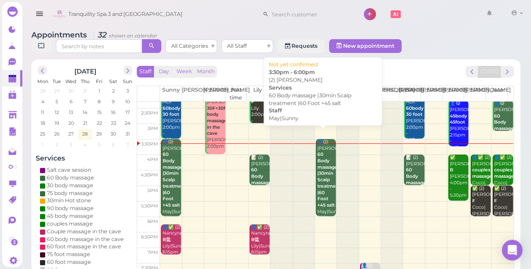
click at [321, 177] on b "60 Body massage |30min Scalp treatment |60 Foot +45 salt" at bounding box center [328, 179] width 23 height 56
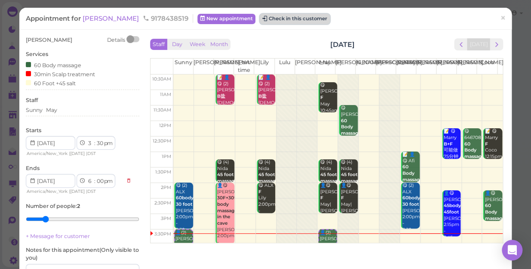
click at [262, 18] on button "Check in this customer" at bounding box center [295, 19] width 70 height 10
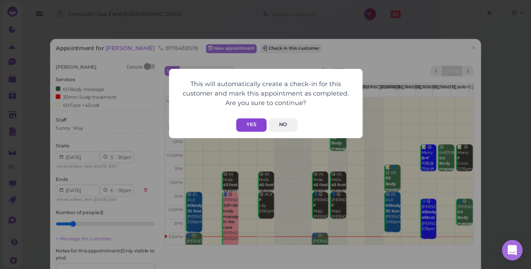
click at [254, 124] on button "Yes" at bounding box center [251, 124] width 31 height 13
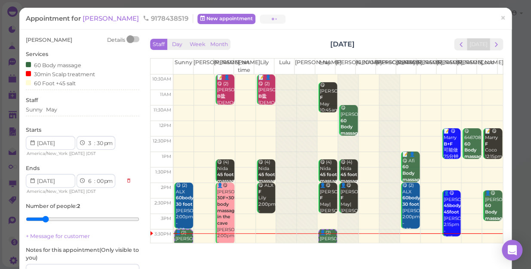
click at [254, 114] on button "Yes" at bounding box center [251, 107] width 31 height 13
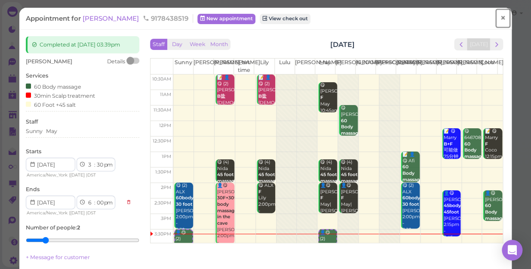
click at [500, 17] on span "×" at bounding box center [503, 18] width 6 height 12
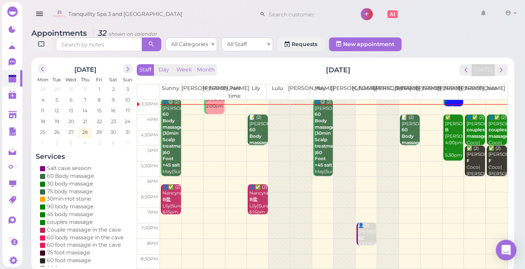
scroll to position [3, 0]
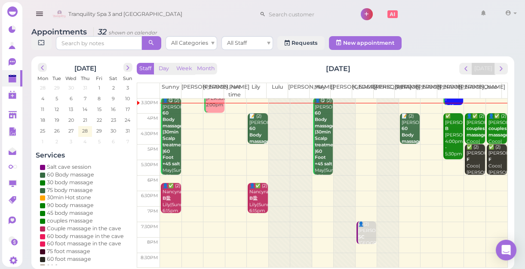
click at [210, 115] on td at bounding box center [333, 120] width 347 height 15
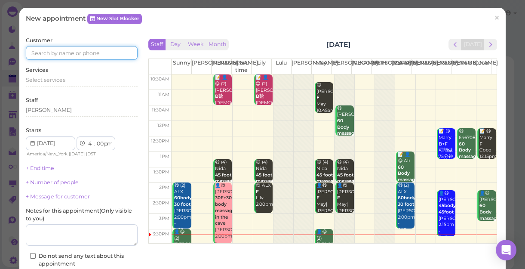
click at [117, 56] on input at bounding box center [82, 53] width 112 height 14
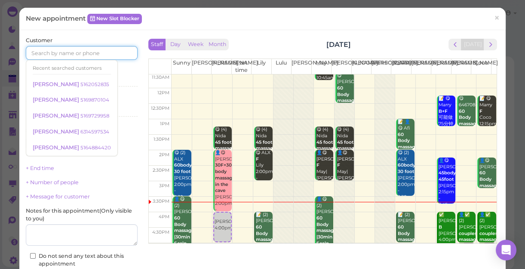
scroll to position [78, 0]
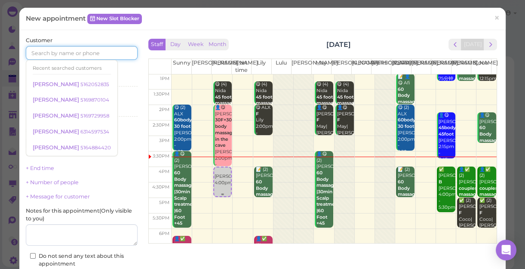
click at [222, 193] on div at bounding box center [222, 194] width 17 height 3
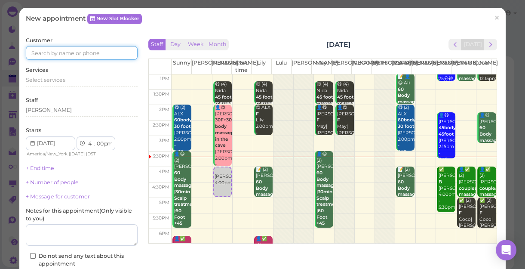
click at [221, 199] on td at bounding box center [334, 205] width 325 height 15
click at [218, 191] on td at bounding box center [334, 189] width 325 height 15
select select "4"
select select "45"
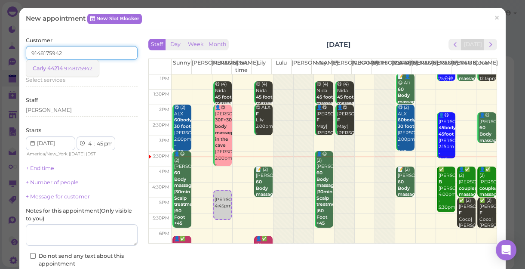
type input "9148175942"
click at [80, 67] on small "9148175942" at bounding box center [78, 68] width 28 height 6
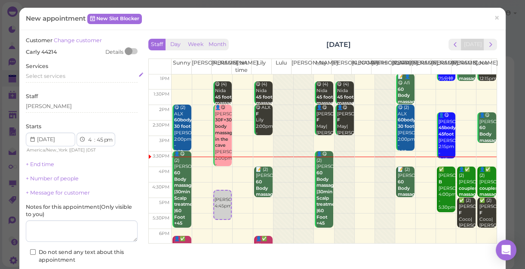
click at [65, 75] on div "Select services" at bounding box center [82, 76] width 112 height 8
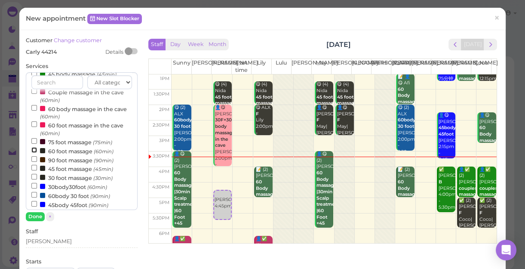
click at [34, 150] on input "60 foot massage (60min)" at bounding box center [34, 150] width 6 height 6
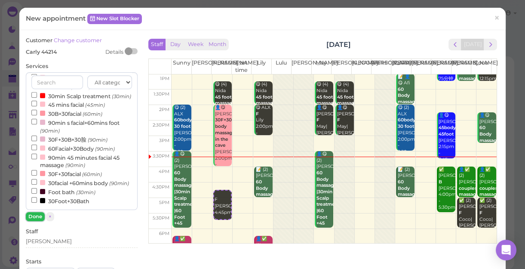
click at [31, 215] on button "Done" at bounding box center [35, 216] width 19 height 9
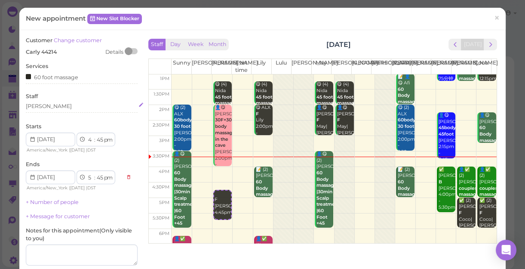
click at [48, 107] on div "[PERSON_NAME]" at bounding box center [82, 106] width 112 height 8
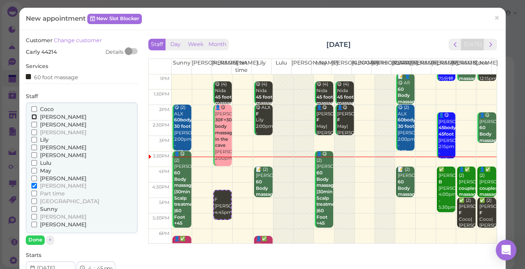
click at [32, 116] on input "[PERSON_NAME]" at bounding box center [34, 117] width 6 height 6
click at [34, 184] on input "[PERSON_NAME]" at bounding box center [34, 186] width 6 height 6
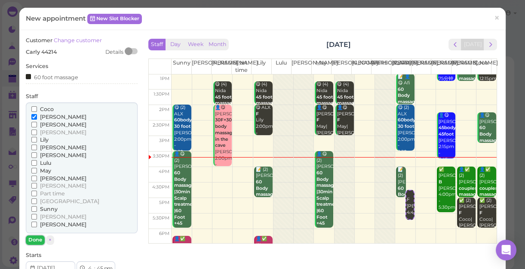
click at [34, 236] on button "Done" at bounding box center [35, 239] width 19 height 9
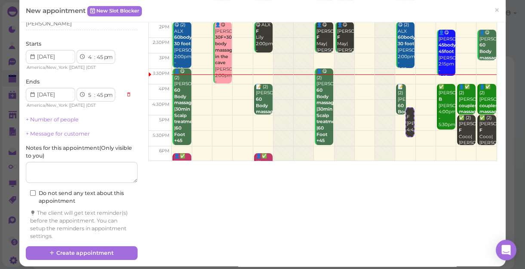
scroll to position [87, 0]
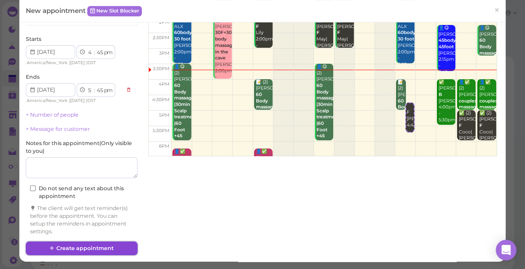
click at [96, 245] on button "Create appointment" at bounding box center [82, 248] width 112 height 14
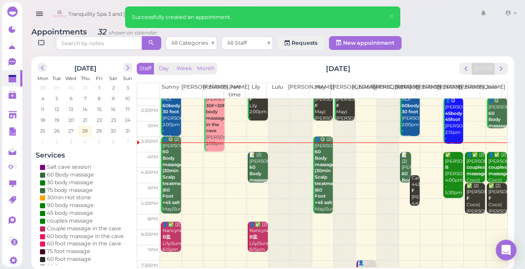
scroll to position [117, 0]
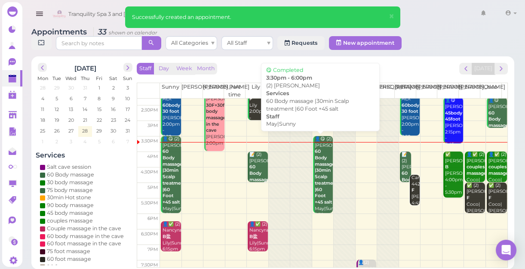
click at [321, 179] on div "👤😋 (2) [PERSON_NAME] 60 Body massage |30min Scalp treatment |60 Foot +45 salt M…" at bounding box center [323, 183] width 18 height 95
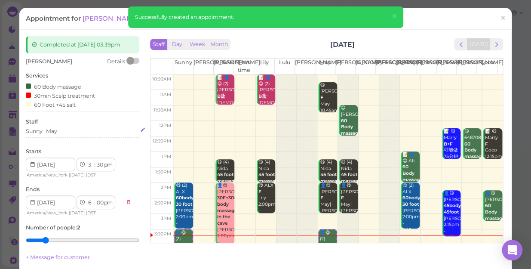
click at [58, 128] on div "Sunny May" at bounding box center [82, 131] width 113 height 8
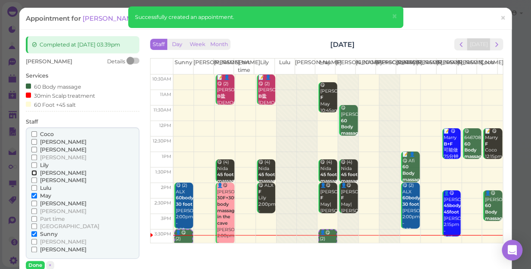
click at [32, 172] on input "[PERSON_NAME]" at bounding box center [34, 173] width 6 height 6
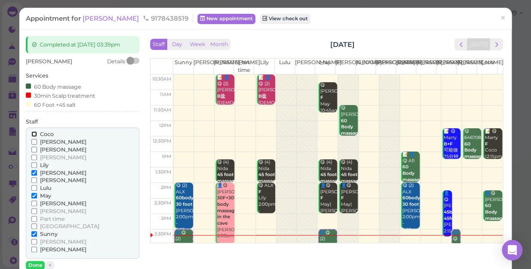
click at [33, 135] on input "Coco" at bounding box center [34, 134] width 6 height 6
click at [36, 195] on input "May" at bounding box center [34, 196] width 6 height 6
click at [34, 232] on input "Sunny" at bounding box center [34, 234] width 6 height 6
click at [38, 265] on button "Done" at bounding box center [35, 265] width 19 height 9
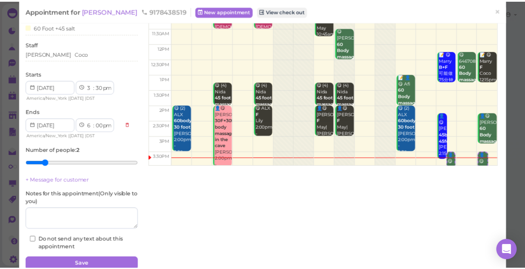
scroll to position [78, 0]
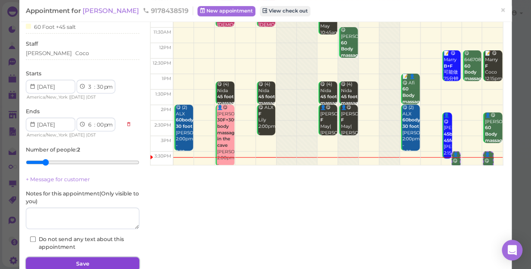
click at [96, 261] on button "Save" at bounding box center [82, 264] width 113 height 14
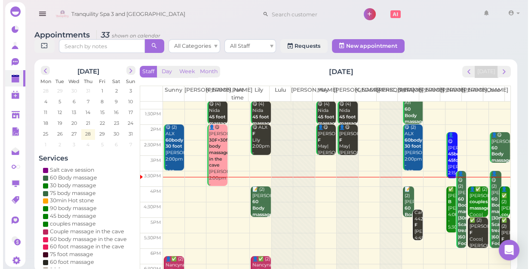
scroll to position [117, 0]
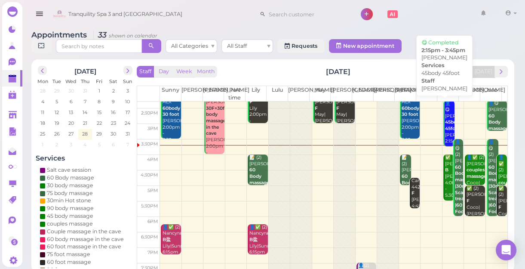
click at [445, 129] on b "45body 45foot" at bounding box center [453, 125] width 17 height 12
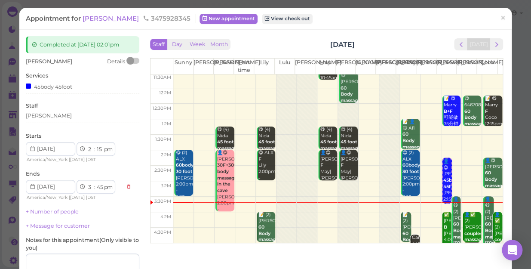
scroll to position [78, 0]
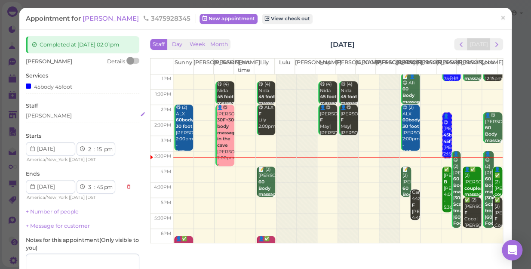
click at [42, 117] on div "[PERSON_NAME]" at bounding box center [82, 116] width 113 height 8
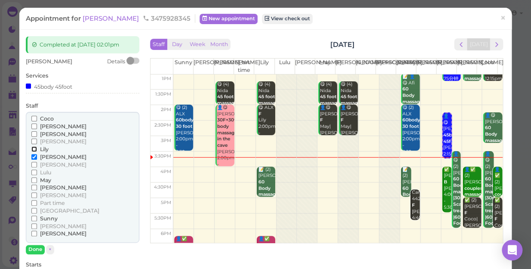
click at [32, 147] on input "Lily" at bounding box center [34, 149] width 6 height 6
click at [32, 155] on input "[PERSON_NAME]" at bounding box center [34, 157] width 6 height 6
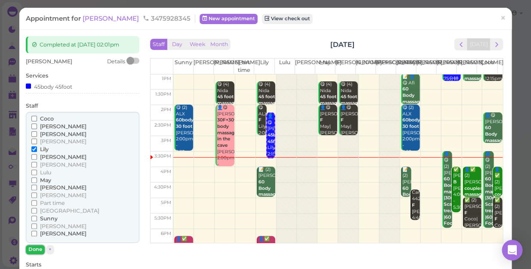
click at [33, 248] on button "Done" at bounding box center [35, 249] width 19 height 9
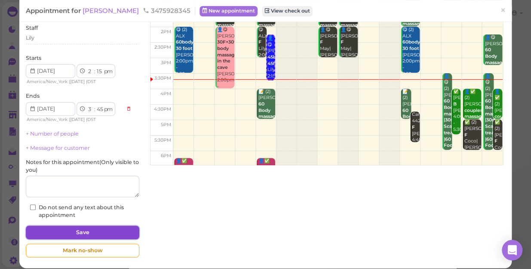
click at [64, 233] on button "Save" at bounding box center [82, 232] width 113 height 14
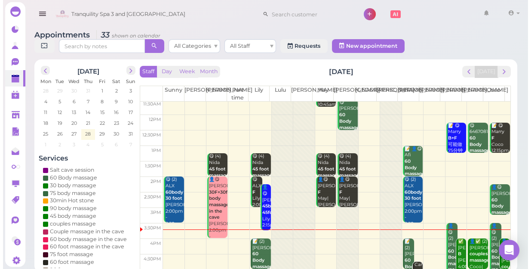
scroll to position [78, 0]
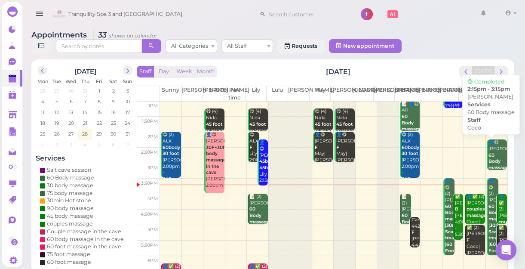
click at [492, 159] on b "60 Body massage" at bounding box center [498, 161] width 20 height 18
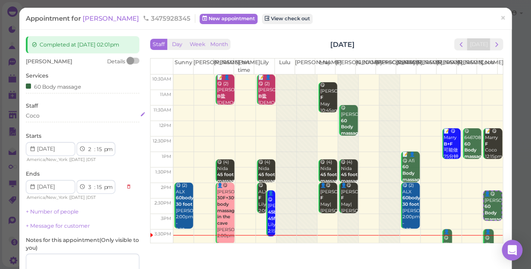
click at [42, 116] on div "Coco" at bounding box center [82, 116] width 113 height 8
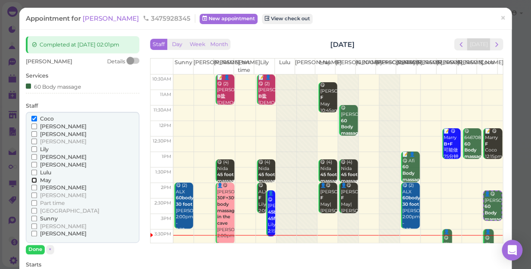
click at [33, 179] on input "May" at bounding box center [34, 180] width 6 height 6
click at [31, 119] on input "Coco" at bounding box center [34, 119] width 6 height 6
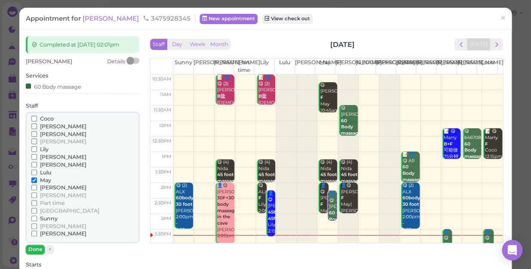
click at [37, 248] on button "Done" at bounding box center [35, 249] width 19 height 9
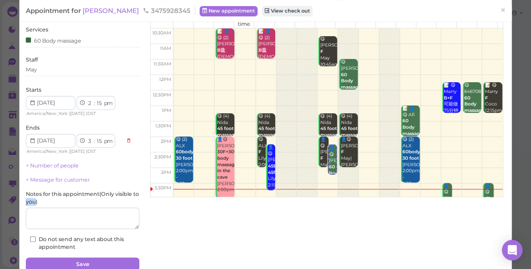
scroll to position [84, 0]
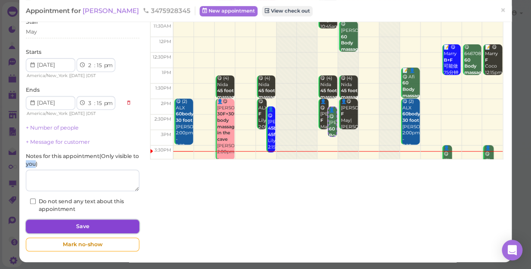
click at [109, 224] on button "Save" at bounding box center [82, 226] width 113 height 14
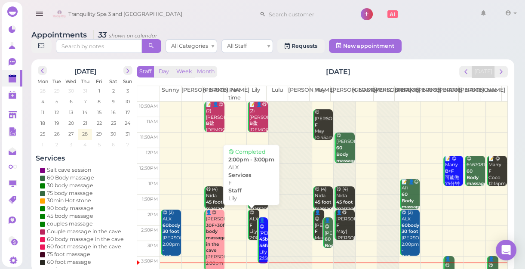
click at [251, 215] on div "😋 ALX F Lily 2:00pm - 3:00pm" at bounding box center [254, 231] width 10 height 44
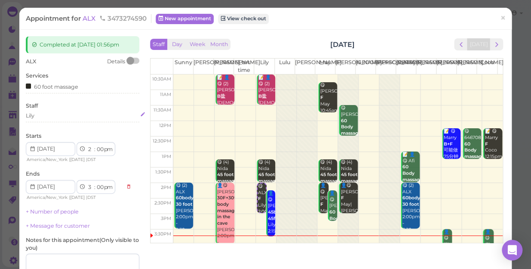
click at [38, 117] on div "Lily" at bounding box center [82, 116] width 113 height 8
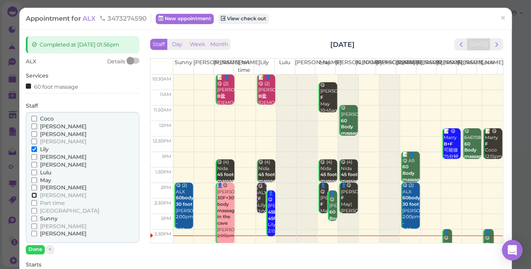
click at [33, 193] on input "[PERSON_NAME]" at bounding box center [34, 195] width 6 height 6
click at [34, 193] on input "[PERSON_NAME]" at bounding box center [34, 195] width 6 height 6
click at [33, 195] on input "[PERSON_NAME]" at bounding box center [34, 195] width 6 height 6
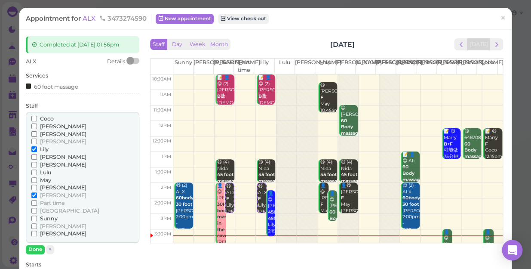
click at [33, 195] on input "[PERSON_NAME]" at bounding box center [34, 195] width 6 height 6
click at [34, 148] on input "Lily" at bounding box center [34, 149] width 6 height 6
click at [32, 149] on input "Lily" at bounding box center [34, 149] width 6 height 6
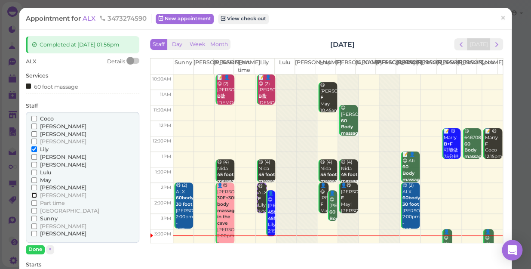
click at [31, 194] on input "[PERSON_NAME]" at bounding box center [34, 195] width 6 height 6
click at [33, 193] on input "[PERSON_NAME]" at bounding box center [34, 195] width 6 height 6
click at [33, 149] on input "Lily" at bounding box center [34, 149] width 6 height 6
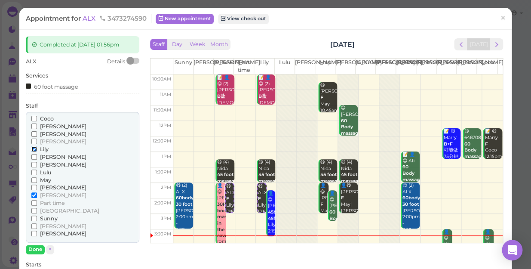
click at [33, 149] on input "Lily" at bounding box center [34, 149] width 6 height 6
click at [38, 250] on button "Done" at bounding box center [35, 249] width 19 height 9
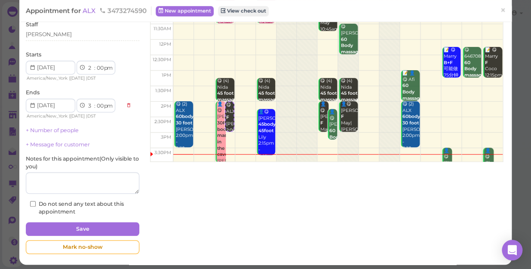
scroll to position [84, 0]
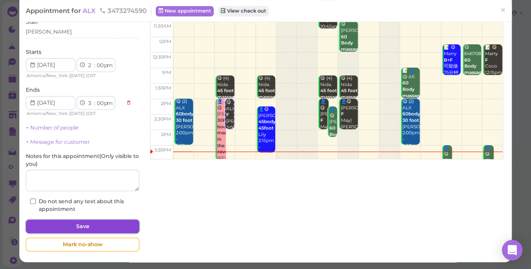
click at [98, 223] on button "Save" at bounding box center [82, 226] width 113 height 14
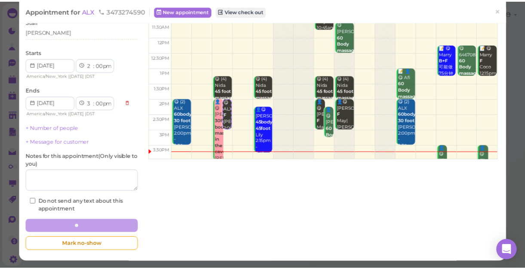
scroll to position [83, 0]
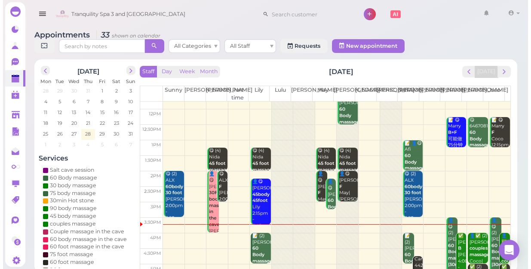
scroll to position [78, 0]
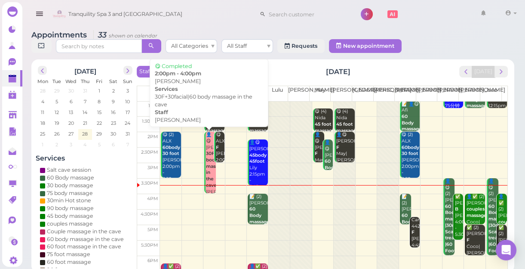
click at [207, 187] on b "30F+30facial|60 body massage in the cave" at bounding box center [224, 168] width 36 height 37
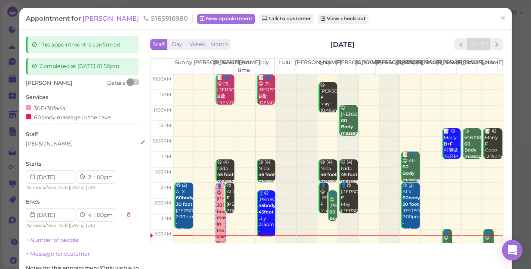
click at [51, 142] on div "[PERSON_NAME]" at bounding box center [82, 144] width 113 height 8
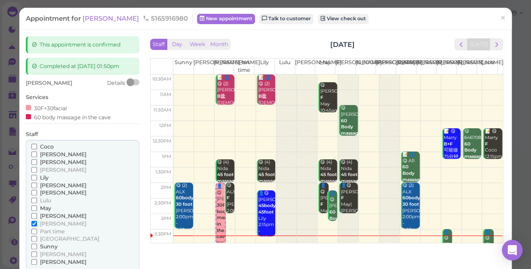
click at [51, 142] on div "[PERSON_NAME] [PERSON_NAME] [PERSON_NAME] [PERSON_NAME] [PERSON_NAME] Lulu" at bounding box center [82, 205] width 113 height 131
click at [34, 213] on input "[PERSON_NAME]" at bounding box center [34, 216] width 6 height 6
click at [31, 222] on input "[PERSON_NAME]" at bounding box center [34, 224] width 6 height 6
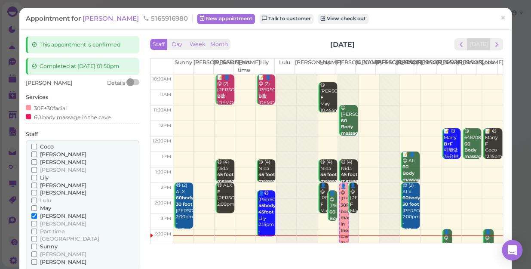
click at [31, 222] on input "[PERSON_NAME]" at bounding box center [34, 224] width 6 height 6
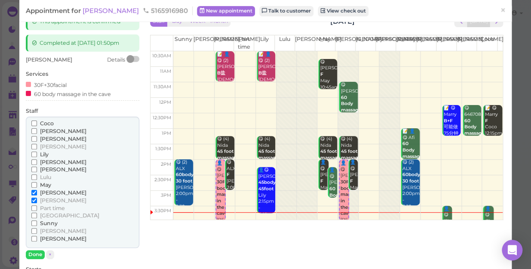
scroll to position [78, 0]
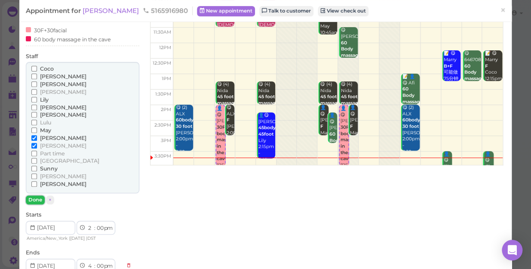
click at [36, 197] on button "Done" at bounding box center [35, 199] width 19 height 9
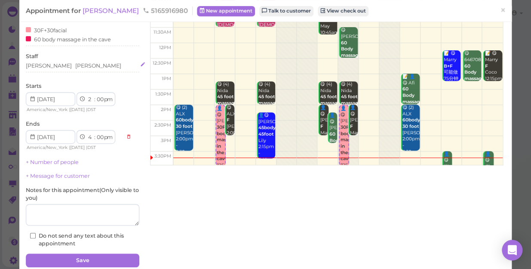
click at [60, 66] on div "[PERSON_NAME] [PERSON_NAME]" at bounding box center [82, 66] width 113 height 8
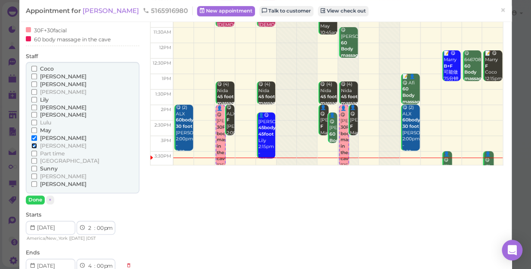
click at [33, 144] on input "[PERSON_NAME]" at bounding box center [34, 146] width 6 height 6
click at [34, 197] on button "Done" at bounding box center [35, 199] width 19 height 9
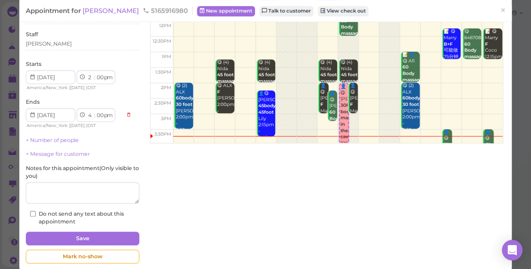
scroll to position [112, 0]
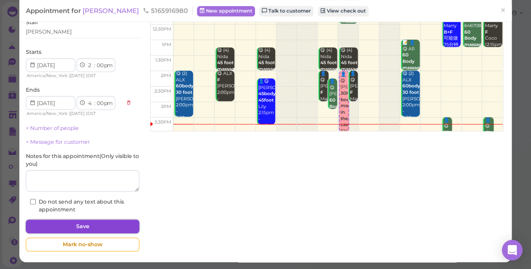
click at [85, 227] on button "Save" at bounding box center [82, 226] width 113 height 14
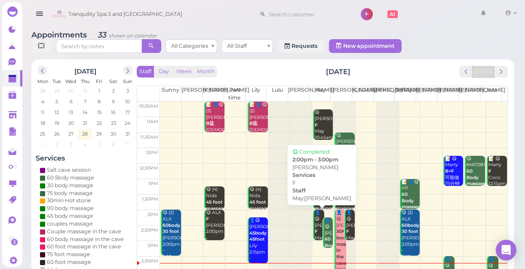
click at [314, 215] on div "👤😋 [PERSON_NAME] May|[PERSON_NAME] 2:00pm - 3:00pm" at bounding box center [319, 237] width 10 height 57
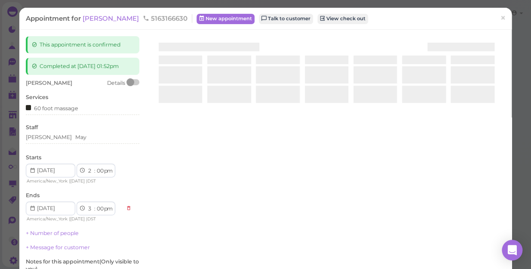
click at [314, 215] on div at bounding box center [326, 138] width 357 height 204
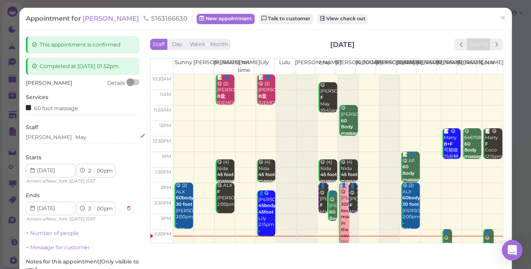
click at [53, 136] on div "[PERSON_NAME]" at bounding box center [82, 137] width 113 height 8
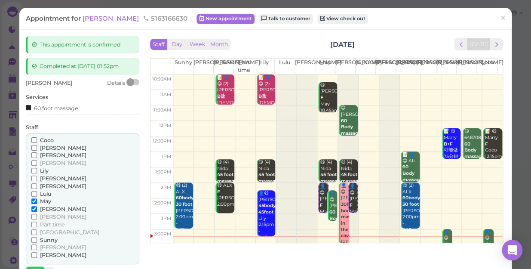
click at [33, 139] on input "Coco" at bounding box center [34, 140] width 6 height 6
click at [34, 247] on input "[PERSON_NAME]" at bounding box center [34, 247] width 6 height 6
click at [33, 209] on input "[PERSON_NAME]" at bounding box center [34, 209] width 6 height 6
click at [33, 200] on input "May" at bounding box center [34, 201] width 6 height 6
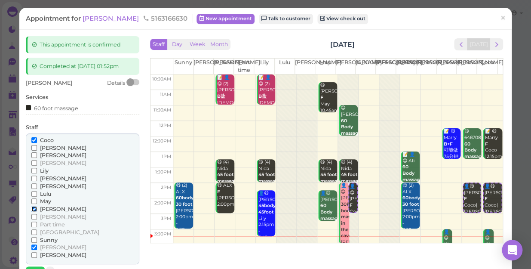
click at [33, 208] on input "[PERSON_NAME]" at bounding box center [34, 209] width 6 height 6
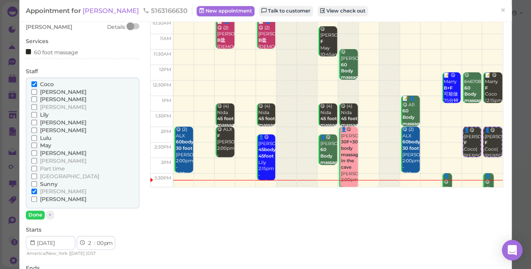
scroll to position [78, 0]
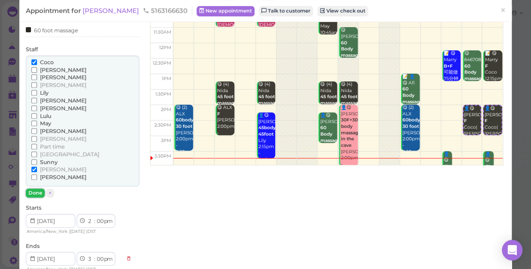
click at [33, 191] on button "Done" at bounding box center [35, 192] width 19 height 9
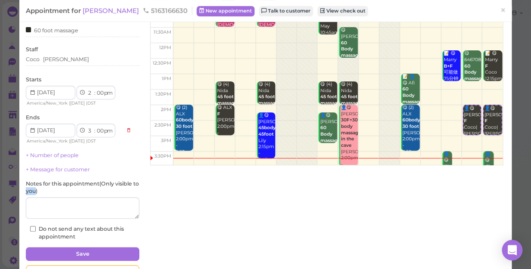
click at [33, 191] on label "Notes for this appointment ( Only visible to you )" at bounding box center [82, 187] width 113 height 15
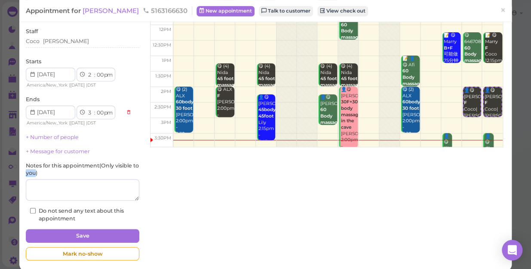
scroll to position [105, 0]
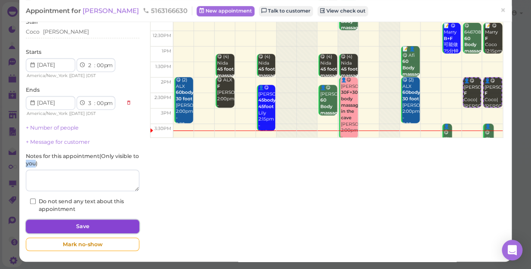
click at [98, 223] on button "Save" at bounding box center [82, 226] width 113 height 14
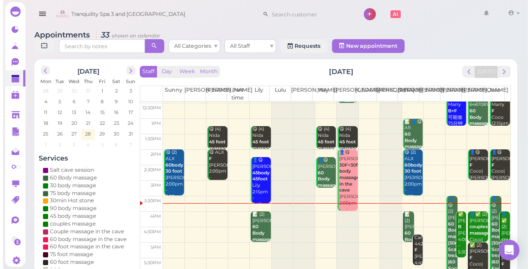
scroll to position [78, 0]
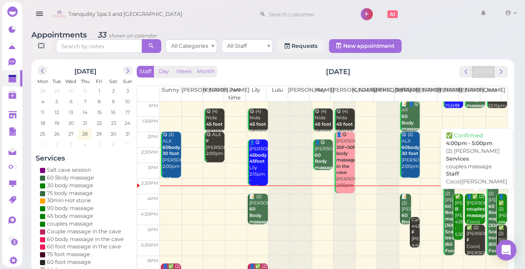
click at [470, 215] on div "👤✅ (2) [PERSON_NAME] couples massage Coco|[PERSON_NAME] 4:00pm - 5:00pm" at bounding box center [475, 221] width 18 height 57
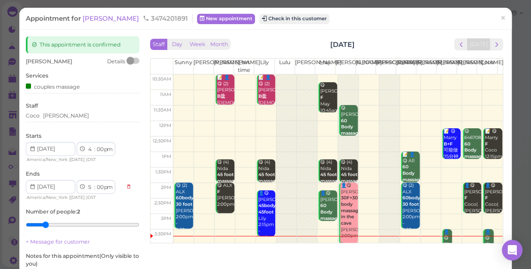
drag, startPoint x: 453, startPoint y: 17, endPoint x: 457, endPoint y: 10, distance: 8.1
click at [456, 10] on div "Appointment for [PERSON_NAME] 3474201891 New appointment Check in this customer…" at bounding box center [265, 19] width 492 height 22
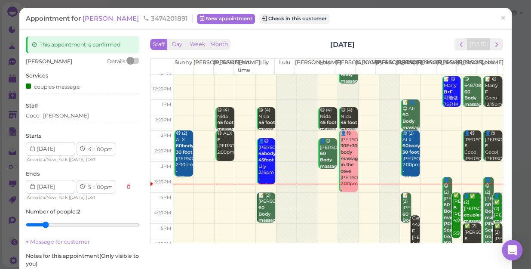
scroll to position [117, 0]
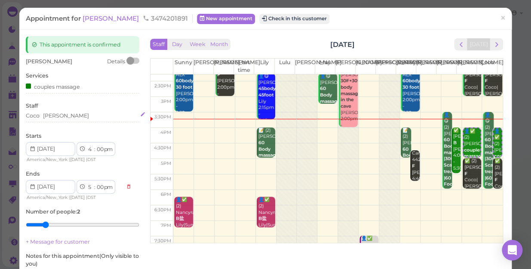
click at [58, 116] on div "[PERSON_NAME]" at bounding box center [82, 116] width 113 height 8
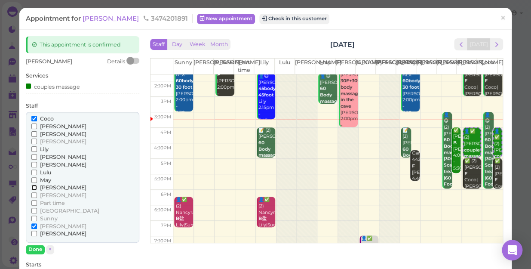
click at [34, 187] on input "[PERSON_NAME]" at bounding box center [34, 187] width 6 height 6
click at [32, 178] on input "May" at bounding box center [34, 180] width 6 height 6
click at [34, 117] on input "Coco" at bounding box center [34, 119] width 6 height 6
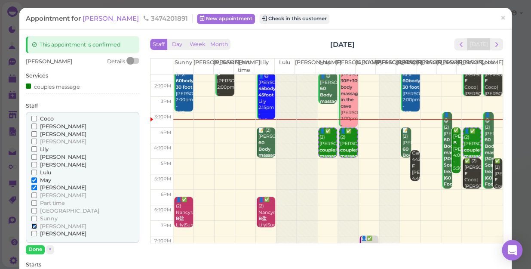
click at [33, 224] on input "[PERSON_NAME]" at bounding box center [34, 226] width 6 height 6
click at [31, 245] on button "Done" at bounding box center [35, 249] width 19 height 9
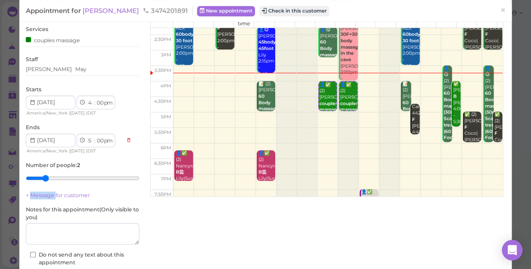
scroll to position [100, 0]
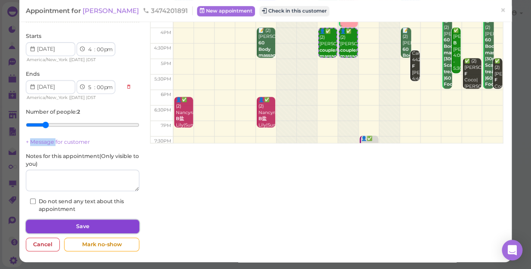
click at [113, 223] on button "Save" at bounding box center [82, 226] width 113 height 14
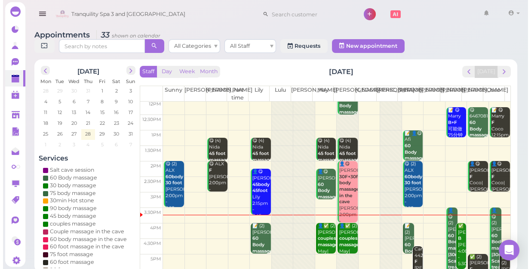
scroll to position [117, 0]
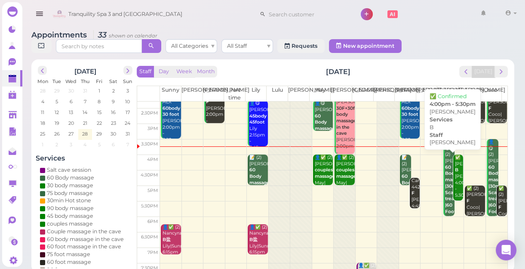
click at [454, 181] on div "✅ [PERSON_NAME] B [PERSON_NAME] 4:00pm - 5:30pm" at bounding box center [458, 176] width 9 height 44
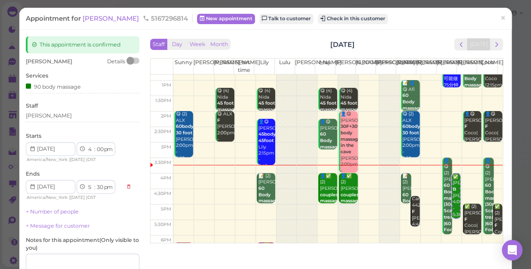
scroll to position [78, 0]
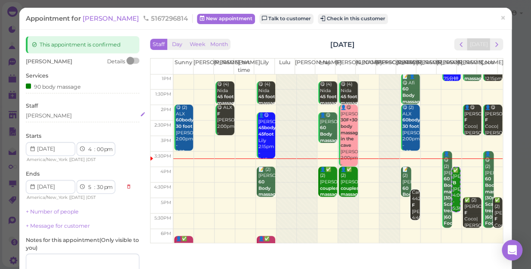
click at [43, 115] on div "[PERSON_NAME]" at bounding box center [82, 116] width 113 height 8
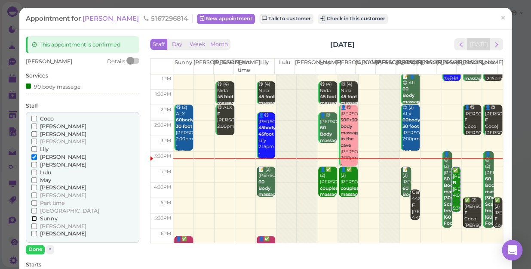
click at [33, 218] on input "Sunny" at bounding box center [34, 218] width 6 height 6
click at [31, 155] on input "[PERSON_NAME]" at bounding box center [34, 157] width 6 height 6
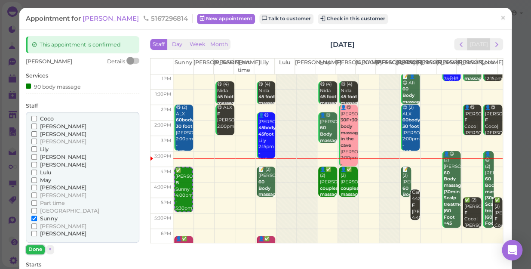
click at [32, 250] on button "Done" at bounding box center [35, 249] width 19 height 9
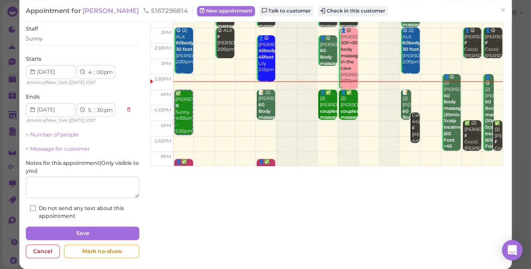
scroll to position [84, 0]
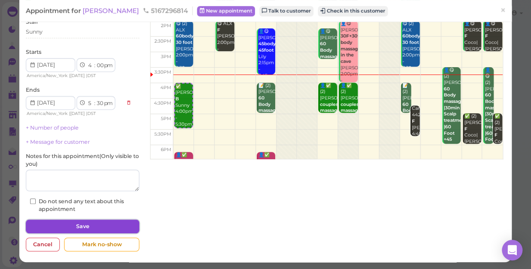
click at [99, 223] on button "Save" at bounding box center [82, 226] width 113 height 14
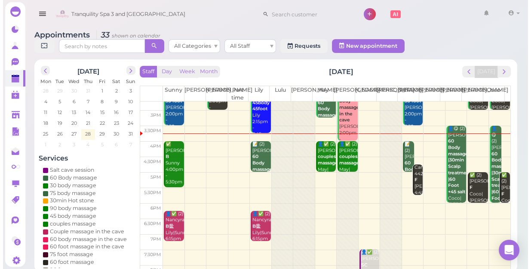
scroll to position [155, 0]
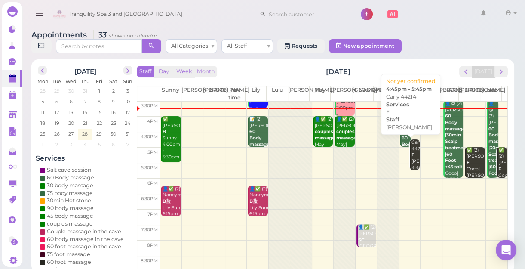
click at [411, 163] on div "Carly 44214 F [PERSON_NAME] 4:45pm - 5:45pm" at bounding box center [415, 161] width 9 height 44
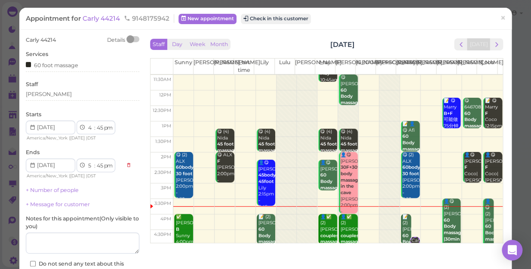
scroll to position [78, 0]
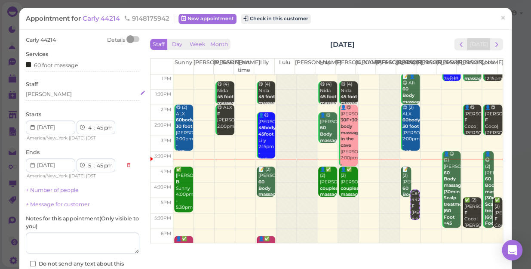
click at [45, 92] on div "[PERSON_NAME]" at bounding box center [82, 94] width 113 height 8
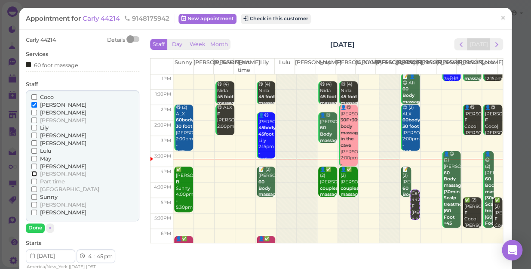
click at [34, 174] on input "[PERSON_NAME]" at bounding box center [34, 174] width 6 height 6
click at [34, 103] on input "[PERSON_NAME]" at bounding box center [34, 105] width 6 height 6
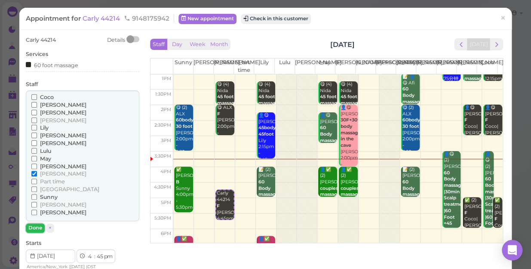
click at [34, 226] on button "Done" at bounding box center [35, 227] width 19 height 9
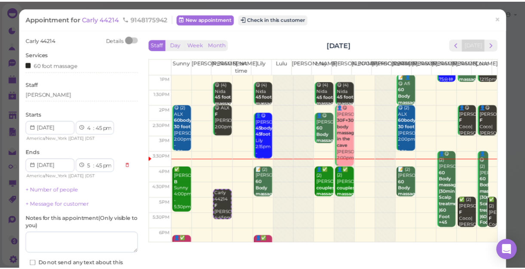
scroll to position [62, 0]
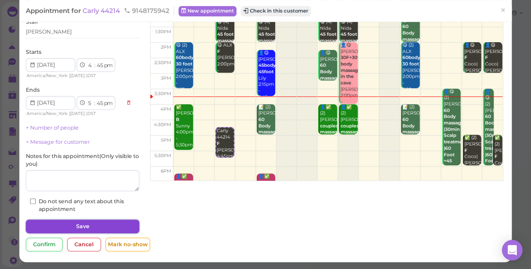
click at [91, 224] on button "Save" at bounding box center [82, 226] width 113 height 14
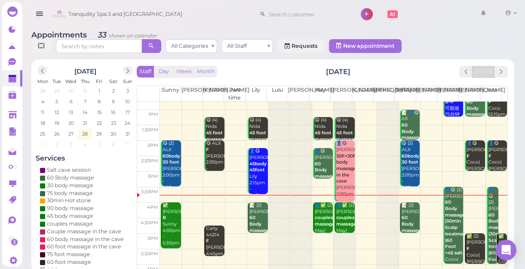
scroll to position [155, 0]
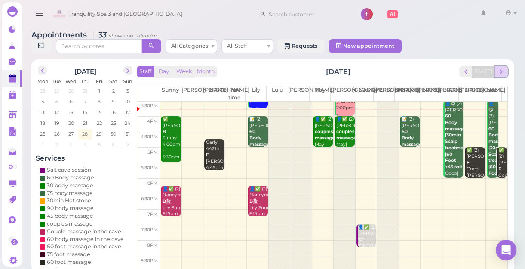
click at [501, 71] on span "next" at bounding box center [501, 71] width 8 height 8
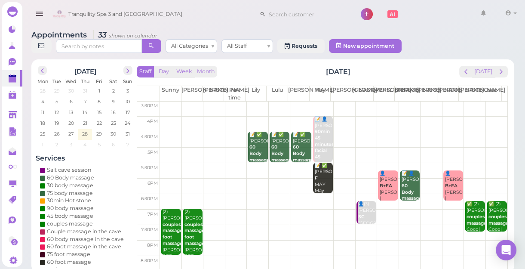
scroll to position [0, 0]
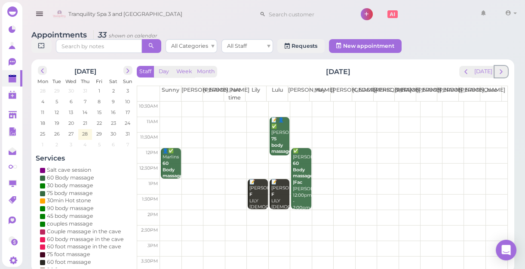
click at [501, 71] on span "next" at bounding box center [501, 71] width 8 height 8
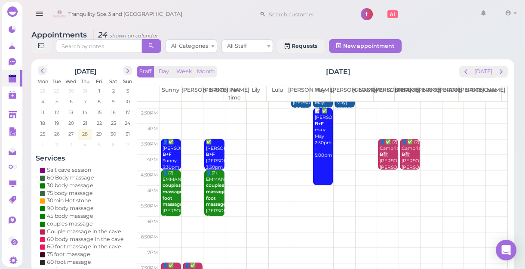
scroll to position [78, 0]
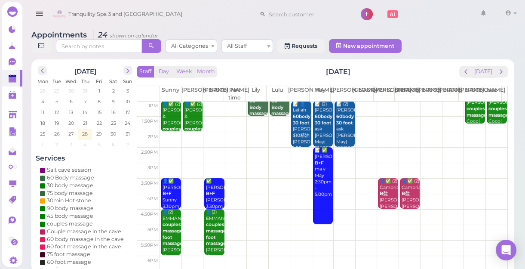
click at [298, 165] on td at bounding box center [333, 170] width 347 height 15
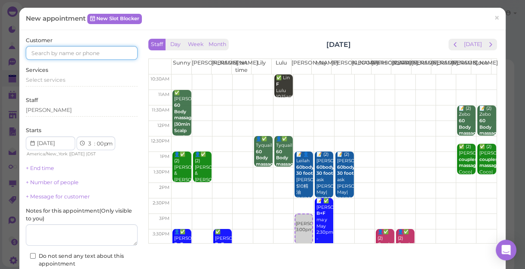
click at [111, 54] on input at bounding box center [82, 53] width 112 height 14
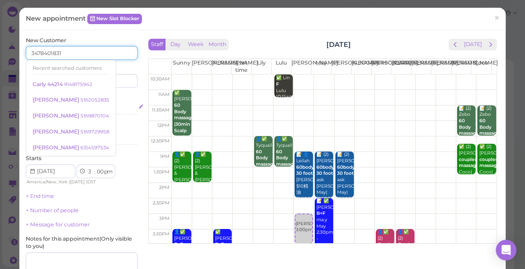
type input "3478401831"
click at [117, 107] on div "Select services" at bounding box center [82, 108] width 112 height 8
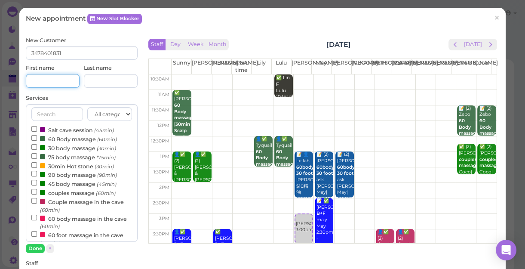
click at [66, 81] on input at bounding box center [53, 81] width 54 height 14
click at [60, 81] on input "[PERSON_NAME]" at bounding box center [53, 81] width 54 height 14
type input "A"
type input "m"
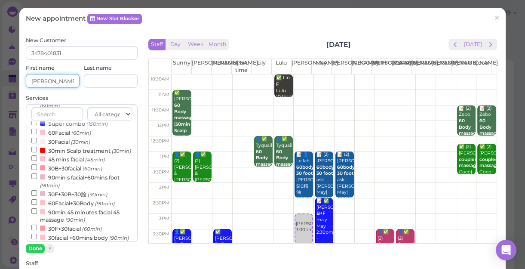
scroll to position [273, 0]
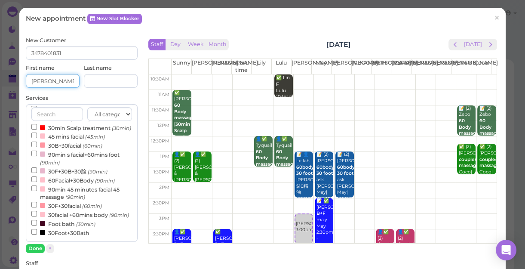
type input "[PERSON_NAME]"
click at [33, 211] on input "30facial +60mins body (90min)" at bounding box center [34, 214] width 6 height 6
click at [34, 245] on button "Done" at bounding box center [35, 248] width 19 height 9
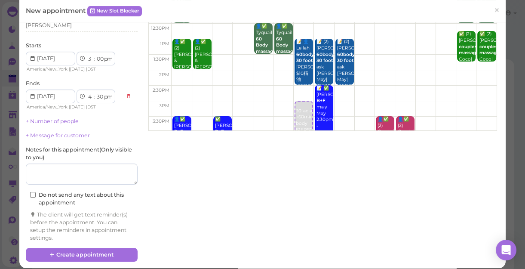
scroll to position [117, 0]
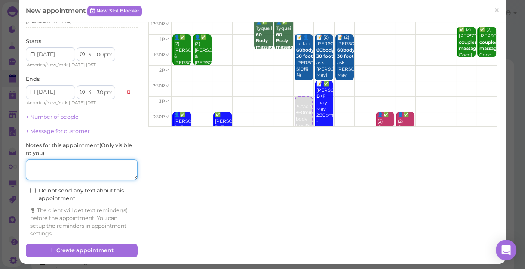
click at [90, 168] on textarea at bounding box center [82, 169] width 112 height 21
type textarea "DEEP"
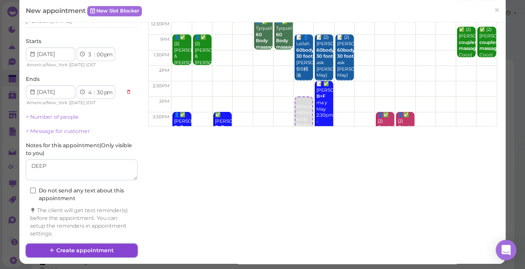
click at [108, 246] on button "Create appointment" at bounding box center [82, 250] width 112 height 14
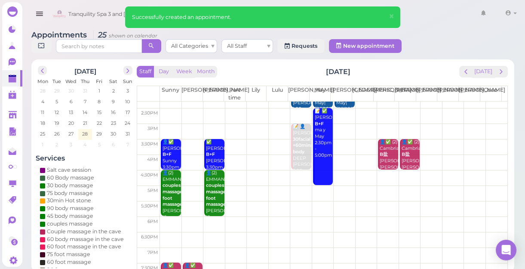
click at [277, 126] on td at bounding box center [333, 131] width 347 height 15
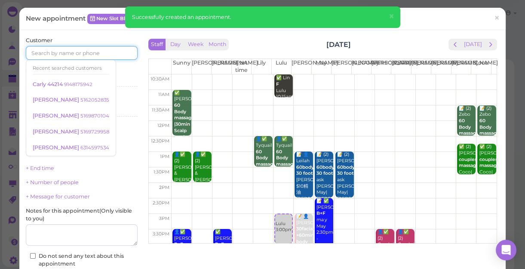
click at [104, 52] on input at bounding box center [82, 53] width 112 height 14
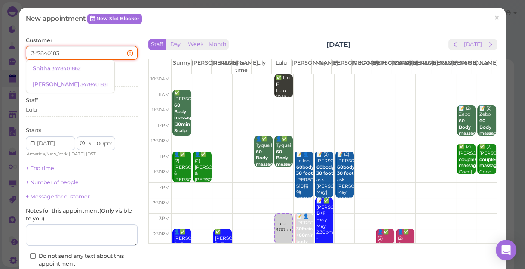
type input "3478401831"
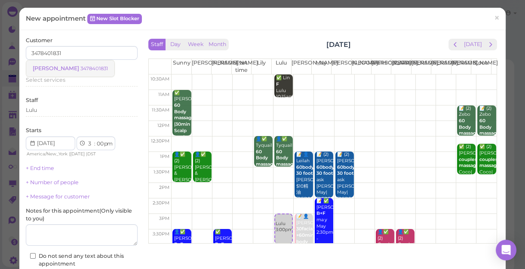
click at [80, 68] on small "3478401831" at bounding box center [94, 68] width 28 height 6
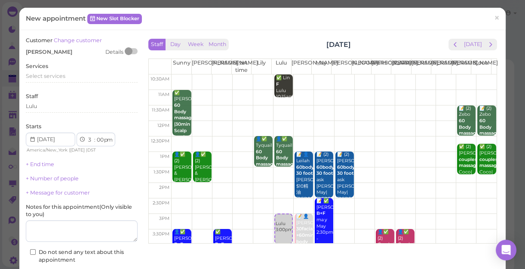
click at [67, 68] on div "Services Select services" at bounding box center [82, 74] width 112 height 24
click at [67, 75] on div "Select services" at bounding box center [82, 76] width 112 height 8
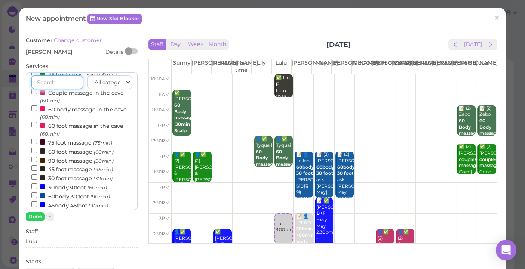
scroll to position [78, 0]
click at [32, 195] on input "60body 30 foot (90min)" at bounding box center [34, 195] width 6 height 6
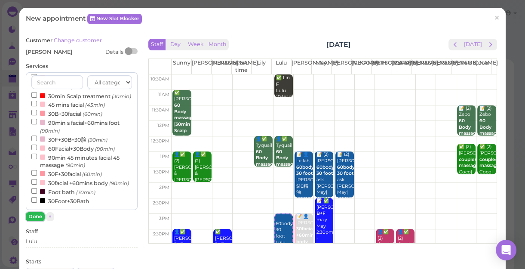
click at [33, 214] on button "Done" at bounding box center [35, 216] width 19 height 9
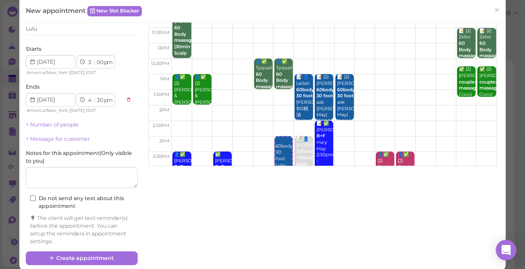
scroll to position [78, 0]
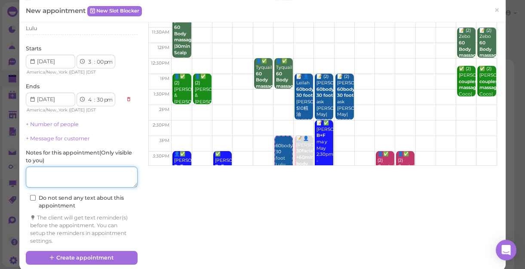
click at [50, 178] on textarea at bounding box center [82, 176] width 112 height 21
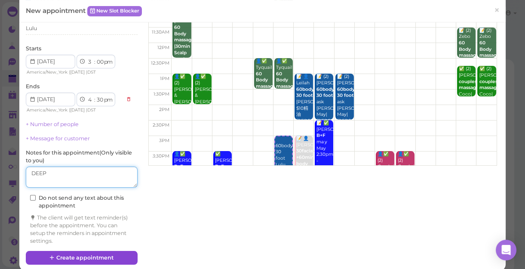
type textarea "DEEP"
click at [80, 253] on button "Create appointment" at bounding box center [82, 258] width 112 height 14
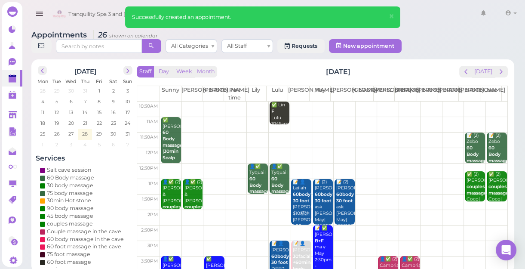
scroll to position [39, 0]
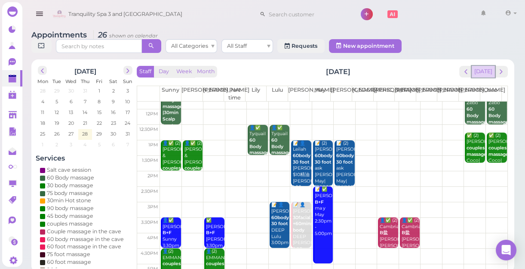
click at [491, 73] on button "[DATE]" at bounding box center [483, 72] width 23 height 12
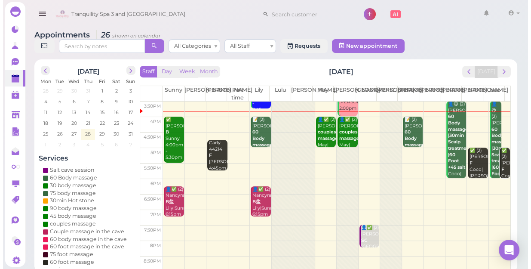
scroll to position [155, 0]
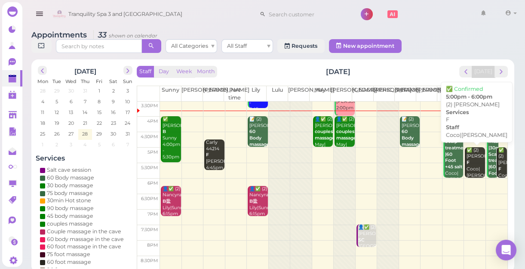
click at [468, 168] on div "✅ (2) [PERSON_NAME]|[PERSON_NAME] 5:00pm - 6:00pm" at bounding box center [475, 172] width 18 height 51
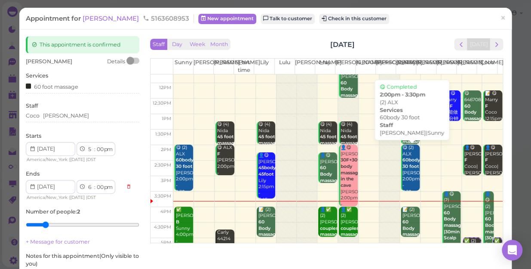
scroll to position [117, 0]
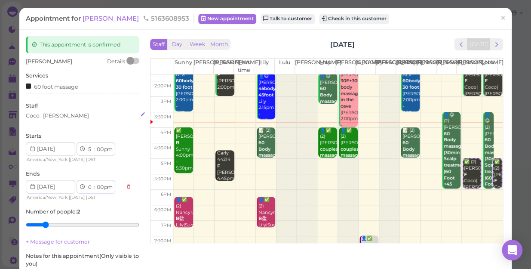
click at [58, 117] on div "[PERSON_NAME]" at bounding box center [82, 116] width 113 height 8
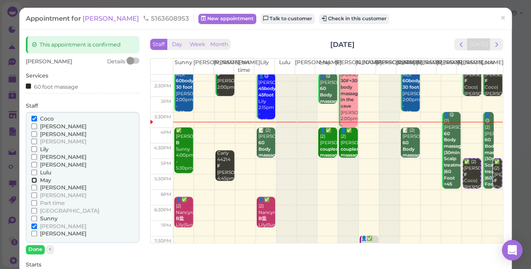
click at [34, 178] on input "May" at bounding box center [34, 180] width 6 height 6
click at [34, 187] on input "[PERSON_NAME]" at bounding box center [34, 187] width 6 height 6
click at [34, 117] on input "Coco" at bounding box center [34, 119] width 6 height 6
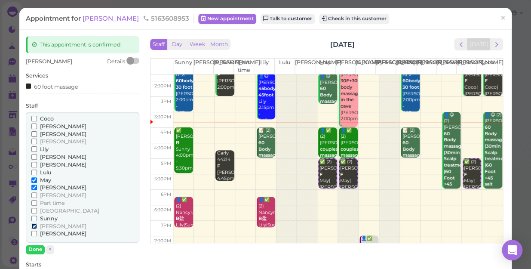
click at [34, 225] on input "[PERSON_NAME]" at bounding box center [34, 226] width 6 height 6
click at [33, 225] on input "[PERSON_NAME]" at bounding box center [34, 226] width 6 height 6
click at [34, 248] on button "Done" at bounding box center [35, 249] width 19 height 9
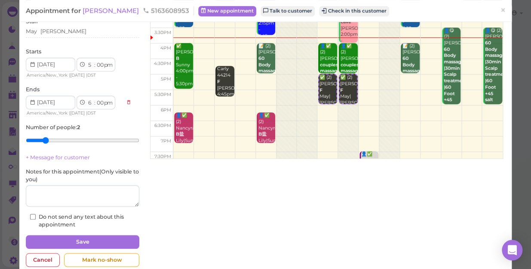
scroll to position [100, 0]
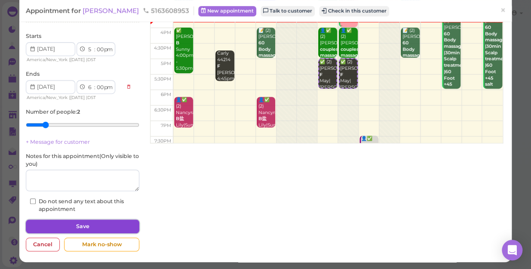
click at [77, 224] on button "Save" at bounding box center [82, 226] width 113 height 14
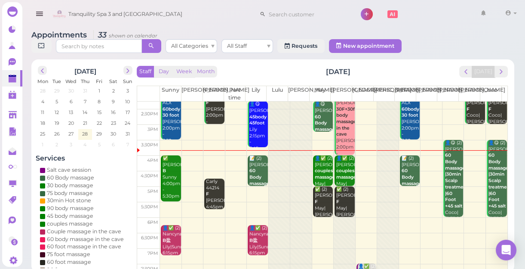
scroll to position [117, 0]
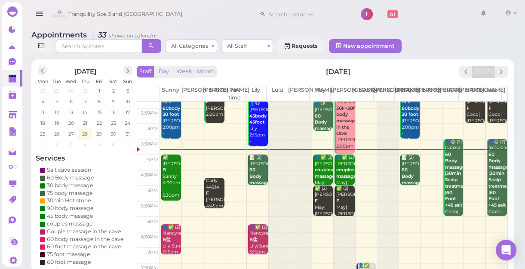
click at [490, 219] on td at bounding box center [333, 224] width 347 height 15
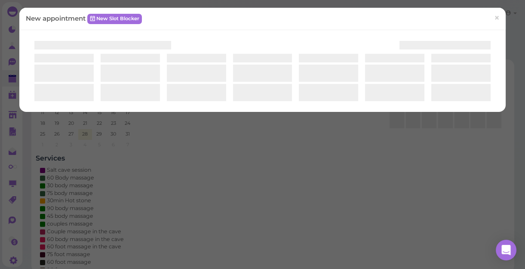
click at [490, 219] on div "New appointment New Slot Blocker ×" at bounding box center [262, 134] width 525 height 269
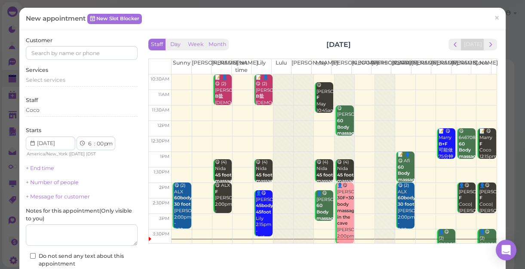
click at [282, 18] on div "New appointment New Slot Blocker ×" at bounding box center [262, 18] width 473 height 9
click at [73, 53] on input at bounding box center [82, 53] width 112 height 14
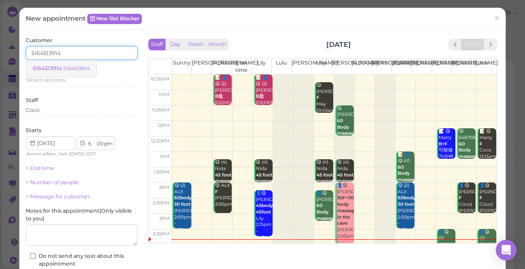
type input "5164513914"
click at [76, 68] on small "5164513914" at bounding box center [76, 68] width 27 height 6
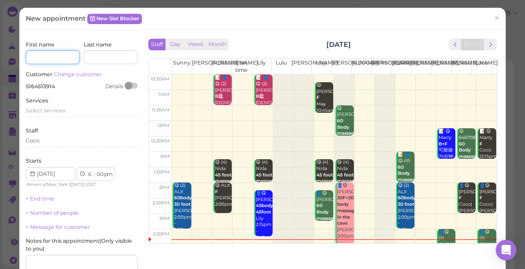
click at [59, 57] on input at bounding box center [53, 57] width 54 height 14
type input "d"
type input "[PERSON_NAME]"
click at [63, 107] on span "Select services" at bounding box center [46, 110] width 40 height 6
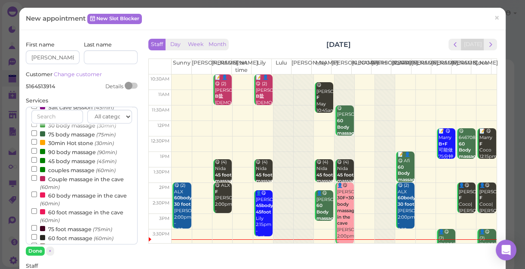
scroll to position [39, 0]
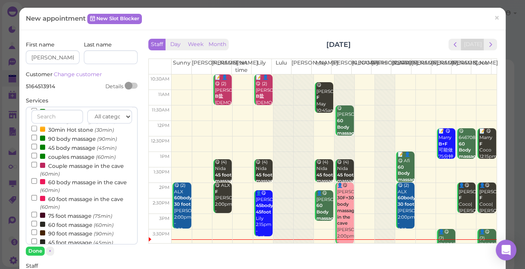
click at [58, 158] on label "couples massage (60min)" at bounding box center [73, 156] width 84 height 9
click at [37, 158] on input "couples massage (60min)" at bounding box center [34, 156] width 6 height 6
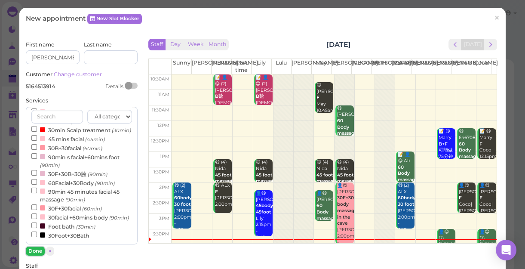
click at [36, 247] on button "Done" at bounding box center [35, 250] width 19 height 9
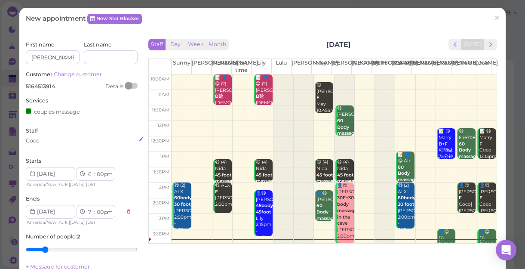
click at [45, 138] on div "Coco" at bounding box center [82, 141] width 112 height 8
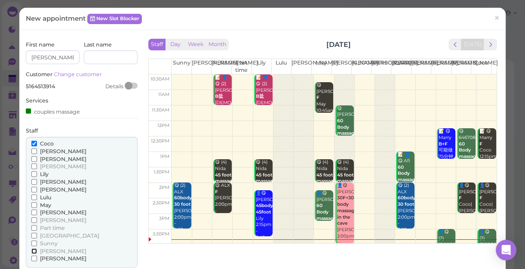
click at [33, 248] on input "[PERSON_NAME]" at bounding box center [34, 251] width 6 height 6
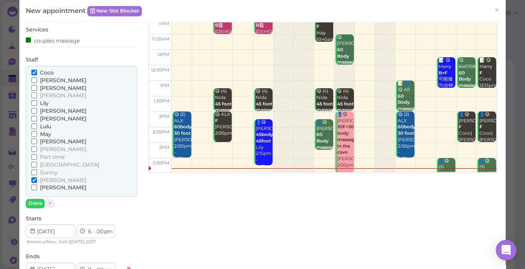
scroll to position [78, 0]
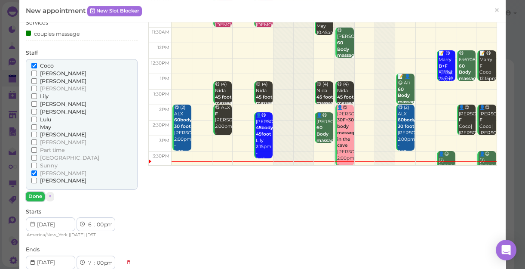
click at [31, 194] on button "Done" at bounding box center [35, 196] width 19 height 9
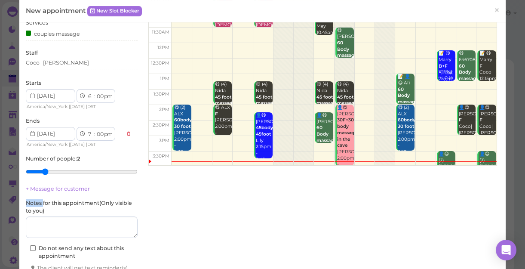
click at [31, 194] on div "First name [PERSON_NAME] Last name Customer Change customer 5164513914 Details …" at bounding box center [82, 129] width 112 height 332
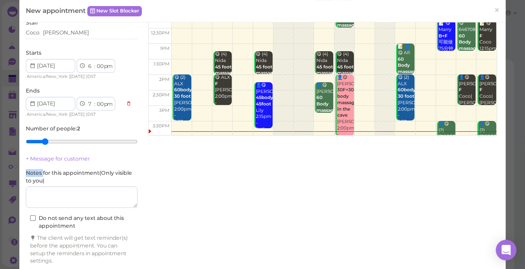
scroll to position [138, 0]
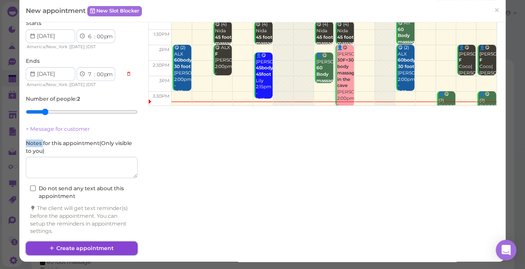
click at [104, 248] on button "Create appointment" at bounding box center [82, 248] width 112 height 14
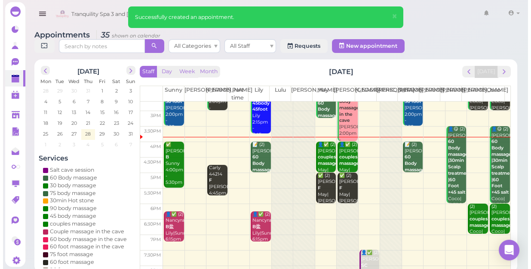
scroll to position [116, 0]
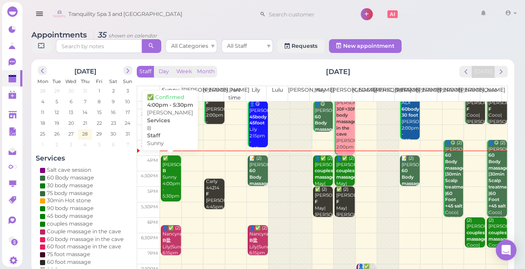
click at [163, 185] on div "✅ [PERSON_NAME] Sunny 4:00pm - 5:30pm" at bounding box center [171, 177] width 18 height 44
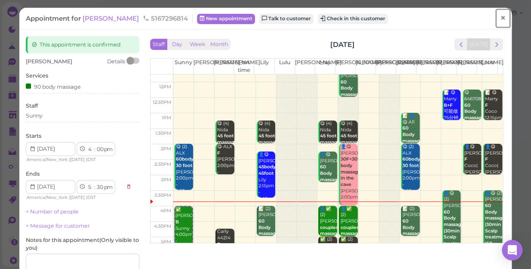
click at [500, 20] on span "×" at bounding box center [503, 18] width 6 height 12
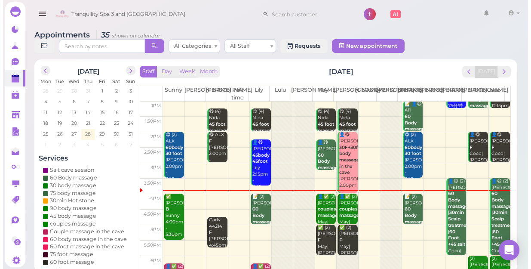
scroll to position [117, 0]
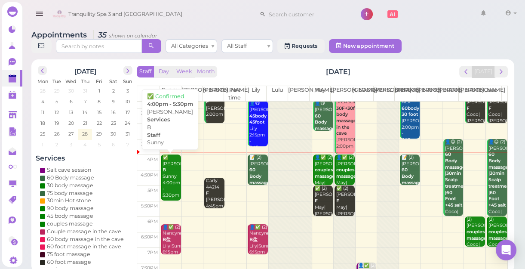
click at [170, 190] on div "✅ [PERSON_NAME] Sunny 4:00pm - 5:30pm" at bounding box center [171, 176] width 18 height 44
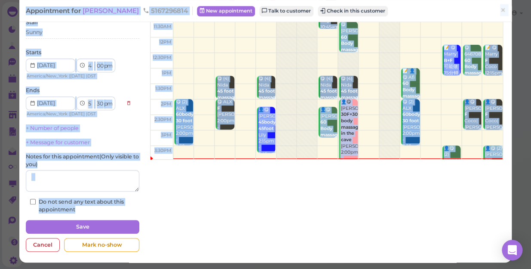
scroll to position [84, 0]
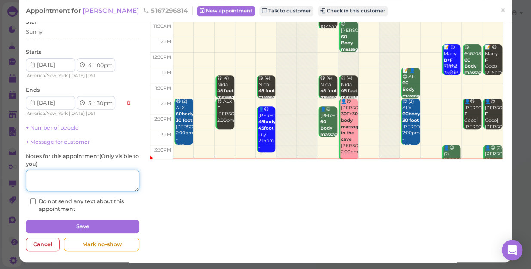
click at [69, 181] on textarea at bounding box center [82, 179] width 113 height 21
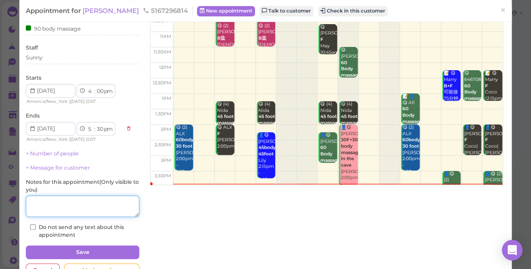
scroll to position [6, 0]
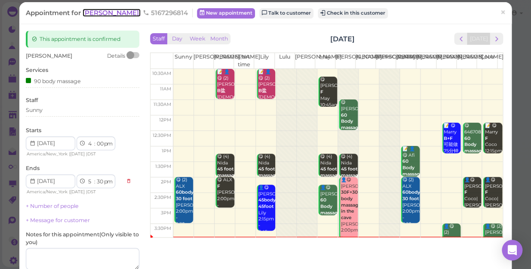
click at [94, 14] on span "[PERSON_NAME]" at bounding box center [112, 13] width 58 height 8
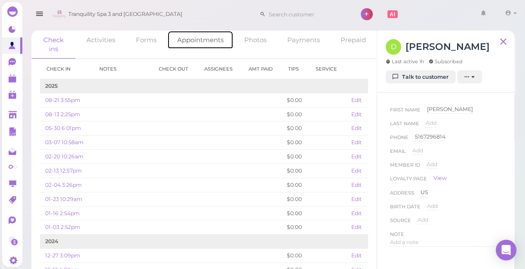
click at [193, 41] on link "Appointments" at bounding box center [200, 40] width 66 height 18
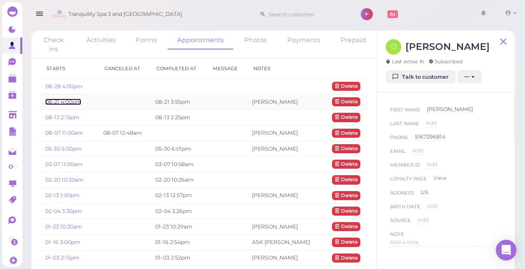
click at [68, 103] on link "08-21 4:00pm" at bounding box center [63, 101] width 36 height 6
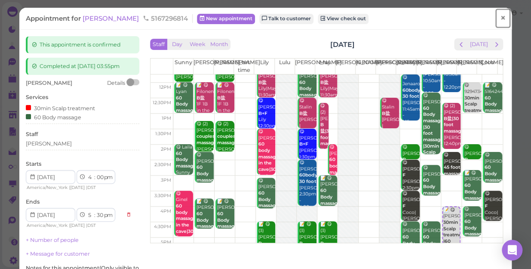
click at [500, 20] on span "×" at bounding box center [503, 18] width 6 height 12
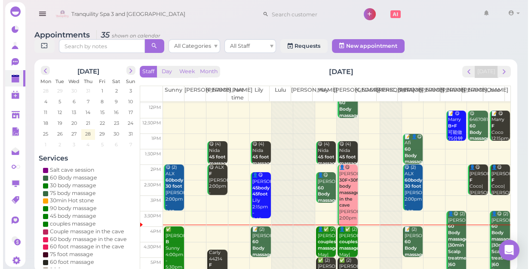
scroll to position [117, 0]
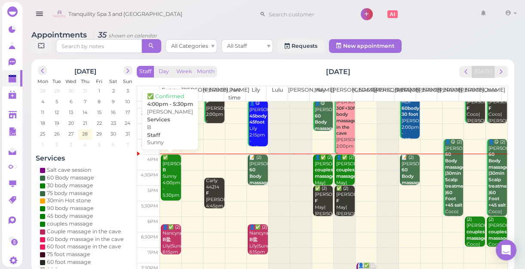
click at [166, 184] on div "✅ [PERSON_NAME] Sunny 4:00pm - 5:30pm" at bounding box center [171, 176] width 18 height 44
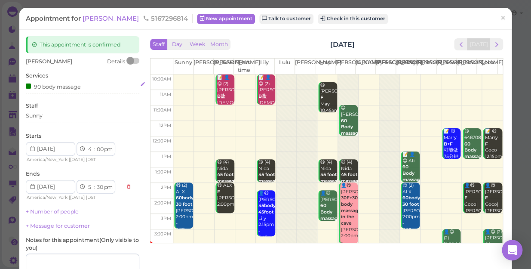
click at [81, 88] on div "90 body massage" at bounding box center [53, 86] width 55 height 9
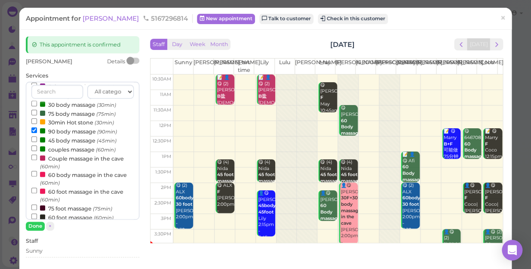
scroll to position [78, 0]
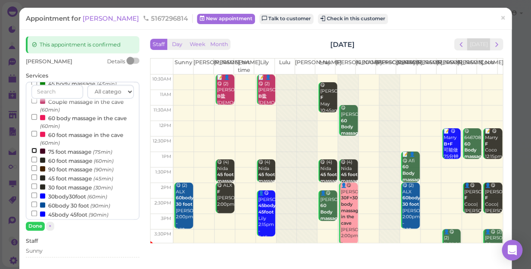
click at [33, 150] on input "75 foot massage (75min)" at bounding box center [34, 150] width 6 height 6
select select "6"
select select "45"
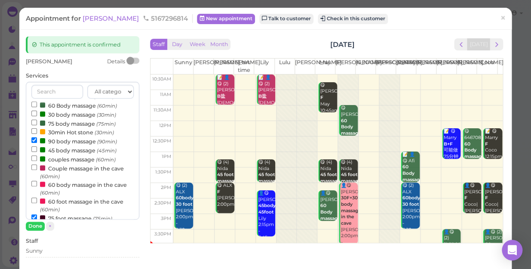
scroll to position [3, 0]
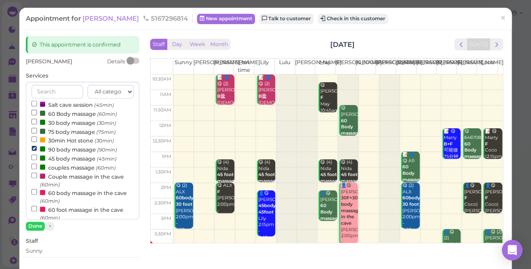
click at [34, 149] on input "90 body massage (90min)" at bounding box center [34, 148] width 6 height 6
select select "5"
select select "15"
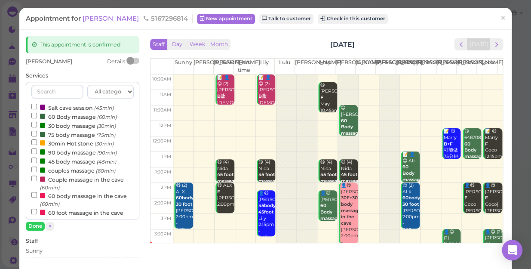
scroll to position [0, 0]
click at [32, 222] on button "Done" at bounding box center [35, 225] width 19 height 9
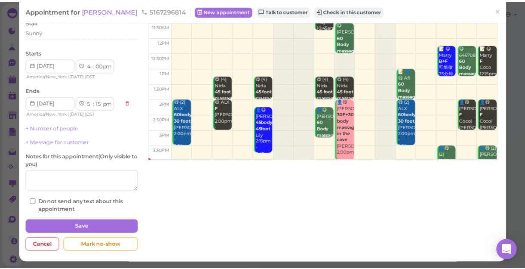
scroll to position [84, 0]
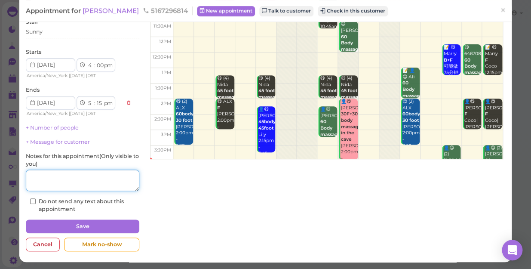
click at [70, 177] on textarea at bounding box center [82, 179] width 113 height 21
type textarea "[PERSON_NAME]"
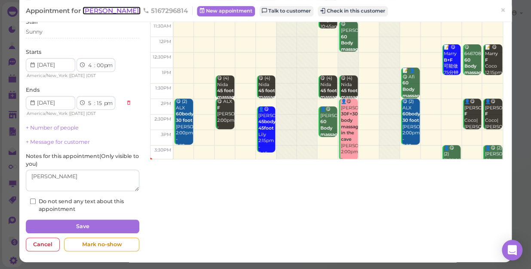
click at [105, 9] on span "[PERSON_NAME]" at bounding box center [112, 10] width 58 height 8
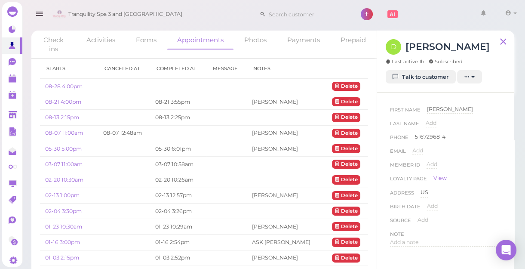
click at [447, 110] on div "First Name [PERSON_NAME] [PERSON_NAME]" at bounding box center [445, 112] width 111 height 14
click at [437, 110] on span "[PERSON_NAME]" at bounding box center [450, 109] width 46 height 6
click at [437, 110] on input "[PERSON_NAME]" at bounding box center [464, 111] width 74 height 13
click at [456, 112] on input "[PERSON_NAME]" at bounding box center [464, 111] width 74 height 13
type input "[PERSON_NAME]([PERSON_NAME])"
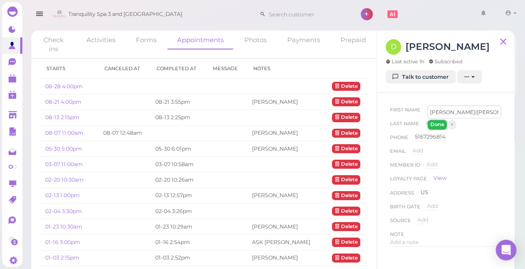
click at [438, 125] on button "Done" at bounding box center [437, 124] width 19 height 9
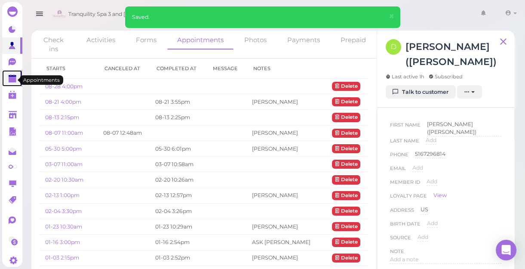
click at [12, 78] on polygon at bounding box center [13, 80] width 8 height 6
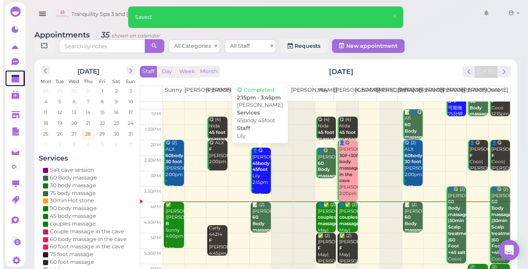
scroll to position [155, 0]
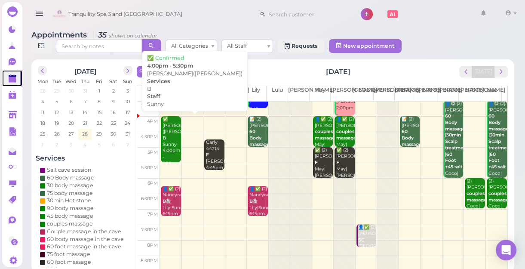
click at [169, 146] on div "✅ [PERSON_NAME]([PERSON_NAME]) B Sunny 4:00pm - 5:30pm" at bounding box center [171, 141] width 18 height 51
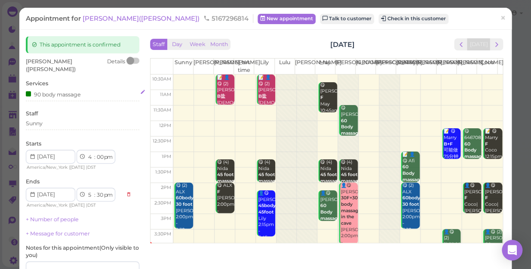
click at [82, 89] on div "90 body massage" at bounding box center [82, 93] width 113 height 9
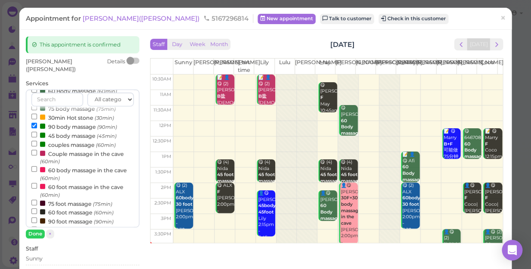
scroll to position [78, 0]
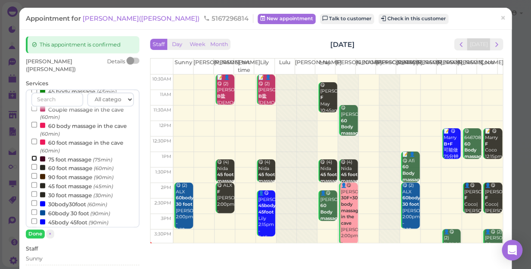
click at [34, 155] on input "75 foot massage (75min)" at bounding box center [34, 158] width 6 height 6
select select "6"
select select "45"
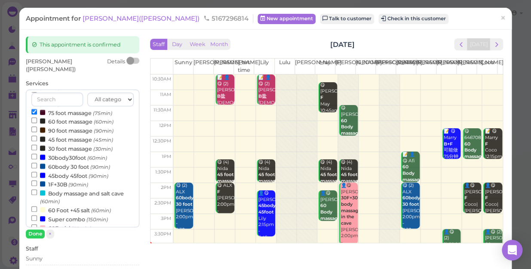
scroll to position [42, 0]
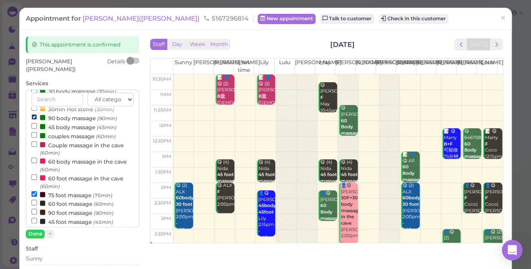
click at [34, 114] on input "90 body massage (90min)" at bounding box center [34, 117] width 6 height 6
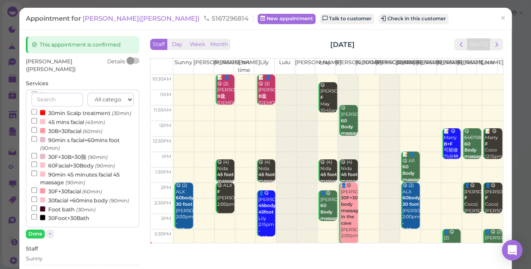
select select "5"
select select "15"
click at [34, 229] on button "Done" at bounding box center [35, 233] width 19 height 9
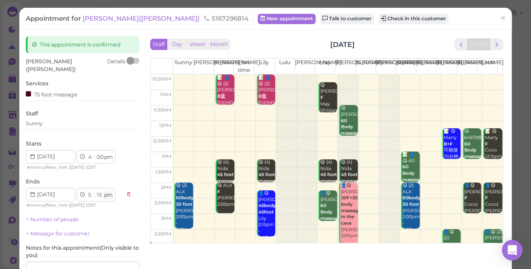
scroll to position [84, 0]
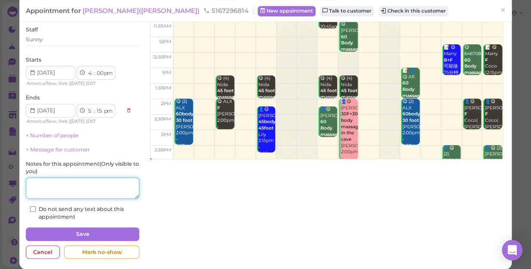
click at [70, 188] on textarea at bounding box center [82, 187] width 113 height 21
type textarea "l"
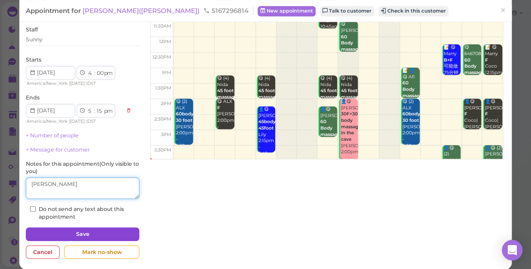
type textarea "[PERSON_NAME]"
click at [107, 228] on button "Save" at bounding box center [82, 234] width 113 height 14
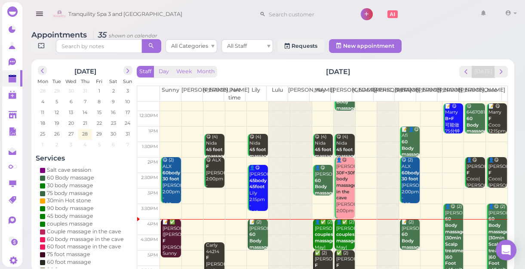
scroll to position [117, 0]
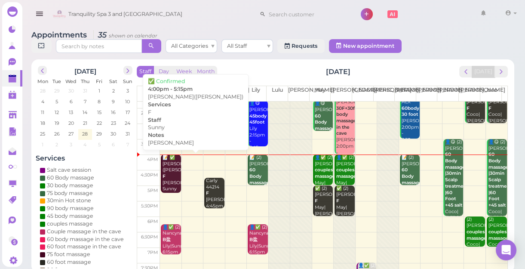
click at [172, 170] on div "📝 ✅ Donna(Linda) F Linda Sunny 4:00pm - 5:15pm" at bounding box center [171, 182] width 18 height 57
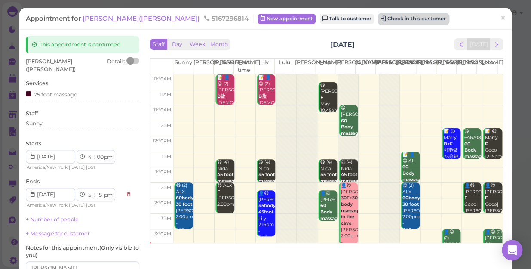
click at [378, 18] on button "Check in this customer" at bounding box center [413, 19] width 70 height 10
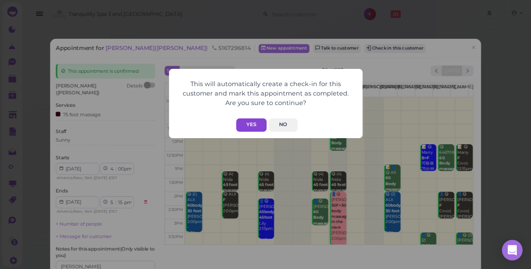
click at [249, 120] on button "Yes" at bounding box center [251, 124] width 31 height 13
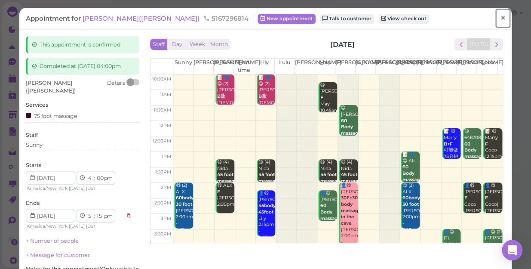
click at [500, 17] on span "×" at bounding box center [503, 18] width 6 height 12
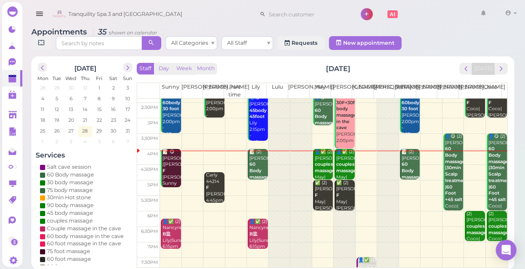
scroll to position [77, 0]
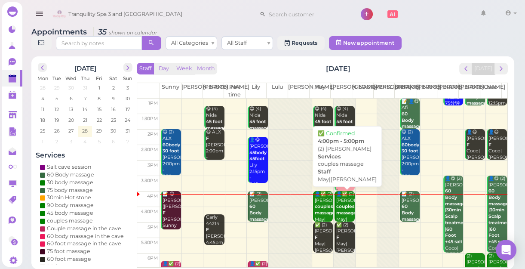
click at [340, 208] on div "👤✅ (2) Chris Oktausk couples massage May|Mike 4:00pm - 5:00pm" at bounding box center [345, 219] width 18 height 57
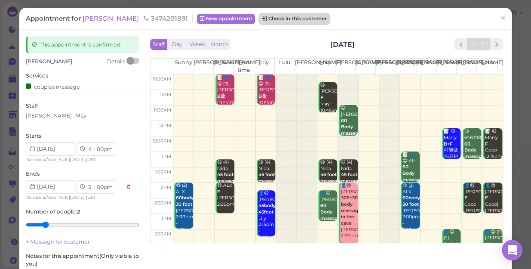
click at [270, 19] on button "Check in this customer" at bounding box center [294, 19] width 70 height 10
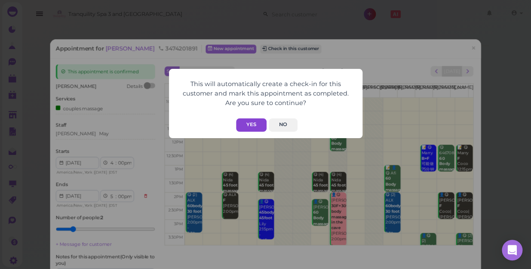
click at [248, 124] on button "Yes" at bounding box center [251, 124] width 31 height 13
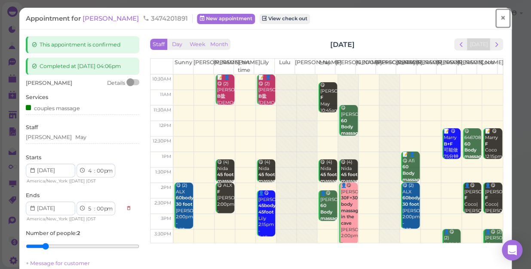
click at [500, 18] on span "×" at bounding box center [503, 18] width 6 height 12
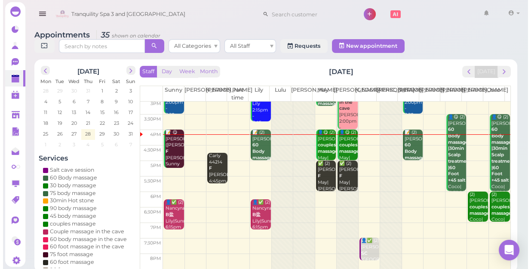
scroll to position [155, 0]
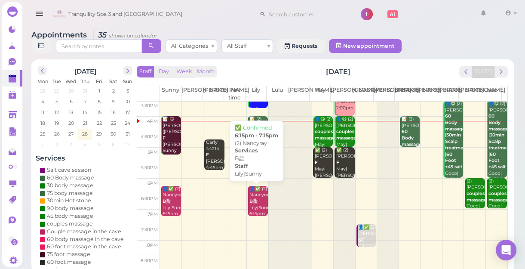
click at [258, 212] on div "👤✅ (2) Nancyray B盐 Lily|Sunny 6:15pm - 7:15pm" at bounding box center [258, 208] width 18 height 44
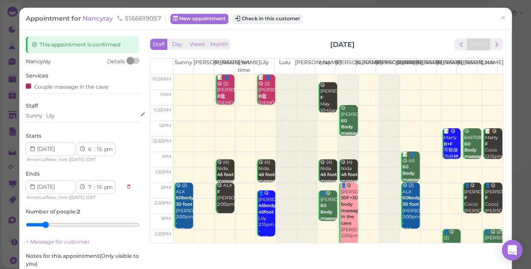
click at [58, 116] on div "Sunny Lily" at bounding box center [82, 116] width 113 height 8
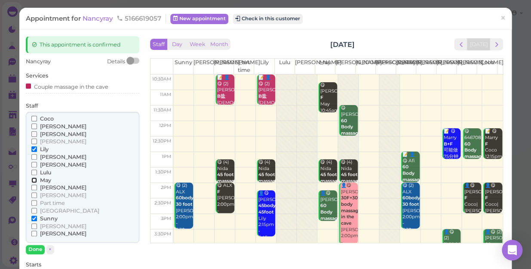
click at [33, 180] on input "May" at bounding box center [34, 180] width 6 height 6
click at [33, 185] on input "[PERSON_NAME]" at bounding box center [34, 187] width 6 height 6
click at [33, 148] on input "Lily" at bounding box center [34, 149] width 6 height 6
click at [33, 217] on input "Sunny" at bounding box center [34, 218] width 6 height 6
click at [34, 248] on button "Done" at bounding box center [35, 249] width 19 height 9
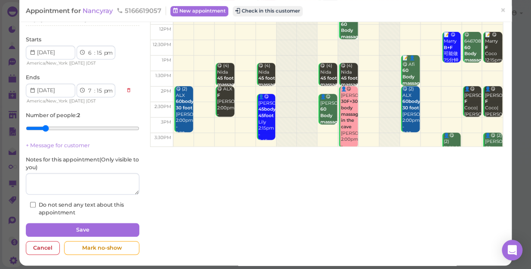
scroll to position [100, 0]
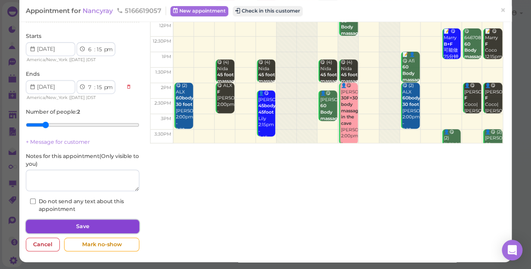
click at [72, 221] on button "Save" at bounding box center [82, 226] width 113 height 14
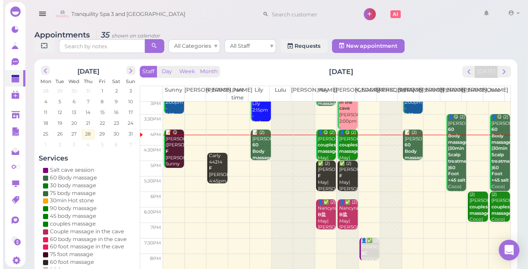
scroll to position [155, 0]
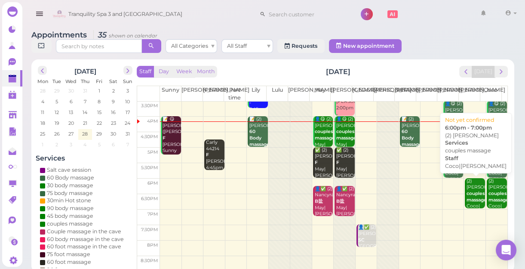
click at [471, 203] on div "(2) Danielle couples massage Coco|Tina 6:00pm - 7:00pm" at bounding box center [475, 206] width 18 height 57
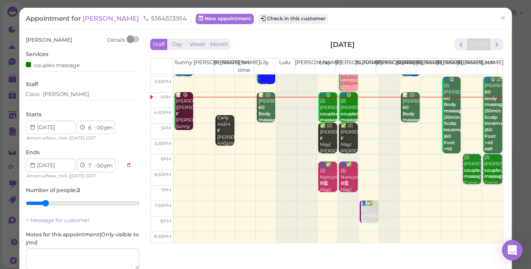
scroll to position [155, 0]
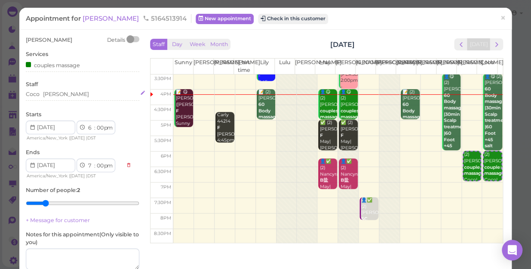
click at [58, 94] on div "[PERSON_NAME]" at bounding box center [82, 94] width 113 height 8
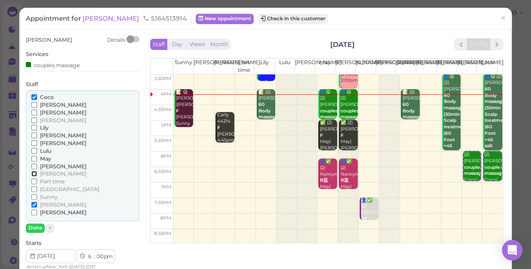
click at [34, 173] on input "[PERSON_NAME]" at bounding box center [34, 174] width 6 height 6
click at [34, 196] on input "Sunny" at bounding box center [34, 197] width 6 height 6
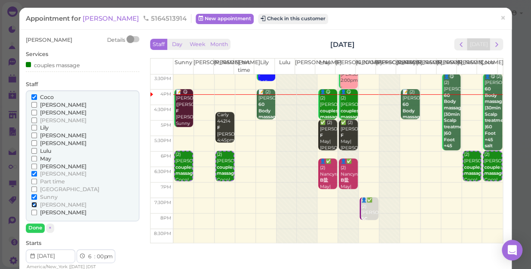
click at [33, 202] on input "[PERSON_NAME]" at bounding box center [34, 205] width 6 height 6
click at [32, 97] on input "Coco" at bounding box center [34, 97] width 6 height 6
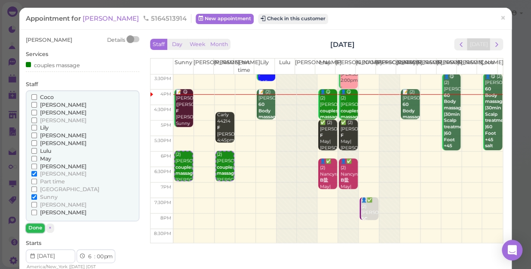
click at [34, 228] on button "Done" at bounding box center [35, 227] width 19 height 9
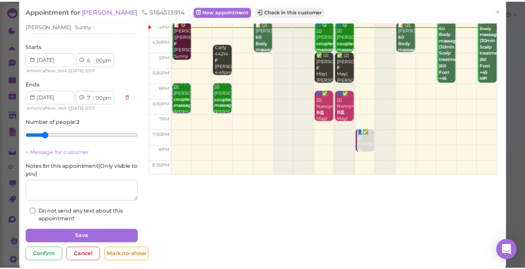
scroll to position [78, 0]
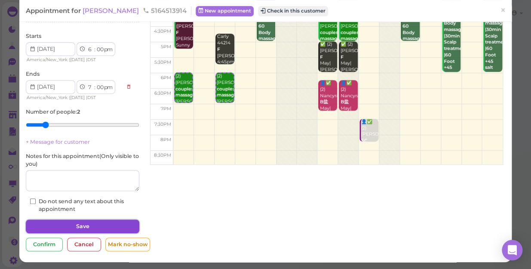
click at [98, 224] on button "Save" at bounding box center [82, 226] width 113 height 14
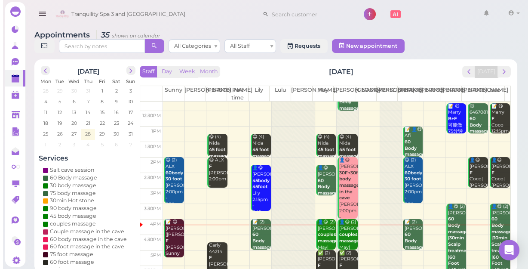
scroll to position [155, 0]
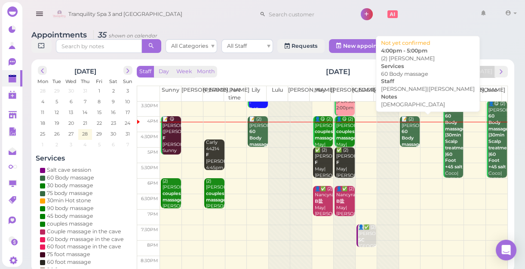
click at [405, 142] on b "60 Body massage" at bounding box center [412, 138] width 20 height 18
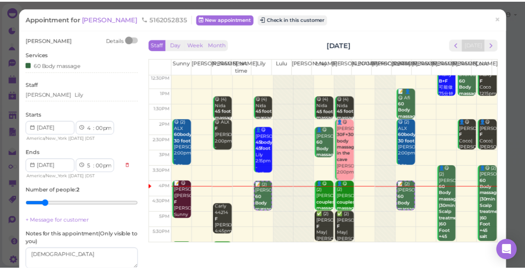
scroll to position [155, 0]
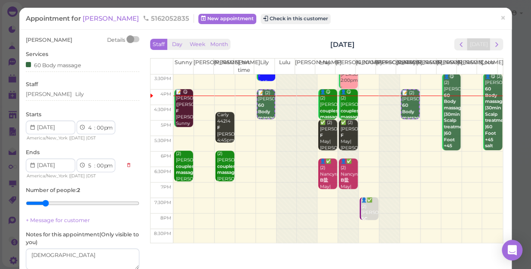
click at [259, 137] on td at bounding box center [337, 143] width 329 height 15
click at [500, 18] on span "×" at bounding box center [503, 18] width 6 height 12
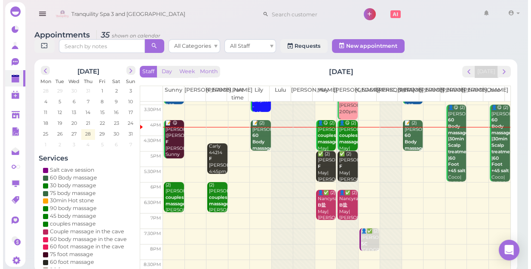
scroll to position [155, 0]
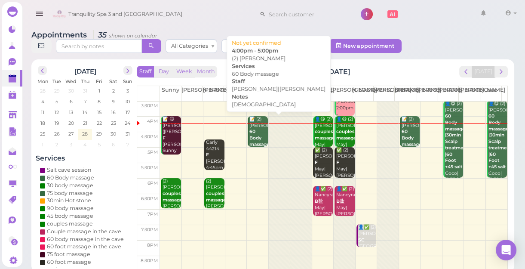
click at [258, 130] on div "📝 (2) LISA 60 Body massage female Helen|Lily 4:00pm - 5:00pm" at bounding box center [258, 151] width 18 height 70
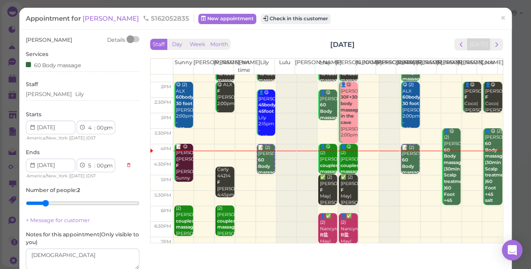
scroll to position [117, 0]
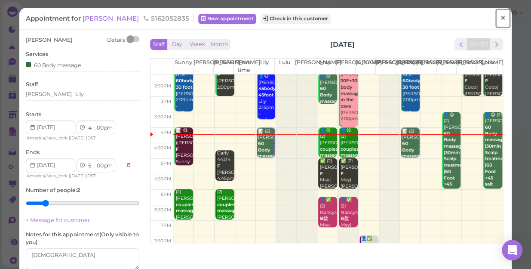
click at [501, 18] on link "×" at bounding box center [503, 18] width 16 height 20
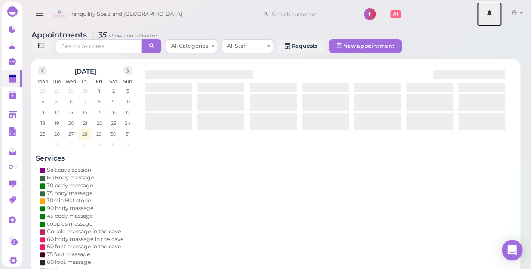
click at [501, 18] on link at bounding box center [489, 14] width 25 height 24
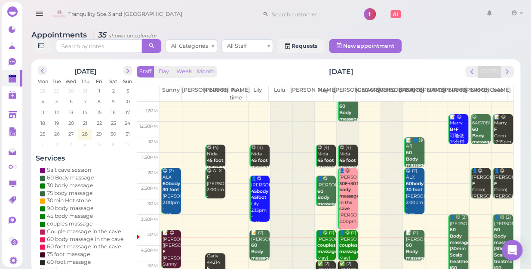
scroll to position [117, 0]
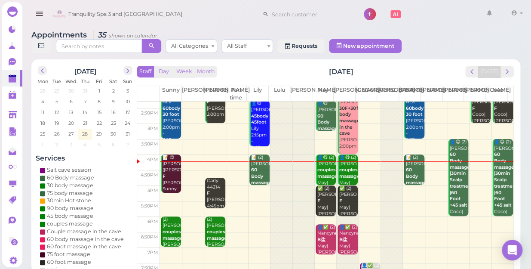
click at [251, 201] on td at bounding box center [336, 208] width 353 height 15
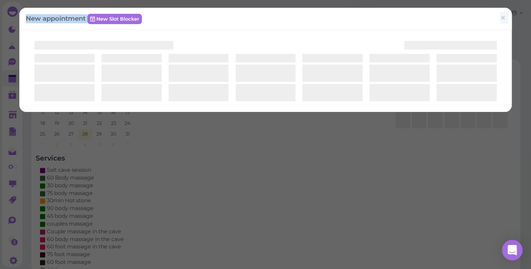
click at [251, 193] on div "New appointment New Slot Blocker ×" at bounding box center [265, 134] width 531 height 269
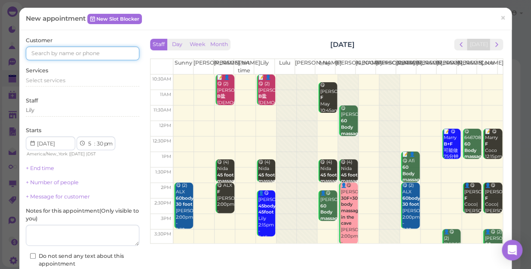
click at [107, 52] on input at bounding box center [82, 53] width 113 height 14
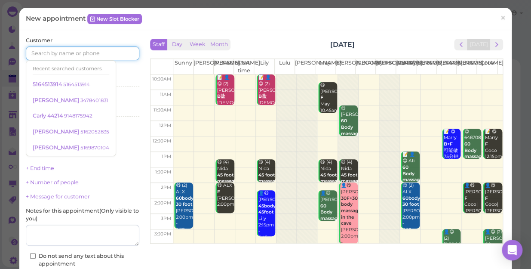
click at [107, 52] on input at bounding box center [82, 53] width 113 height 14
type input "5169893390"
click at [124, 79] on div "Select services" at bounding box center [82, 81] width 113 height 8
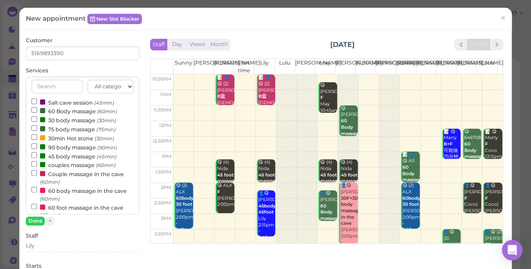
click at [86, 111] on label "60 Body massage (60min)" at bounding box center [74, 110] width 86 height 9
click at [37, 111] on input "60 Body massage (60min)" at bounding box center [34, 110] width 6 height 6
click at [35, 219] on button "Done" at bounding box center [35, 220] width 19 height 9
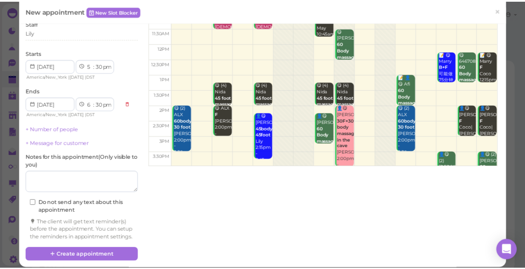
scroll to position [78, 0]
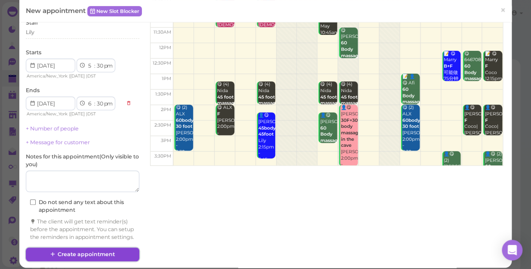
click at [103, 258] on button "Create appointment" at bounding box center [82, 254] width 113 height 14
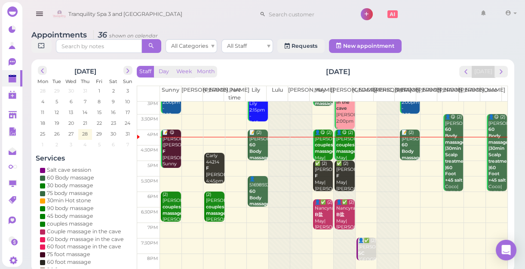
scroll to position [155, 0]
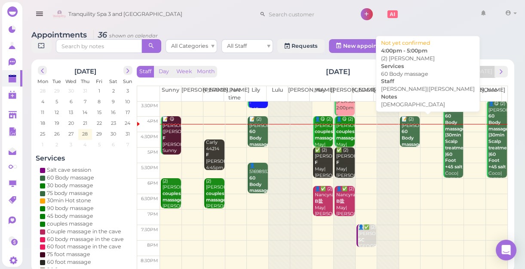
click at [402, 138] on b "60 Body massage" at bounding box center [412, 138] width 20 height 18
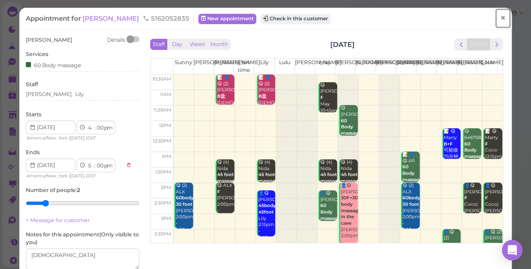
click at [500, 18] on span "×" at bounding box center [503, 18] width 6 height 12
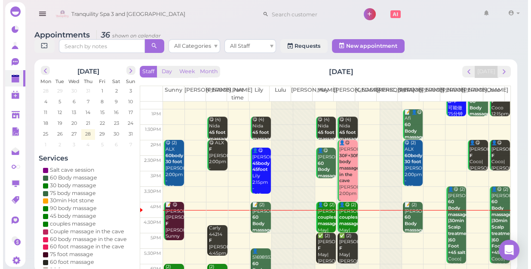
scroll to position [155, 0]
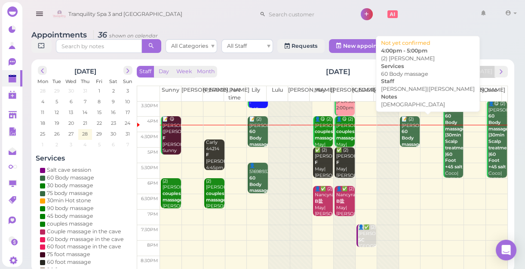
click at [405, 138] on b "60 Body massage" at bounding box center [412, 138] width 20 height 18
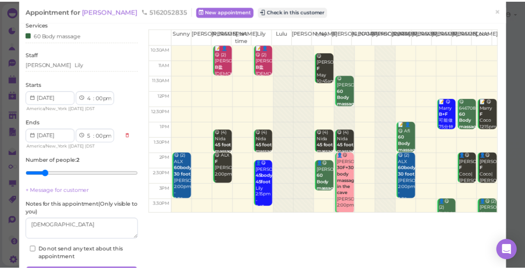
scroll to position [78, 0]
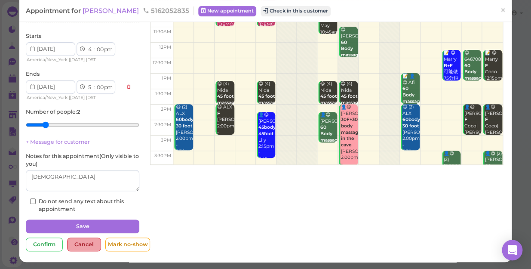
click at [86, 242] on div "Cancel" at bounding box center [84, 244] width 34 height 14
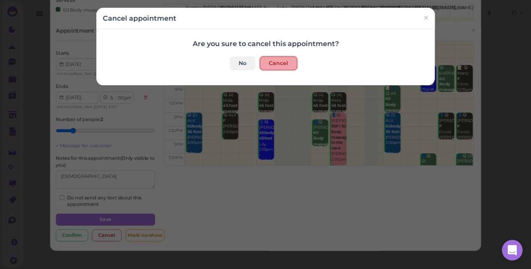
click at [279, 64] on button "Cancel" at bounding box center [278, 63] width 37 height 14
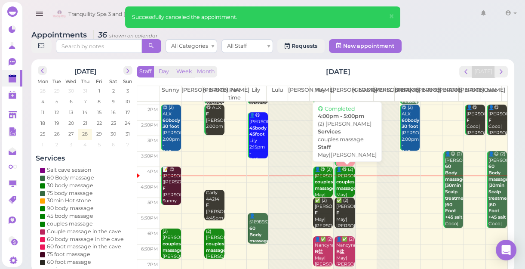
scroll to position [117, 0]
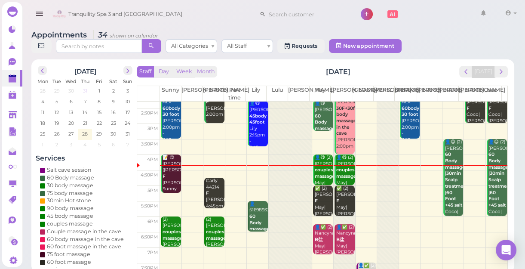
click at [85, 91] on span "31" at bounding box center [85, 91] width 6 height 8
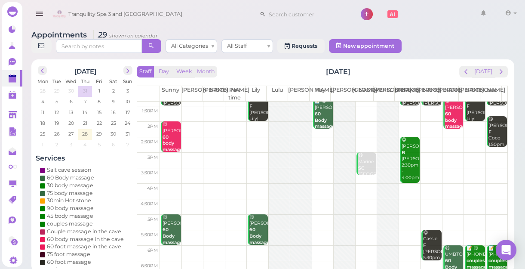
scroll to position [39, 0]
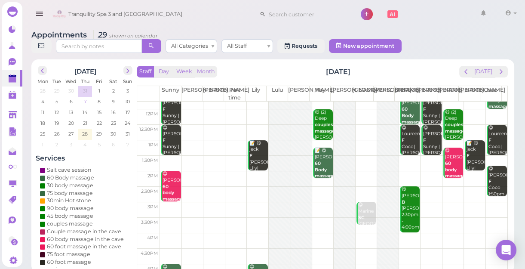
click at [86, 101] on span "7" at bounding box center [85, 102] width 4 height 8
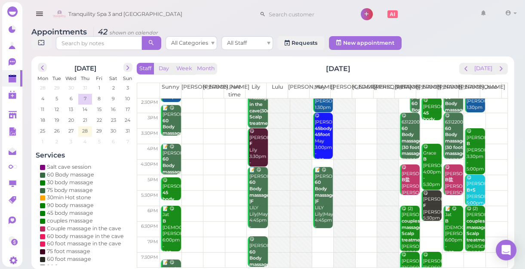
scroll to position [77, 0]
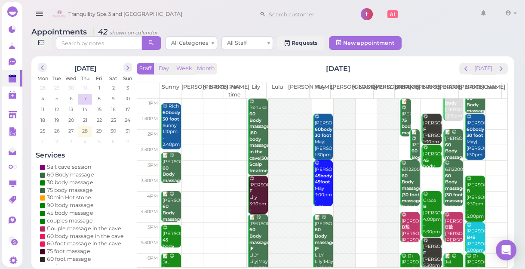
click at [84, 86] on span "31" at bounding box center [85, 88] width 6 height 8
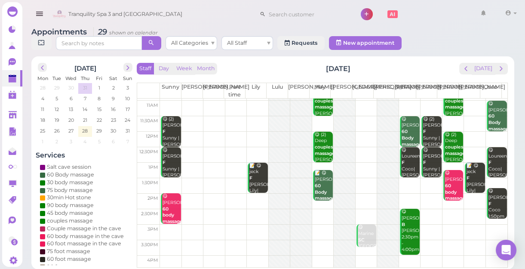
scroll to position [0, 0]
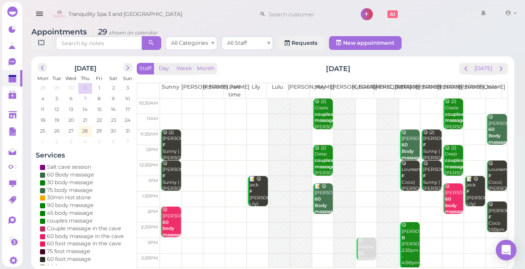
click at [84, 99] on span "7" at bounding box center [85, 99] width 4 height 8
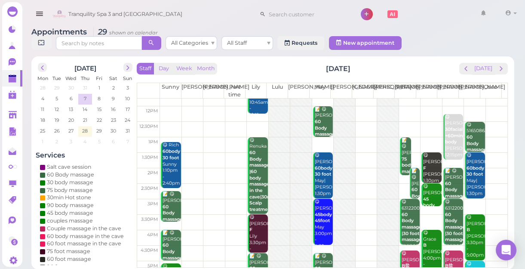
scroll to position [117, 0]
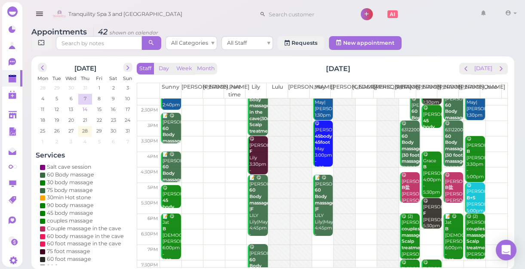
click at [84, 109] on span "14" at bounding box center [85, 109] width 6 height 8
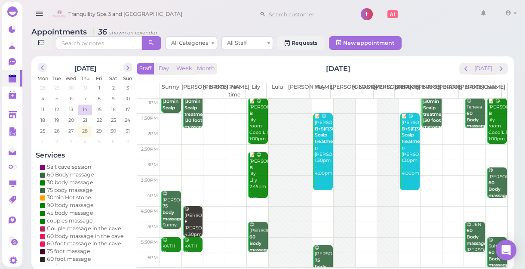
scroll to position [155, 0]
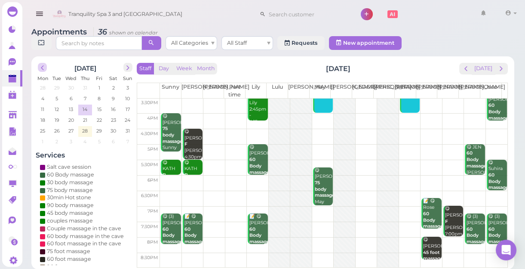
click at [42, 67] on span "prev" at bounding box center [42, 68] width 8 height 8
click at [84, 86] on span "3" at bounding box center [85, 88] width 4 height 8
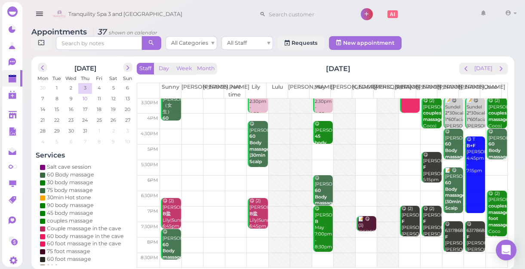
click at [83, 98] on span "10" at bounding box center [85, 99] width 6 height 8
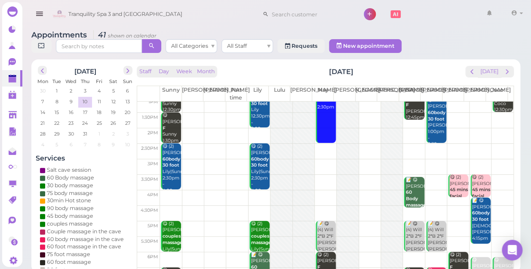
scroll to position [117, 0]
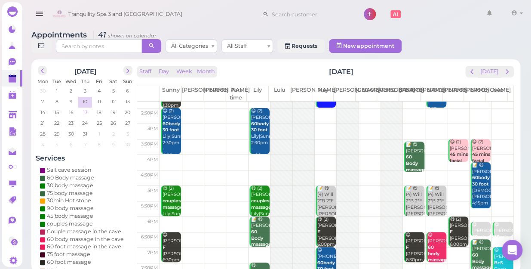
click at [87, 108] on span "17" at bounding box center [85, 112] width 6 height 8
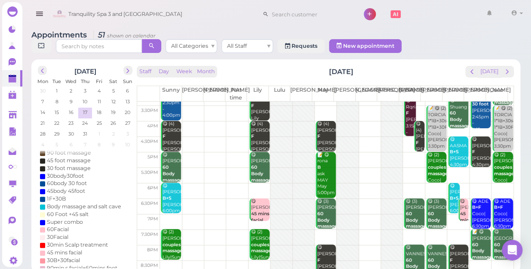
scroll to position [155, 0]
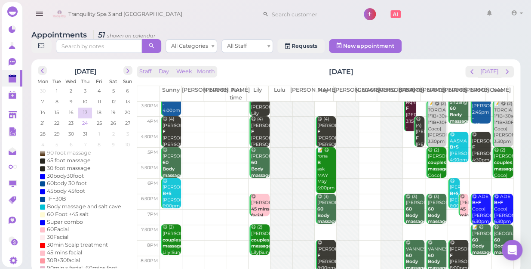
click at [85, 119] on span "24" at bounding box center [84, 123] width 7 height 8
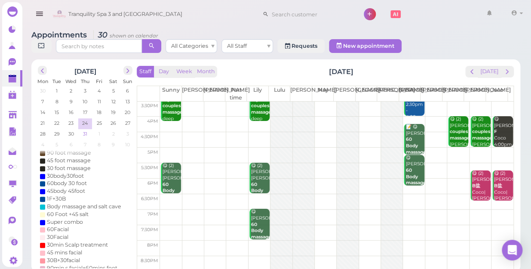
click at [83, 130] on span "31" at bounding box center [85, 134] width 6 height 8
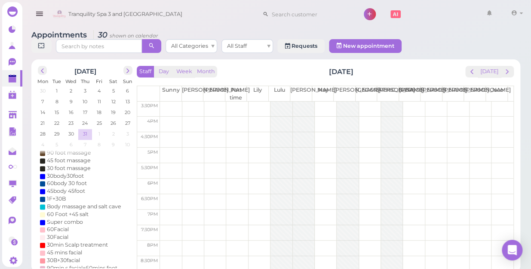
scroll to position [0, 0]
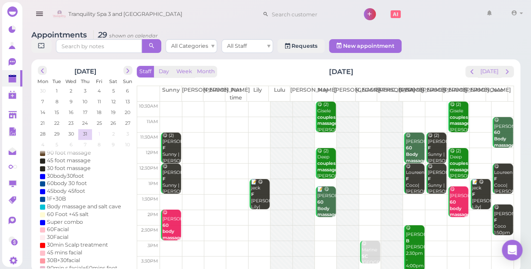
click at [98, 130] on span "1" at bounding box center [99, 134] width 3 height 8
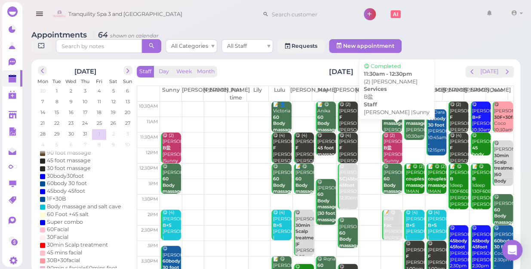
scroll to position [155, 0]
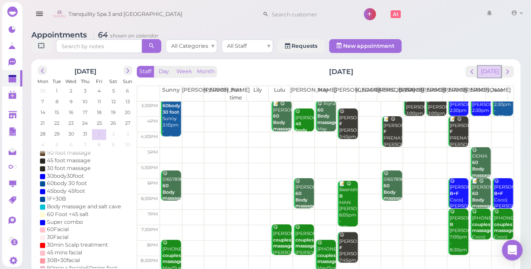
click at [489, 66] on button "[DATE]" at bounding box center [489, 72] width 23 height 12
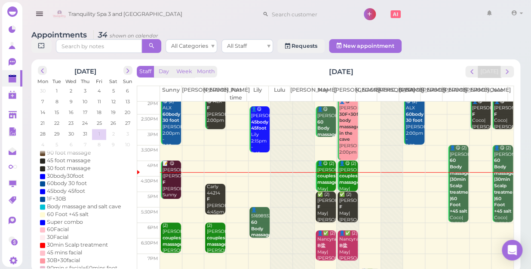
scroll to position [116, 0]
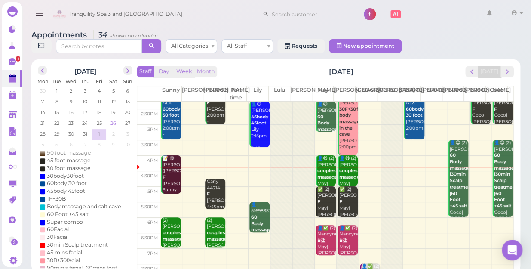
click at [113, 119] on span "26" at bounding box center [113, 123] width 7 height 8
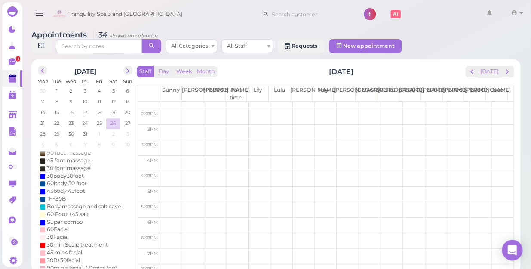
scroll to position [0, 0]
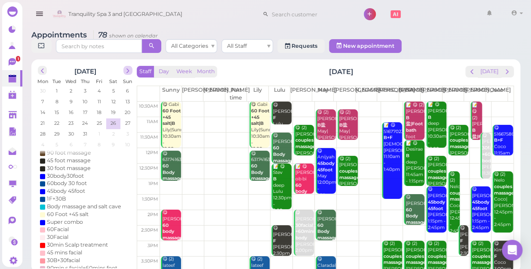
click at [129, 67] on span "next" at bounding box center [128, 71] width 8 height 8
click at [43, 67] on span "prev" at bounding box center [42, 71] width 8 height 8
click at [126, 67] on span "next" at bounding box center [128, 71] width 8 height 8
click at [42, 67] on span "prev" at bounding box center [42, 71] width 8 height 8
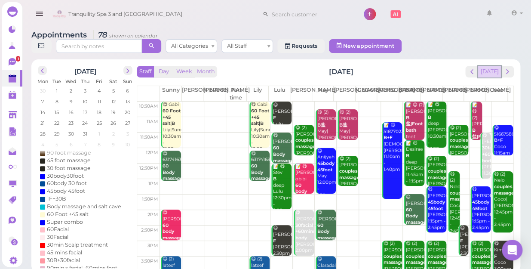
click at [486, 66] on button "[DATE]" at bounding box center [489, 72] width 23 height 12
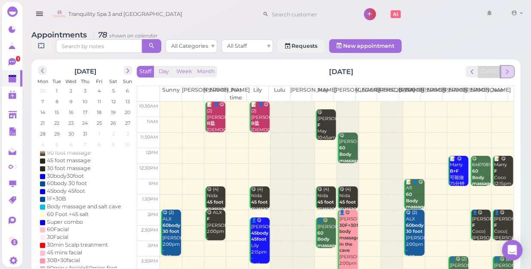
click at [503, 67] on span "next" at bounding box center [507, 71] width 8 height 8
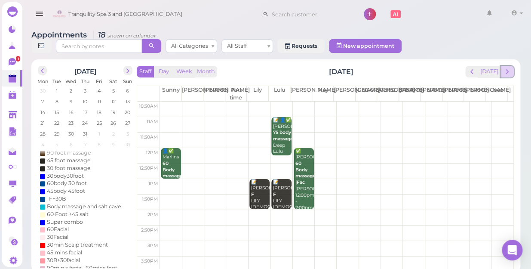
click at [509, 67] on span "next" at bounding box center [507, 71] width 8 height 8
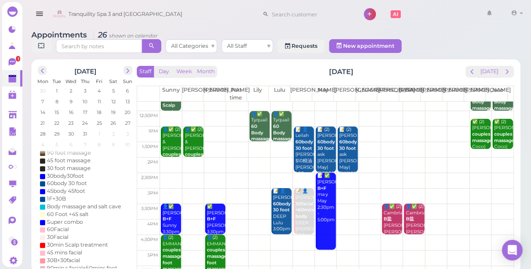
scroll to position [39, 0]
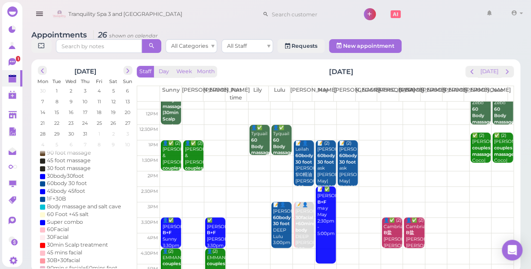
click at [454, 140] on td at bounding box center [336, 147] width 353 height 15
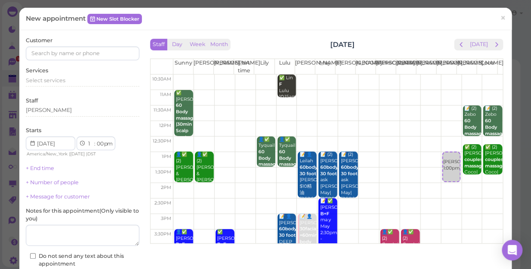
click at [121, 60] on div "Customer Services Select services Staff Linda Starts 1 2 3 4 5 6 7 8 9 10 11 12…" at bounding box center [82, 166] width 113 height 258
drag, startPoint x: 121, startPoint y: 60, endPoint x: 147, endPoint y: 68, distance: 28.0
click at [123, 56] on div "Customer Services Select services Staff Linda Starts 1 2 3 4 5 6 7 8 9 10 11 12…" at bounding box center [82, 166] width 113 height 258
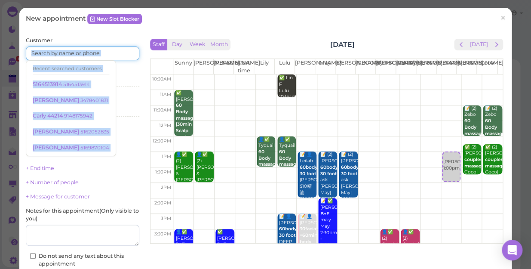
click at [116, 52] on input at bounding box center [82, 53] width 113 height 14
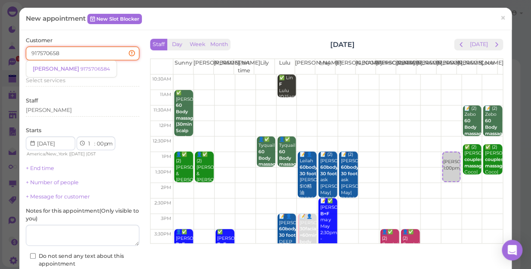
type input "9175706584"
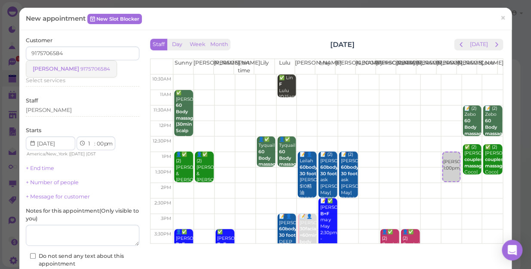
click at [80, 68] on small "9175706584" at bounding box center [95, 69] width 30 height 6
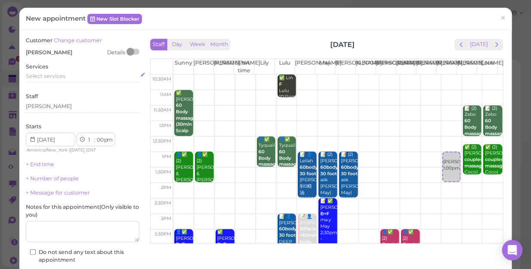
click at [69, 74] on div "Select services" at bounding box center [82, 76] width 113 height 8
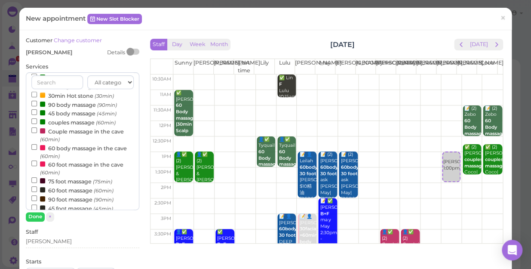
click at [60, 182] on label "75 foot massage (75min)" at bounding box center [71, 180] width 81 height 9
click at [37, 182] on input "75 foot massage (75min)" at bounding box center [34, 180] width 6 height 6
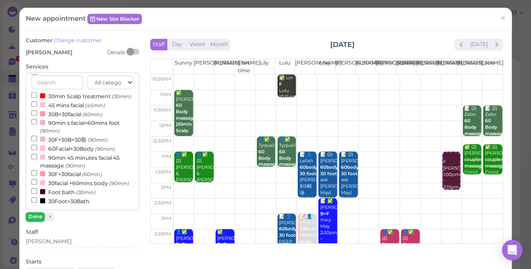
click at [35, 217] on button "Done" at bounding box center [35, 216] width 19 height 9
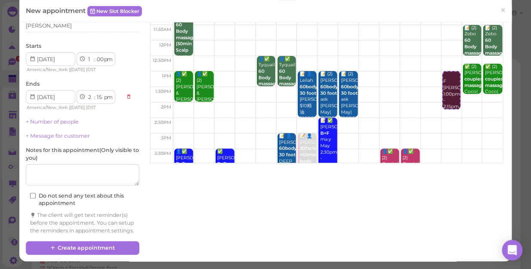
scroll to position [87, 0]
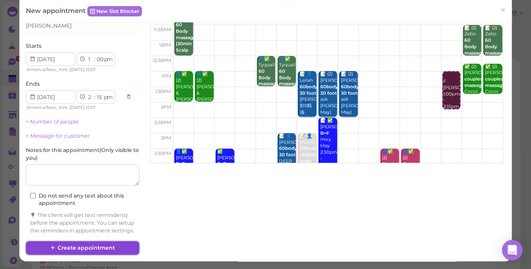
click at [118, 248] on button "Create appointment" at bounding box center [82, 248] width 113 height 14
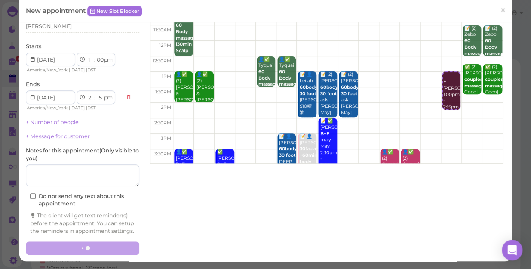
scroll to position [0, 0]
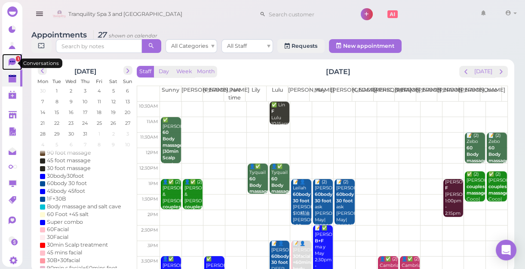
click at [10, 62] on icon at bounding box center [12, 61] width 5 height 1
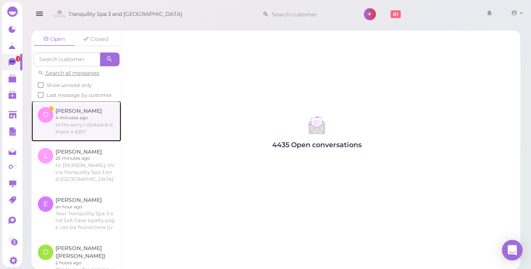
click at [78, 128] on link at bounding box center [76, 121] width 90 height 40
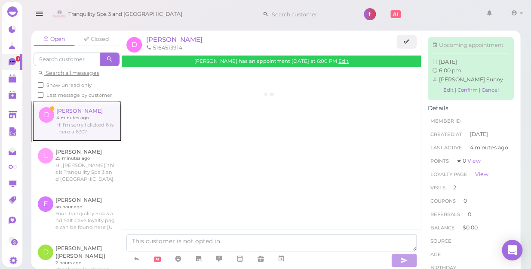
click at [78, 128] on link at bounding box center [76, 121] width 89 height 40
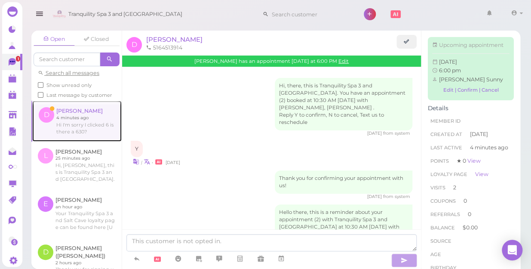
scroll to position [516, 0]
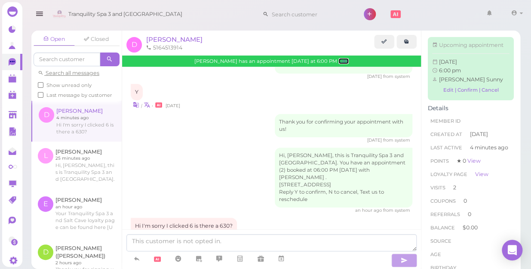
click at [338, 61] on link "Edit" at bounding box center [343, 61] width 10 height 6
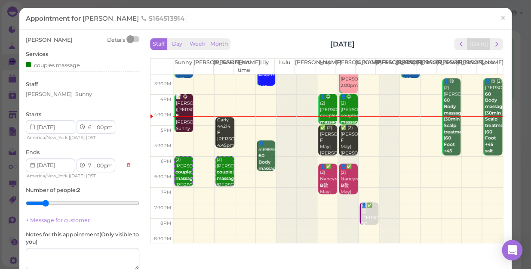
scroll to position [155, 0]
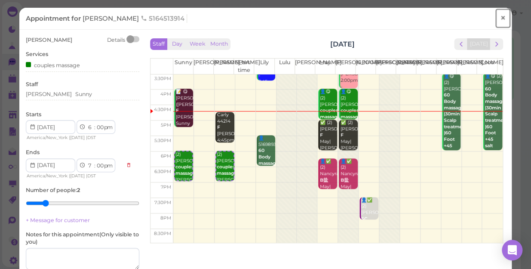
click at [500, 18] on span "×" at bounding box center [503, 18] width 6 height 12
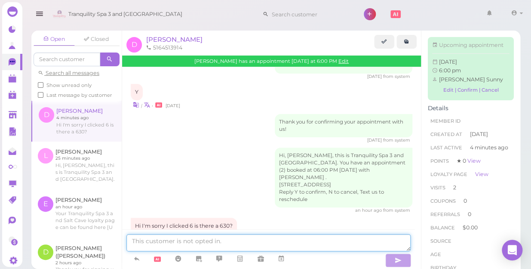
click at [254, 245] on textarea at bounding box center [268, 242] width 284 height 17
type textarea "y"
type textarea "Y"
type textarea "d"
type textarea "Do you want coming 6:30?"
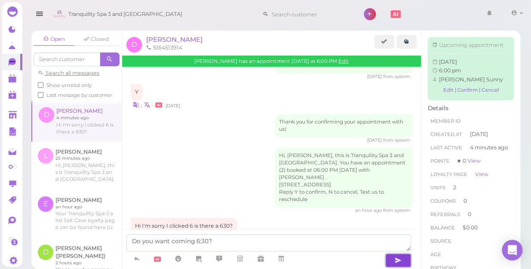
click at [399, 255] on button "button" at bounding box center [398, 260] width 26 height 14
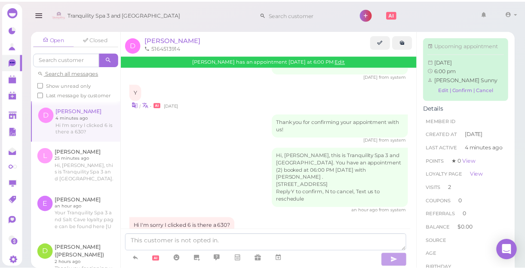
scroll to position [537, 0]
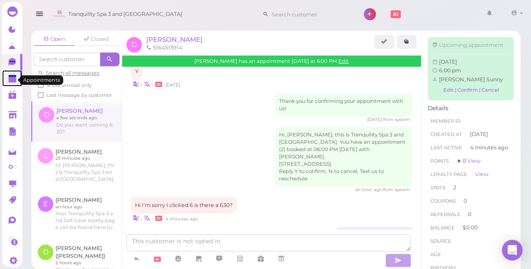
click at [15, 81] on polygon at bounding box center [13, 80] width 8 height 6
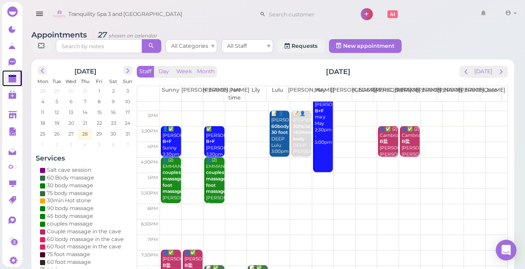
scroll to position [77, 0]
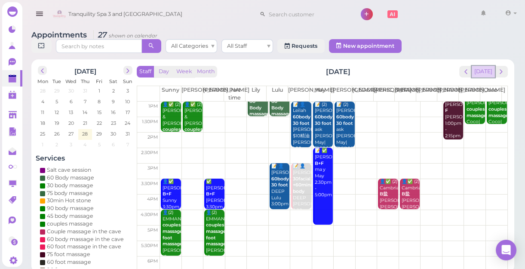
click at [486, 76] on button "[DATE]" at bounding box center [483, 72] width 23 height 12
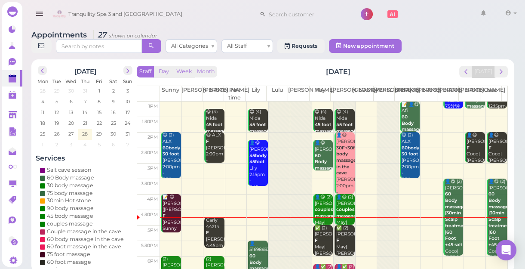
scroll to position [155, 0]
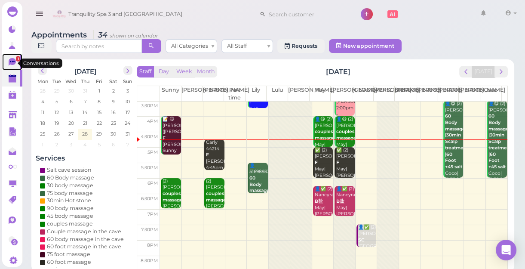
click at [15, 61] on icon at bounding box center [12, 62] width 7 height 8
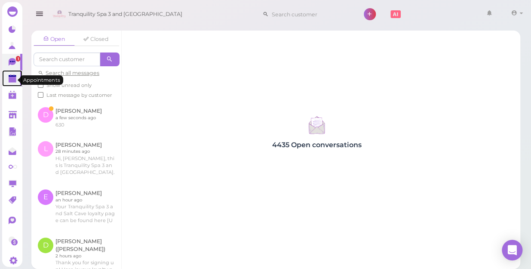
click at [12, 80] on polygon at bounding box center [13, 80] width 8 height 6
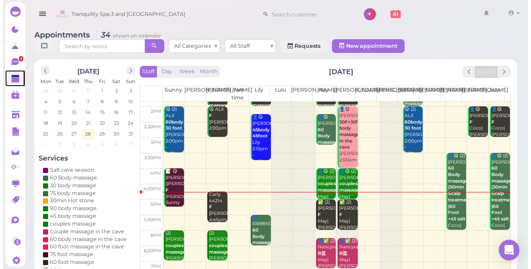
scroll to position [155, 0]
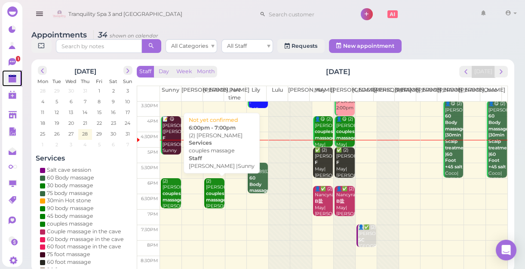
click at [210, 199] on b "couples massage" at bounding box center [216, 196] width 20 height 12
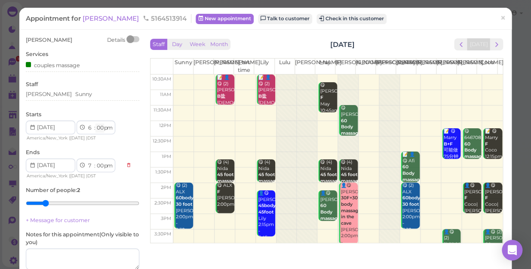
click at [101, 129] on select "00 05 10 15 20 25 30 35 40 45 50 55" at bounding box center [99, 127] width 9 height 9
select select "30"
click at [95, 123] on select "00 05 10 15 20 25 30 35 40 45 50 55" at bounding box center [99, 127] width 9 height 9
select select "30"
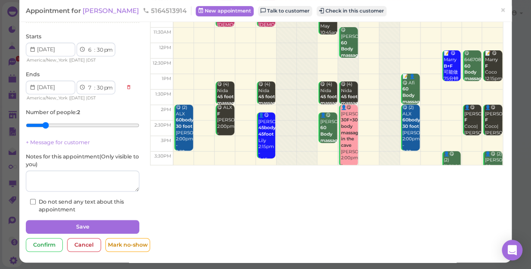
scroll to position [78, 0]
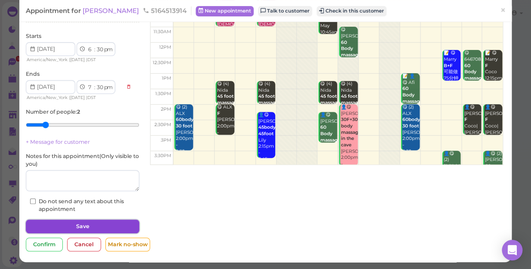
click at [117, 221] on button "Save" at bounding box center [82, 226] width 113 height 14
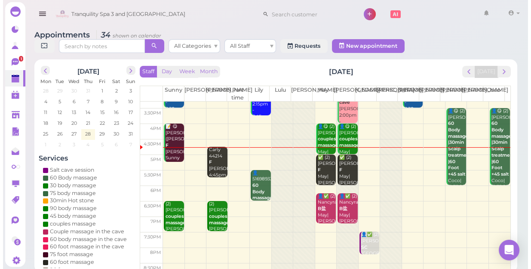
scroll to position [155, 0]
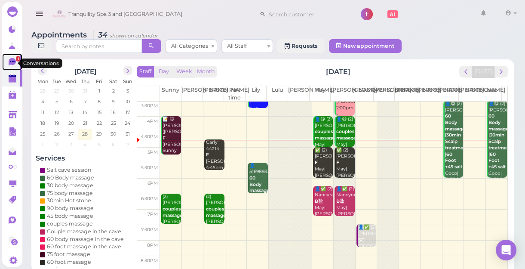
click at [11, 62] on icon at bounding box center [12, 61] width 5 height 1
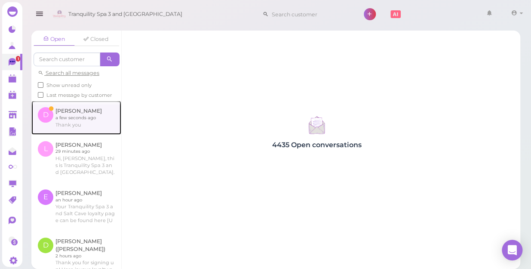
click at [77, 126] on link at bounding box center [76, 118] width 90 height 34
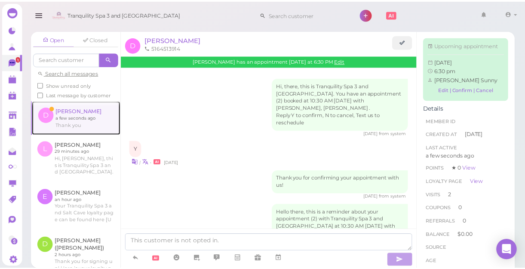
scroll to position [696, 0]
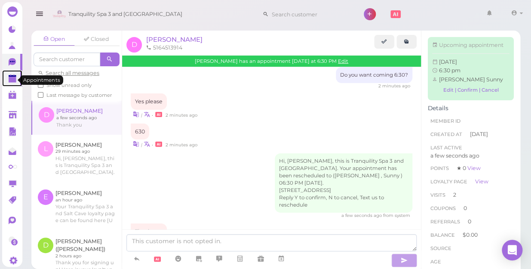
click at [13, 76] on icon at bounding box center [13, 78] width 9 height 9
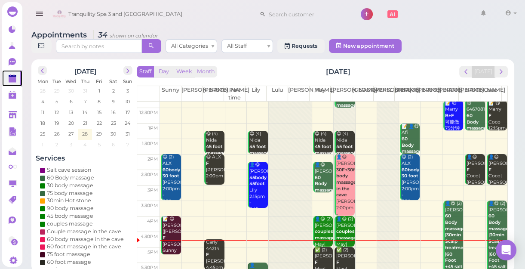
scroll to position [155, 0]
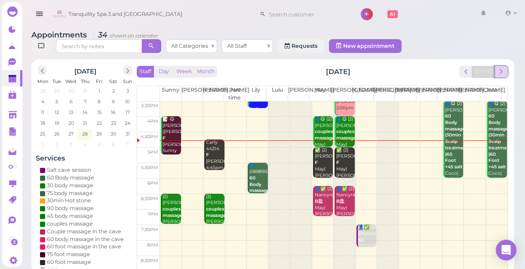
click at [500, 74] on span "next" at bounding box center [501, 71] width 8 height 8
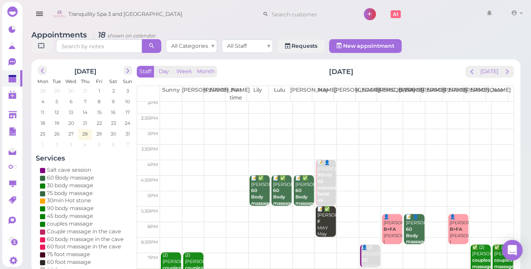
scroll to position [38, 0]
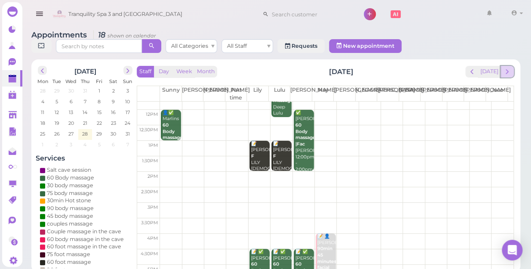
click at [510, 67] on button "next" at bounding box center [506, 72] width 13 height 12
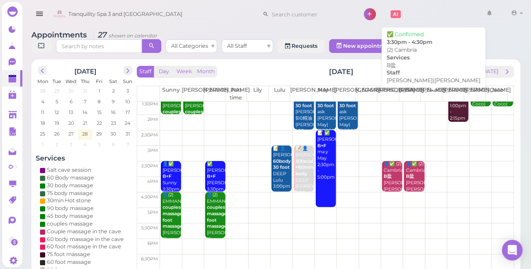
scroll to position [0, 0]
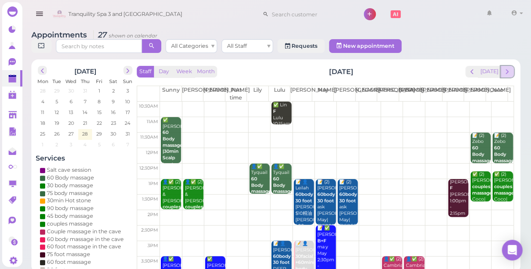
click at [507, 67] on span "next" at bounding box center [507, 71] width 8 height 8
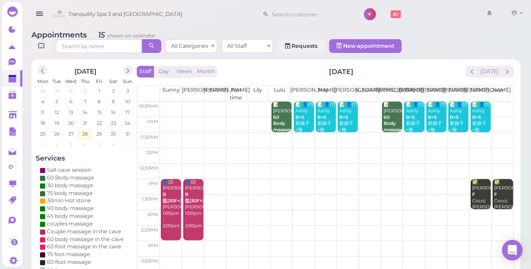
click at [486, 59] on div "August 2025 Mon Tue Wed Thu Fri Sat Sun 28 29 30 31 1 2 3 4 5 6 7 8 9 10 11 12 …" at bounding box center [275, 165] width 489 height 213
click at [484, 66] on button "[DATE]" at bounding box center [489, 72] width 23 height 12
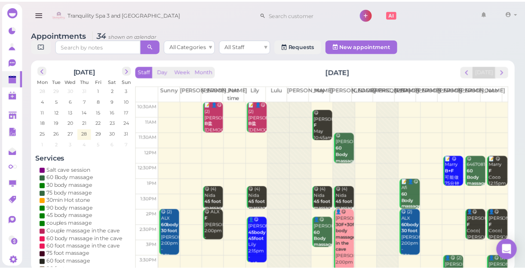
scroll to position [117, 0]
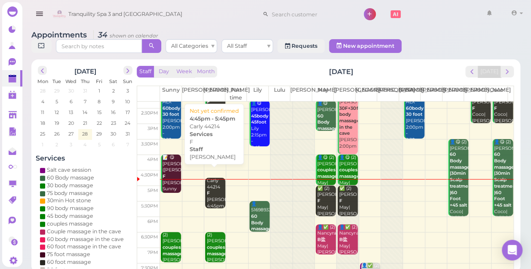
click at [212, 189] on div "Carly 44214 F Nancy 4:45pm - 5:45pm" at bounding box center [215, 200] width 19 height 44
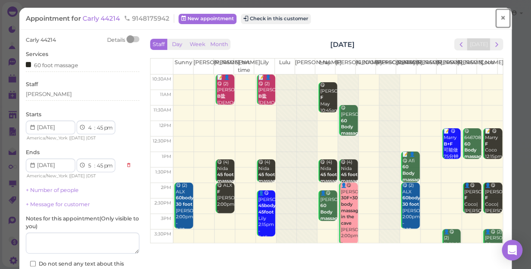
click at [500, 18] on span "×" at bounding box center [503, 18] width 6 height 12
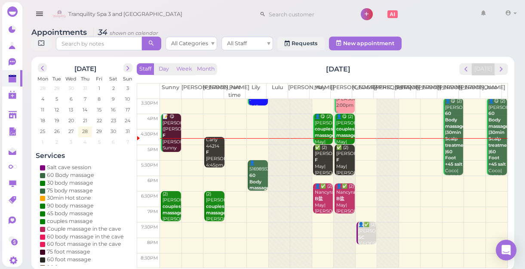
scroll to position [3, 0]
click at [493, 177] on td at bounding box center [333, 182] width 347 height 15
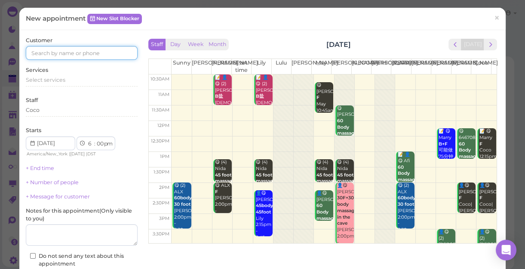
click at [109, 52] on input at bounding box center [82, 53] width 112 height 14
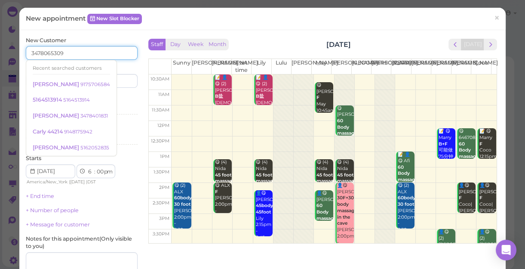
type input "3478065309"
click at [124, 101] on div "Services Select services" at bounding box center [82, 106] width 112 height 24
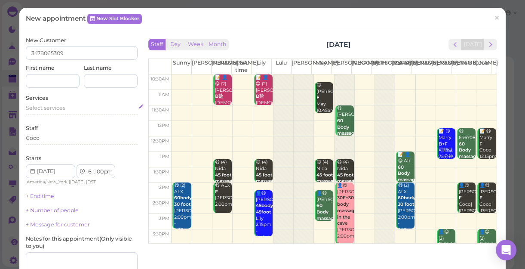
click at [73, 105] on div "Select services" at bounding box center [82, 108] width 112 height 8
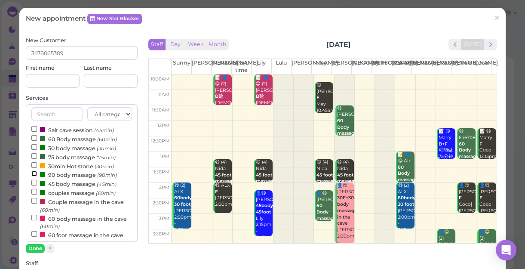
click at [35, 174] on input "90 body massage (90min)" at bounding box center [34, 174] width 6 height 6
click at [33, 245] on button "Done" at bounding box center [35, 248] width 19 height 9
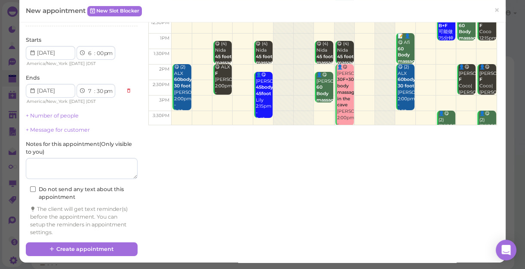
scroll to position [119, 0]
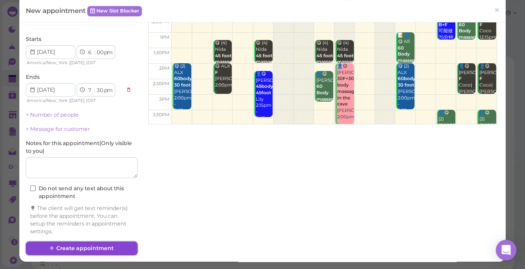
click at [110, 250] on button "Create appointment" at bounding box center [82, 248] width 112 height 14
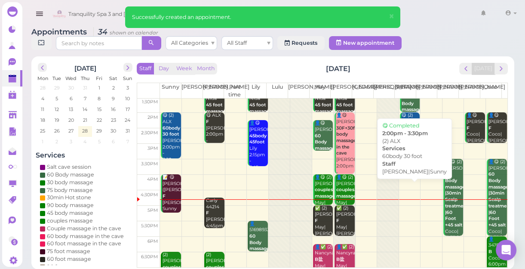
scroll to position [117, 0]
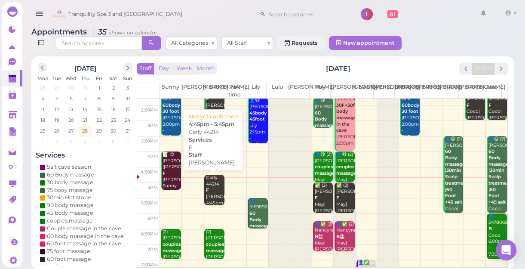
click at [212, 184] on div "Carly 44214 F Nancy 4:45pm - 5:45pm" at bounding box center [214, 197] width 18 height 44
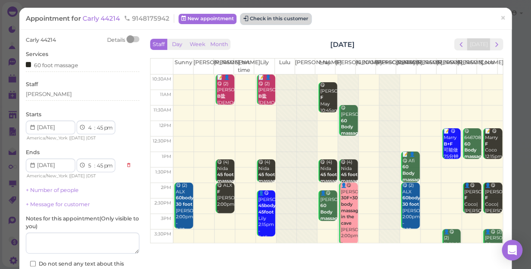
click at [289, 17] on button "Check in this customer" at bounding box center [276, 19] width 70 height 10
drag, startPoint x: 289, startPoint y: 17, endPoint x: 275, endPoint y: 18, distance: 13.8
click at [275, 18] on button "Check in this customer" at bounding box center [276, 19] width 70 height 10
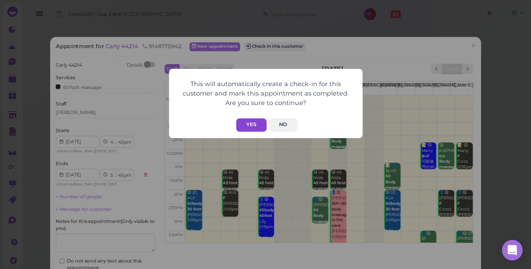
click at [253, 125] on button "Yes" at bounding box center [251, 124] width 31 height 13
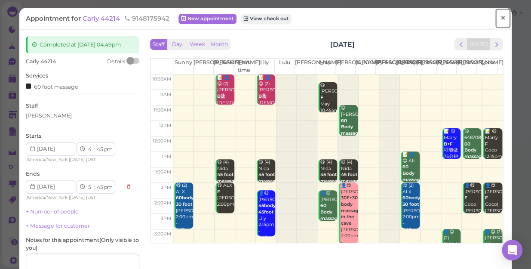
click at [500, 18] on span "×" at bounding box center [503, 18] width 6 height 12
click at [494, 18] on link at bounding box center [489, 14] width 25 height 24
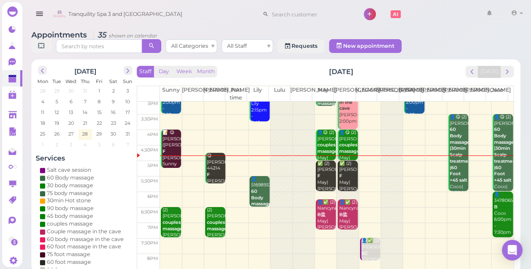
scroll to position [155, 0]
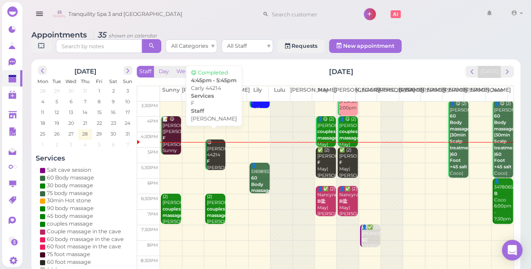
click at [214, 147] on div "😋 Carly 44214 F Nancy 4:45pm - 5:45pm" at bounding box center [215, 164] width 19 height 51
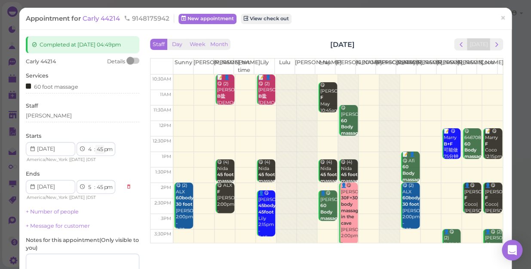
click at [100, 154] on select "00 05 10 15 20 25 30 35 40 45 50 55" at bounding box center [99, 149] width 9 height 9
select select "50"
click at [95, 152] on select "00 05 10 15 20 25 30 35 40 45 50 55" at bounding box center [99, 149] width 9 height 9
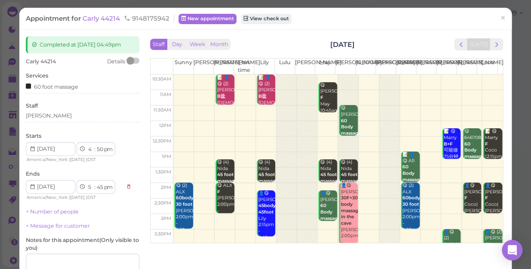
click at [102, 135] on div "Carly 44214 Details Services 60 foot massage Staff Nancy Starts 1 2 3 4 5 6 7 8…" at bounding box center [82, 177] width 113 height 239
select select "50"
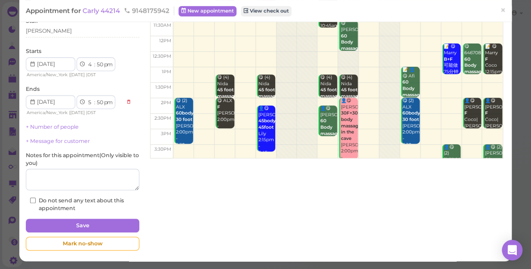
scroll to position [92, 0]
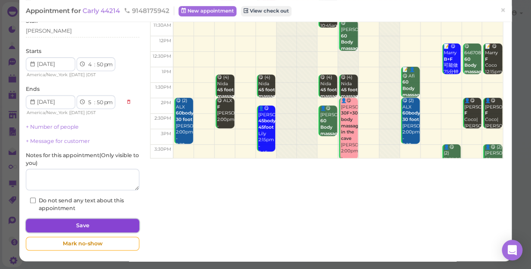
click at [109, 224] on button "Save" at bounding box center [82, 225] width 113 height 14
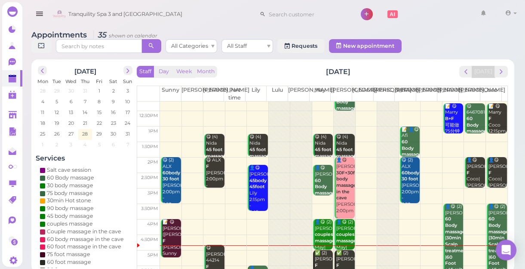
scroll to position [155, 0]
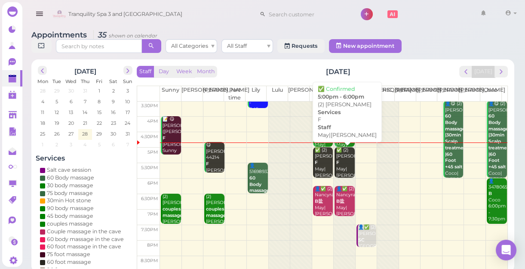
click at [340, 168] on div "✅ (2) rebeca F May|Mike 5:00pm - 6:00pm" at bounding box center [345, 172] width 18 height 51
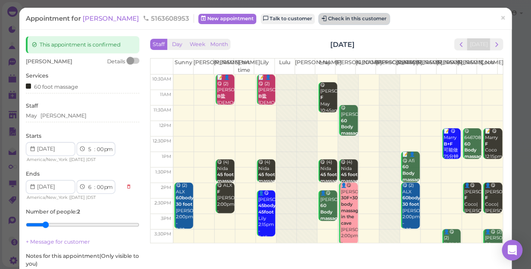
click at [319, 21] on button "Check in this customer" at bounding box center [354, 19] width 70 height 10
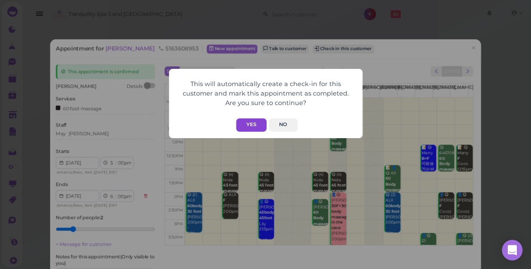
click at [257, 123] on button "Yes" at bounding box center [251, 124] width 31 height 13
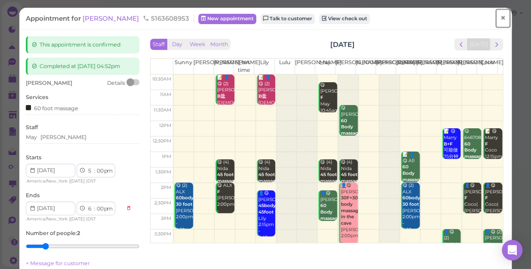
click at [501, 20] on link "×" at bounding box center [503, 18] width 16 height 20
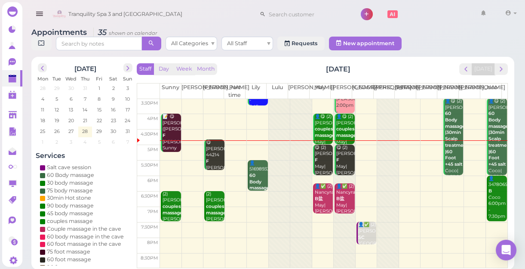
scroll to position [3, 0]
click at [450, 207] on td at bounding box center [333, 213] width 347 height 15
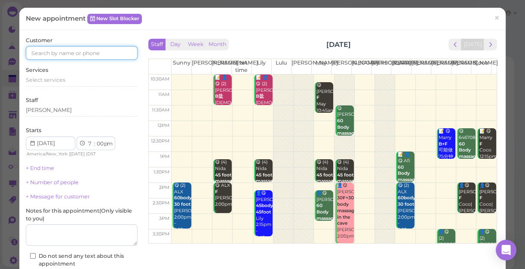
click at [107, 50] on input at bounding box center [82, 53] width 112 height 14
type input "5167804804"
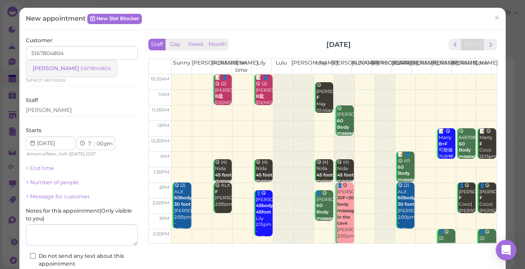
click at [80, 67] on small "5167804804" at bounding box center [95, 68] width 31 height 6
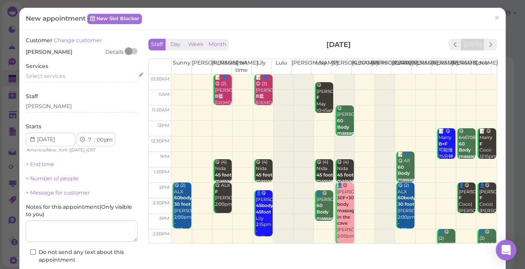
click at [66, 77] on div "Select services" at bounding box center [82, 76] width 112 height 8
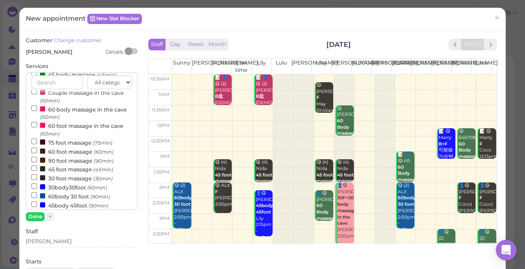
scroll to position [78, 0]
click at [33, 150] on input "60 foot massage (60min)" at bounding box center [34, 150] width 6 height 6
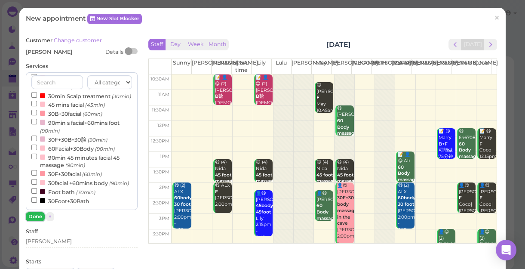
click at [31, 220] on button "Done" at bounding box center [35, 216] width 19 height 9
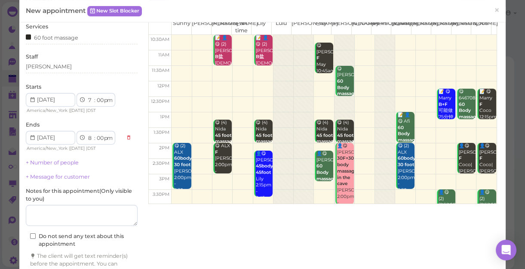
scroll to position [87, 0]
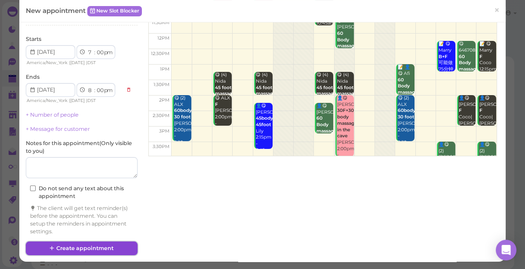
click at [101, 246] on button "Create appointment" at bounding box center [82, 248] width 112 height 14
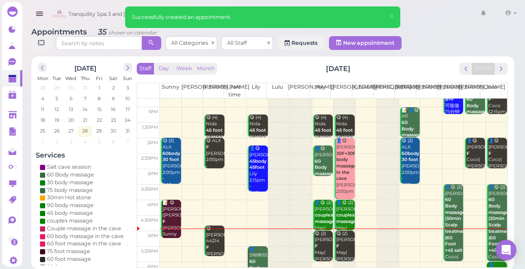
scroll to position [155, 0]
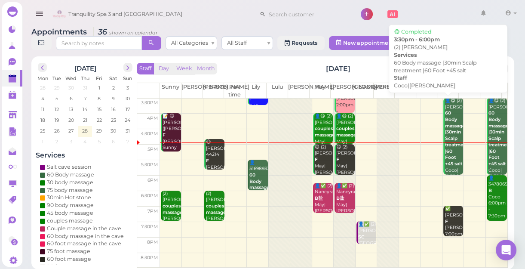
click at [445, 163] on b "60 Body massage |30min Scalp treatment |60 Foot +45 salt" at bounding box center [456, 138] width 23 height 56
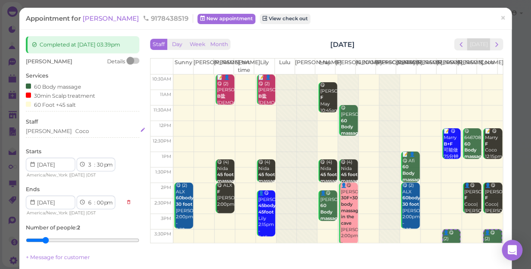
click at [59, 131] on div "Linda Coco" at bounding box center [82, 131] width 113 height 8
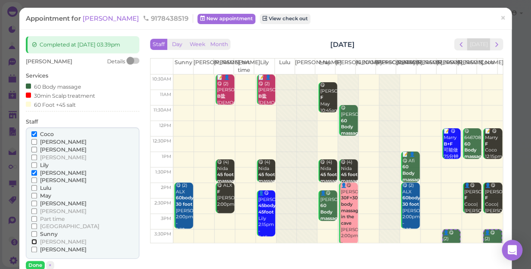
click at [31, 242] on input "[PERSON_NAME]" at bounding box center [34, 242] width 6 height 6
click at [32, 173] on input "[PERSON_NAME]" at bounding box center [34, 173] width 6 height 6
click at [34, 264] on button "Done" at bounding box center [35, 265] width 19 height 9
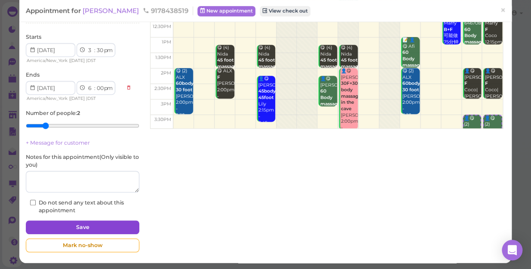
scroll to position [116, 0]
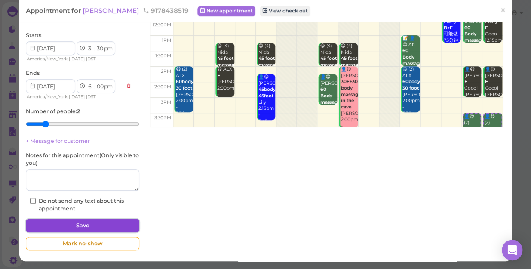
click at [79, 224] on button "Save" at bounding box center [82, 225] width 113 height 14
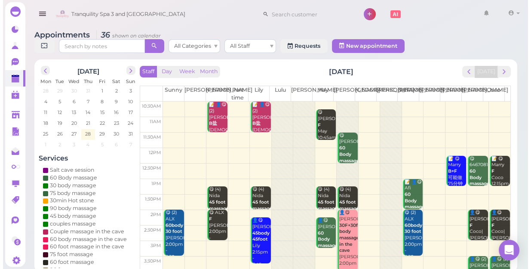
scroll to position [117, 0]
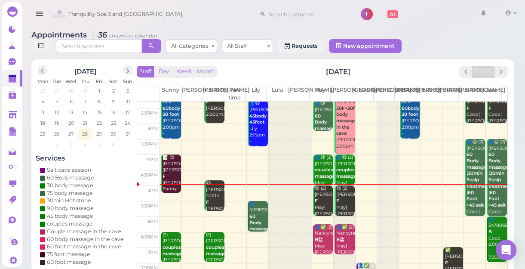
click at [169, 180] on div "📝 😋 Donna(Linda) F Linda Sunny 4:00pm - 5:15pm" at bounding box center [171, 182] width 18 height 57
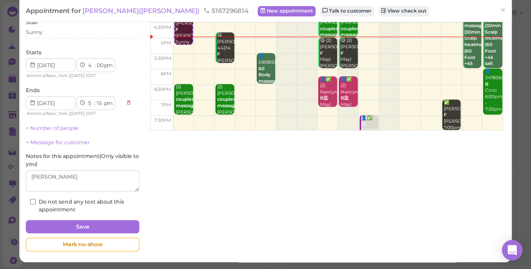
scroll to position [77, 0]
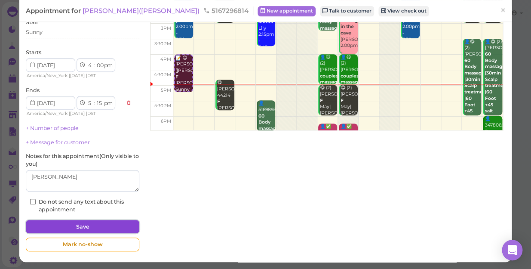
click at [72, 224] on button "Save" at bounding box center [82, 227] width 113 height 14
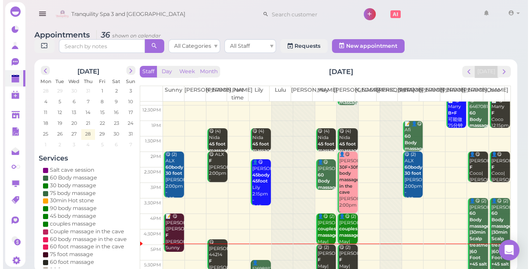
scroll to position [117, 0]
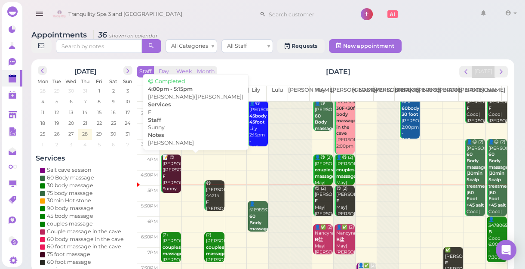
click at [170, 168] on div "📝 😋 Donna(Linda) F Linda Sunny 4:00pm - 5:15pm" at bounding box center [171, 182] width 18 height 57
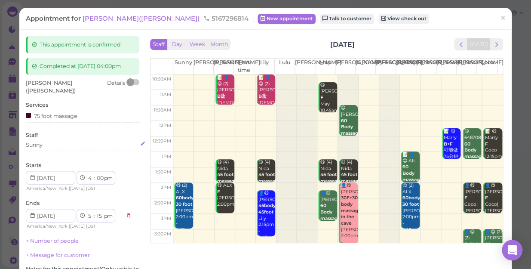
click at [51, 146] on div "Sunny" at bounding box center [82, 145] width 113 height 8
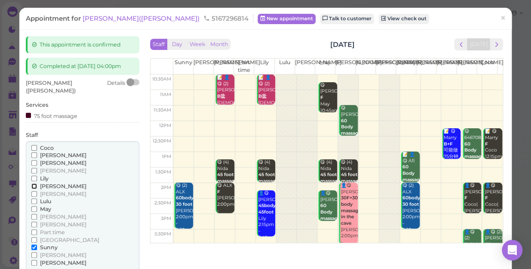
click at [33, 184] on input "[PERSON_NAME]" at bounding box center [34, 186] width 6 height 6
click at [34, 247] on input "Sunny" at bounding box center [34, 247] width 6 height 6
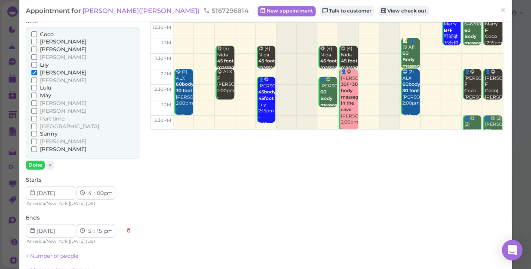
scroll to position [117, 0]
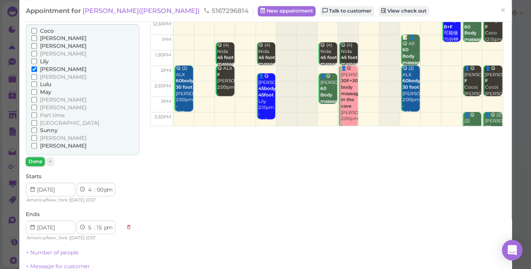
click at [34, 162] on button "Done" at bounding box center [35, 161] width 19 height 9
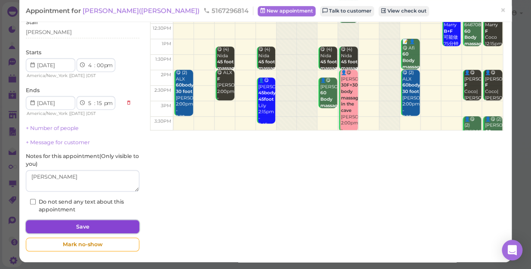
click at [104, 227] on button "Save" at bounding box center [82, 227] width 113 height 14
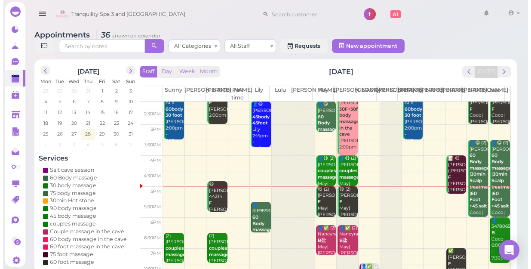
scroll to position [117, 0]
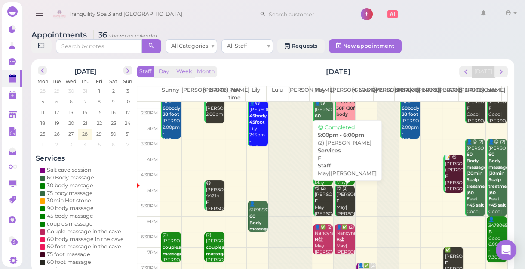
click at [340, 201] on div "😋 (2) rebeca F May|Mike 5:00pm - 6:00pm" at bounding box center [345, 210] width 18 height 51
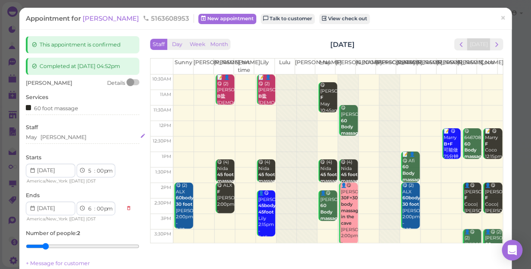
click at [51, 135] on div "[PERSON_NAME]" at bounding box center [63, 137] width 46 height 8
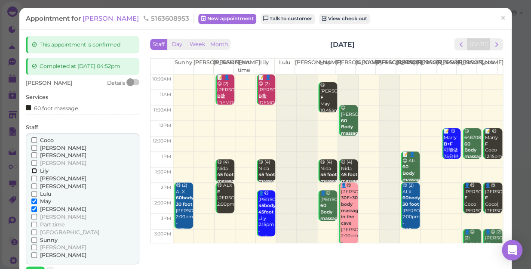
click at [32, 170] on input "Lily" at bounding box center [34, 171] width 6 height 6
click at [31, 210] on input "[PERSON_NAME]" at bounding box center [34, 209] width 6 height 6
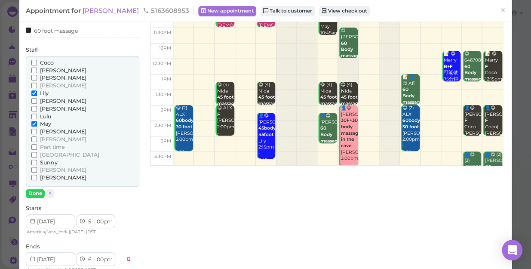
scroll to position [78, 0]
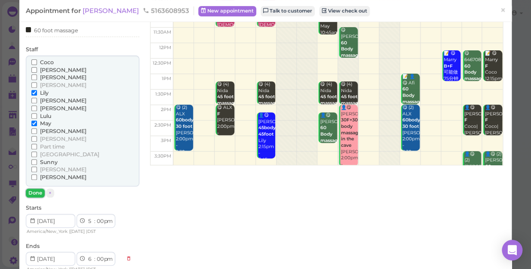
click at [35, 191] on button "Done" at bounding box center [35, 192] width 19 height 9
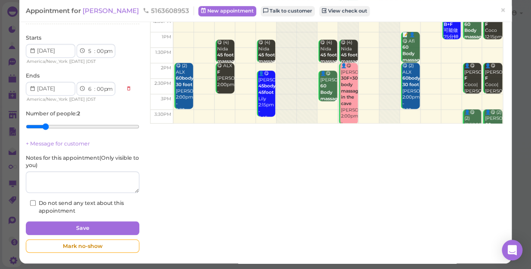
scroll to position [121, 0]
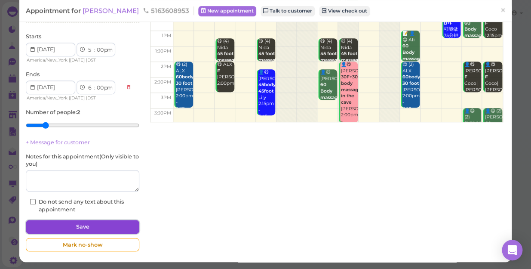
click at [106, 221] on button "Save" at bounding box center [82, 227] width 113 height 14
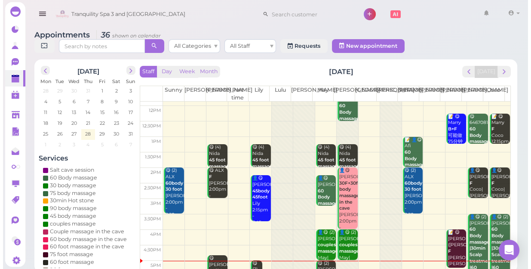
scroll to position [117, 0]
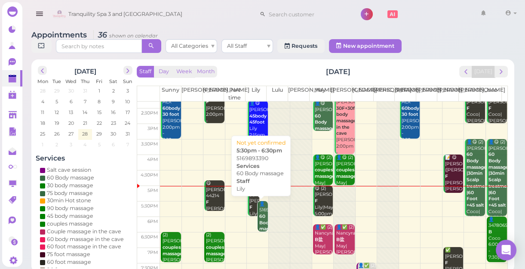
click at [259, 224] on b "60 Body massage" at bounding box center [269, 222] width 20 height 18
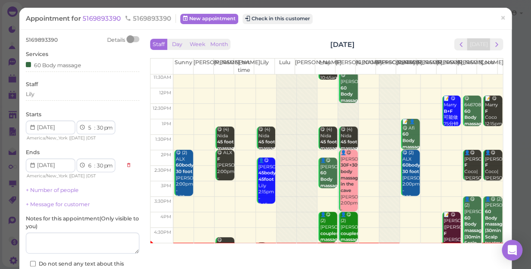
scroll to position [78, 0]
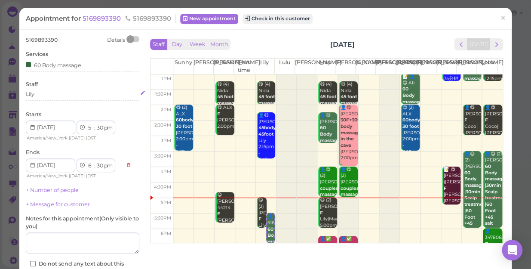
click at [40, 94] on div "Lily" at bounding box center [82, 94] width 113 height 8
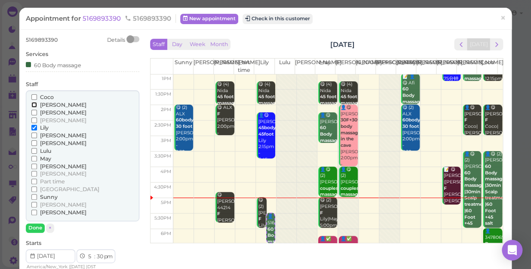
click at [33, 104] on input "[PERSON_NAME]" at bounding box center [34, 105] width 6 height 6
click at [32, 126] on input "Lily" at bounding box center [34, 128] width 6 height 6
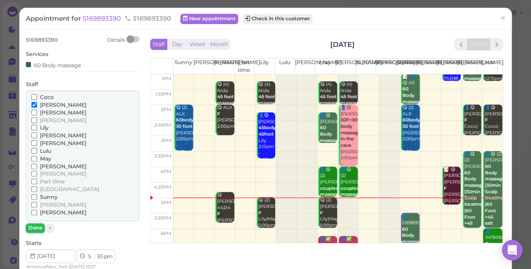
click at [39, 227] on button "Done" at bounding box center [35, 227] width 19 height 9
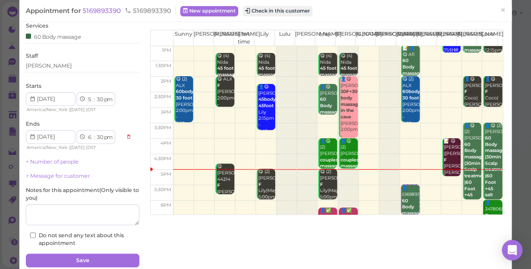
scroll to position [62, 0]
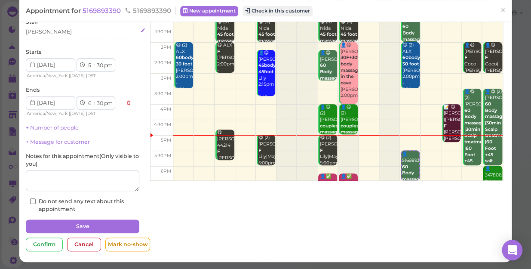
click at [43, 30] on div "[PERSON_NAME]" at bounding box center [82, 32] width 113 height 8
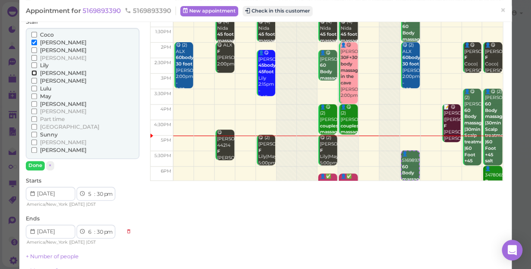
click at [33, 71] on input "[PERSON_NAME]" at bounding box center [34, 73] width 6 height 6
click at [34, 42] on input "[PERSON_NAME]" at bounding box center [34, 43] width 6 height 6
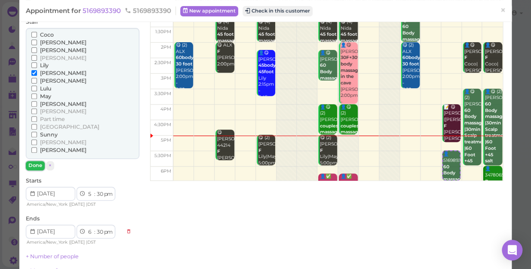
click at [34, 165] on button "Done" at bounding box center [35, 165] width 19 height 9
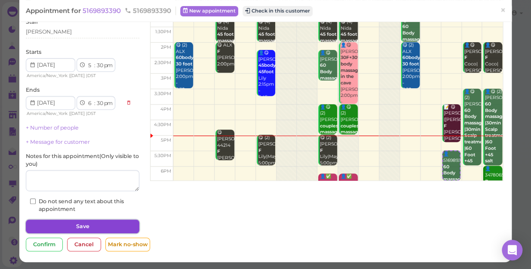
click at [105, 229] on button "Save" at bounding box center [82, 226] width 113 height 14
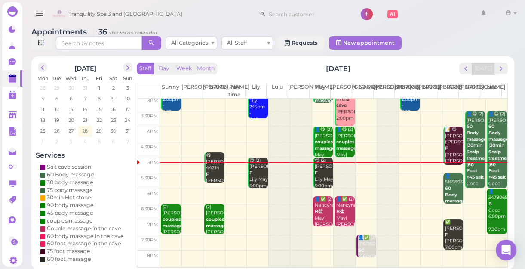
scroll to position [155, 0]
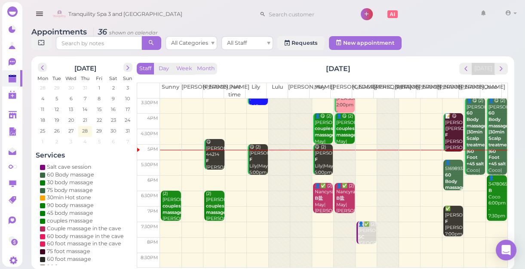
click at [405, 162] on td at bounding box center [333, 167] width 347 height 15
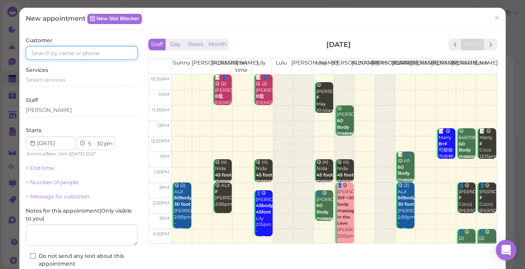
click at [107, 51] on input at bounding box center [82, 53] width 112 height 14
type input "7184500718"
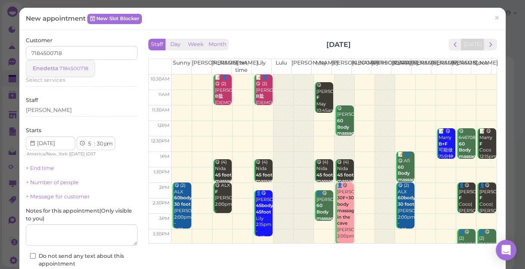
click at [74, 67] on small "7184500718" at bounding box center [73, 68] width 29 height 6
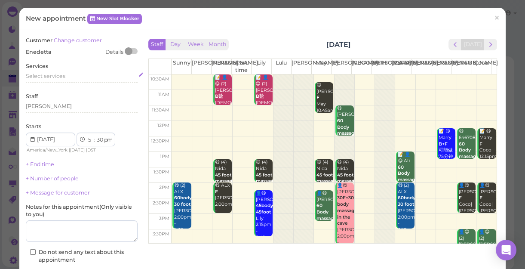
click at [72, 76] on div "Select services" at bounding box center [82, 76] width 112 height 8
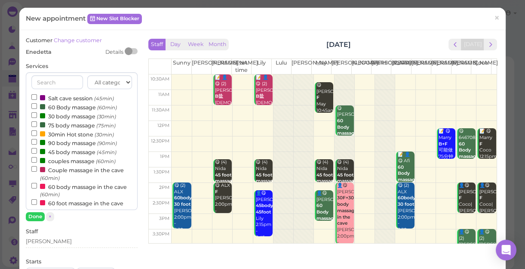
click at [73, 109] on label "60 Body massage (60min)" at bounding box center [74, 106] width 86 height 9
click at [37, 109] on input "60 Body massage (60min)" at bounding box center [34, 106] width 6 height 6
click at [34, 215] on button "Done" at bounding box center [35, 216] width 19 height 9
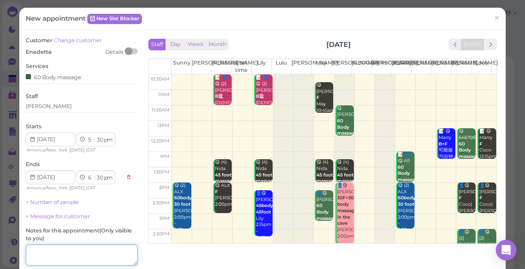
click at [51, 251] on textarea at bounding box center [82, 254] width 112 height 21
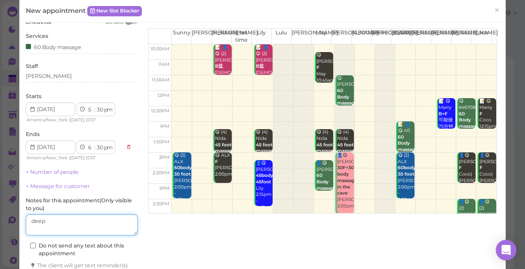
scroll to position [87, 0]
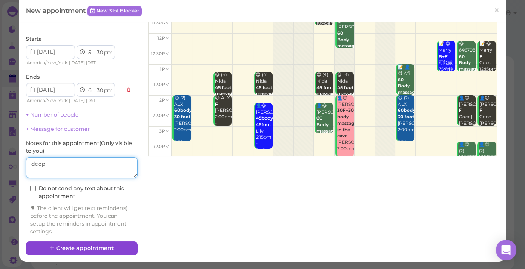
type textarea "deep"
click at [103, 245] on button "Create appointment" at bounding box center [82, 248] width 112 height 14
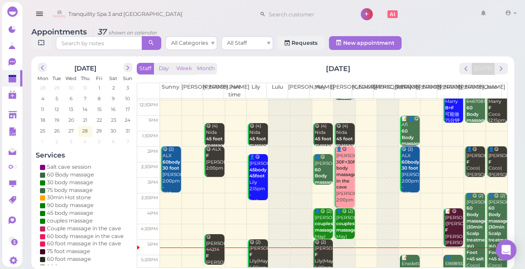
scroll to position [117, 0]
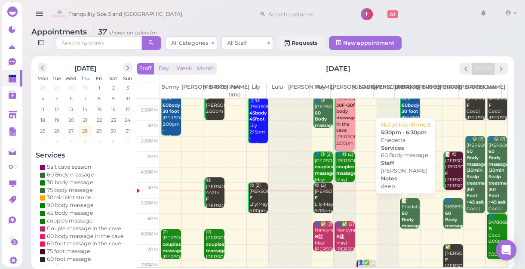
click at [409, 215] on div "📝 Enedetta 60 Body massage deep Helen 5:30pm - 6:30pm" at bounding box center [410, 229] width 18 height 63
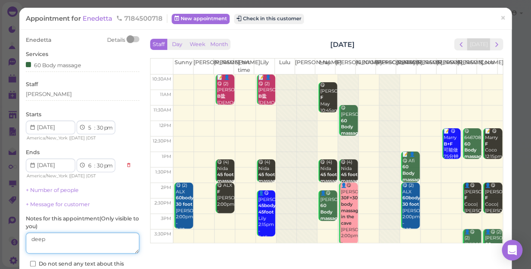
click at [54, 237] on textarea at bounding box center [82, 242] width 113 height 21
type textarea "d"
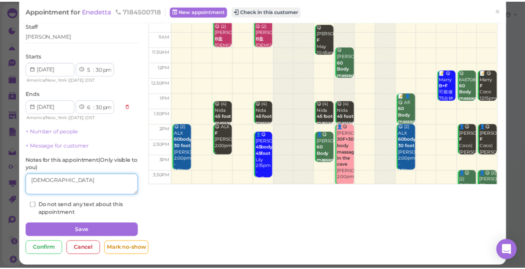
scroll to position [62, 0]
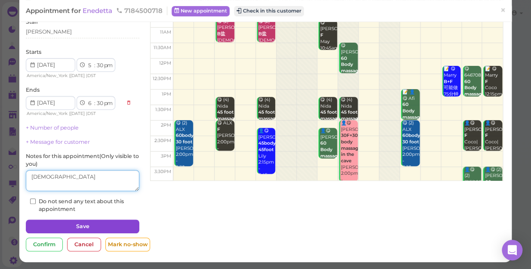
type textarea "[DEMOGRAPHIC_DATA]"
click at [96, 221] on button "Save" at bounding box center [82, 226] width 113 height 14
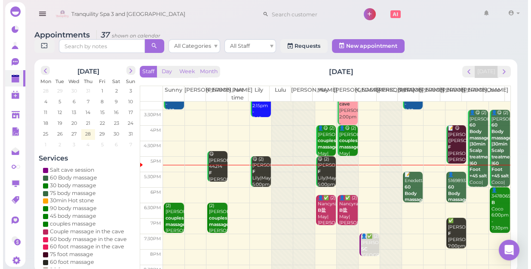
scroll to position [155, 0]
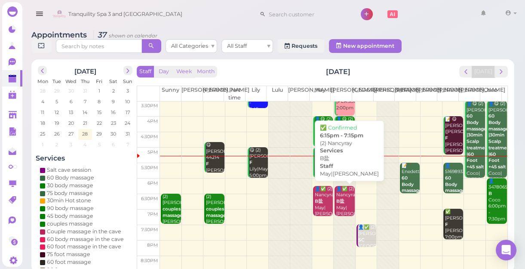
click at [340, 193] on div "👤✅ (2) Nancyray B盐 May|Mike 6:15pm - 7:15pm" at bounding box center [345, 211] width 18 height 51
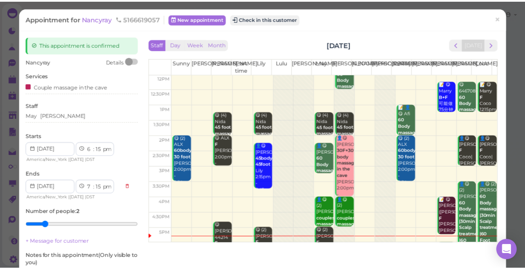
scroll to position [117, 0]
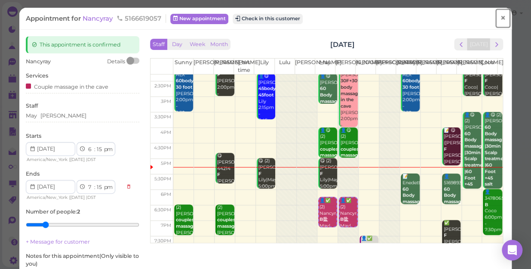
click at [500, 16] on span "×" at bounding box center [503, 18] width 6 height 12
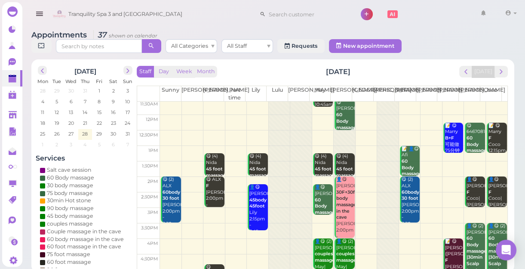
scroll to position [78, 0]
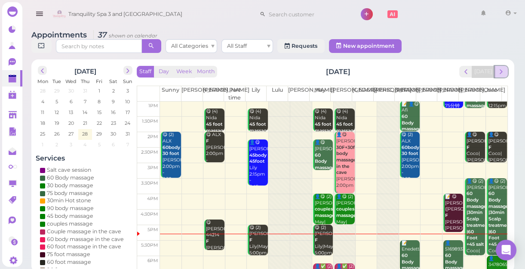
click at [500, 72] on span "next" at bounding box center [501, 71] width 8 height 8
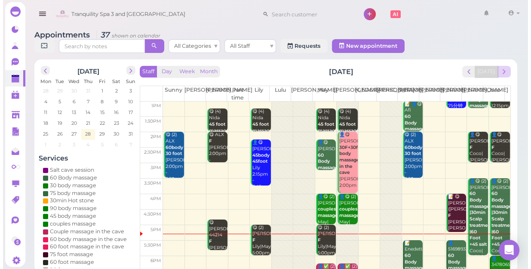
scroll to position [0, 0]
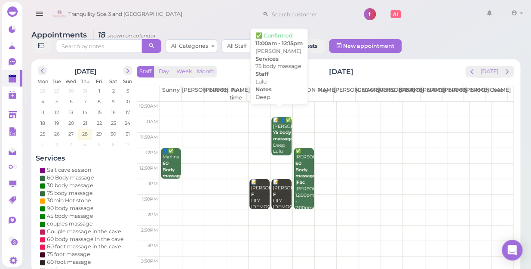
click at [277, 129] on div "📝 👤✅ Syeda 75 body massage Deep Lulu 11:00am - 12:15pm" at bounding box center [282, 145] width 19 height 57
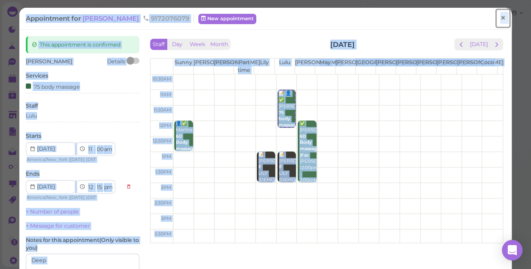
click at [500, 21] on span "×" at bounding box center [503, 18] width 6 height 12
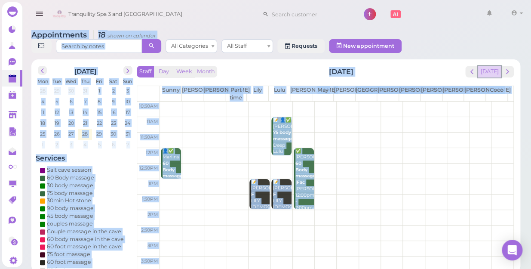
click at [488, 66] on button "[DATE]" at bounding box center [489, 72] width 23 height 12
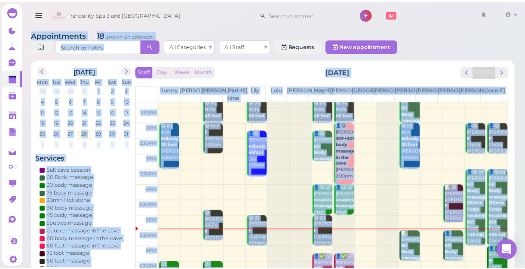
scroll to position [155, 0]
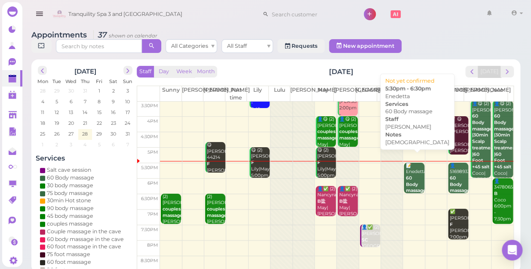
click at [408, 175] on b "60 Body massage" at bounding box center [415, 184] width 20 height 18
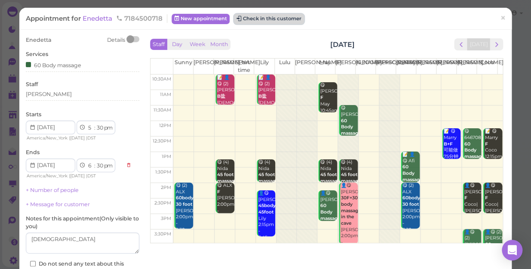
click at [281, 22] on button "Check in this customer" at bounding box center [269, 19] width 70 height 10
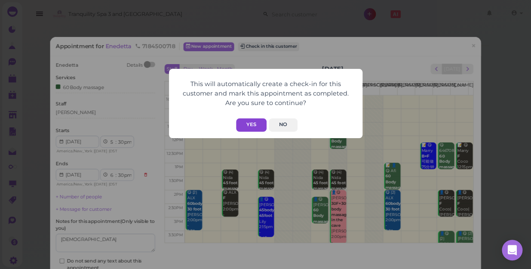
click at [255, 125] on button "Yes" at bounding box center [251, 124] width 31 height 13
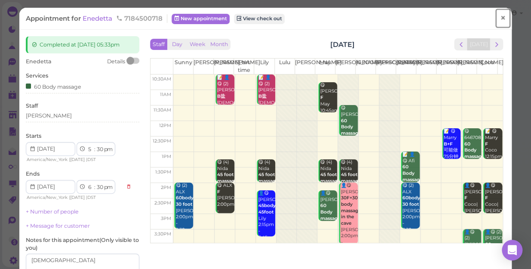
click at [500, 20] on span "×" at bounding box center [503, 18] width 6 height 12
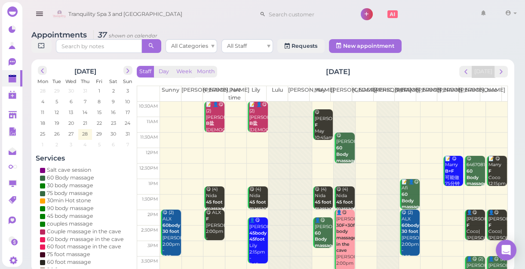
scroll to position [155, 0]
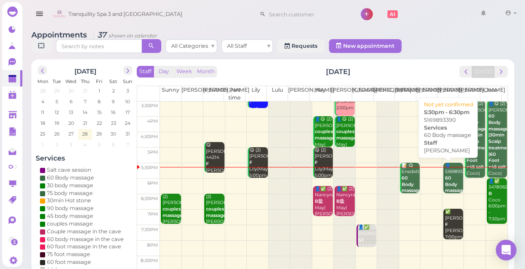
click at [445, 181] on div "👤5169893390 60 Body massage Linda 5:30pm - 6:30pm" at bounding box center [454, 190] width 18 height 57
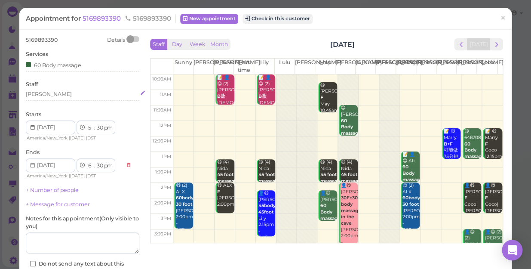
click at [41, 90] on div "[PERSON_NAME]" at bounding box center [82, 94] width 113 height 8
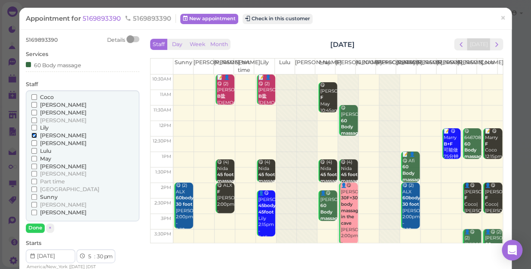
click at [34, 133] on input "[PERSON_NAME]" at bounding box center [34, 135] width 6 height 6
click at [500, 21] on span "×" at bounding box center [503, 18] width 6 height 12
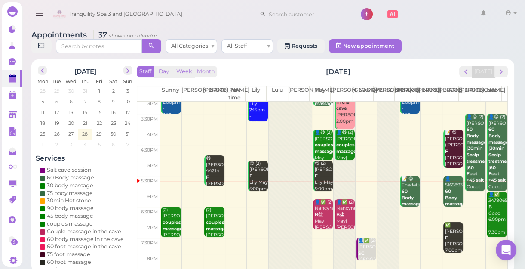
scroll to position [155, 0]
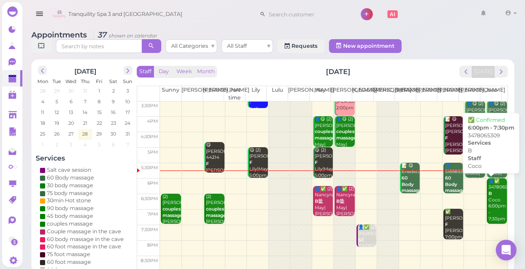
click at [493, 196] on div "👤✅ 3478065309 B Coco 6:00pm - 7:30pm" at bounding box center [497, 200] width 19 height 44
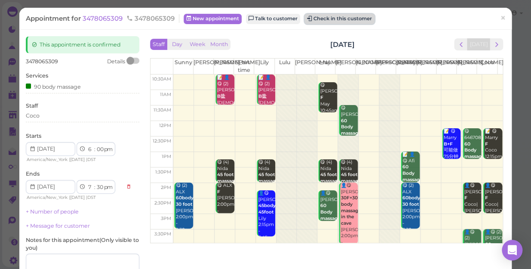
click at [355, 21] on button "Check in this customer" at bounding box center [339, 19] width 70 height 10
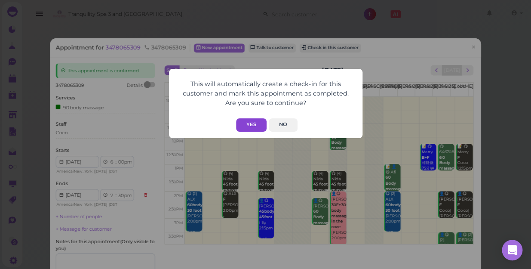
click at [250, 123] on button "Yes" at bounding box center [251, 124] width 31 height 13
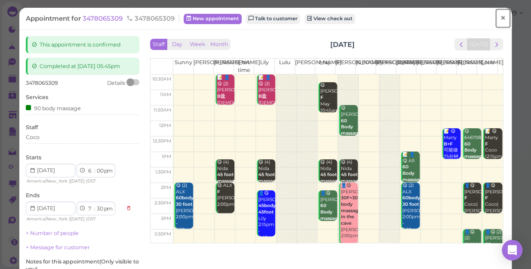
click at [500, 17] on span "×" at bounding box center [503, 18] width 6 height 12
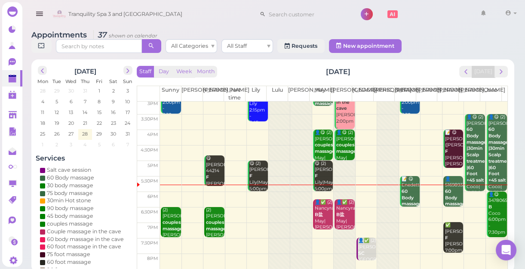
scroll to position [155, 0]
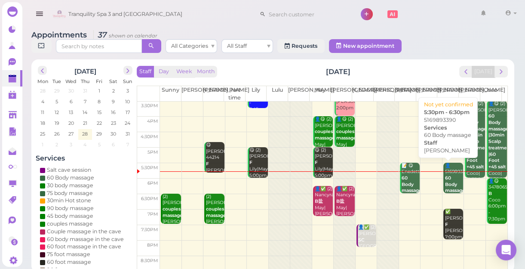
click at [445, 172] on div "👤5169893390 60 Body massage Linda 5:30pm - 6:30pm" at bounding box center [454, 190] width 18 height 57
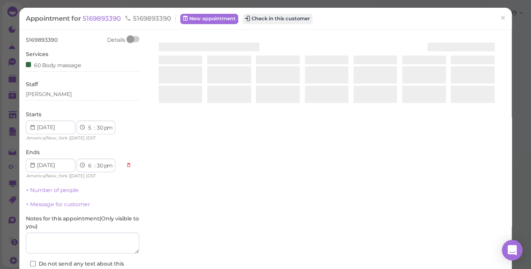
click at [443, 172] on div at bounding box center [326, 138] width 357 height 204
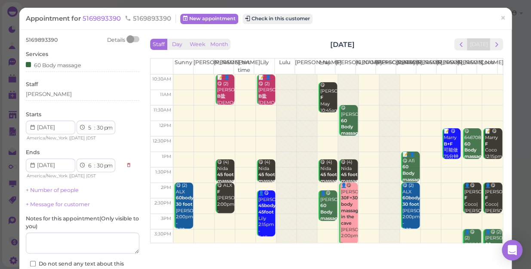
click at [438, 19] on div "Appointment for 5169893390 5169893390 New appointment Check in this customer" at bounding box center [261, 18] width 470 height 9
drag, startPoint x: 438, startPoint y: 19, endPoint x: 496, endPoint y: 16, distance: 58.6
click at [500, 16] on span "×" at bounding box center [503, 18] width 6 height 12
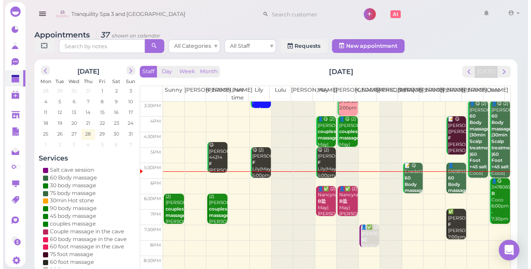
scroll to position [116, 0]
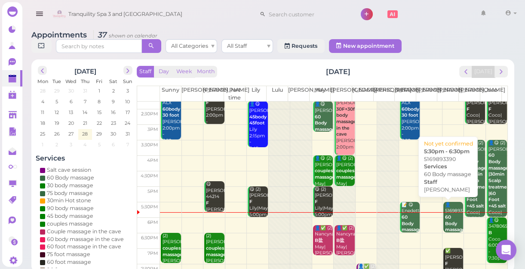
click at [446, 222] on b "60 Body massage" at bounding box center [455, 223] width 20 height 18
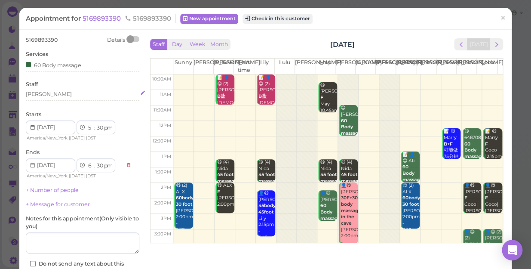
click at [43, 95] on div "[PERSON_NAME]" at bounding box center [82, 94] width 113 height 8
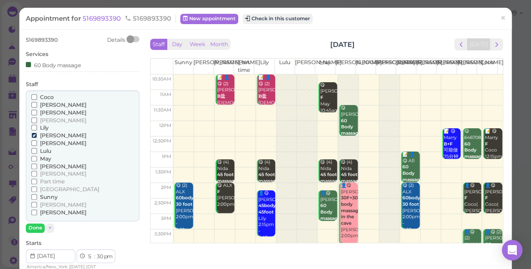
click at [33, 134] on input "[PERSON_NAME]" at bounding box center [34, 135] width 6 height 6
click at [34, 135] on input "[PERSON_NAME]" at bounding box center [34, 135] width 6 height 6
click at [34, 228] on button "Done" at bounding box center [35, 227] width 19 height 9
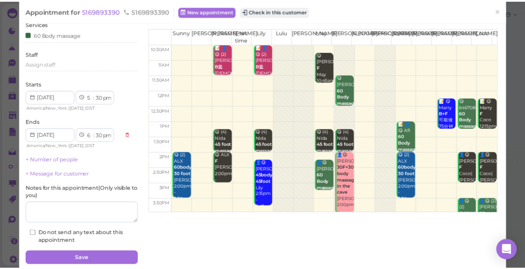
scroll to position [62, 0]
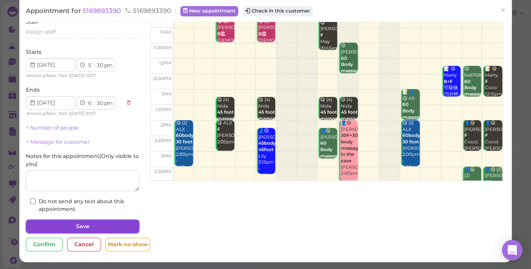
click at [94, 224] on button "Save" at bounding box center [82, 226] width 113 height 14
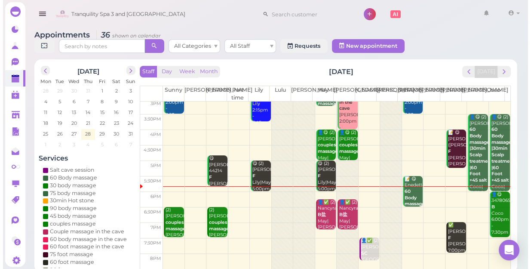
scroll to position [155, 0]
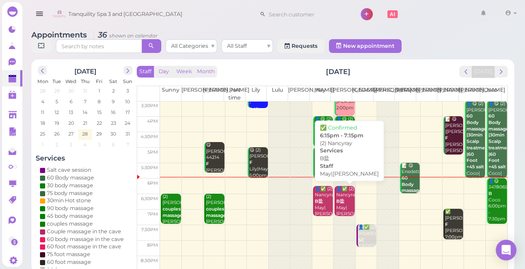
click at [342, 209] on div "👤✅ (2) Nancyray B盐 May|Mike 6:15pm - 7:15pm" at bounding box center [345, 211] width 18 height 51
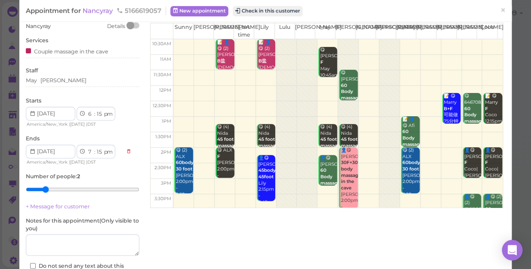
scroll to position [100, 0]
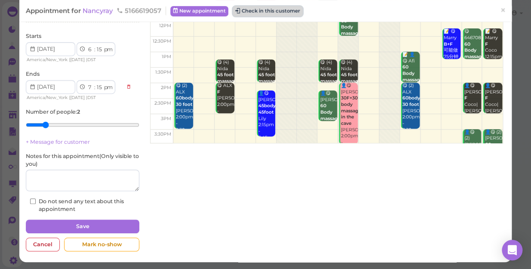
click at [278, 10] on button "Check in this customer" at bounding box center [268, 11] width 70 height 10
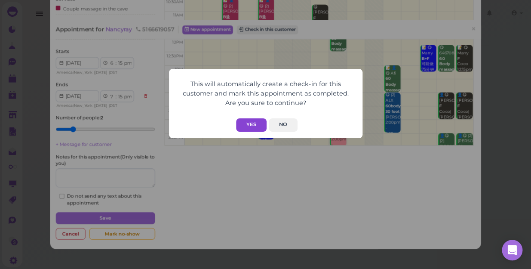
click at [250, 121] on button "Yes" at bounding box center [251, 124] width 31 height 13
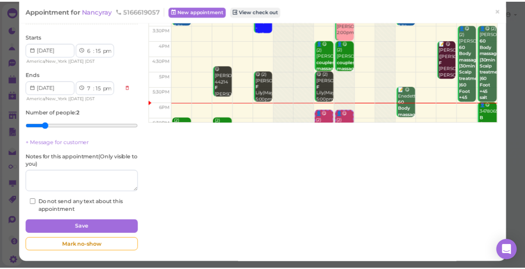
scroll to position [117, 0]
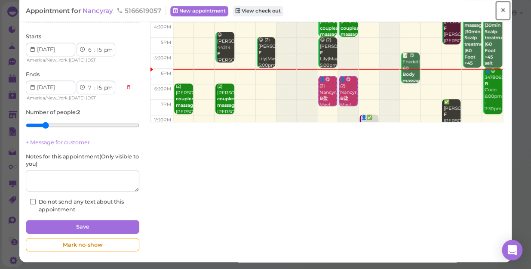
click at [500, 11] on span "×" at bounding box center [503, 10] width 6 height 12
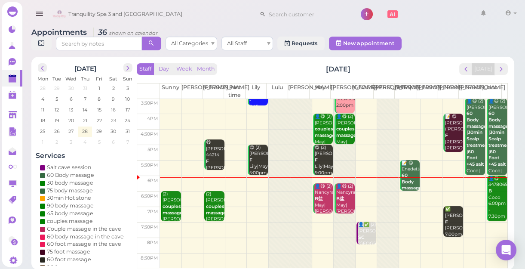
scroll to position [3, 0]
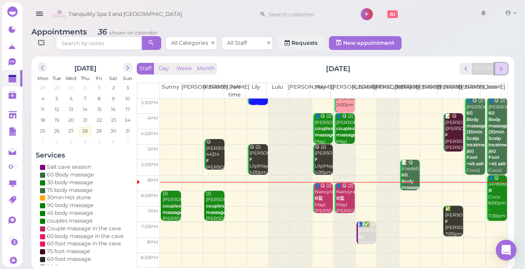
click at [500, 68] on span "next" at bounding box center [501, 68] width 8 height 8
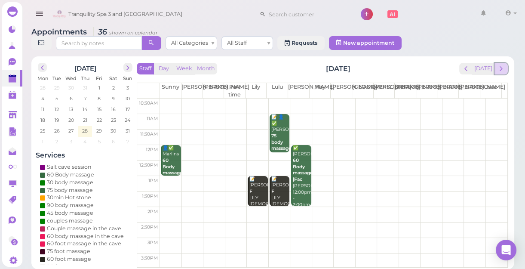
click at [501, 67] on span "next" at bounding box center [501, 68] width 8 height 8
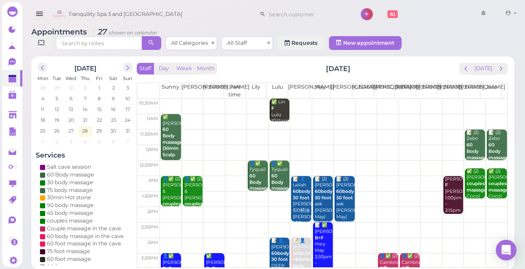
click at [273, 124] on td at bounding box center [333, 121] width 347 height 15
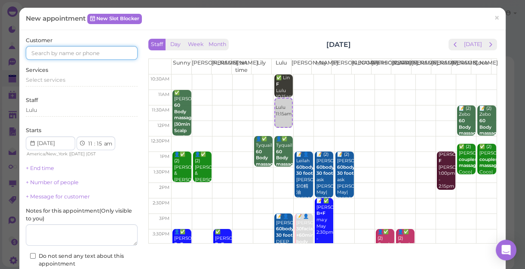
click at [96, 46] on input at bounding box center [82, 53] width 112 height 14
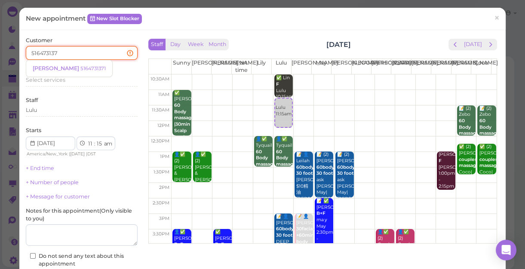
type input "5164731371"
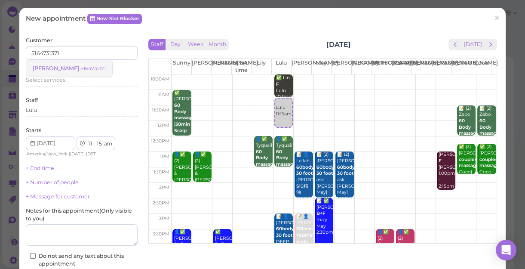
click at [80, 69] on small "5164731371" at bounding box center [92, 68] width 25 height 6
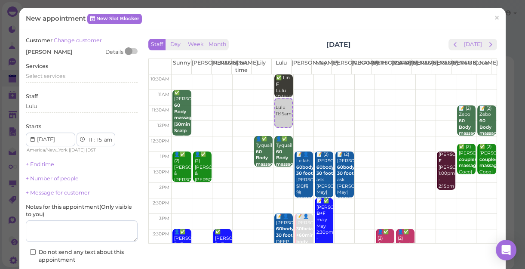
click at [60, 69] on div "Services Select services" at bounding box center [82, 74] width 112 height 24
click at [60, 73] on span "Select services" at bounding box center [46, 76] width 40 height 6
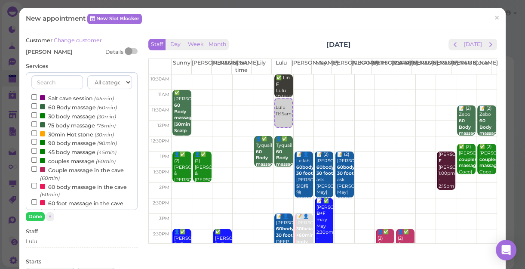
click at [67, 107] on label "60 Body massage (60min)" at bounding box center [74, 106] width 86 height 9
click at [37, 107] on input "60 Body massage (60min)" at bounding box center [34, 106] width 6 height 6
click at [37, 214] on button "Done" at bounding box center [35, 216] width 19 height 9
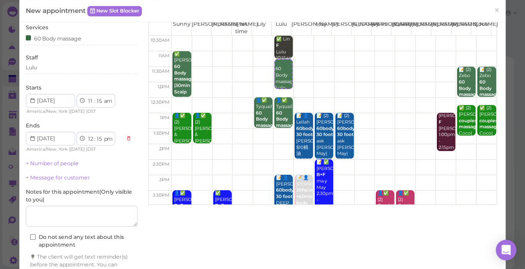
scroll to position [87, 0]
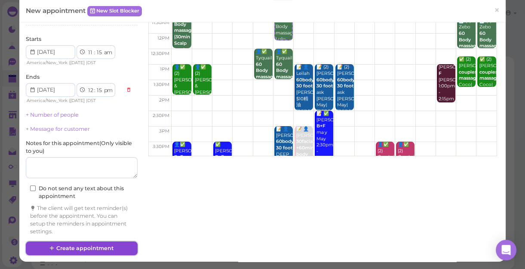
click at [101, 247] on button "Create appointment" at bounding box center [82, 248] width 112 height 14
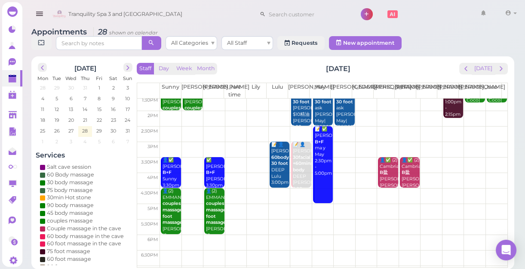
scroll to position [0, 0]
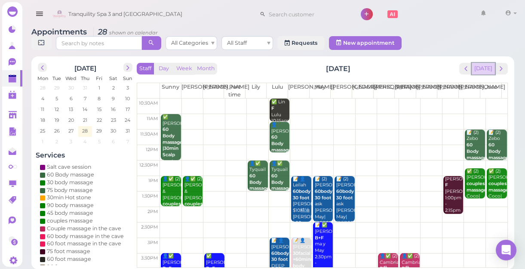
click at [487, 68] on button "[DATE]" at bounding box center [483, 69] width 23 height 12
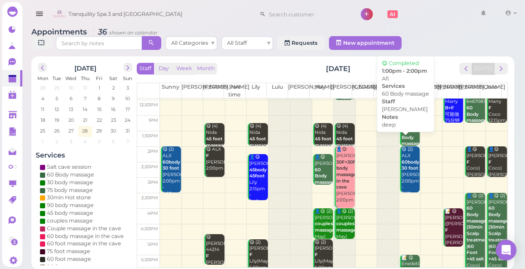
scroll to position [155, 0]
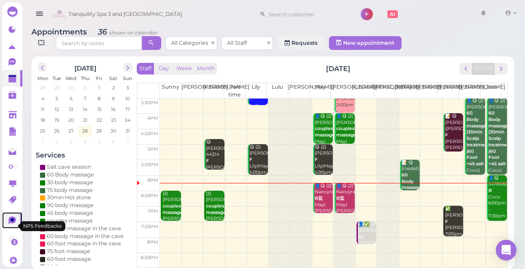
click at [12, 224] on icon at bounding box center [12, 220] width 7 height 8
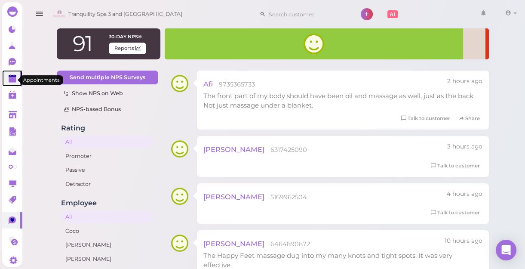
click at [9, 82] on polygon at bounding box center [13, 80] width 8 height 6
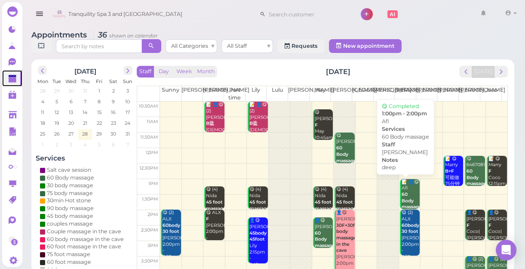
click at [404, 194] on div "📝 👤😋 Afi 60 Body massage deep Helen 1:00pm - 2:00pm" at bounding box center [410, 210] width 18 height 63
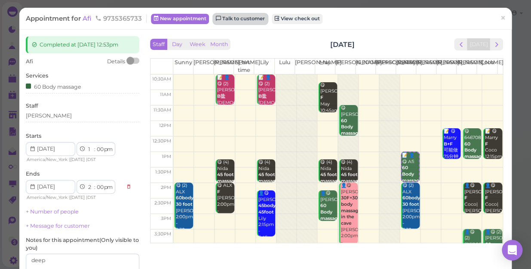
click at [237, 18] on link "Talk to customer" at bounding box center [240, 19] width 54 height 10
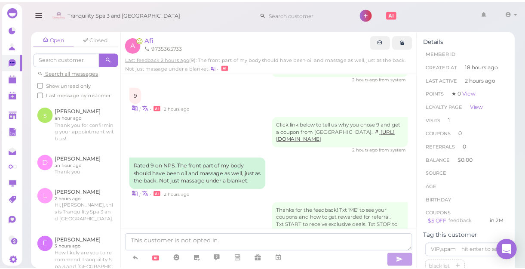
scroll to position [304, 0]
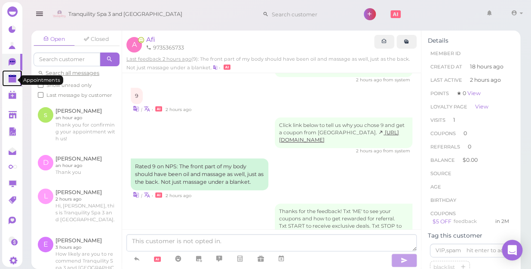
click at [12, 79] on polygon at bounding box center [13, 80] width 8 height 6
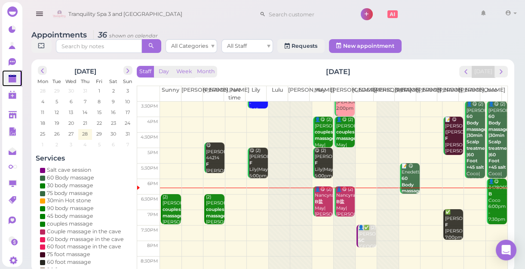
scroll to position [155, 0]
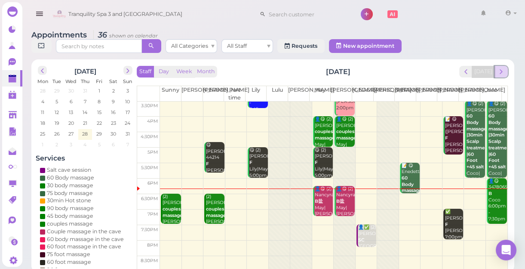
click at [501, 73] on span "next" at bounding box center [501, 71] width 8 height 8
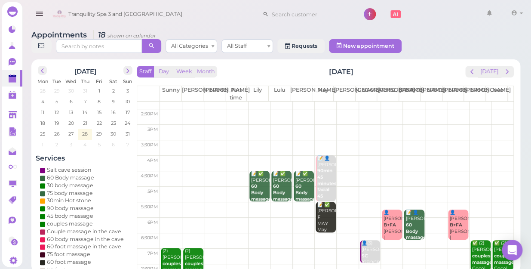
scroll to position [117, 0]
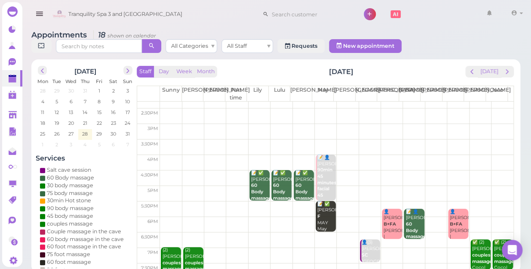
click at [388, 170] on td at bounding box center [336, 177] width 353 height 15
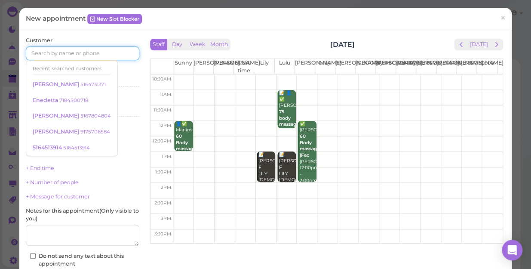
click at [86, 52] on input at bounding box center [82, 53] width 113 height 14
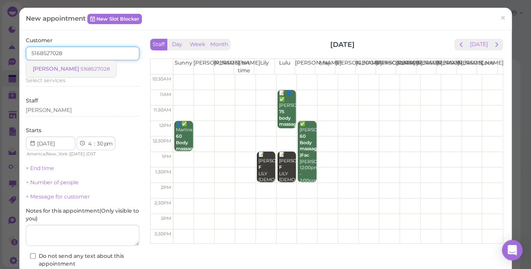
type input "5168527028"
click at [69, 64] on link "Nicole 5168527028" at bounding box center [71, 69] width 90 height 16
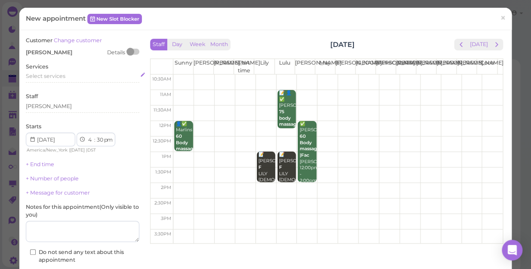
click at [64, 74] on span "Select services" at bounding box center [46, 76] width 40 height 6
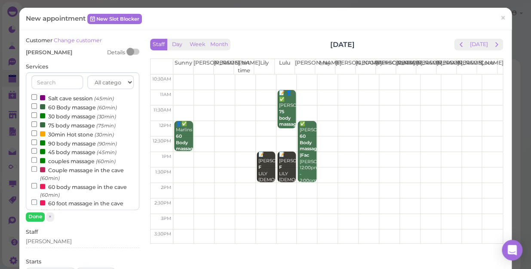
click at [66, 110] on label "60 Body massage (60min)" at bounding box center [74, 106] width 86 height 9
click at [37, 109] on input "60 Body massage (60min)" at bounding box center [34, 106] width 6 height 6
click at [39, 214] on button "Done" at bounding box center [35, 216] width 19 height 9
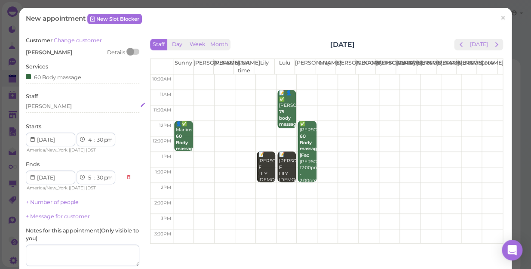
click at [45, 109] on div "[PERSON_NAME]" at bounding box center [82, 106] width 113 height 8
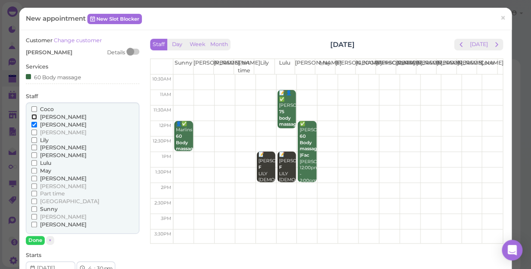
click at [33, 117] on input "[PERSON_NAME]" at bounding box center [34, 117] width 6 height 6
click at [37, 240] on button "Done" at bounding box center [35, 240] width 19 height 9
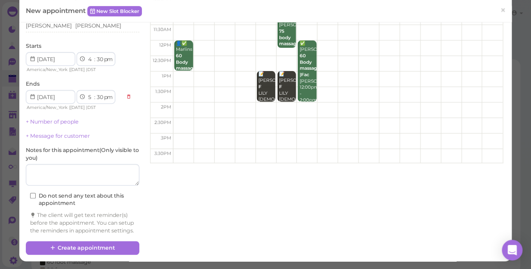
scroll to position [87, 0]
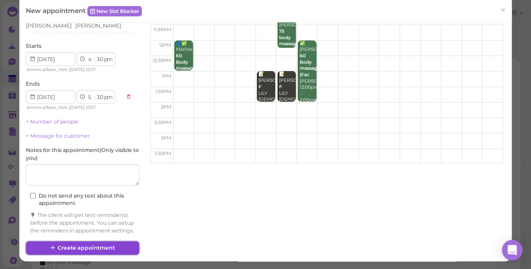
click at [89, 245] on button "Create appointment" at bounding box center [82, 248] width 113 height 14
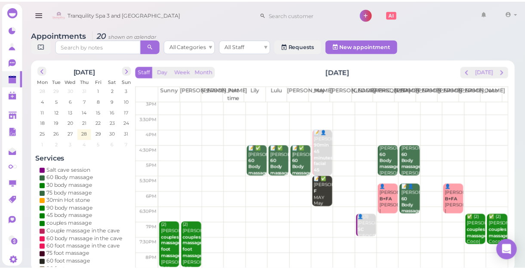
scroll to position [155, 0]
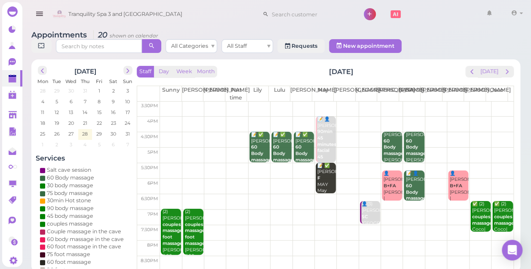
click at [451, 225] on td at bounding box center [336, 232] width 353 height 15
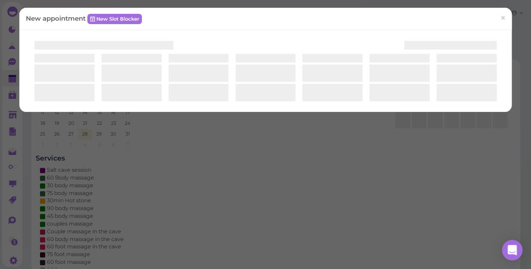
click at [451, 217] on div "New appointment New Slot Blocker ×" at bounding box center [265, 134] width 531 height 269
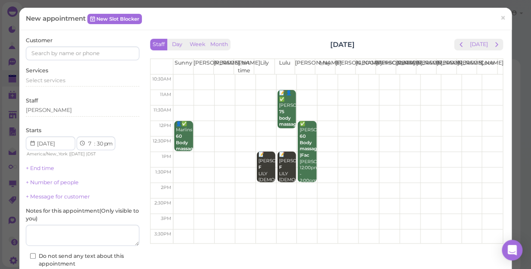
click at [242, 21] on div "New appointment New Slot Blocker ×" at bounding box center [265, 18] width 479 height 9
click at [120, 55] on input at bounding box center [82, 53] width 113 height 14
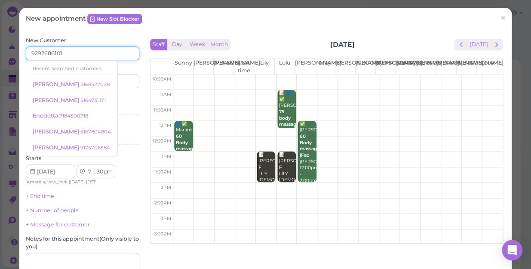
type input "9292686101"
click at [117, 103] on div "Services Select services" at bounding box center [82, 107] width 113 height 24
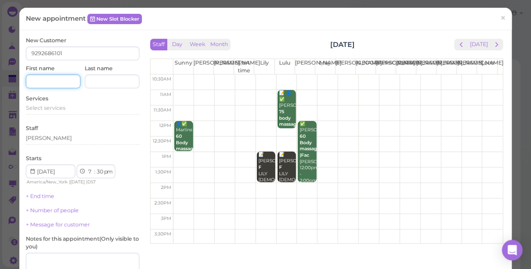
click at [56, 79] on input at bounding box center [53, 81] width 55 height 14
click at [500, 19] on span "×" at bounding box center [503, 18] width 6 height 12
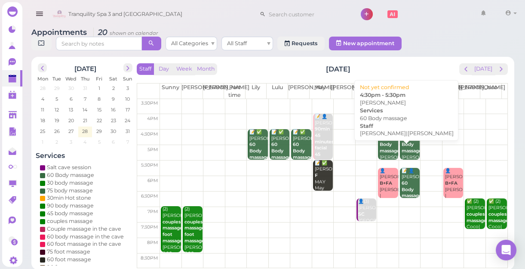
scroll to position [3, 0]
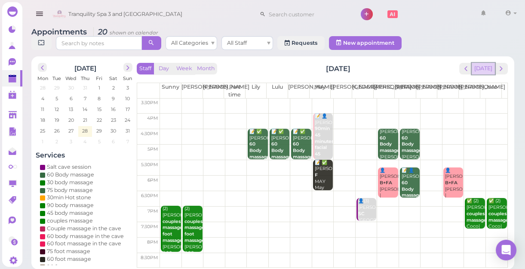
click at [485, 65] on button "[DATE]" at bounding box center [483, 69] width 23 height 12
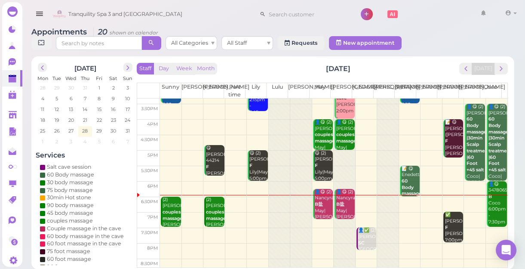
scroll to position [155, 0]
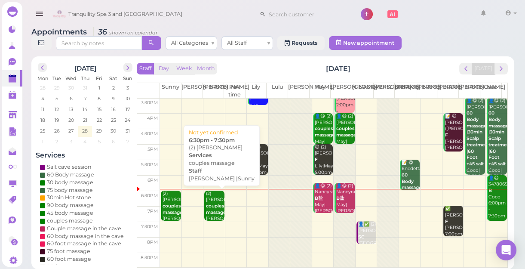
click at [217, 218] on div "(2) Danielle couples massage Nancy |Sunny 6:30pm - 7:30pm" at bounding box center [214, 218] width 18 height 57
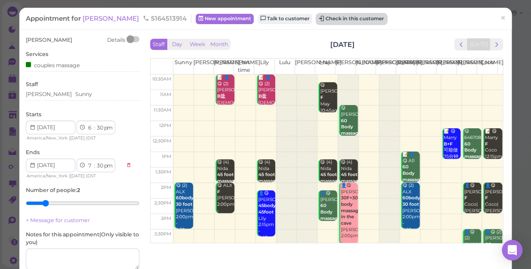
click at [330, 23] on button "Check in this customer" at bounding box center [351, 19] width 70 height 10
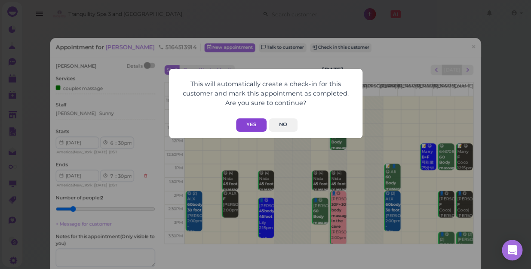
click at [249, 124] on button "Yes" at bounding box center [251, 124] width 31 height 13
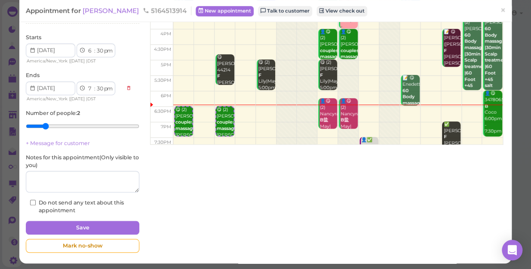
scroll to position [100, 0]
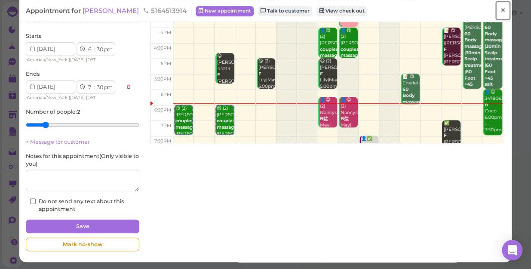
click at [500, 9] on span "×" at bounding box center [503, 10] width 6 height 12
click at [498, 9] on link at bounding box center [489, 14] width 25 height 24
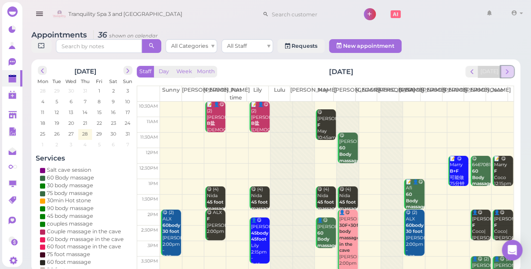
click at [511, 66] on button "next" at bounding box center [506, 72] width 13 height 12
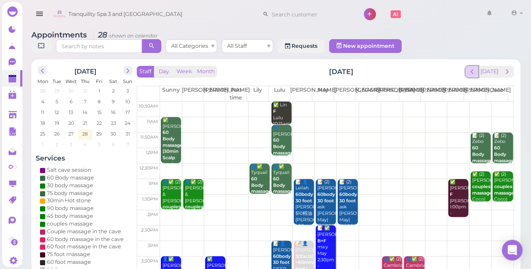
click at [475, 67] on span "prev" at bounding box center [472, 71] width 8 height 8
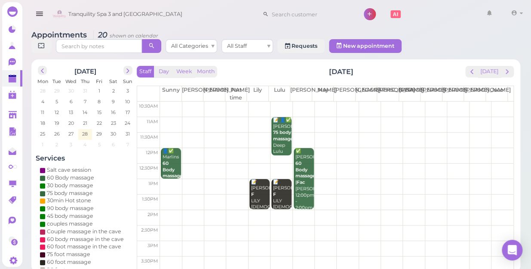
click at [256, 117] on td at bounding box center [336, 124] width 353 height 15
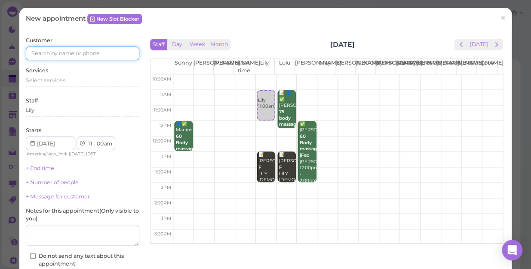
click at [129, 52] on input at bounding box center [82, 53] width 113 height 14
type input "5166505566"
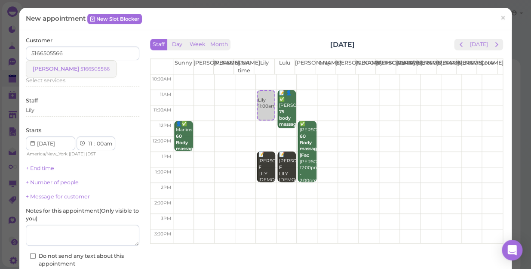
click at [80, 67] on small "5166505566" at bounding box center [94, 69] width 29 height 6
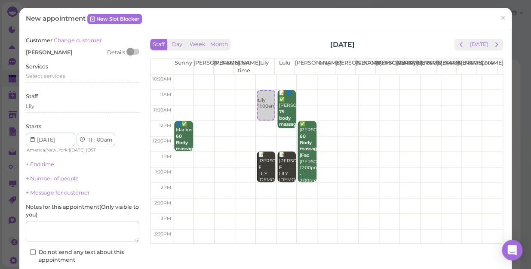
click at [67, 67] on div "Services Select services" at bounding box center [82, 75] width 113 height 24
click at [65, 77] on div "Select services" at bounding box center [82, 76] width 113 height 8
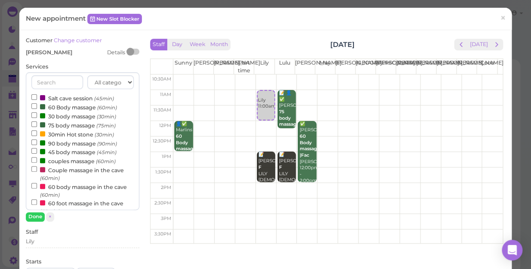
click at [323, 92] on td at bounding box center [337, 97] width 329 height 15
click at [32, 159] on input "couples massage (60min)" at bounding box center [34, 160] width 6 height 6
click at [33, 159] on input "couples massage (60min)" at bounding box center [34, 160] width 6 height 6
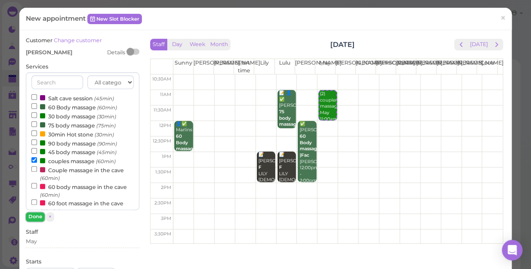
click at [35, 216] on button "Done" at bounding box center [35, 216] width 19 height 9
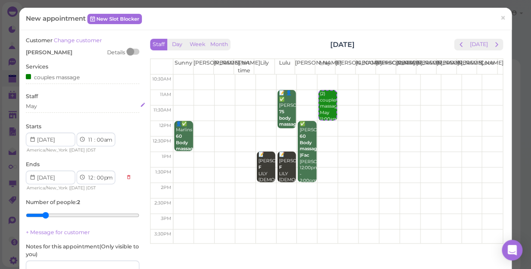
click at [42, 107] on div "May" at bounding box center [82, 106] width 113 height 8
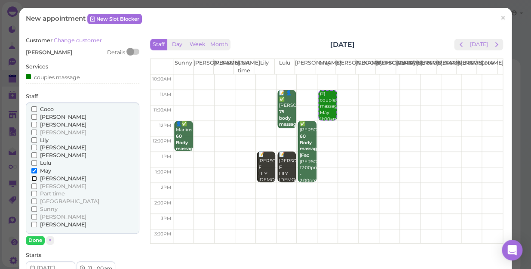
click at [32, 177] on input "[PERSON_NAME]" at bounding box center [34, 178] width 6 height 6
click at [34, 240] on button "Done" at bounding box center [35, 240] width 19 height 9
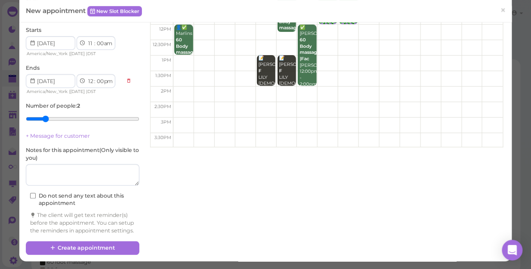
scroll to position [103, 0]
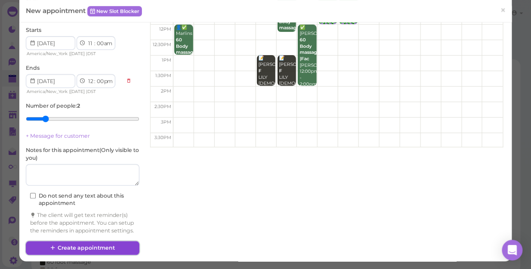
click at [109, 246] on button "Create appointment" at bounding box center [82, 248] width 113 height 14
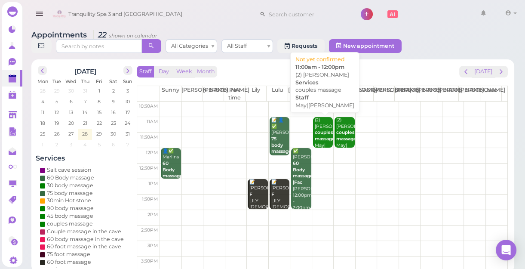
click at [323, 130] on b "couples massage" at bounding box center [325, 135] width 20 height 12
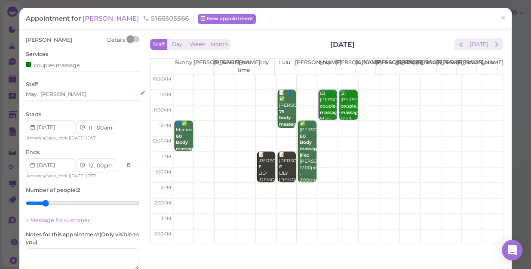
click at [53, 94] on div "[PERSON_NAME]" at bounding box center [63, 94] width 46 height 8
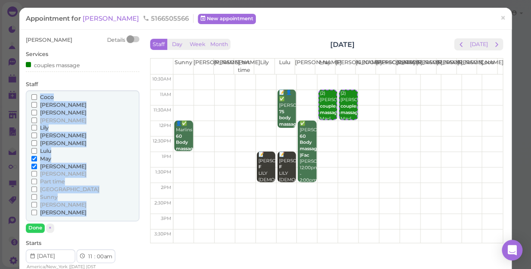
click at [53, 94] on span "Coco" at bounding box center [47, 97] width 14 height 6
click at [37, 94] on input "Coco" at bounding box center [34, 97] width 6 height 6
click at [32, 127] on input "Lily" at bounding box center [34, 128] width 6 height 6
click at [31, 96] on input "Coco" at bounding box center [34, 97] width 6 height 6
click at [36, 95] on input "Coco" at bounding box center [34, 97] width 6 height 6
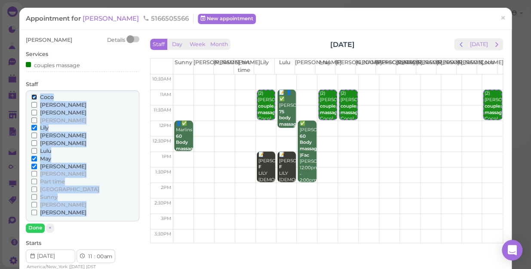
click at [34, 98] on input "Coco" at bounding box center [34, 97] width 6 height 6
click at [34, 97] on input "Coco" at bounding box center [34, 97] width 6 height 6
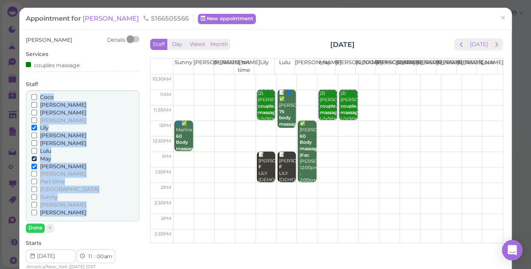
click at [33, 157] on input "May" at bounding box center [34, 159] width 6 height 6
click at [34, 163] on input "[PERSON_NAME]" at bounding box center [34, 166] width 6 height 6
click at [33, 166] on input "[PERSON_NAME]" at bounding box center [34, 166] width 6 height 6
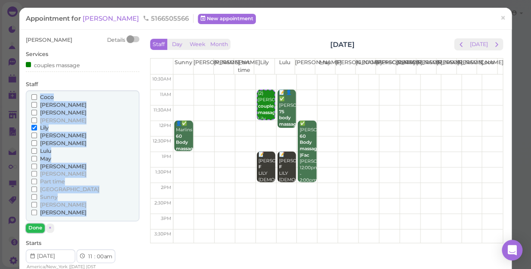
click at [36, 227] on button "Done" at bounding box center [35, 227] width 19 height 9
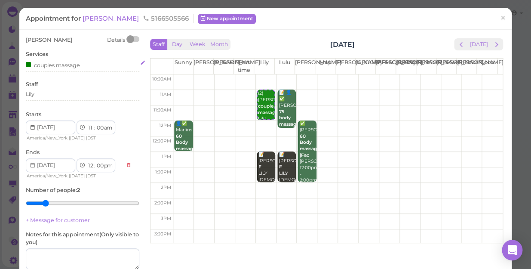
click at [80, 65] on div "couples massage" at bounding box center [53, 64] width 54 height 9
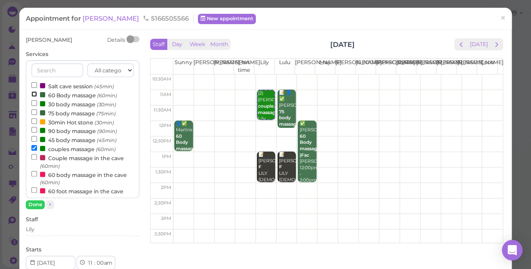
click at [34, 93] on input "60 Body massage (60min)" at bounding box center [34, 94] width 6 height 6
click at [34, 92] on input "60 Body massage (60min)" at bounding box center [34, 94] width 6 height 6
click at [32, 93] on input "60 Body massage (60min)" at bounding box center [34, 94] width 6 height 6
click at [34, 148] on input "couples massage (60min)" at bounding box center [34, 148] width 6 height 6
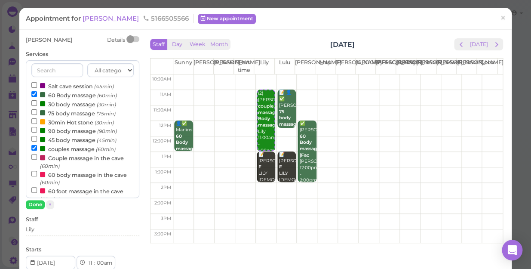
select select "12"
click at [34, 202] on button "Done" at bounding box center [35, 204] width 19 height 9
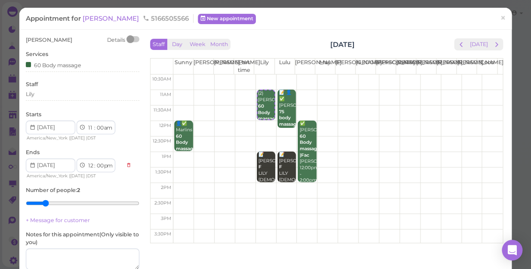
type input "1"
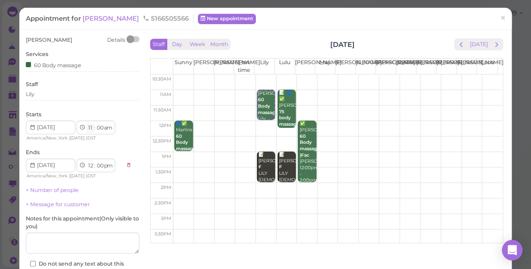
click at [90, 127] on select "1 2 3 4 5 6 7 8 9 10 11 12" at bounding box center [90, 127] width 7 height 9
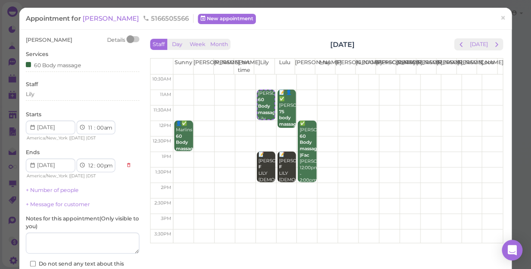
select select "10"
click at [87, 123] on select "1 2 3 4 5 6 7 8 9 10 11 12" at bounding box center [90, 127] width 7 height 9
select select "11"
select select "am"
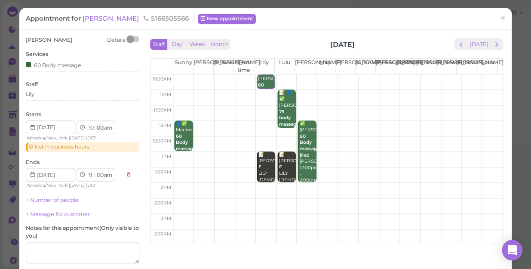
click at [99, 126] on select "00 05 10 15 20 25 30 35 40 45 50 55" at bounding box center [99, 127] width 9 height 9
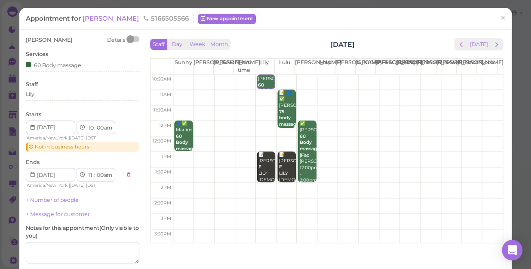
select select "30"
click at [95, 123] on select "00 05 10 15 20 25 30 35 40 45 50 55" at bounding box center [99, 127] width 9 height 9
select select "30"
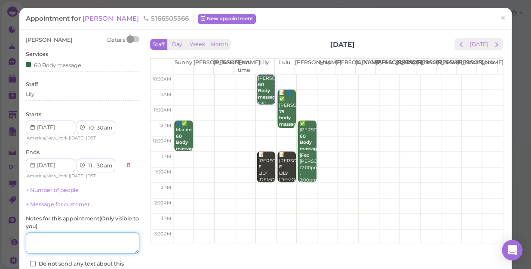
click at [71, 242] on textarea at bounding box center [82, 242] width 113 height 21
type textarea "l"
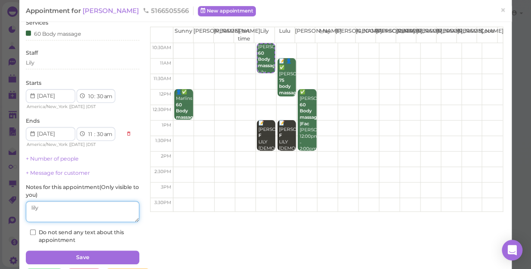
scroll to position [62, 0]
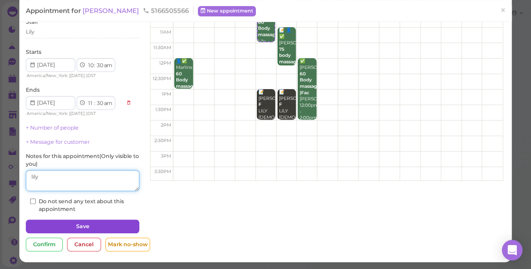
type textarea "lily"
click at [101, 225] on button "Save" at bounding box center [82, 226] width 113 height 14
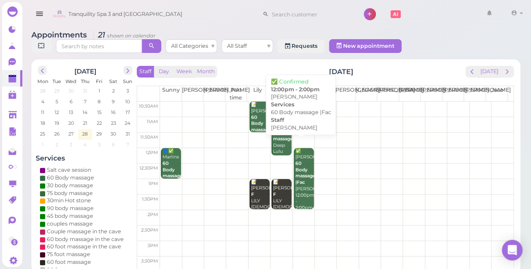
click at [300, 178] on div "✅ Susan 60 Body massage |Fac Lisa 12:00pm - 2:00pm" at bounding box center [304, 179] width 19 height 63
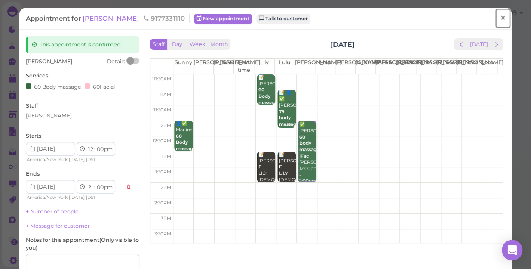
click at [500, 19] on span "×" at bounding box center [503, 18] width 6 height 12
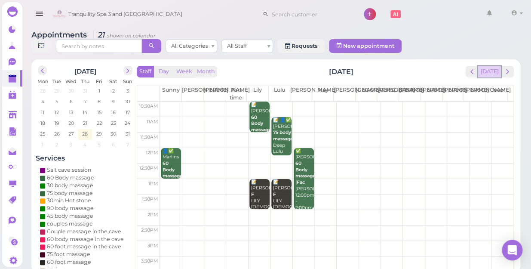
click at [494, 66] on button "[DATE]" at bounding box center [489, 72] width 23 height 12
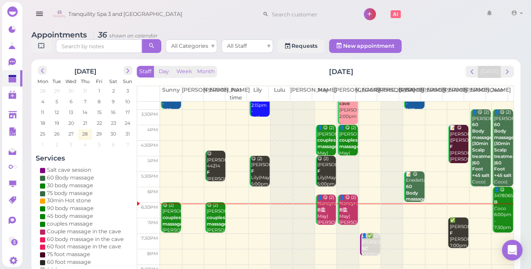
scroll to position [155, 0]
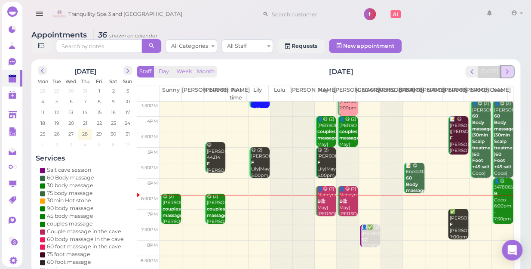
click at [512, 66] on button "next" at bounding box center [506, 72] width 13 height 12
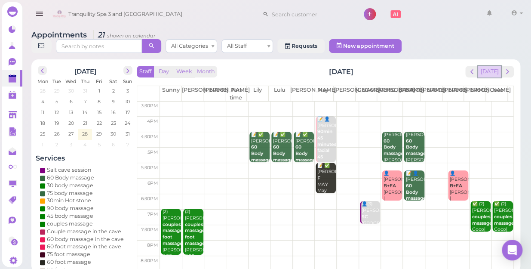
click at [494, 66] on button "[DATE]" at bounding box center [489, 72] width 23 height 12
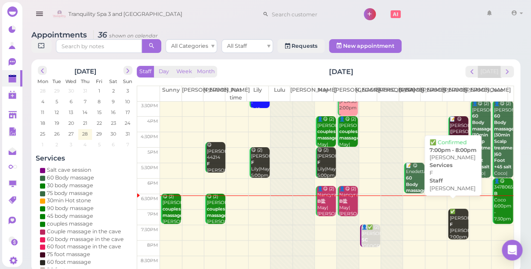
click at [449, 218] on div "✅ scott F Linda 7:00pm - 8:00pm" at bounding box center [458, 230] width 19 height 44
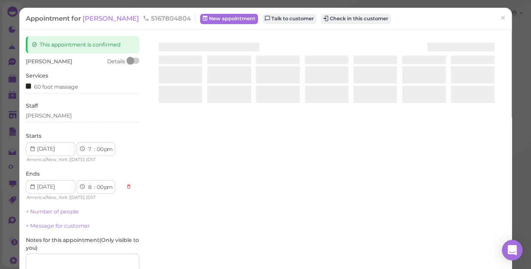
click at [448, 218] on div at bounding box center [326, 138] width 357 height 204
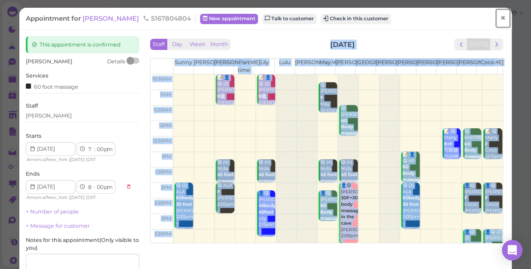
click at [500, 17] on span "×" at bounding box center [503, 18] width 6 height 12
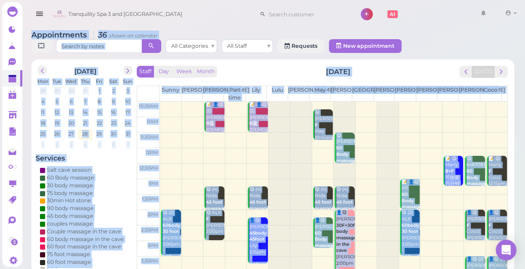
click at [444, 19] on div "Tranquility Spa 3 and [GEOGRAPHIC_DATA] 1 Account" at bounding box center [284, 14] width 469 height 25
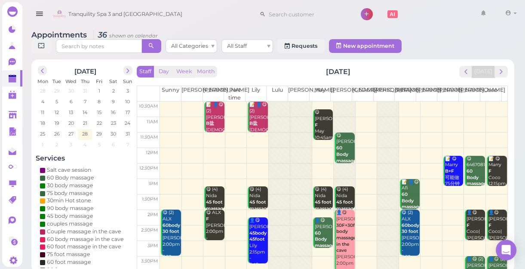
click at [444, 19] on div "Tranquility Spa 3 and [GEOGRAPHIC_DATA] 1 Account" at bounding box center [284, 14] width 469 height 25
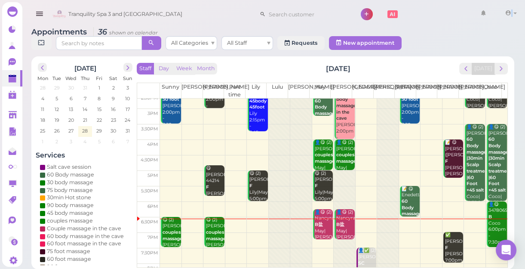
scroll to position [155, 0]
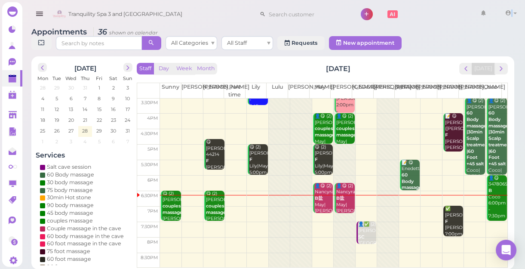
click at [469, 224] on td at bounding box center [333, 229] width 347 height 15
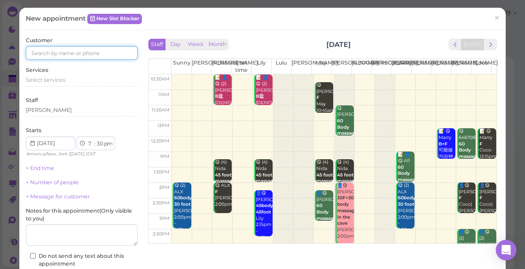
click at [111, 53] on input at bounding box center [82, 53] width 112 height 14
type input "5166440470"
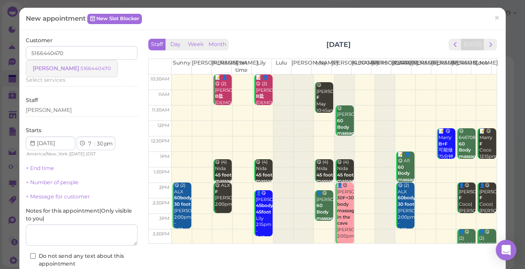
click at [68, 65] on div "SAL 5166440470" at bounding box center [72, 68] width 78 height 6
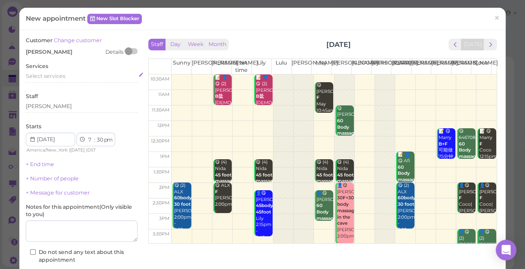
click at [67, 77] on div "Select services" at bounding box center [82, 76] width 112 height 8
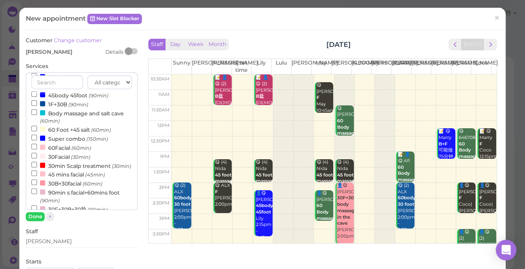
scroll to position [195, 0]
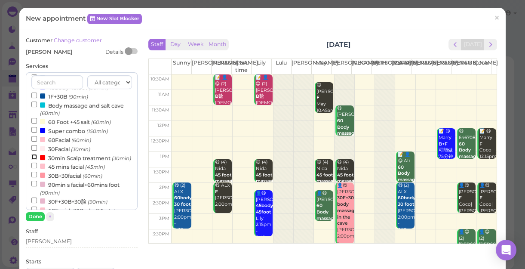
click at [33, 159] on input "30min Scalp treatment (30min)" at bounding box center [34, 157] width 6 height 6
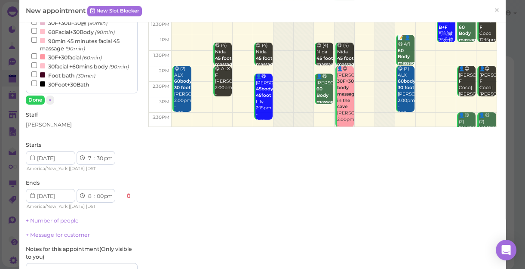
scroll to position [117, 0]
click at [98, 196] on select "00 05 10 15 20 25 30 35 40 45 50 55" at bounding box center [99, 195] width 9 height 9
click at [95, 191] on select "00 05 10 15 20 25 30 35 40 45 50 55" at bounding box center [99, 195] width 9 height 9
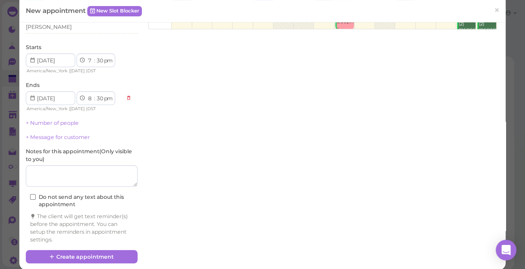
scroll to position [222, 0]
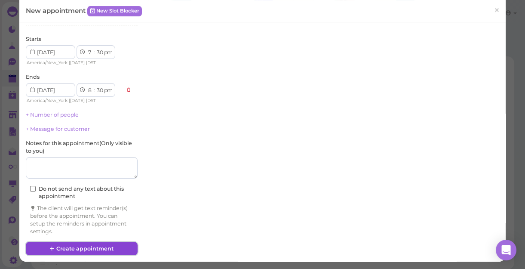
click at [103, 248] on button "Create appointment" at bounding box center [82, 249] width 112 height 14
select select "00"
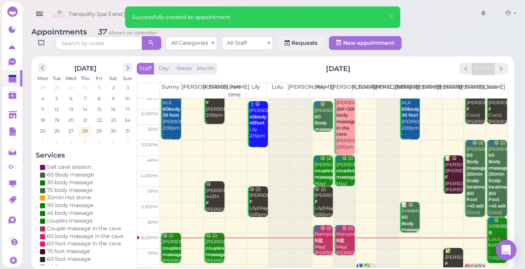
scroll to position [155, 0]
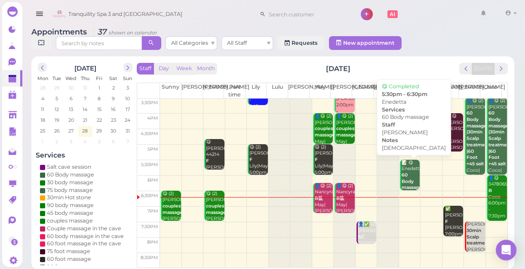
click at [414, 172] on div "📝 😋 Enedetta 60 Body massage female Helen 5:30pm - 6:30pm" at bounding box center [410, 190] width 18 height 63
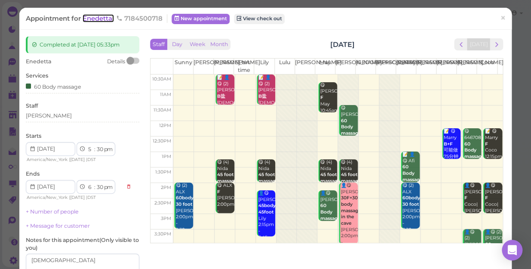
click at [101, 18] on span "Enedetta" at bounding box center [98, 18] width 31 height 8
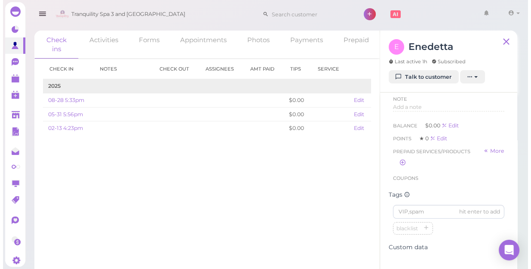
scroll to position [39, 0]
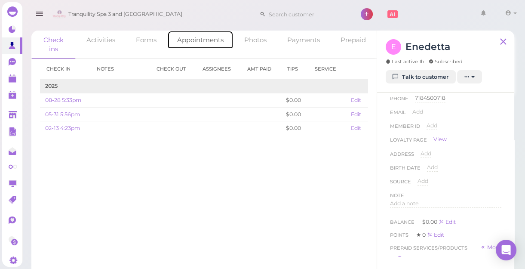
click at [209, 40] on link "Appointments" at bounding box center [200, 40] width 66 height 18
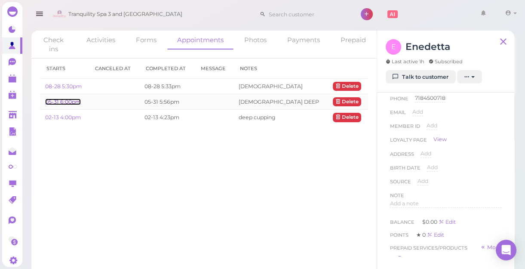
click at [71, 102] on link "05-31 6:00pm" at bounding box center [63, 101] width 36 height 6
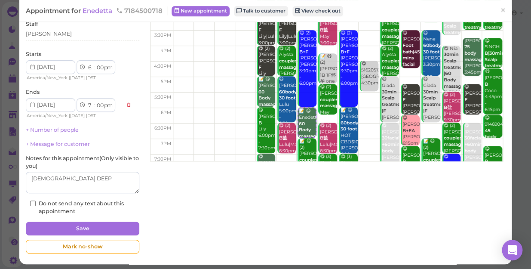
scroll to position [84, 0]
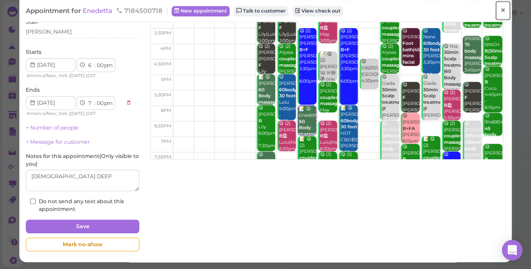
click at [500, 9] on span "×" at bounding box center [503, 10] width 6 height 12
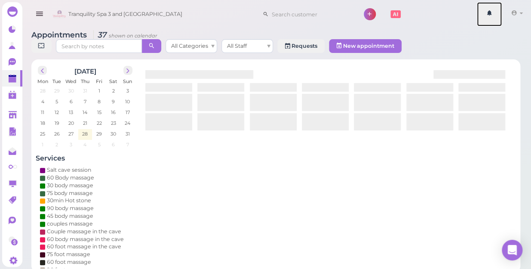
click at [498, 9] on link at bounding box center [489, 14] width 25 height 24
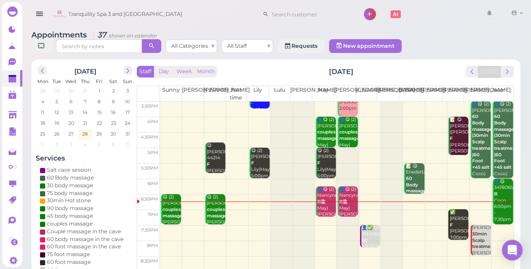
scroll to position [155, 0]
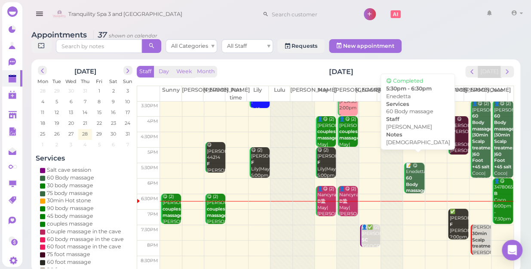
click at [410, 175] on b "60 Body massage" at bounding box center [415, 184] width 20 height 18
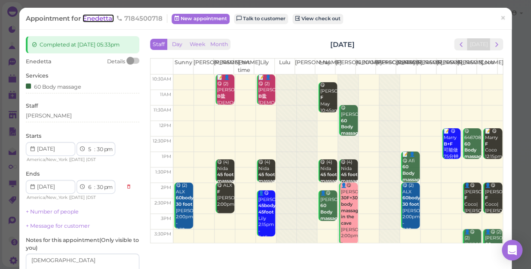
click at [101, 19] on span "Enedetta" at bounding box center [98, 18] width 31 height 8
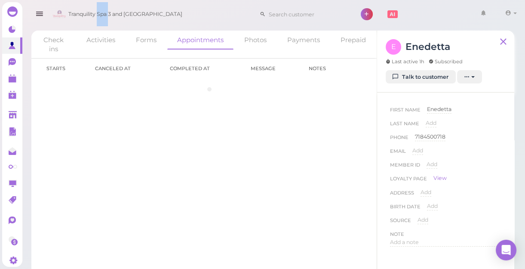
click at [101, 19] on span "Tranquility Spa 3 and [GEOGRAPHIC_DATA]" at bounding box center [125, 14] width 114 height 24
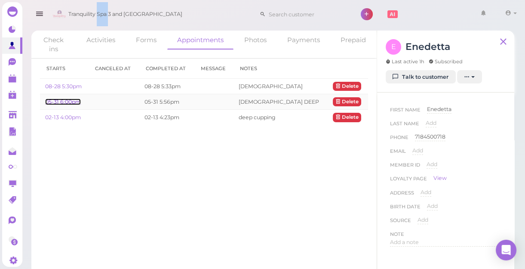
click at [71, 103] on link "05-31 6:00pm" at bounding box center [63, 101] width 36 height 6
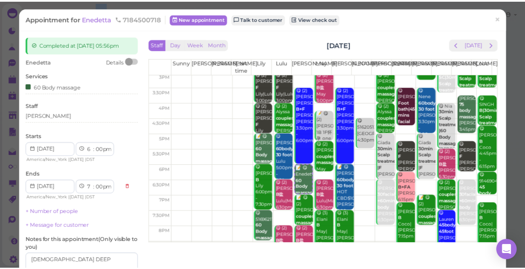
scroll to position [155, 0]
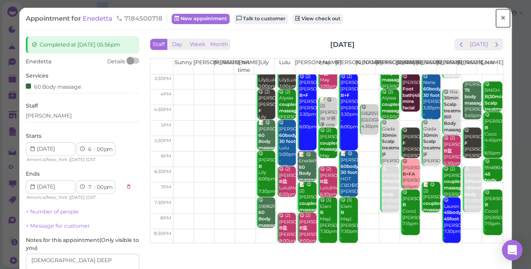
click at [500, 18] on span "×" at bounding box center [503, 18] width 6 height 12
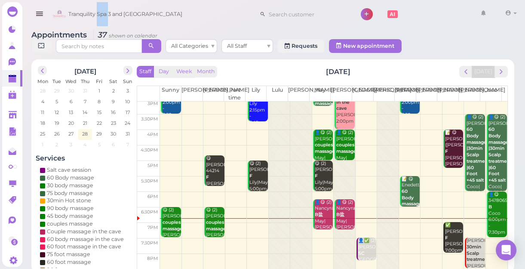
scroll to position [155, 0]
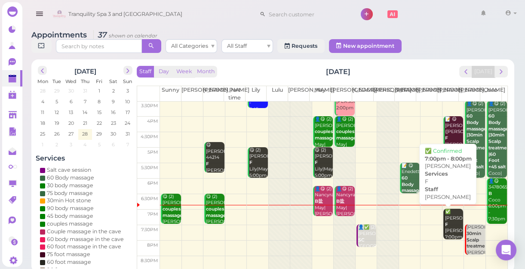
click at [448, 222] on div "✅ scott F Linda 7:00pm - 8:00pm" at bounding box center [454, 230] width 18 height 44
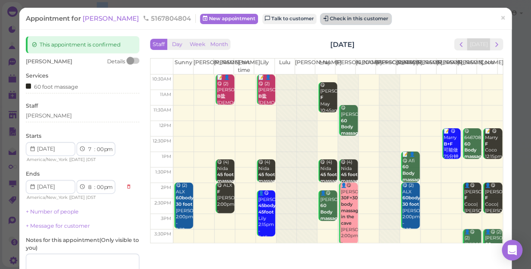
click at [328, 20] on button "Check in this customer" at bounding box center [356, 19] width 70 height 10
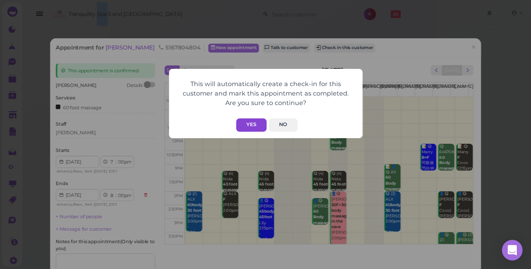
click at [253, 122] on button "Yes" at bounding box center [251, 124] width 31 height 13
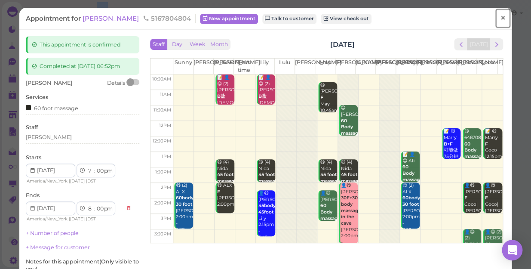
click at [500, 17] on span "×" at bounding box center [503, 18] width 6 height 12
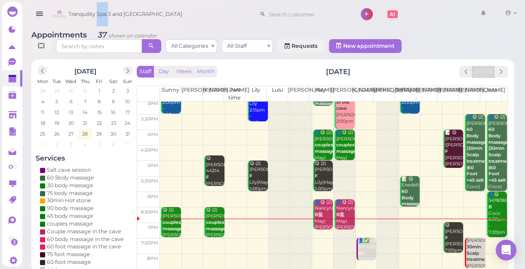
scroll to position [155, 0]
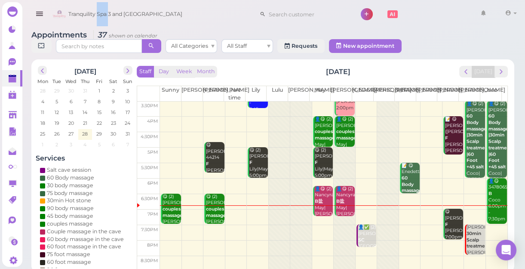
click at [318, 218] on td at bounding box center [333, 216] width 347 height 15
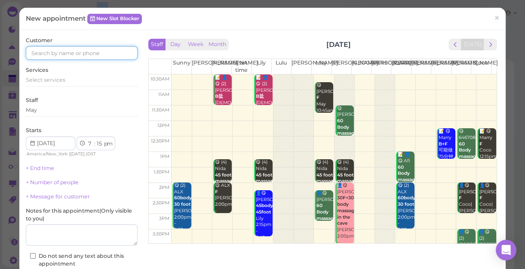
click at [101, 49] on input at bounding box center [82, 53] width 112 height 14
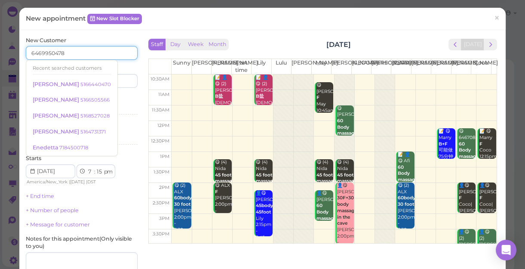
type input "6469950478"
click at [119, 67] on div "Last name" at bounding box center [111, 76] width 54 height 24
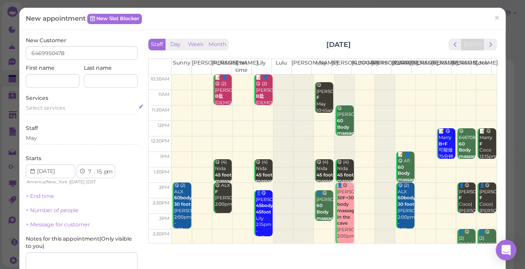
click at [73, 107] on div "Select services" at bounding box center [82, 108] width 112 height 8
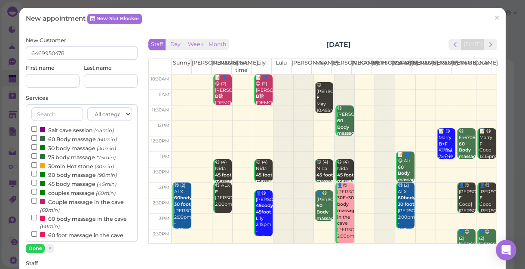
click at [65, 196] on label "couples massage (60min)" at bounding box center [73, 192] width 84 height 9
click at [37, 194] on input "couples massage (60min)" at bounding box center [34, 192] width 6 height 6
click at [36, 247] on button "Done" at bounding box center [35, 248] width 19 height 9
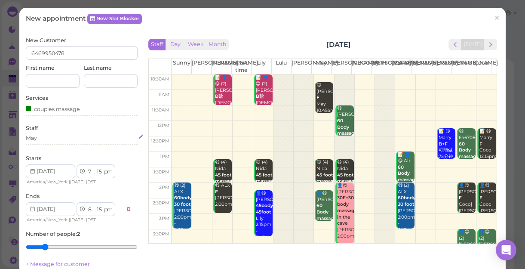
click at [40, 141] on div "May" at bounding box center [82, 138] width 112 height 8
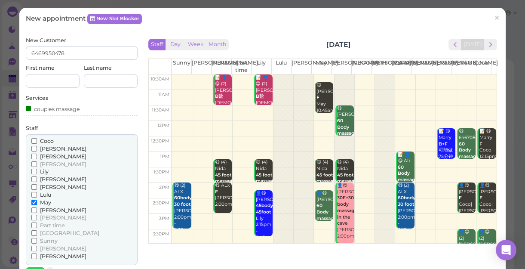
click at [40, 141] on span "Coco" at bounding box center [47, 141] width 14 height 6
click at [37, 141] on input "Coco" at bounding box center [34, 141] width 6 height 6
click at [35, 171] on input "Lily" at bounding box center [34, 172] width 6 height 6
click at [34, 140] on input "Coco" at bounding box center [34, 141] width 6 height 6
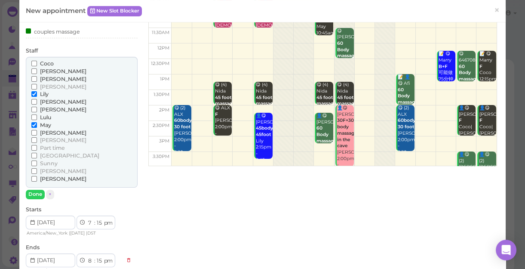
scroll to position [78, 0]
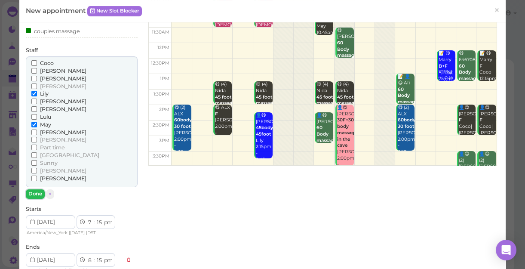
click at [36, 193] on button "Done" at bounding box center [35, 193] width 19 height 9
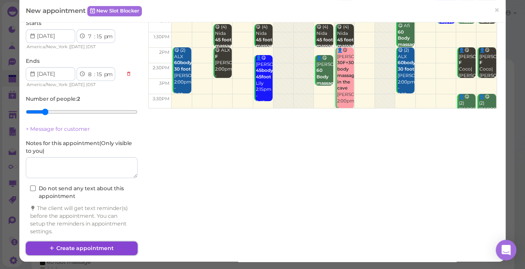
click at [111, 245] on button "Create appointment" at bounding box center [82, 248] width 112 height 14
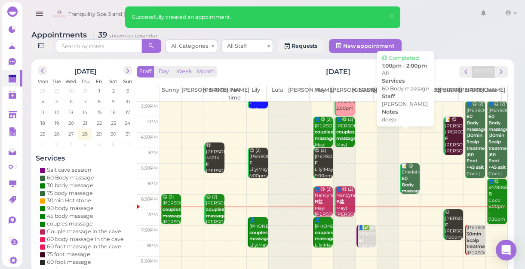
scroll to position [155, 0]
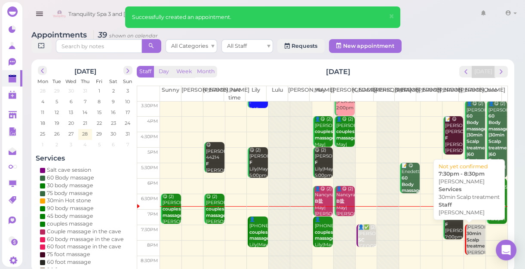
click at [466, 236] on b "30min Scalp treatment" at bounding box center [477, 239] width 23 height 18
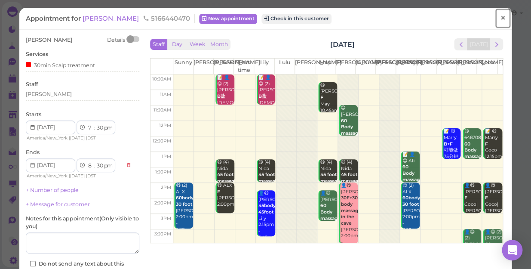
click at [500, 19] on span "×" at bounding box center [503, 18] width 6 height 12
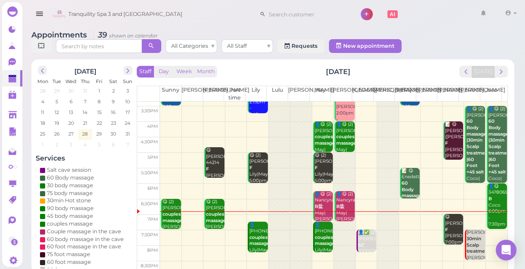
scroll to position [155, 0]
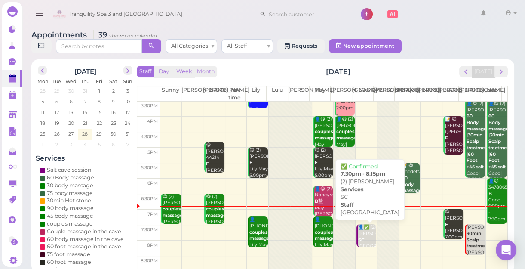
click at [365, 233] on div "👤✅ (2) Mathew SC Salt Cave 7:30pm - 8:15pm" at bounding box center [367, 246] width 18 height 44
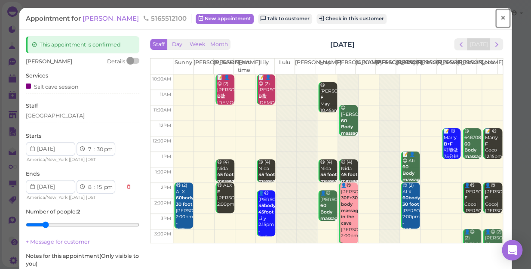
click at [500, 15] on span "×" at bounding box center [503, 18] width 6 height 12
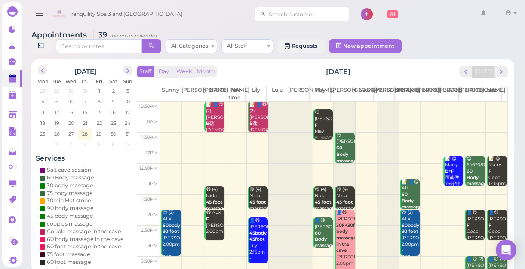
click at [302, 15] on input at bounding box center [307, 14] width 83 height 14
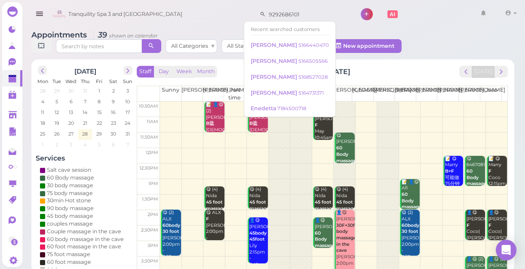
type input "9292686101"
click at [410, 22] on div "Tranquility Spa 3 and Salt Cave 9292686101 1 Account" at bounding box center [284, 14] width 469 height 25
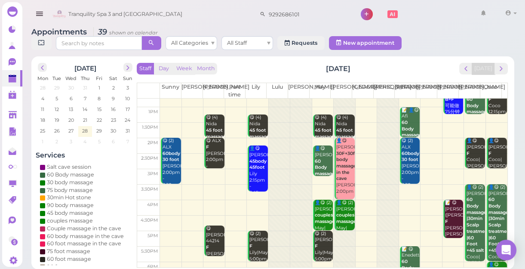
scroll to position [155, 0]
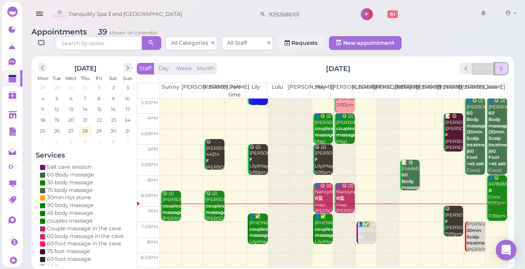
click at [501, 70] on span "next" at bounding box center [501, 68] width 8 height 8
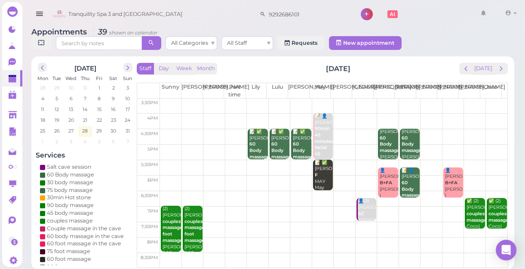
scroll to position [0, 0]
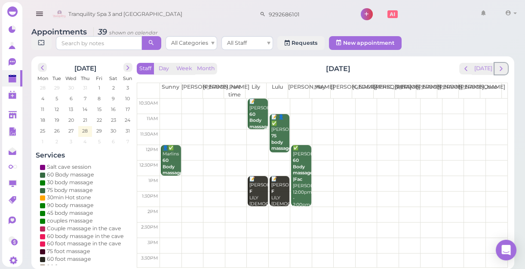
click at [501, 70] on span "next" at bounding box center [501, 68] width 8 height 8
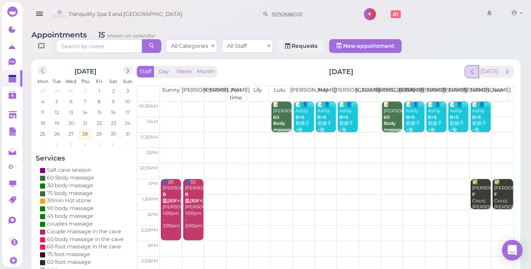
click at [473, 67] on span "prev" at bounding box center [472, 71] width 8 height 8
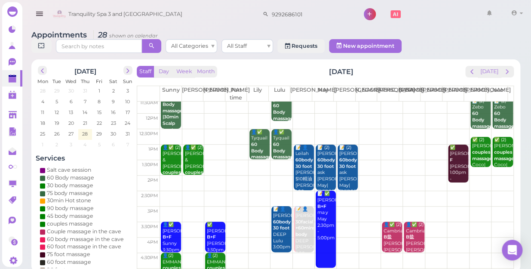
scroll to position [78, 0]
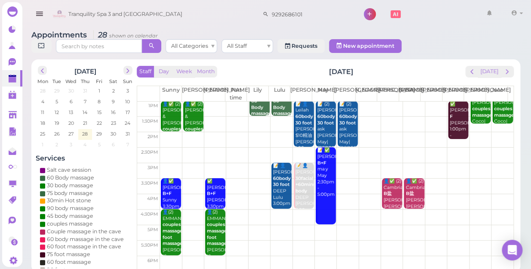
click at [253, 117] on td at bounding box center [336, 124] width 353 height 15
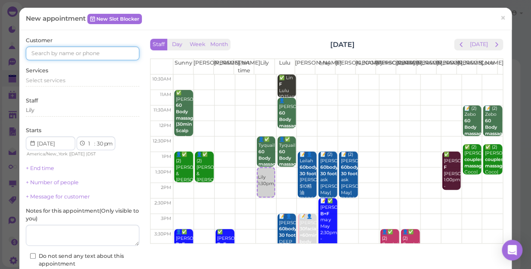
click at [121, 51] on input at bounding box center [82, 53] width 113 height 14
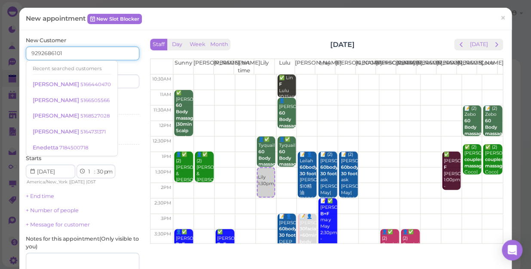
type input "9292686101"
click at [113, 98] on div "Services Select services" at bounding box center [82, 107] width 113 height 24
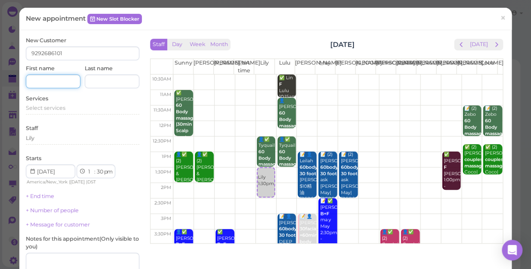
click at [58, 80] on input at bounding box center [53, 81] width 55 height 14
type input "[PERSON_NAME]"
click at [65, 109] on div "Select services" at bounding box center [82, 108] width 113 height 8
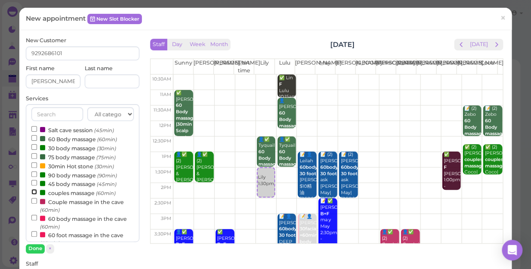
click at [31, 191] on input "couples massage (60min)" at bounding box center [34, 192] width 6 height 6
click at [35, 246] on button "Done" at bounding box center [35, 248] width 19 height 9
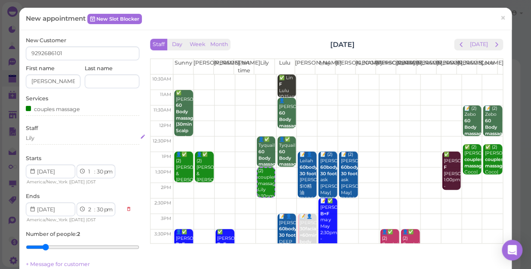
click at [44, 138] on div "Lily" at bounding box center [82, 138] width 113 height 8
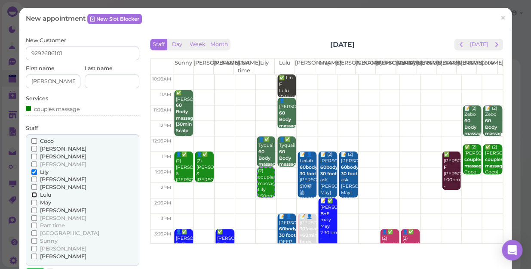
click at [31, 195] on input "Lulu" at bounding box center [34, 195] width 6 height 6
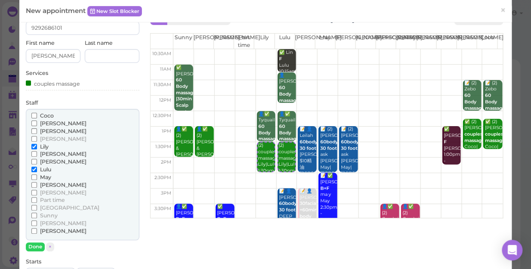
scroll to position [39, 0]
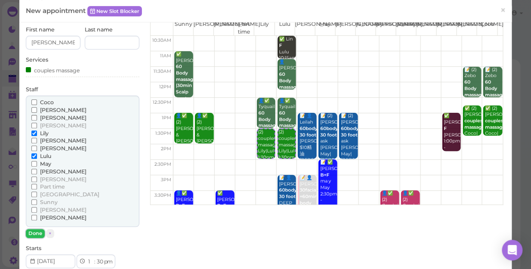
click at [33, 230] on button "Done" at bounding box center [35, 233] width 19 height 9
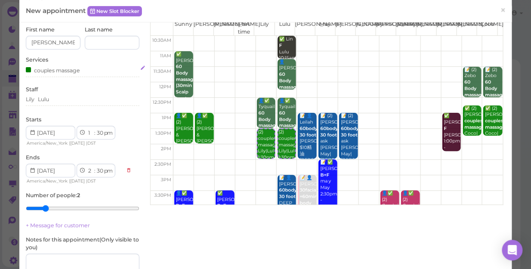
click at [81, 69] on div "couples massage" at bounding box center [82, 69] width 113 height 9
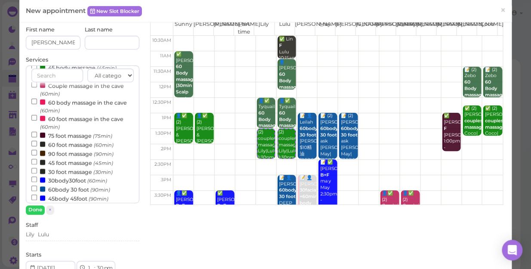
scroll to position [78, 0]
click at [32, 171] on input "30 foot massage (30min)" at bounding box center [34, 170] width 6 height 6
select select "3"
select select "00"
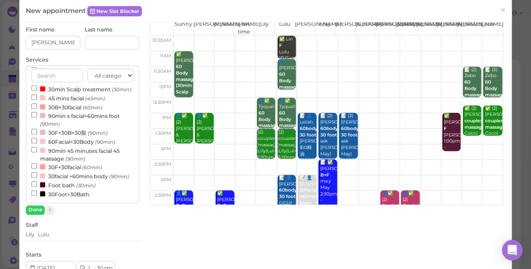
select select "4"
select select "30"
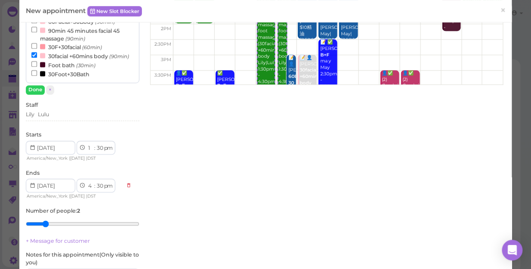
scroll to position [156, 0]
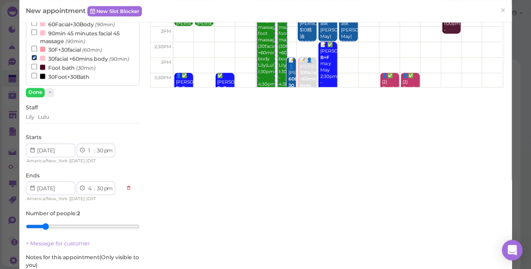
click at [31, 55] on input "30facial +60mins body (90min)" at bounding box center [34, 58] width 6 height 6
select select "3"
select select "00"
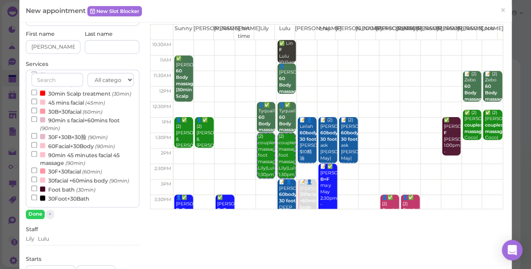
scroll to position [30, 0]
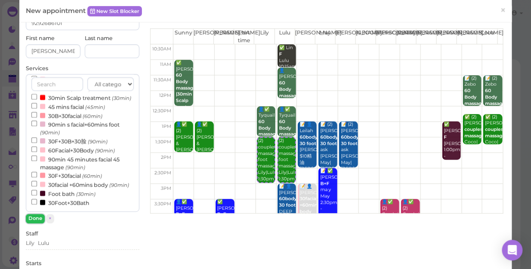
click at [31, 217] on button "Done" at bounding box center [35, 218] width 19 height 9
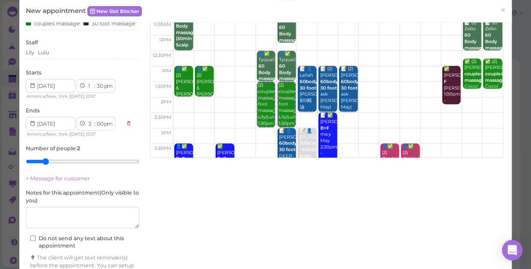
scroll to position [142, 0]
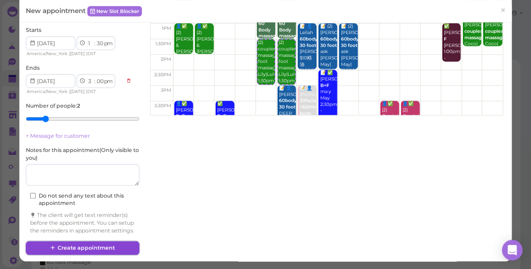
click at [100, 248] on button "Create appointment" at bounding box center [82, 248] width 113 height 14
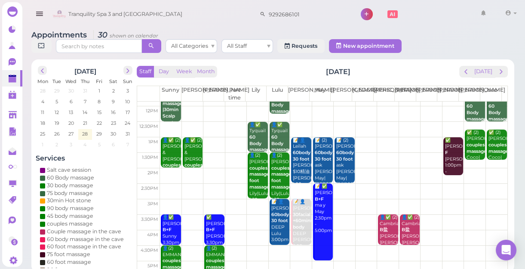
scroll to position [0, 0]
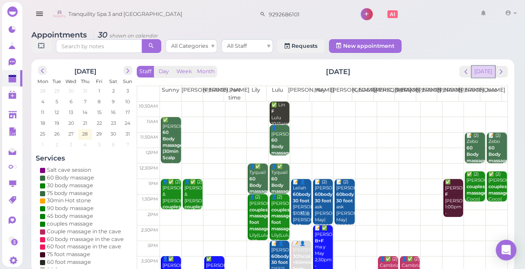
click at [486, 71] on button "[DATE]" at bounding box center [483, 72] width 23 height 12
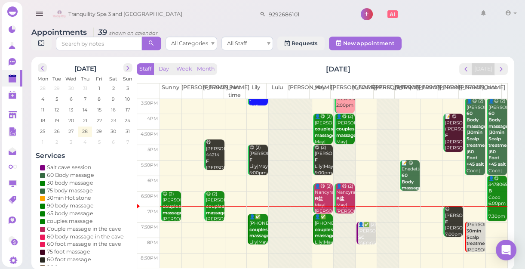
scroll to position [3, 0]
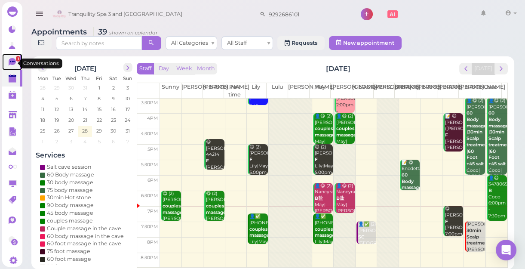
click at [12, 62] on icon at bounding box center [12, 61] width 5 height 1
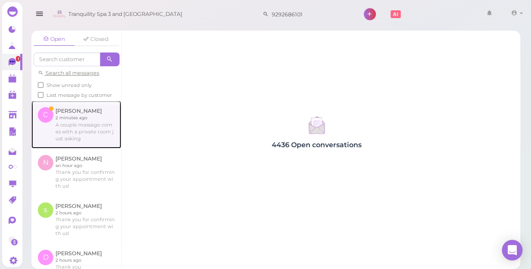
click at [71, 132] on link at bounding box center [76, 124] width 90 height 47
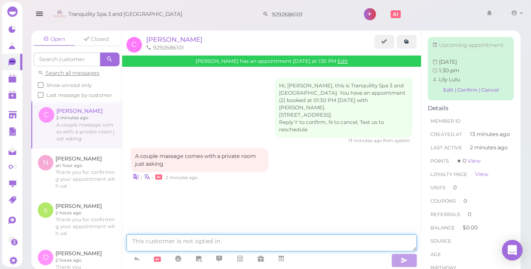
click at [231, 241] on textarea at bounding box center [271, 242] width 290 height 17
type textarea "t"
type textarea "The room just have two table"
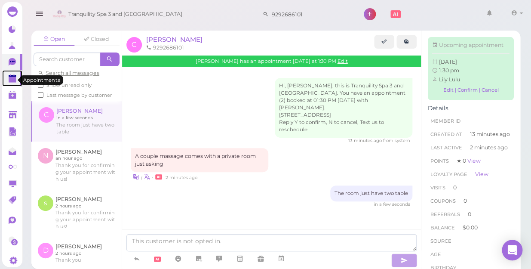
click at [12, 80] on polygon at bounding box center [13, 80] width 8 height 6
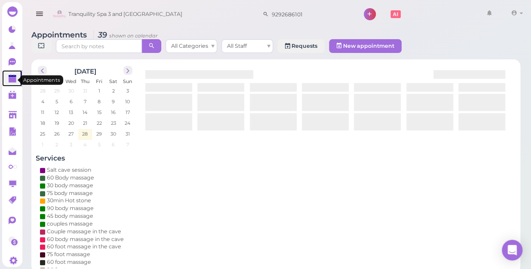
click at [12, 80] on polygon at bounding box center [13, 80] width 8 height 6
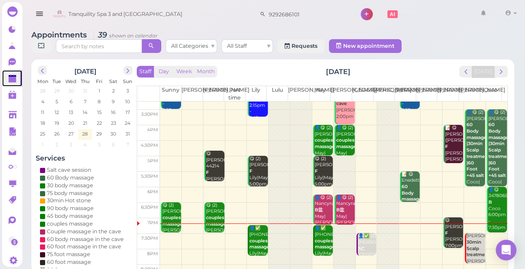
scroll to position [155, 0]
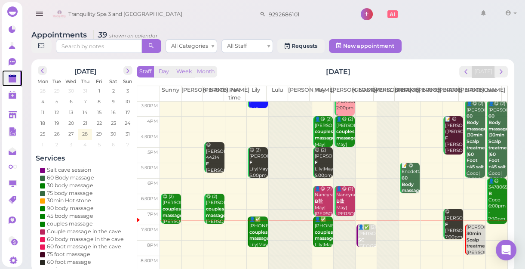
click at [397, 233] on td at bounding box center [333, 232] width 347 height 15
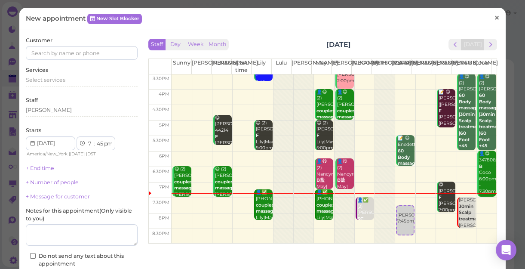
click at [494, 18] on span "×" at bounding box center [497, 18] width 6 height 12
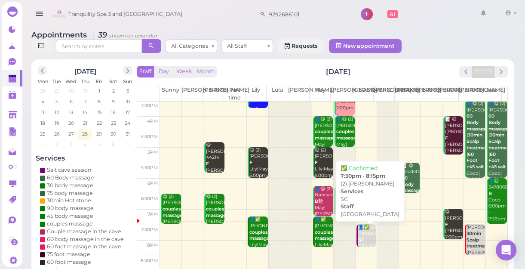
click at [358, 232] on div "👤✅ (2) Mathew SC Salt Cave 7:30pm - 8:15pm" at bounding box center [367, 246] width 18 height 44
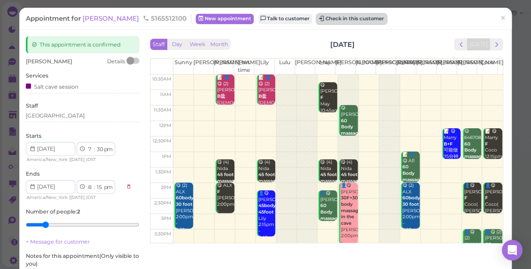
click at [326, 20] on button "Check in this customer" at bounding box center [351, 19] width 70 height 10
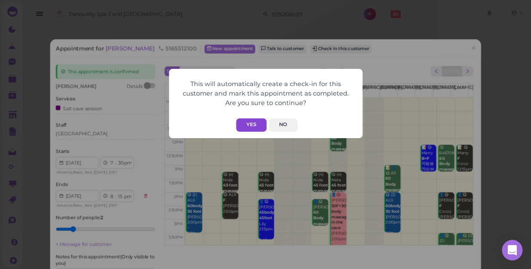
click at [254, 123] on button "Yes" at bounding box center [251, 124] width 31 height 13
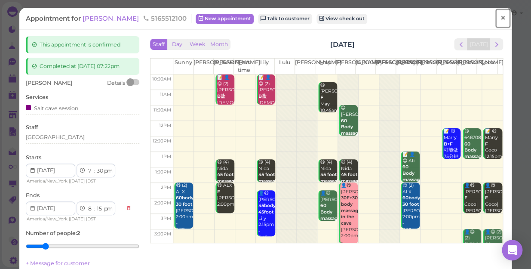
click at [500, 21] on span "×" at bounding box center [503, 18] width 6 height 12
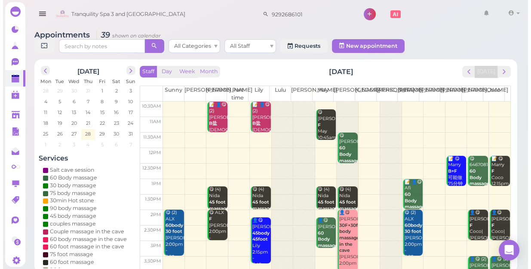
scroll to position [155, 0]
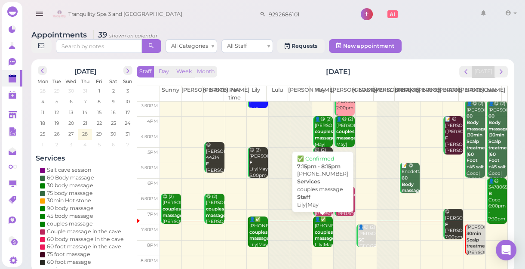
click at [320, 232] on div "👤✅ (2) 6469950478 couples massage Lily|May 7:15pm - 8:15pm" at bounding box center [323, 241] width 18 height 51
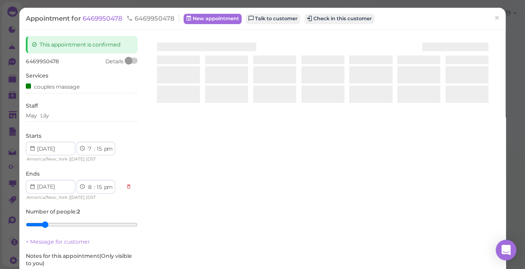
click at [320, 232] on div at bounding box center [322, 138] width 353 height 204
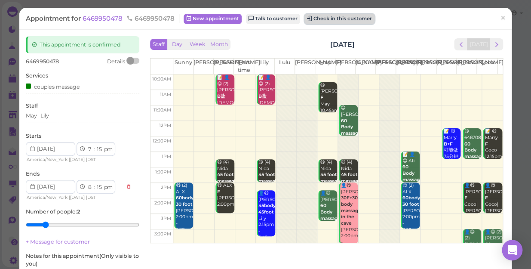
click at [347, 20] on button "Check in this customer" at bounding box center [339, 19] width 70 height 10
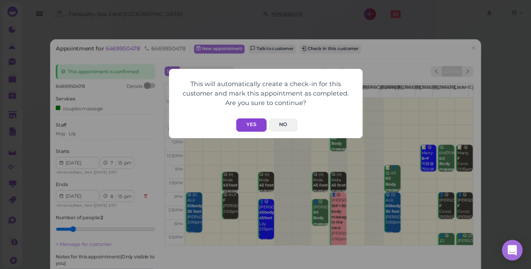
click at [254, 125] on button "Yes" at bounding box center [251, 124] width 31 height 13
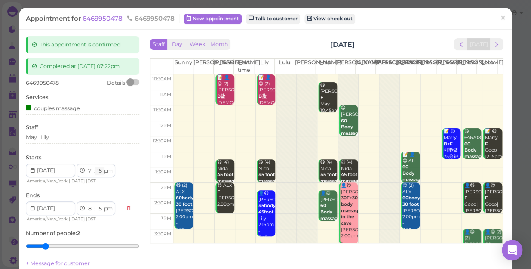
click at [100, 169] on select "00 05 10 15 20 25 30 35 40 45 50 55" at bounding box center [99, 170] width 9 height 9
select select "30"
click at [95, 166] on select "00 05 10 15 20 25 30 35 40 45 50 55" at bounding box center [99, 170] width 9 height 9
select select "30"
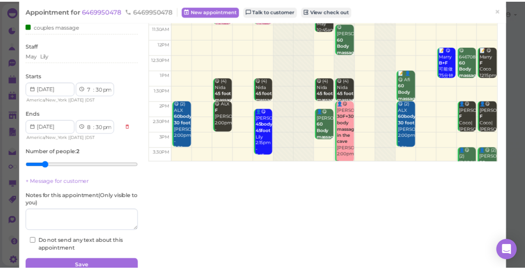
scroll to position [121, 0]
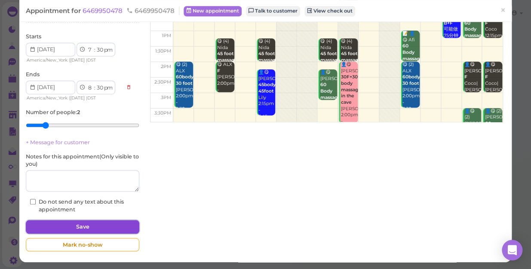
click at [105, 224] on button "Save" at bounding box center [82, 227] width 113 height 14
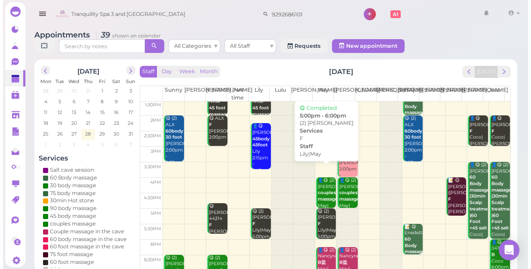
scroll to position [155, 0]
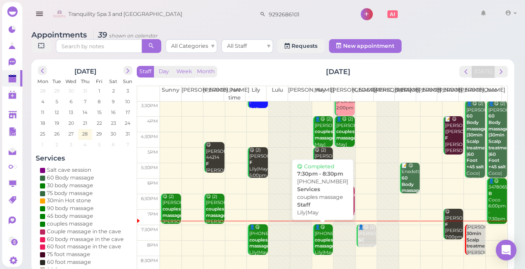
click at [318, 237] on div "👤😋 (2) 6469950478 couples massage Lily|May 7:30pm - 8:30pm" at bounding box center [323, 249] width 18 height 51
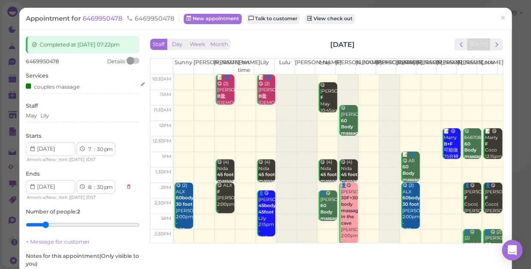
click at [83, 89] on div "couples massage" at bounding box center [82, 86] width 113 height 9
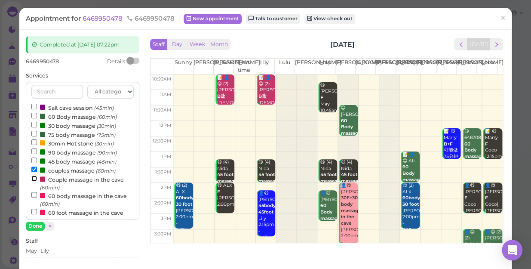
click at [34, 178] on input "Couple massage in the cave (60min)" at bounding box center [34, 178] width 6 height 6
click at [34, 169] on input "couples massage (60min)" at bounding box center [34, 169] width 6 height 6
select select "8"
click at [37, 224] on button "Done" at bounding box center [35, 225] width 19 height 9
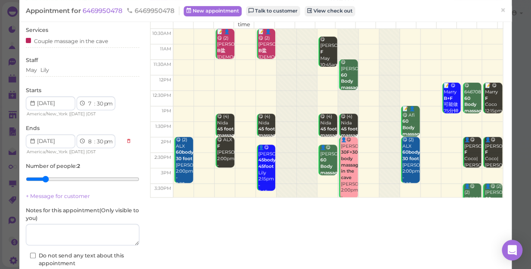
scroll to position [100, 0]
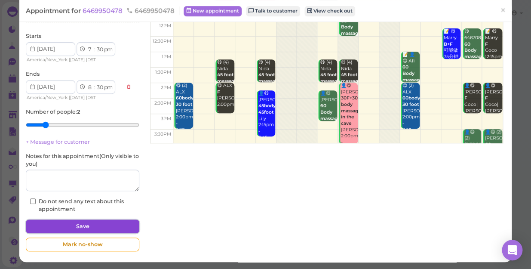
click at [119, 227] on button "Save" at bounding box center [82, 226] width 113 height 14
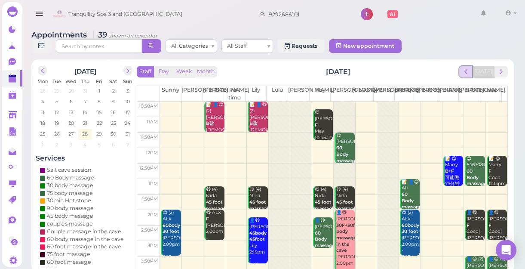
click at [466, 74] on span "prev" at bounding box center [466, 71] width 8 height 8
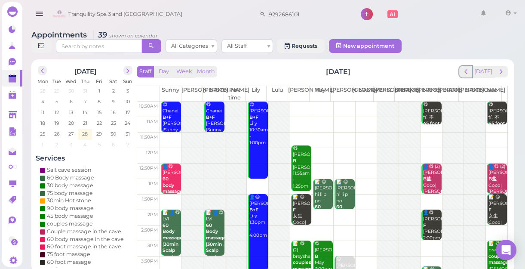
click at [466, 74] on span "prev" at bounding box center [466, 71] width 8 height 8
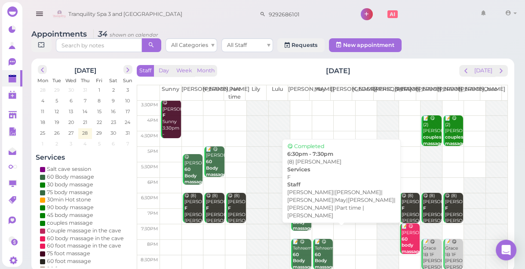
scroll to position [3, 0]
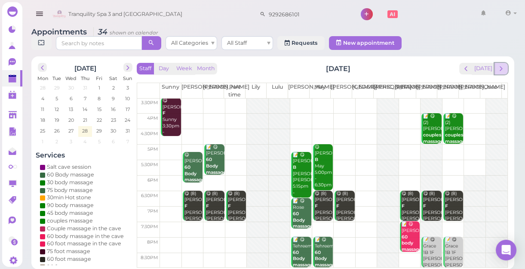
click at [497, 73] on button "next" at bounding box center [500, 69] width 13 height 12
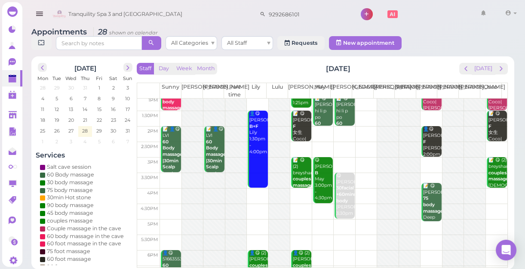
scroll to position [77, 0]
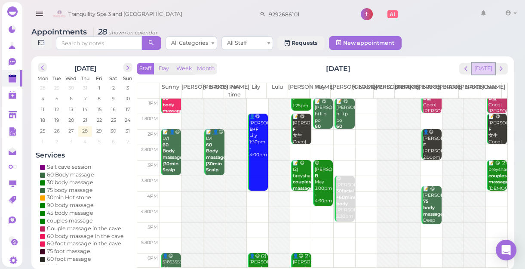
click at [480, 69] on button "[DATE]" at bounding box center [483, 69] width 23 height 12
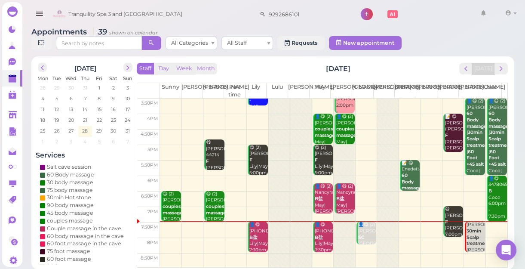
scroll to position [155, 0]
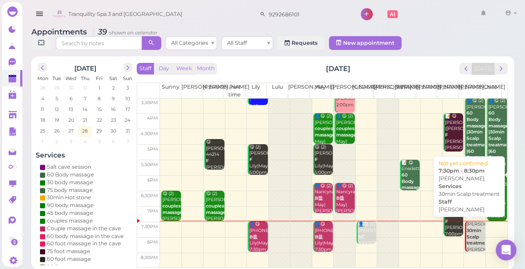
click at [469, 239] on div "SAL 30min Scalp treatment Tina 7:30pm - 8:30pm" at bounding box center [475, 246] width 18 height 51
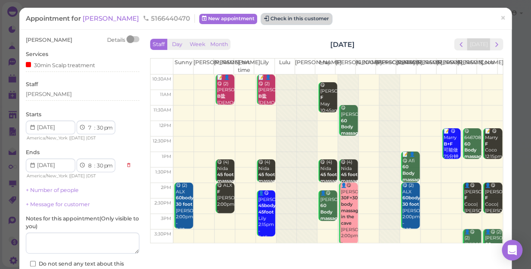
click at [261, 21] on button "Check in this customer" at bounding box center [296, 19] width 70 height 10
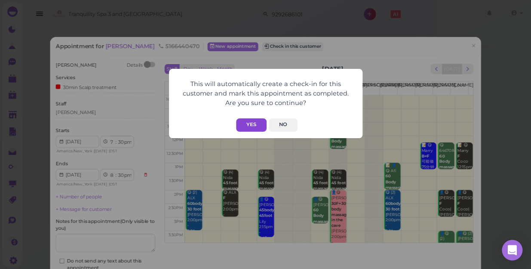
click at [252, 122] on button "Yes" at bounding box center [251, 124] width 31 height 13
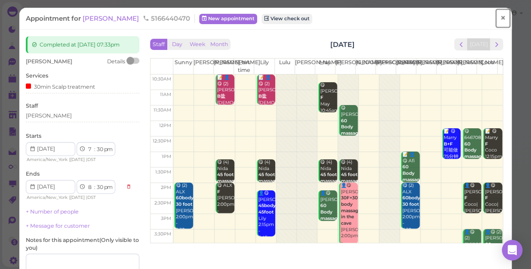
click at [500, 20] on span "×" at bounding box center [503, 18] width 6 height 12
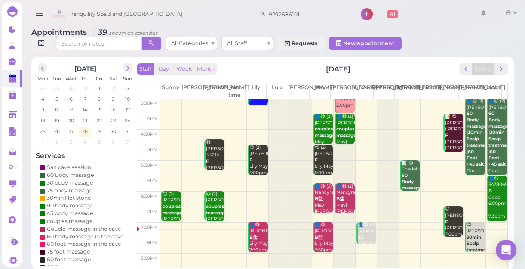
scroll to position [3, 0]
